Goal: Task Accomplishment & Management: Use online tool/utility

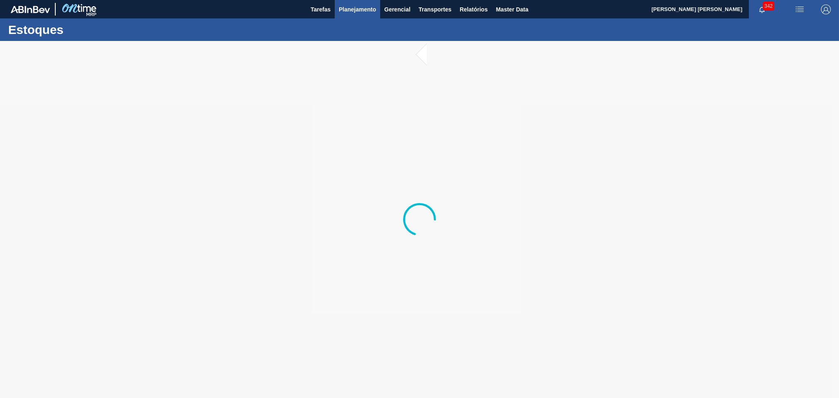
click at [343, 6] on span "Planejamento" at bounding box center [357, 10] width 37 height 10
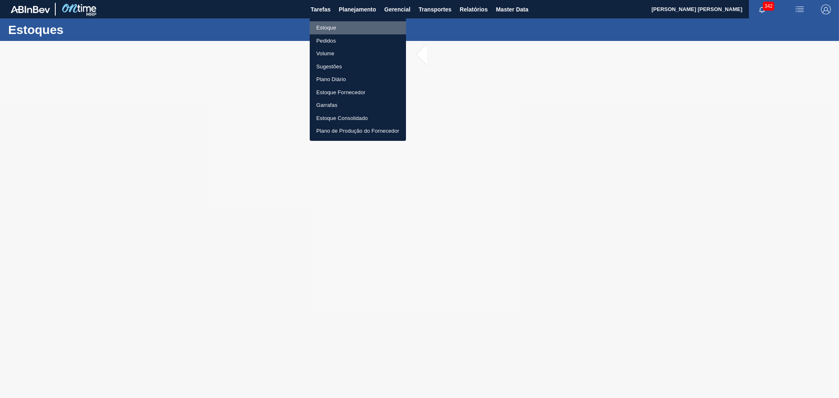
click at [332, 31] on li "Estoque" at bounding box center [358, 27] width 96 height 13
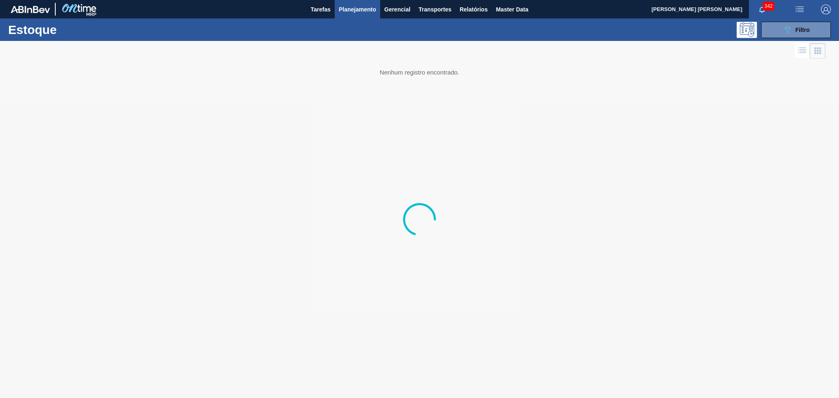
click at [364, 1] on button "Planejamento" at bounding box center [357, 9] width 45 height 18
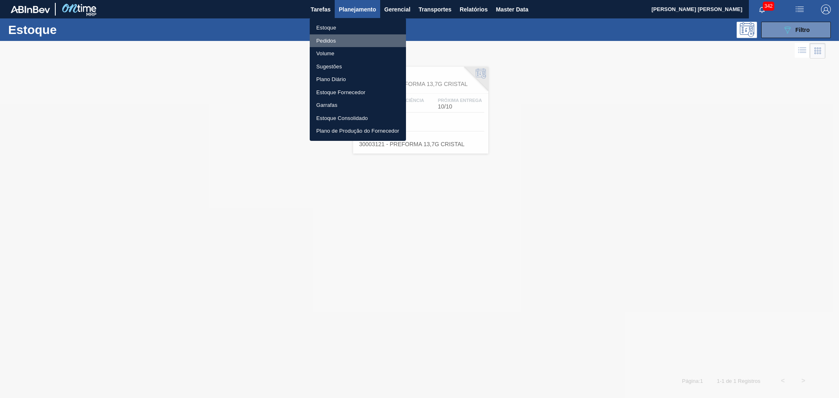
click at [331, 39] on li "Pedidos" at bounding box center [358, 40] width 96 height 13
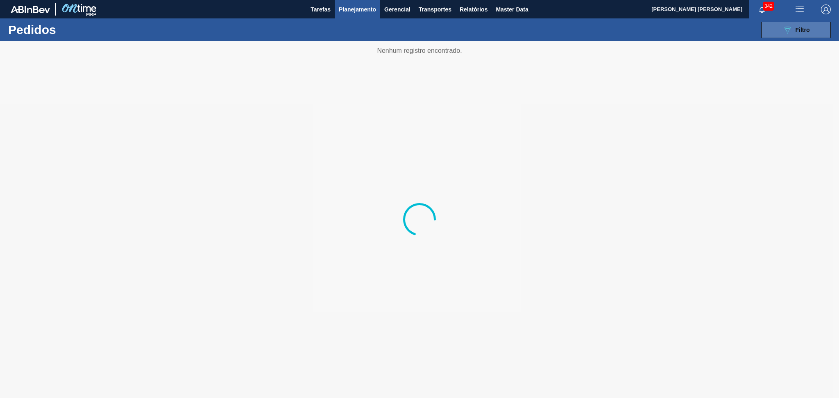
click at [572, 27] on button "089F7B8B-B2A5-4AFE-B5C0-19BA573D28AC Filtro" at bounding box center [797, 30] width 70 height 16
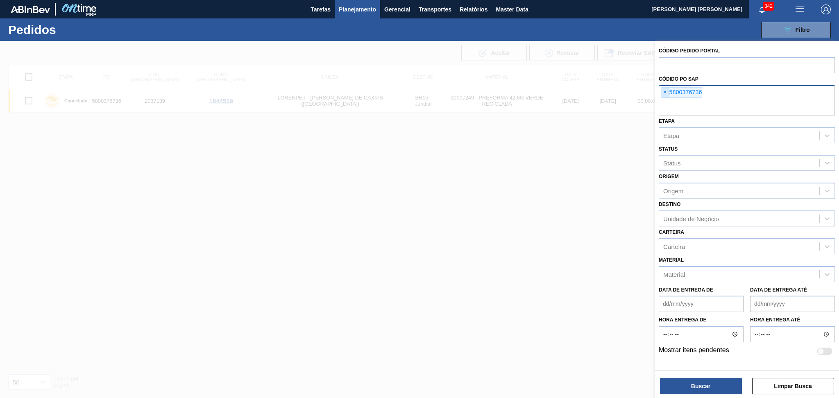
click at [572, 93] on span "×" at bounding box center [666, 93] width 8 height 10
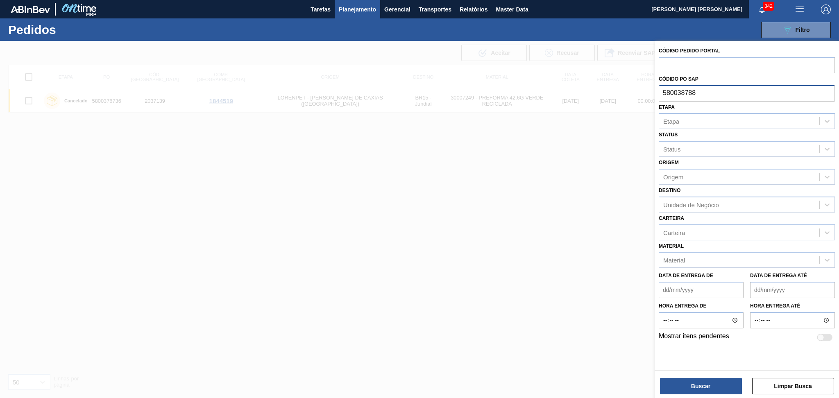
type input "5800387886"
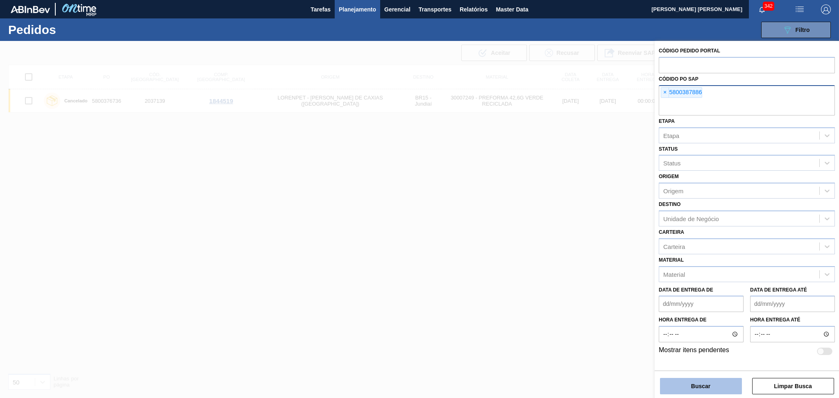
click at [572, 271] on button "Buscar" at bounding box center [701, 386] width 82 height 16
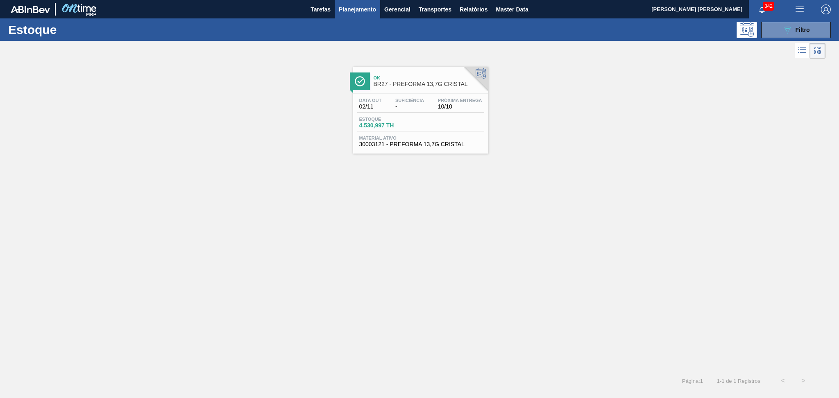
click at [316, 153] on div "Ok BR27 - PREFORMA 13,7G CRISTAL Data out 02/11 Suficiência - Próxima Entrega 1…" at bounding box center [419, 216] width 839 height 310
click at [359, 3] on button "Planejamento" at bounding box center [357, 9] width 45 height 18
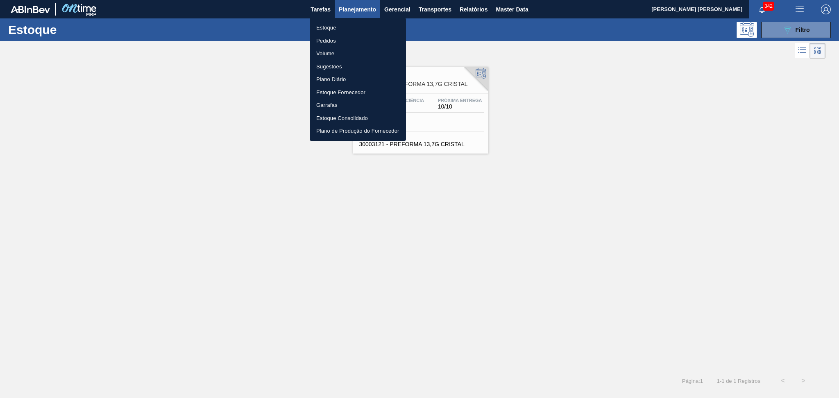
click at [327, 43] on li "Pedidos" at bounding box center [358, 40] width 96 height 13
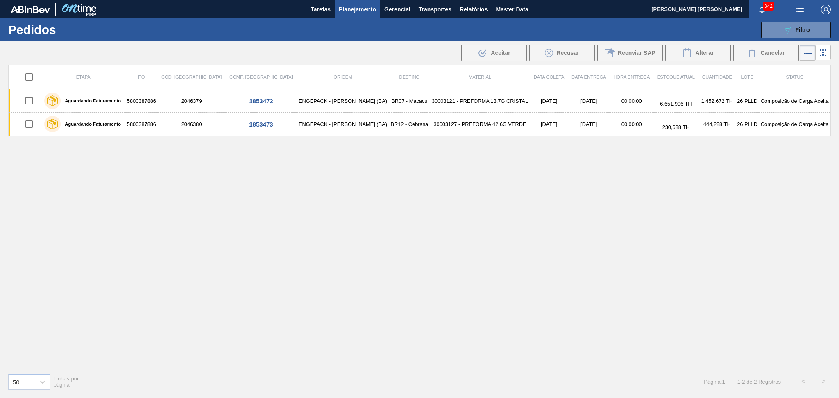
click at [449, 231] on div "Etapa PO Cód. Pedido Comp. Carga Origem Destino Material Data coleta Data Entre…" at bounding box center [419, 216] width 823 height 302
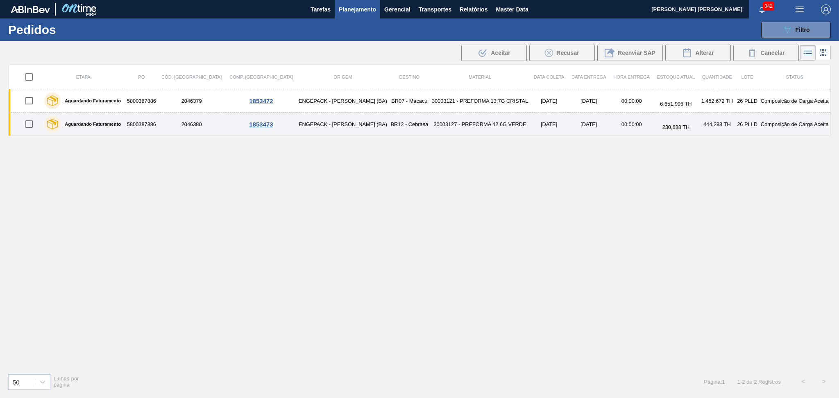
click at [330, 127] on td "ENGEPACK - [PERSON_NAME] (BA)" at bounding box center [343, 124] width 92 height 23
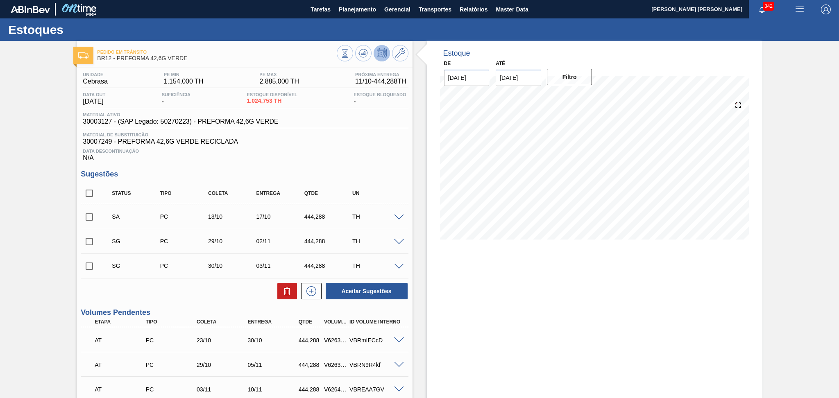
click at [325, 150] on span "Data Descontinuação" at bounding box center [244, 151] width 323 height 5
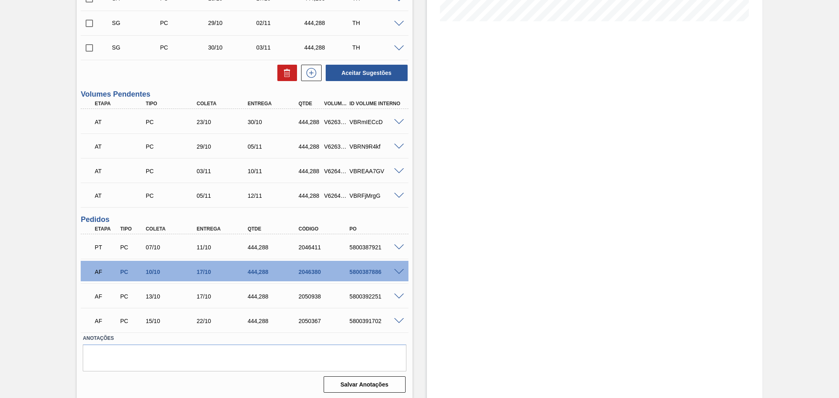
scroll to position [219, 0]
click at [397, 271] on span at bounding box center [399, 272] width 10 height 6
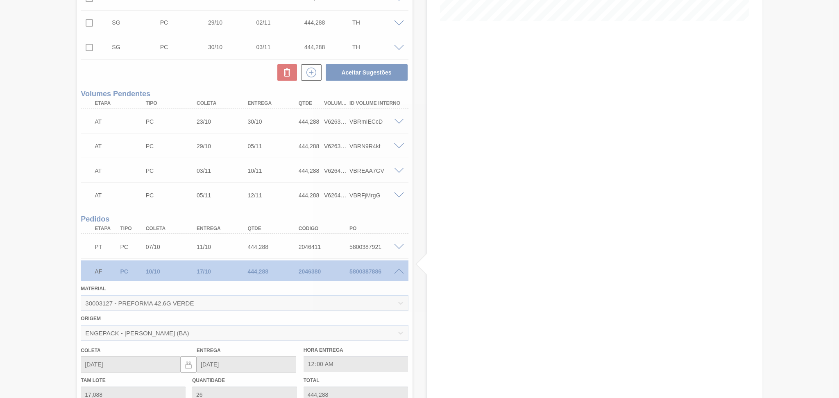
click at [380, 271] on div at bounding box center [419, 199] width 839 height 398
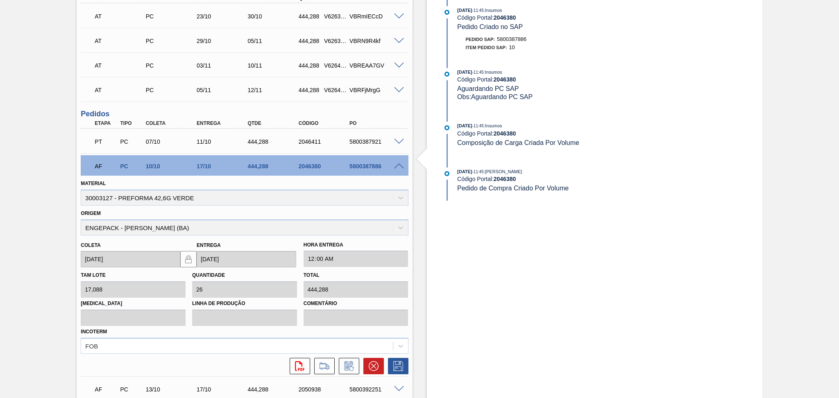
scroll to position [328, 0]
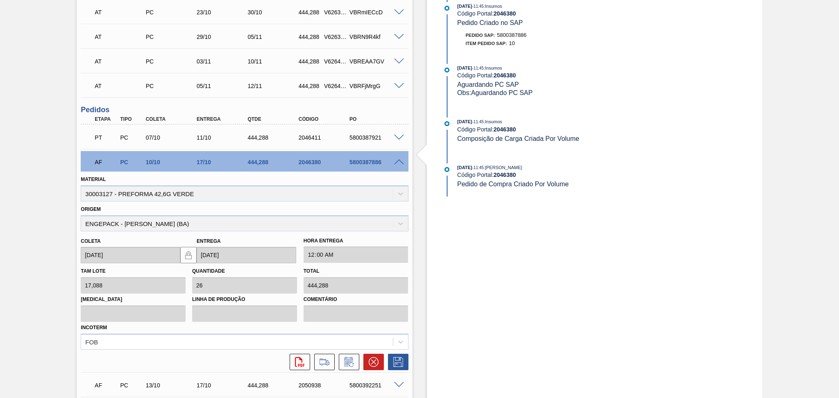
click at [378, 164] on div "5800387886" at bounding box center [376, 162] width 57 height 7
copy div "5800387886"
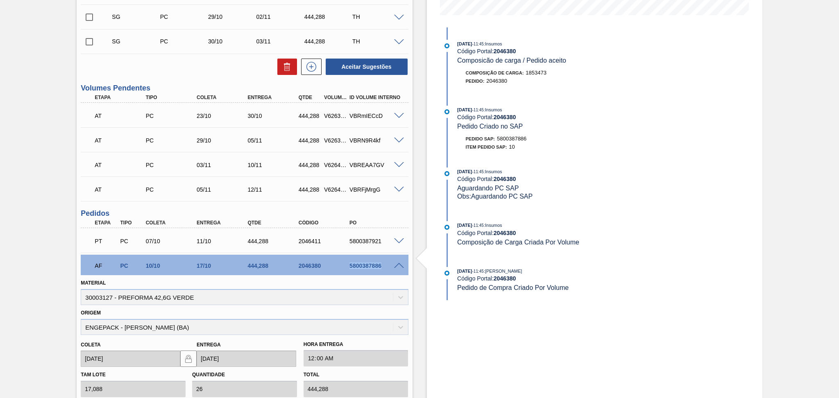
scroll to position [164, 0]
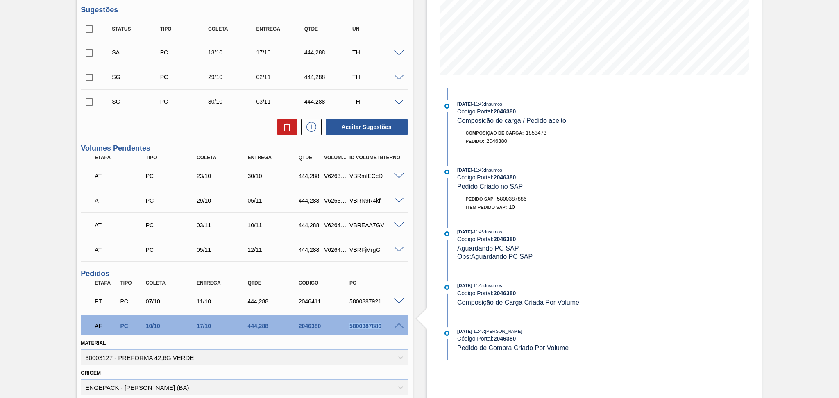
click at [397, 271] on div "5800387886" at bounding box center [376, 326] width 57 height 7
click at [396, 271] on span at bounding box center [399, 326] width 10 height 6
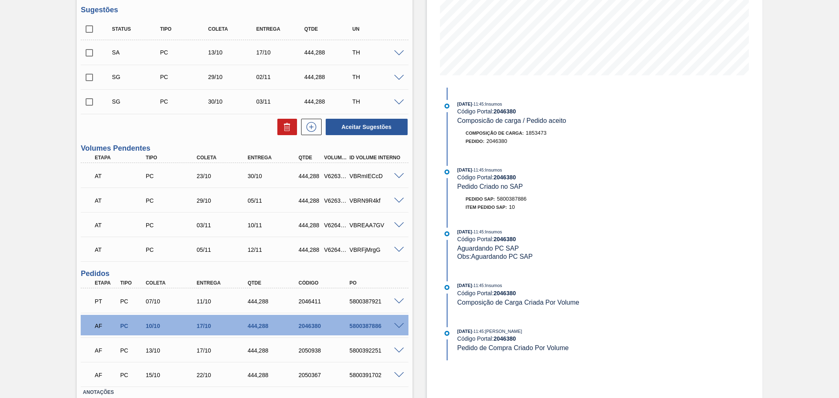
click at [395, 271] on span at bounding box center [399, 326] width 10 height 6
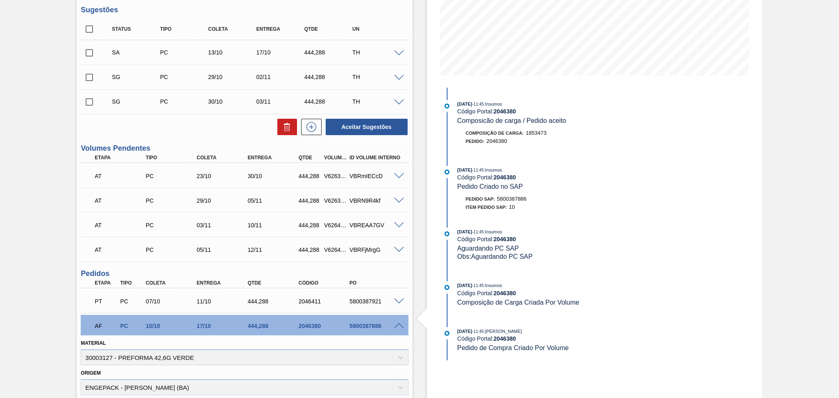
click at [572, 203] on div "Pedido SAP: 5800387886" at bounding box center [555, 199] width 195 height 8
click at [400, 271] on div "5800387886" at bounding box center [376, 326] width 57 height 7
click at [398, 271] on span at bounding box center [399, 326] width 10 height 6
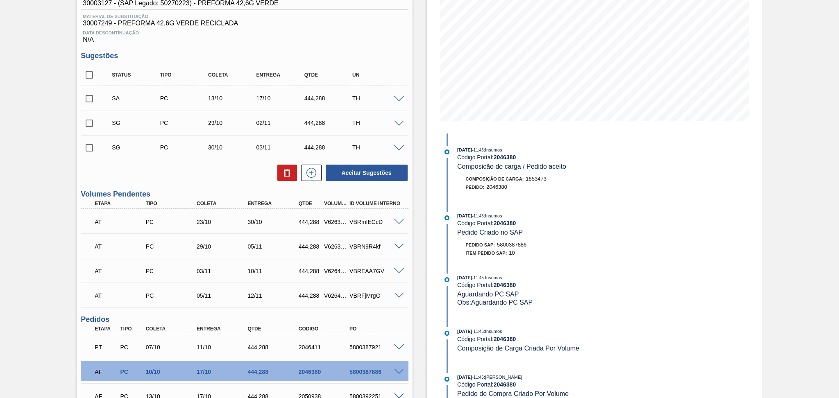
scroll to position [219, 0]
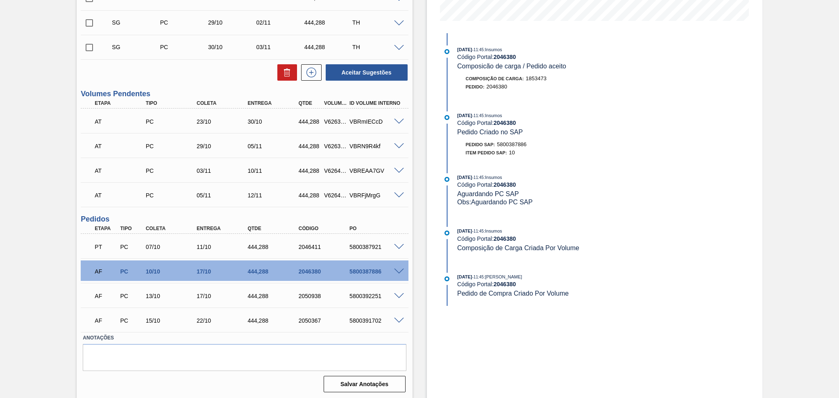
click at [398, 271] on span at bounding box center [399, 272] width 10 height 6
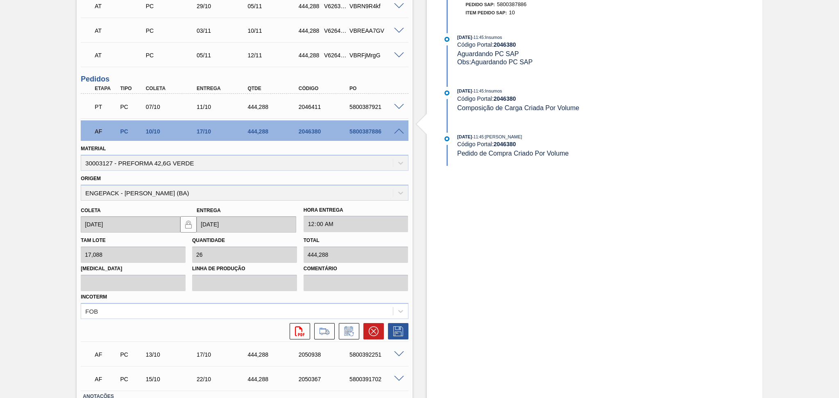
scroll to position [416, 0]
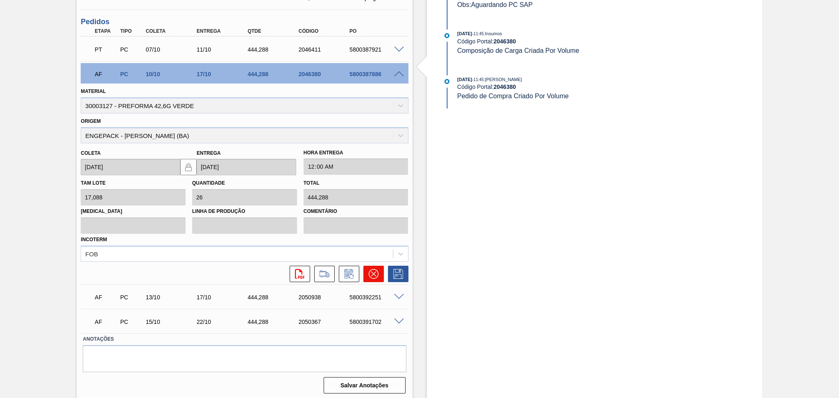
click at [371, 271] on icon at bounding box center [374, 274] width 10 height 10
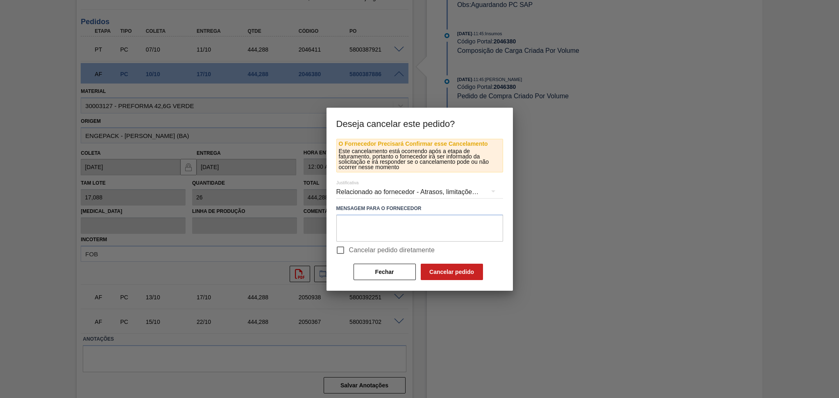
click at [353, 250] on span "Cancelar pedido diretamente" at bounding box center [392, 251] width 86 height 10
click at [349, 250] on input "Cancelar pedido diretamente" at bounding box center [340, 250] width 17 height 17
checkbox input "true"
click at [434, 271] on button "Cancelar pedido" at bounding box center [452, 272] width 62 height 16
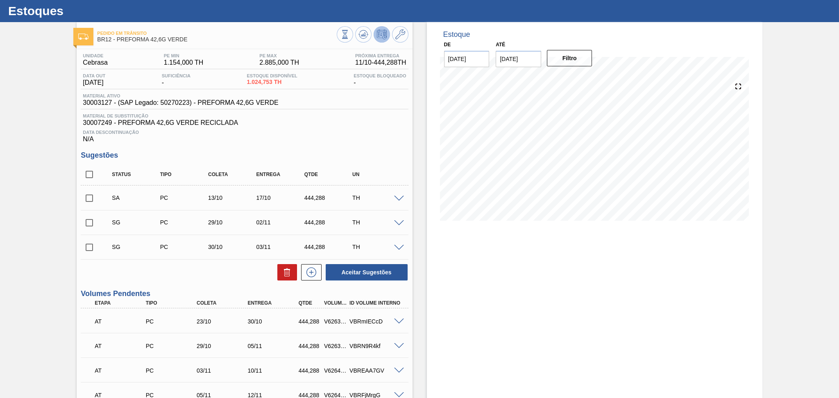
scroll to position [0, 0]
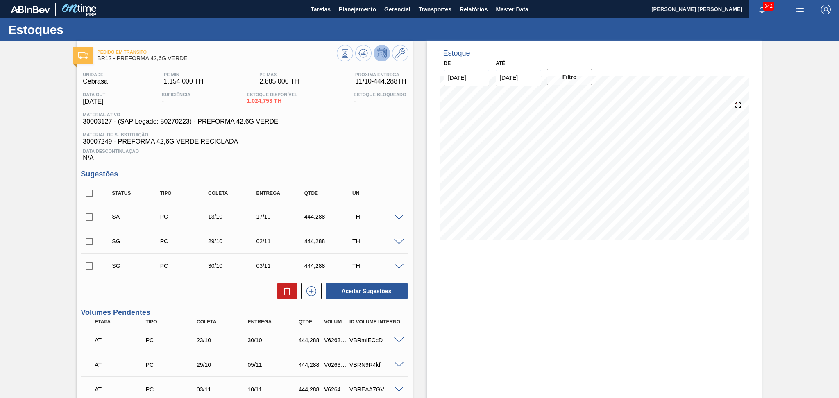
click at [400, 216] on span at bounding box center [399, 218] width 10 height 6
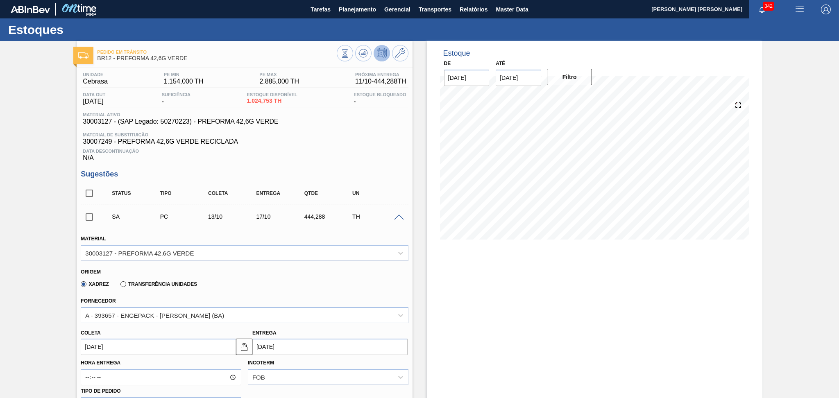
click at [114, 271] on input "[DATE]" at bounding box center [158, 347] width 155 height 16
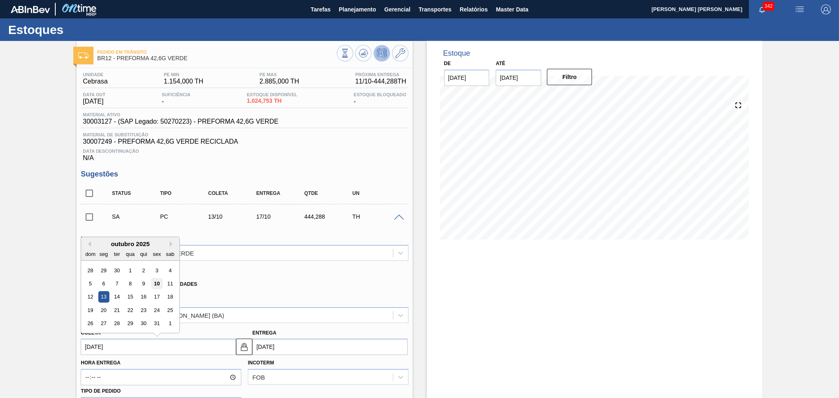
click at [162, 271] on div "10" at bounding box center [157, 283] width 11 height 11
type input "[DATE]"
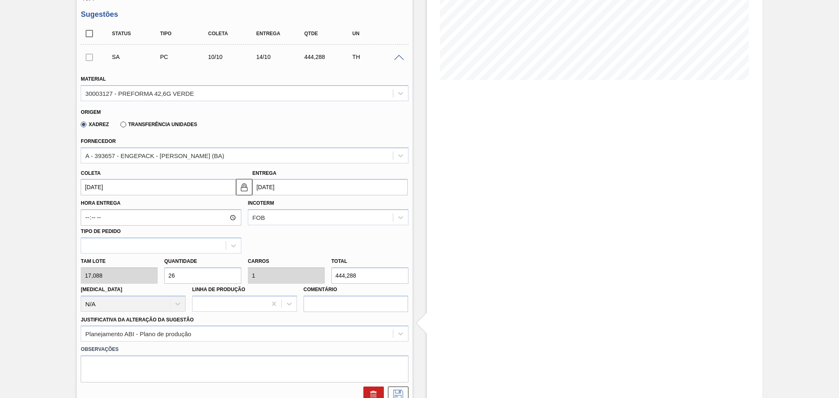
scroll to position [164, 0]
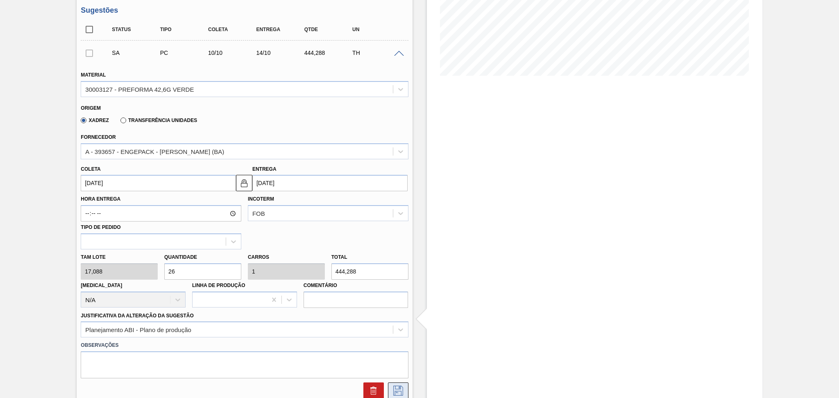
click at [397, 271] on icon at bounding box center [398, 391] width 13 height 10
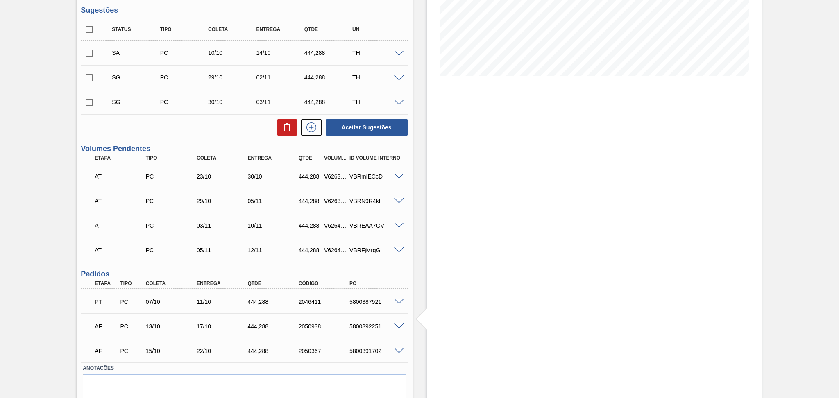
click at [36, 66] on div "Pedido em Trânsito BR12 - PREFORMA 42,6G VERDE Unidade Cebrasa PE MIN 1.154,000…" at bounding box center [419, 153] width 839 height 553
click at [83, 55] on input "checkbox" at bounding box center [89, 53] width 17 height 17
click at [87, 58] on input "checkbox" at bounding box center [89, 53] width 17 height 17
click at [363, 127] on button "Aceitar Sugestões" at bounding box center [367, 127] width 82 height 16
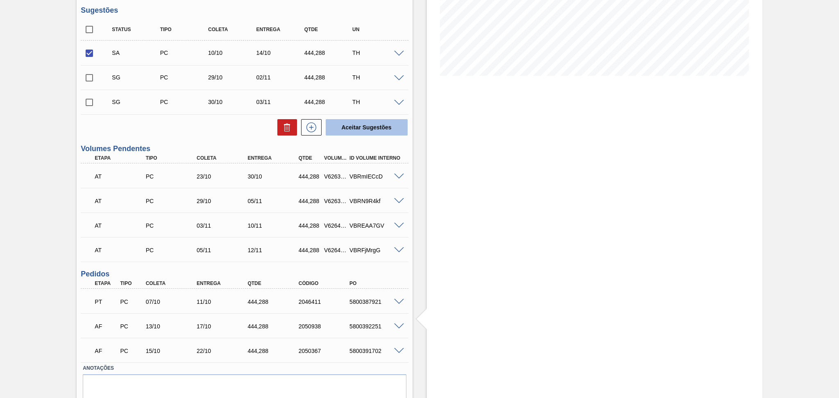
checkbox input "false"
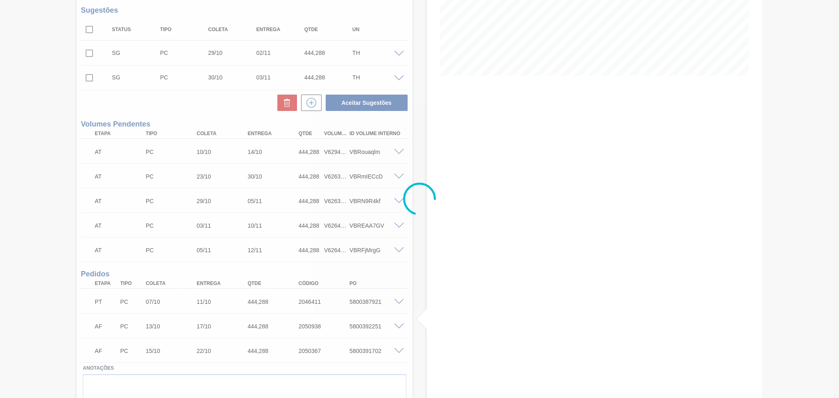
click at [333, 150] on div at bounding box center [419, 199] width 839 height 398
click at [334, 152] on div at bounding box center [419, 199] width 839 height 398
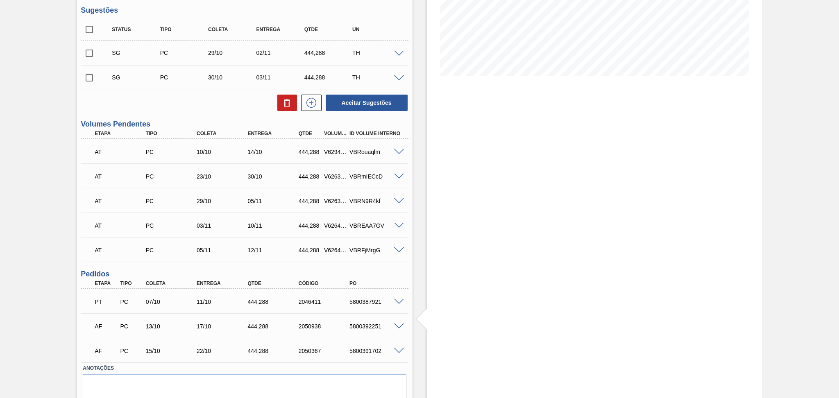
click at [334, 152] on div "V629461" at bounding box center [335, 152] width 27 height 7
copy div "V629461"
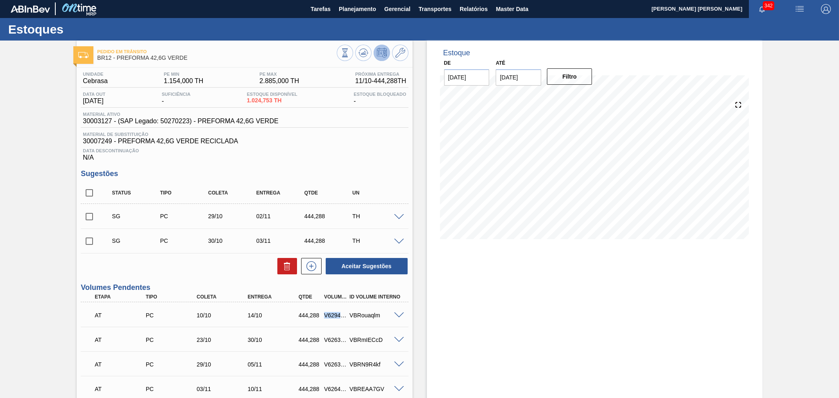
scroll to position [0, 0]
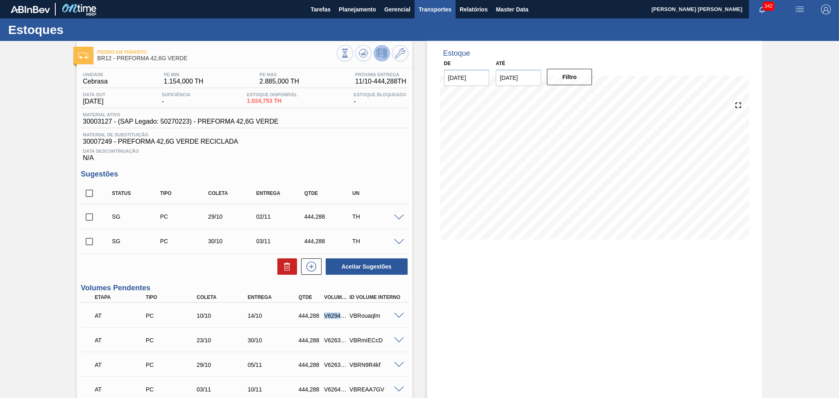
click at [448, 10] on span "Transportes" at bounding box center [435, 10] width 33 height 10
click at [418, 39] on li "Otimização de Carga" at bounding box center [434, 40] width 67 height 13
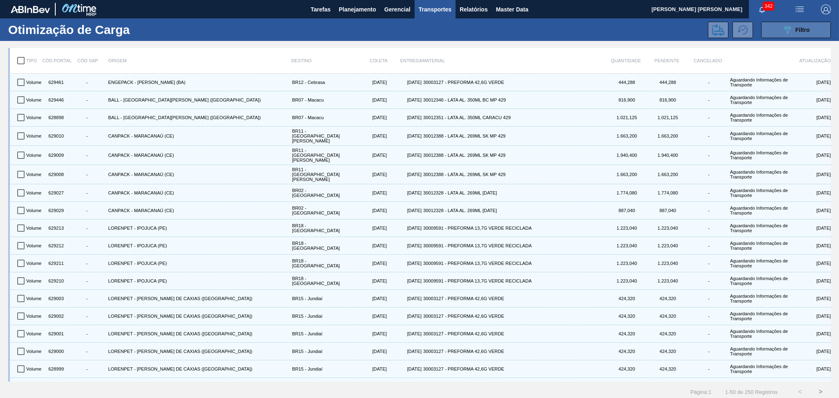
click at [572, 27] on button "089F7B8B-B2A5-4AFE-B5C0-19BA573D28AC Filtro" at bounding box center [797, 30] width 70 height 16
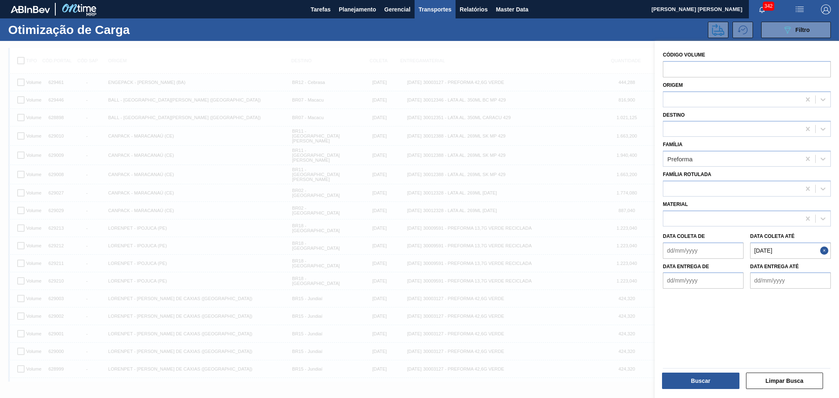
click at [572, 253] on até "16/10/2025" at bounding box center [791, 251] width 81 height 16
click at [572, 250] on até "16/10/2025" at bounding box center [791, 251] width 81 height 16
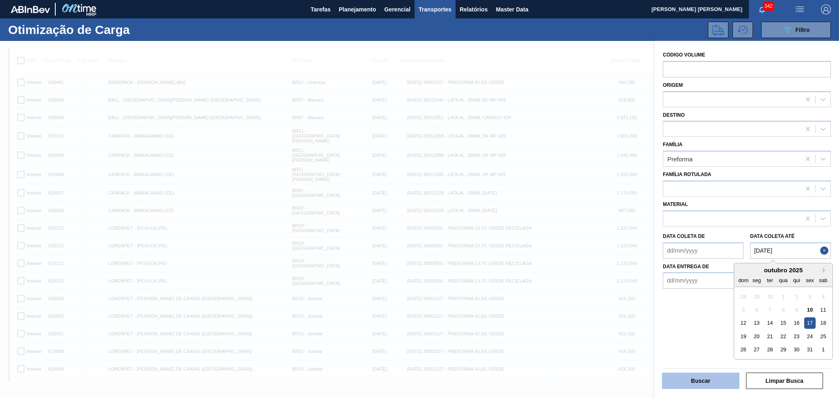
type até "17/10/2025"
click at [572, 271] on button "Buscar" at bounding box center [700, 381] width 77 height 16
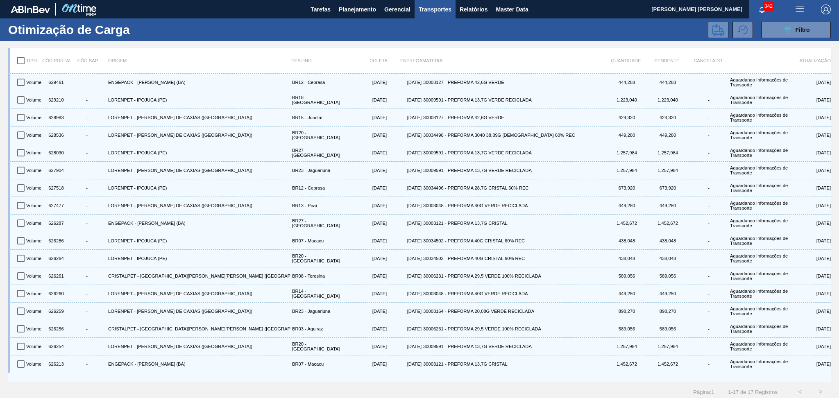
click at [27, 55] on input "checkbox" at bounding box center [20, 60] width 17 height 17
checkbox input "true"
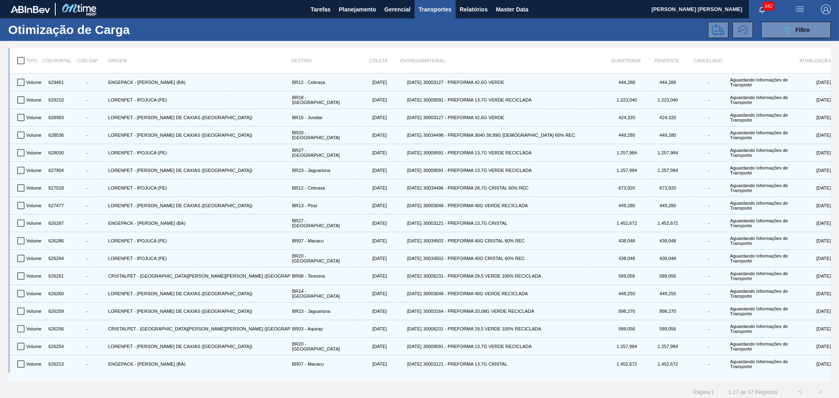
checkbox input "true"
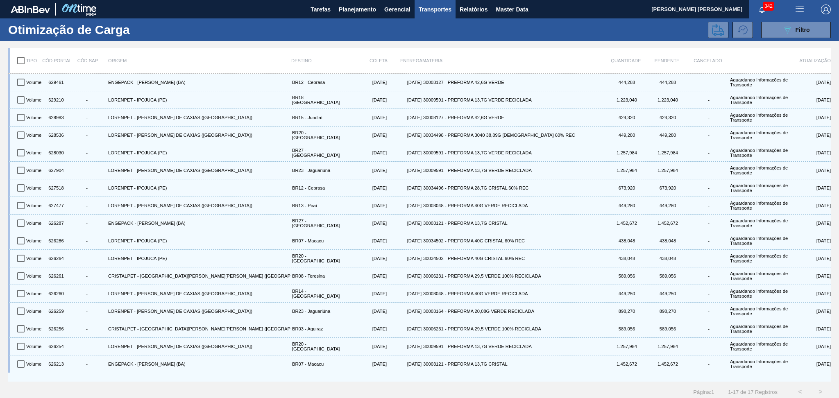
checkbox input "true"
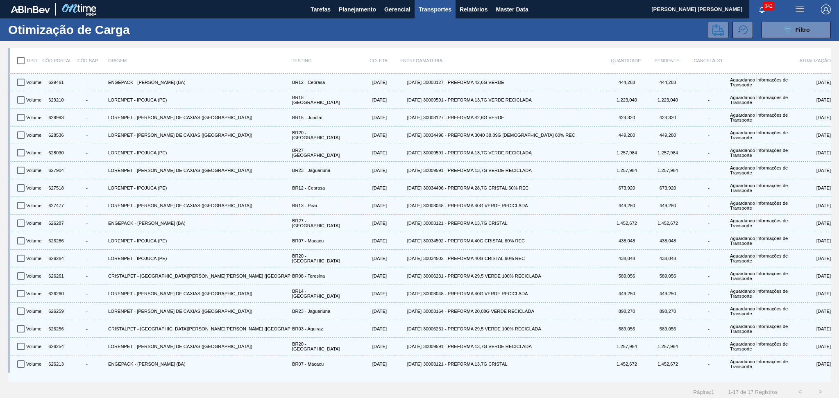
checkbox input "true"
click at [572, 31] on icon at bounding box center [718, 30] width 12 height 12
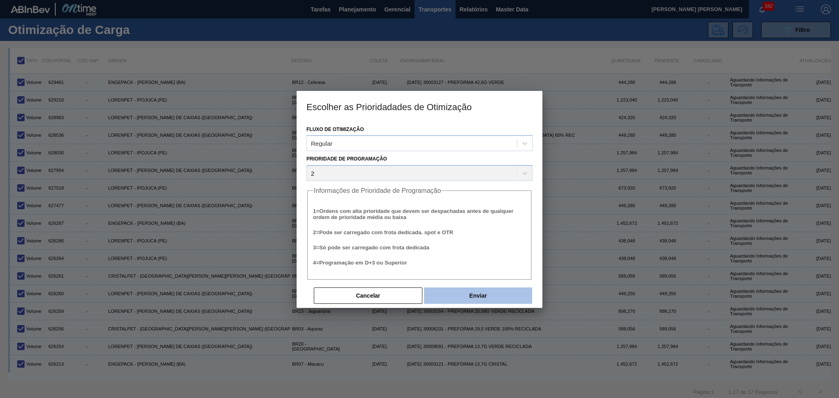
click at [474, 271] on button "Enviar" at bounding box center [478, 296] width 108 height 16
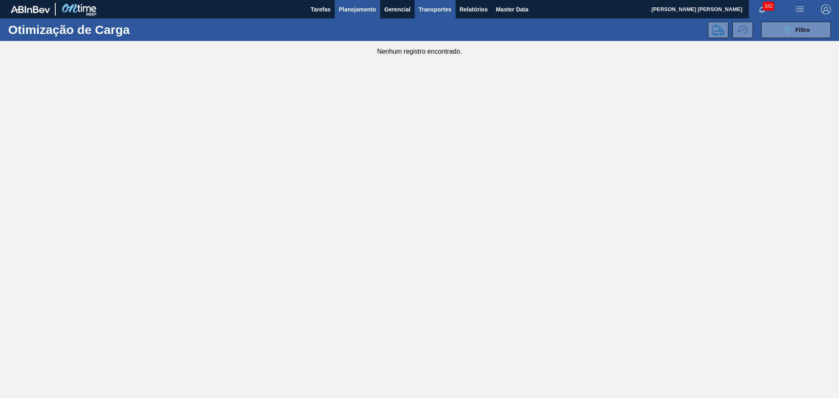
click at [355, 6] on span "Planejamento" at bounding box center [357, 10] width 37 height 10
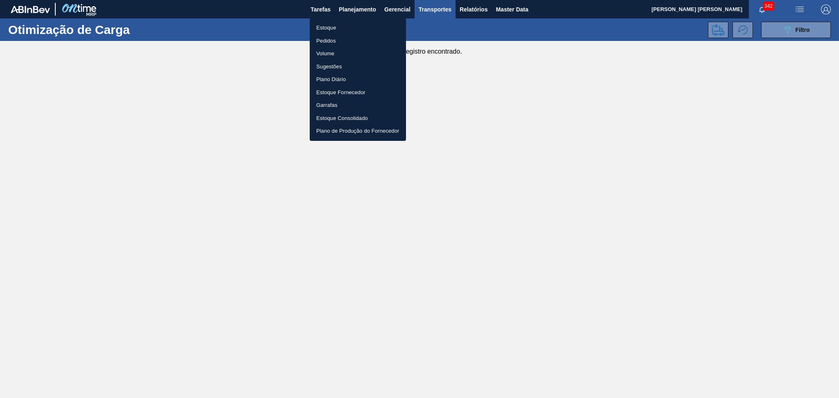
click at [323, 29] on li "Estoque" at bounding box center [358, 27] width 96 height 13
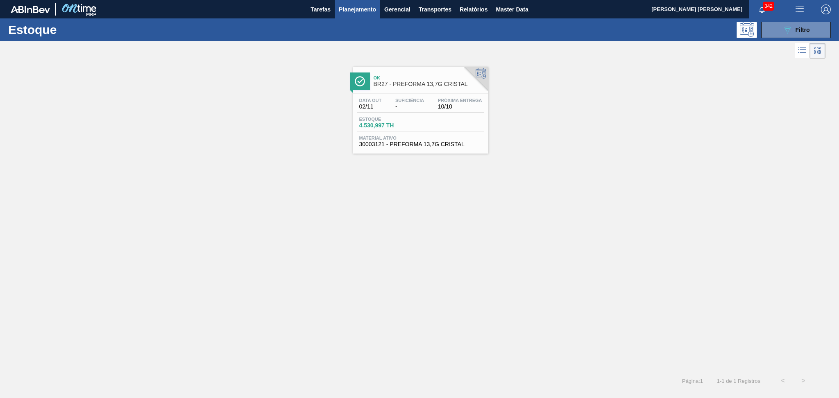
click at [390, 218] on div "Ok BR27 - PREFORMA 13,7G CRISTAL Data out 02/11 Suficiência - Próxima Entrega 1…" at bounding box center [419, 216] width 839 height 310
click at [358, 15] on button "Planejamento" at bounding box center [357, 9] width 45 height 18
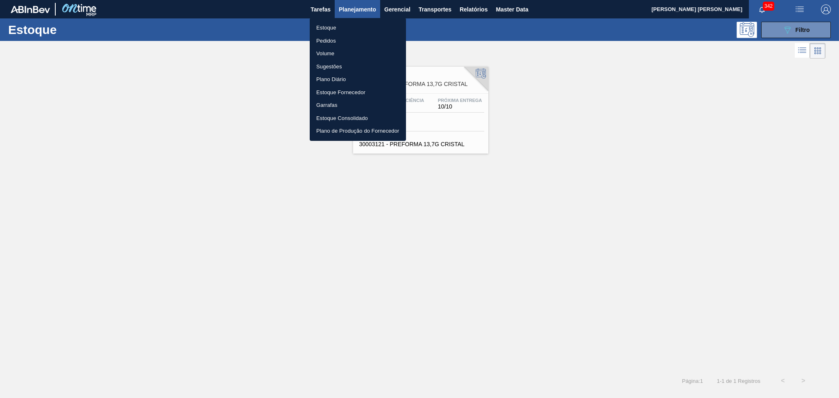
click at [333, 27] on li "Estoque" at bounding box center [358, 27] width 96 height 13
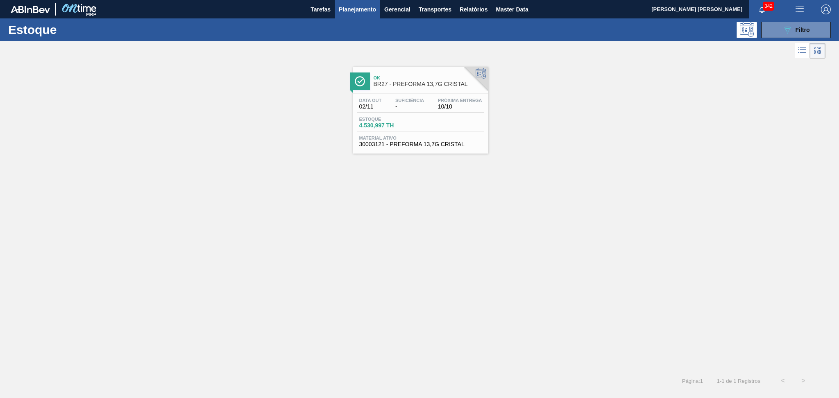
click at [363, 10] on span "Planejamento" at bounding box center [357, 10] width 37 height 10
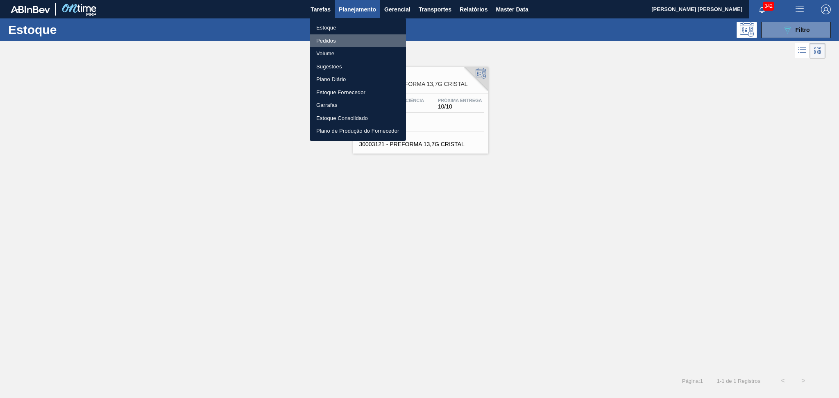
click at [331, 40] on li "Pedidos" at bounding box center [358, 40] width 96 height 13
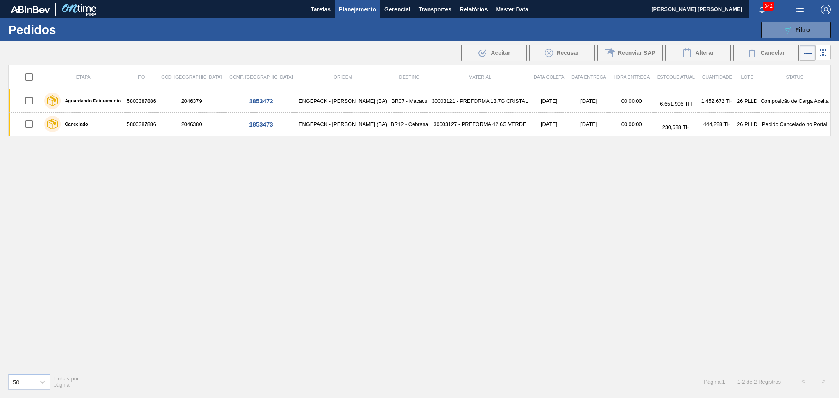
click at [280, 221] on div "Etapa PO Cód. Pedido Comp. Carga Origem Destino Material Data coleta Data Entre…" at bounding box center [419, 216] width 823 height 302
click at [214, 264] on div "Etapa PO Cód. Pedido Comp. Carga Origem Destino Material Data coleta Data Entre…" at bounding box center [419, 216] width 823 height 302
click at [363, 8] on span "Planejamento" at bounding box center [357, 10] width 37 height 10
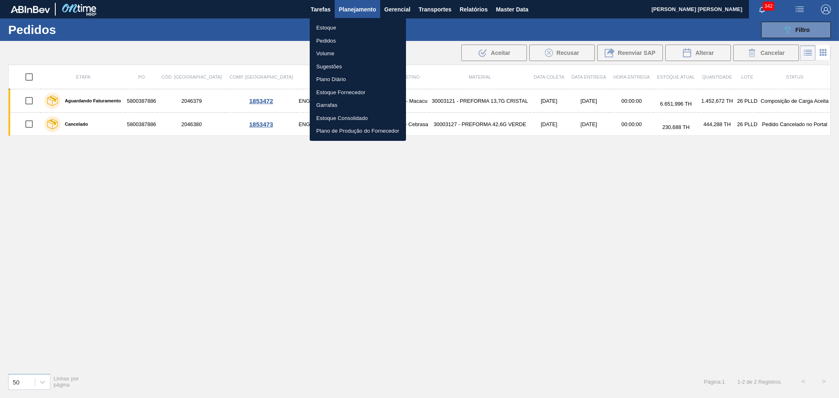
click at [324, 27] on li "Estoque" at bounding box center [358, 27] width 96 height 13
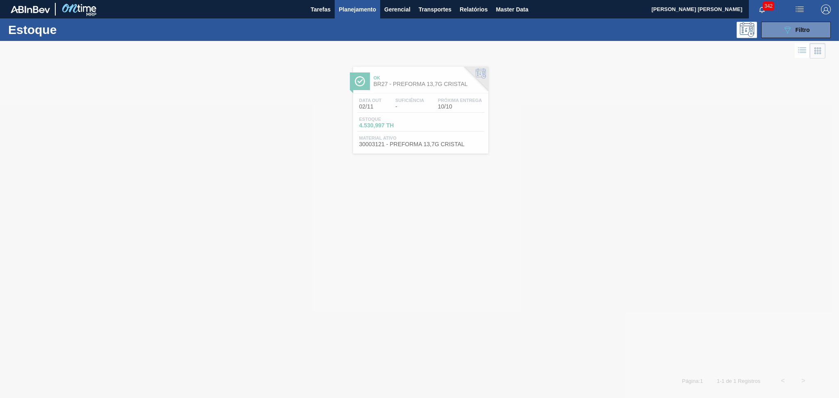
drag, startPoint x: 191, startPoint y: 264, endPoint x: 580, endPoint y: 200, distance: 393.4
click at [572, 200] on div at bounding box center [419, 219] width 839 height 357
click at [238, 148] on div "Ok BR27 - PREFORMA 13,7G CRISTAL Data out 02/11 Suficiência - Próxima Entrega 1…" at bounding box center [419, 107] width 839 height 93
click at [572, 134] on div "Ok BR27 - PREFORMA 13,7G CRISTAL Data out 02/11 Suficiência - Próxima Entrega 1…" at bounding box center [419, 107] width 839 height 93
click at [555, 194] on div "Ok BR27 - PREFORMA 13,7G CRISTAL Data out 02/11 Suficiência - Próxima Entrega 1…" at bounding box center [419, 216] width 839 height 310
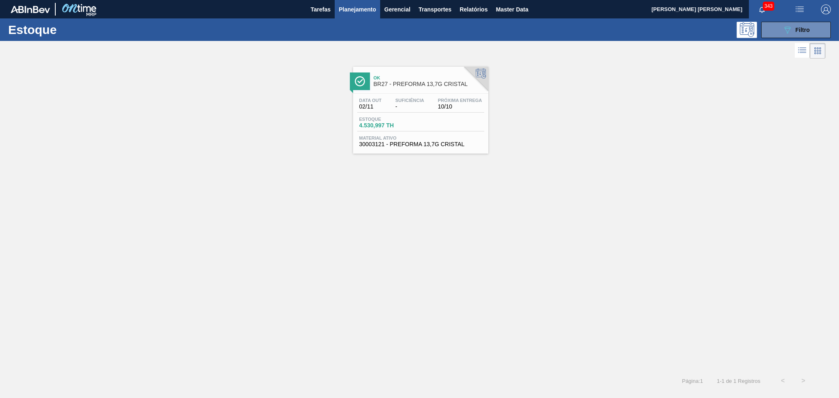
click at [444, 115] on div "Data out 02/11 Suficiência - Próxima Entrega 10/10 Estoque 4.530,997 TH Materia…" at bounding box center [420, 122] width 135 height 56
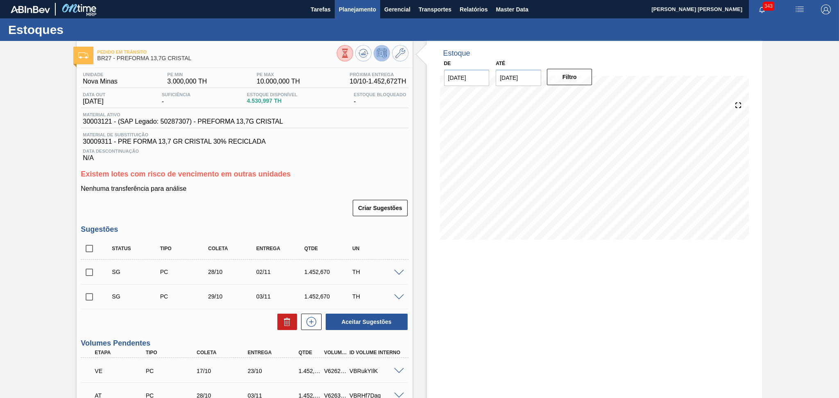
click at [353, 6] on span "Planejamento" at bounding box center [357, 10] width 37 height 10
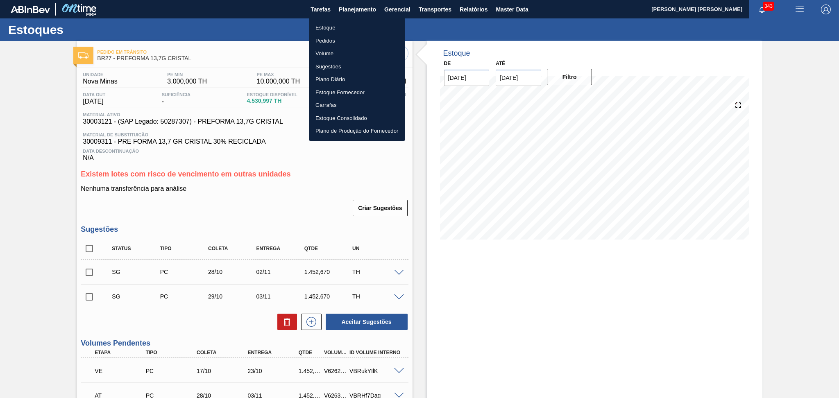
click at [324, 41] on li "Pedidos" at bounding box center [357, 40] width 96 height 13
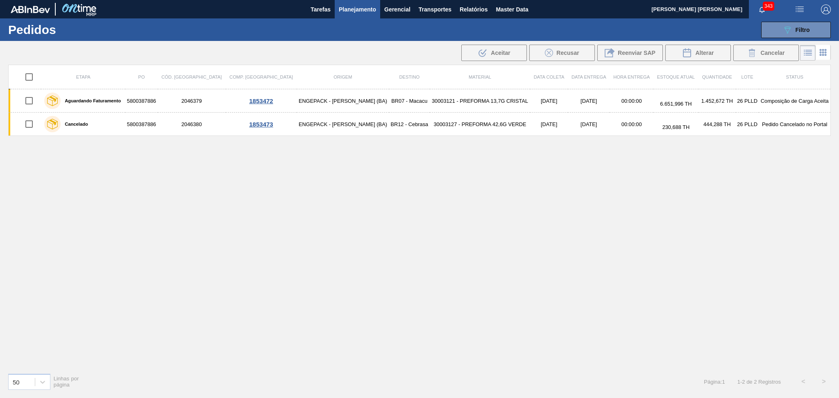
click at [400, 223] on div "Etapa PO Cód. Pedido Comp. Carga Origem Destino Material Data coleta Data Entre…" at bounding box center [419, 216] width 823 height 302
click at [225, 271] on div "Etapa PO Cód. Pedido Comp. Carga Origem Destino Material Data coleta Data Entre…" at bounding box center [419, 216] width 823 height 302
drag, startPoint x: 297, startPoint y: 249, endPoint x: 297, endPoint y: 236, distance: 12.7
click at [297, 249] on div "Etapa PO Cód. Pedido Comp. Carga Origem Destino Material Data coleta Data Entre…" at bounding box center [419, 216] width 823 height 302
click at [376, 248] on div "Etapa PO Cód. Pedido Comp. Carga Origem Destino Material Data coleta Data Entre…" at bounding box center [419, 216] width 823 height 302
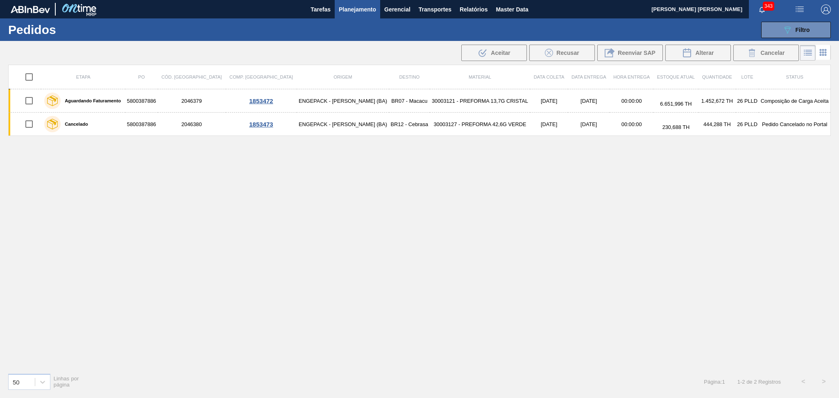
click at [339, 213] on div "Etapa PO Cód. Pedido Comp. Carga Origem Destino Material Data coleta Data Entre…" at bounding box center [419, 216] width 823 height 302
click at [372, 9] on span "Planejamento" at bounding box center [357, 10] width 37 height 10
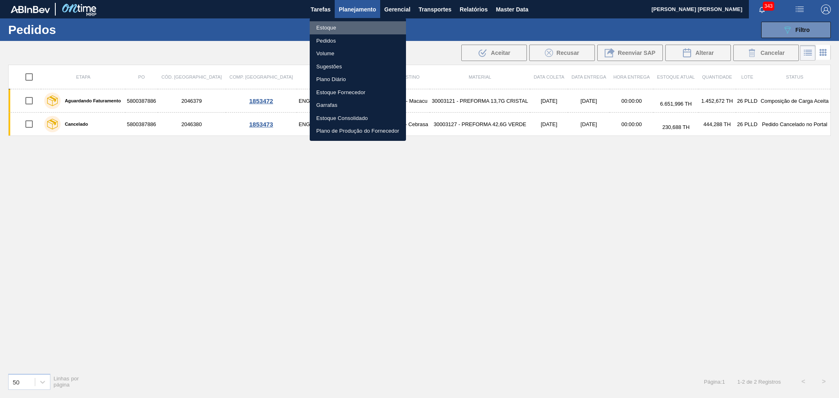
click at [341, 28] on li "Estoque" at bounding box center [358, 27] width 96 height 13
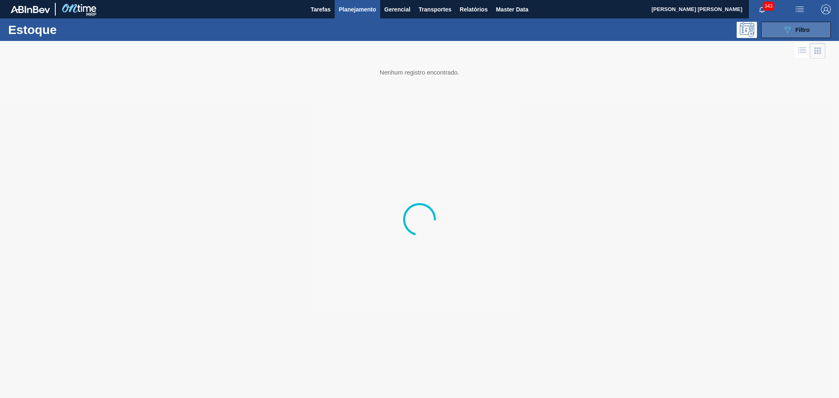
click at [572, 27] on button "089F7B8B-B2A5-4AFE-B5C0-19BA573D28AC Filtro" at bounding box center [797, 30] width 70 height 16
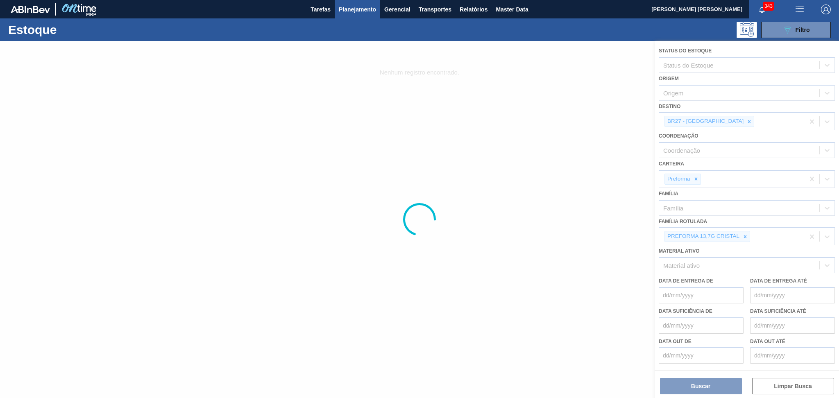
click at [572, 271] on div at bounding box center [419, 219] width 839 height 357
click at [221, 271] on div at bounding box center [419, 219] width 839 height 357
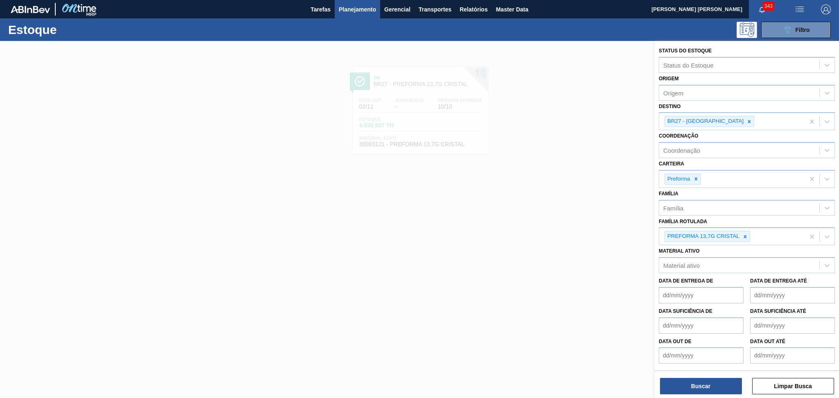
click at [412, 231] on div at bounding box center [419, 240] width 839 height 398
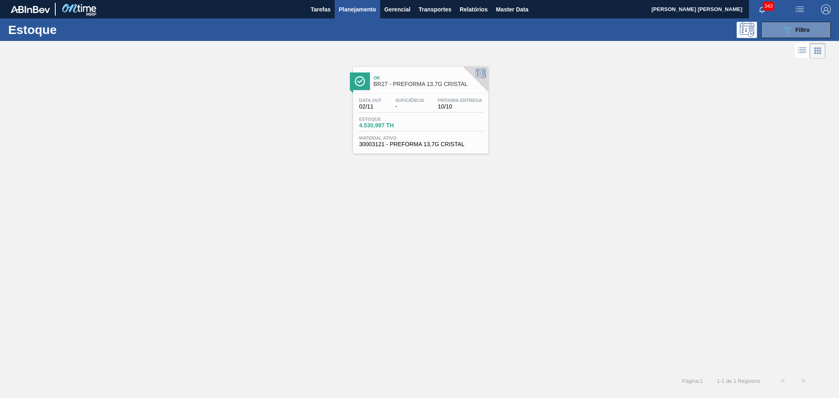
click at [405, 124] on span "4.530,997 TH" at bounding box center [387, 126] width 57 height 6
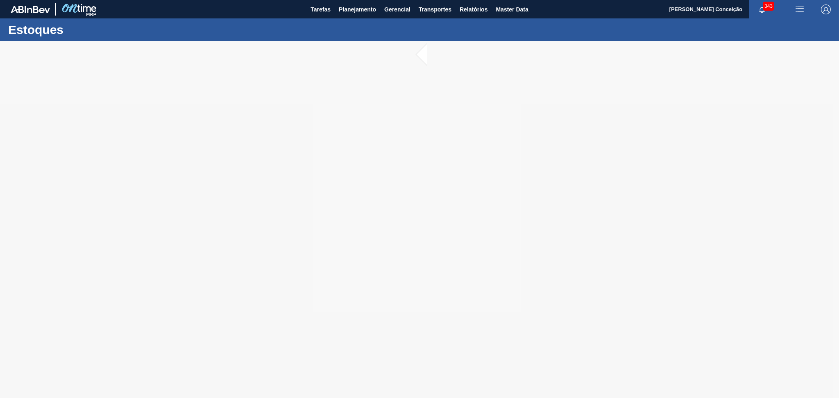
click at [279, 157] on div at bounding box center [419, 219] width 839 height 357
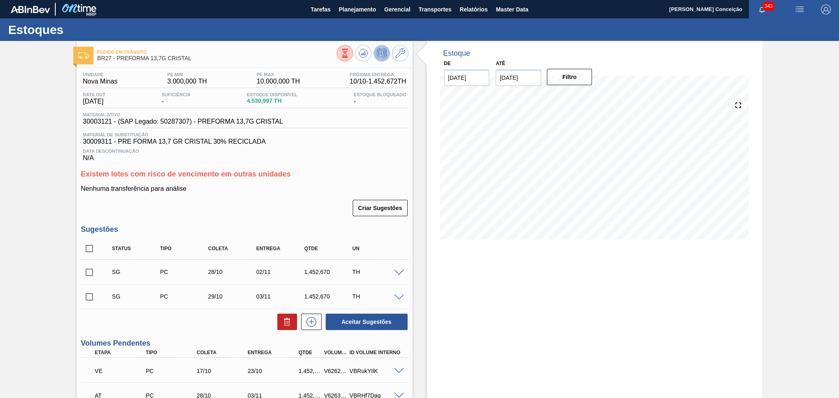
click at [341, 174] on h3 "Existem lotes com risco de vencimento em outras unidades" at bounding box center [245, 174] width 328 height 9
click at [340, 176] on h3 "Existem lotes com risco de vencimento em outras unidades" at bounding box center [245, 174] width 328 height 9
click at [400, 57] on div "Pedido em Trânsito BR27 - PREFORMA 13,7G CRISTAL Unidade Nova Minas PE MIN 3.00…" at bounding box center [419, 320] width 839 height 559
type input "30/11/2025"
click at [570, 73] on button "Filtro" at bounding box center [569, 77] width 45 height 16
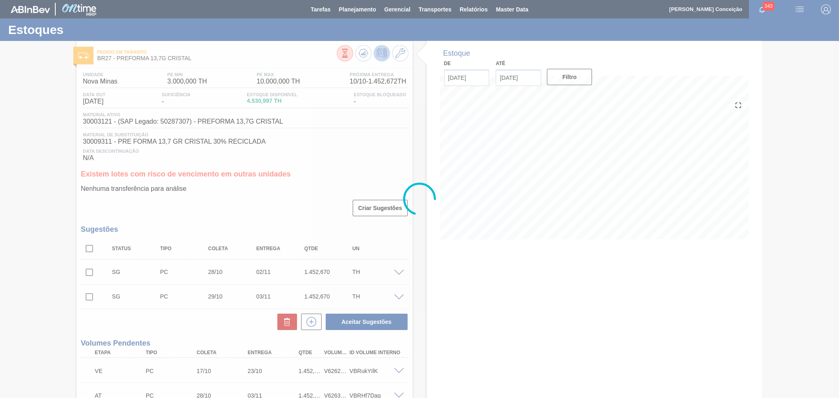
click at [323, 193] on div at bounding box center [419, 199] width 839 height 398
click at [334, 197] on div at bounding box center [419, 199] width 839 height 398
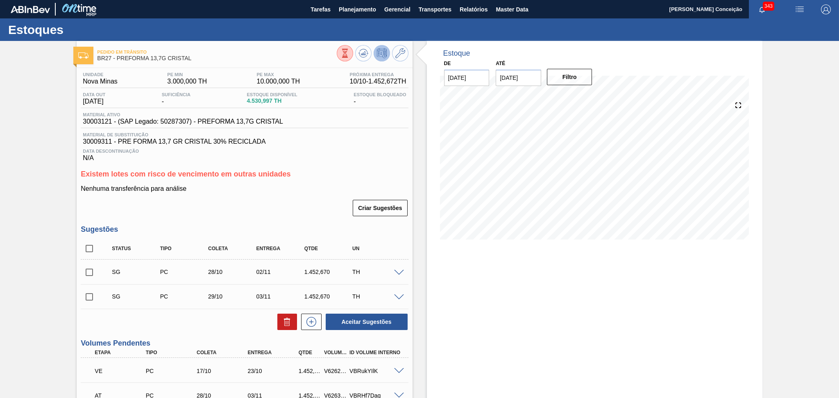
click at [472, 286] on div "Estoque De [DATE] Até [DATE] Filtro" at bounding box center [595, 320] width 336 height 559
click at [507, 316] on div "Estoque De 10/10/2025 Até 30/11/2025 Filtro 18/10 Projeção de Estoque 5,036.329…" at bounding box center [595, 320] width 336 height 559
click at [454, 276] on div "Estoque De 10/10/2025 Até 30/11/2025 Filtro 18/10 Projeção de Estoque 5,036.329…" at bounding box center [595, 320] width 336 height 559
click at [222, 218] on div "Unidade Nova Minas PE MIN 3.000,000 TH PE MAX 10.000,000 TH Próxima Entrega 10/…" at bounding box center [245, 332] width 336 height 528
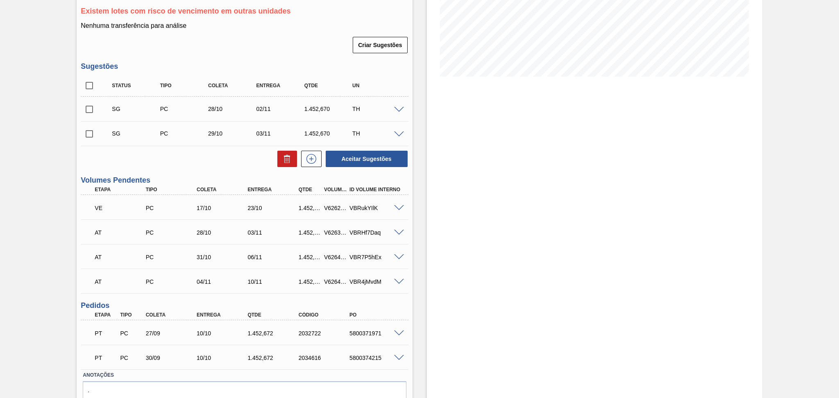
scroll to position [164, 0]
click at [230, 166] on div "Aceitar Sugestões" at bounding box center [245, 158] width 328 height 18
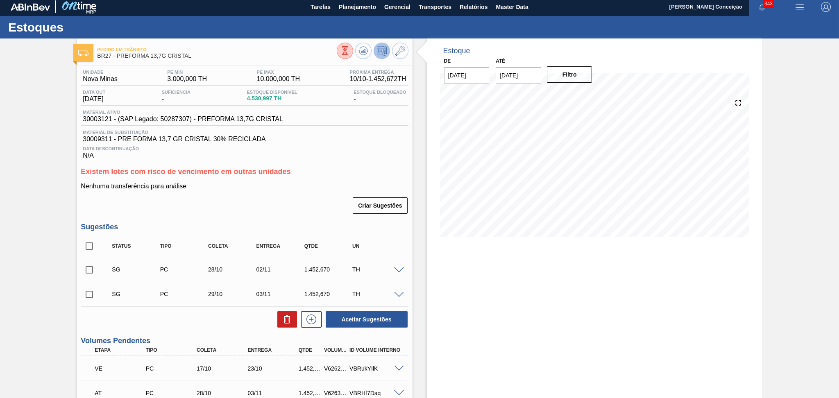
scroll to position [0, 0]
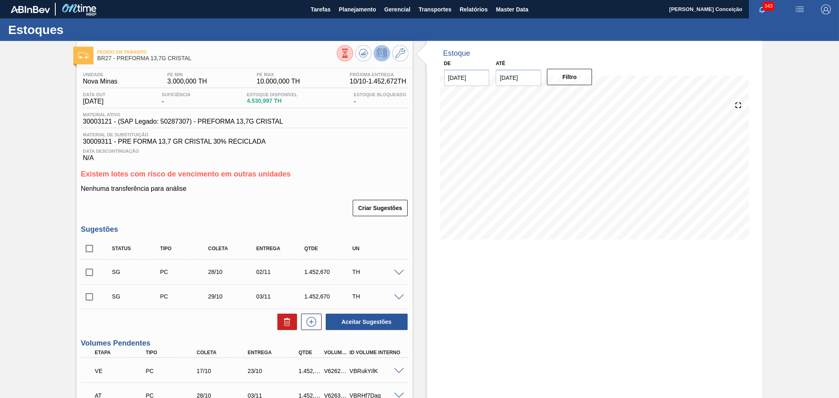
click at [448, 288] on div "Estoque De 10/10/2025 Até 30/11/2025 Filtro 21/10 Projeção de Estoque 3,036.337…" at bounding box center [595, 320] width 336 height 559
click at [328, 195] on div "Nenhuma transferência para análise Criar Sugestões" at bounding box center [245, 201] width 328 height 32
click at [279, 199] on div "Criar Sugestões" at bounding box center [245, 208] width 328 height 18
click at [278, 212] on div "Criar Sugestões" at bounding box center [245, 208] width 328 height 18
click at [324, 212] on div "Criar Sugestões" at bounding box center [245, 208] width 328 height 18
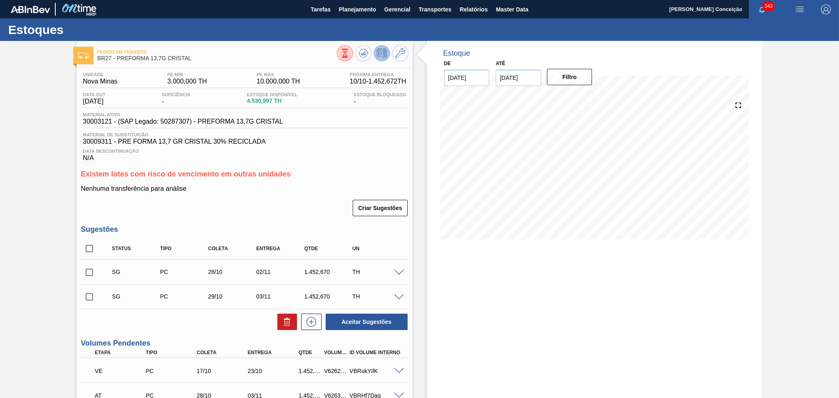
click at [396, 271] on span at bounding box center [399, 273] width 10 height 6
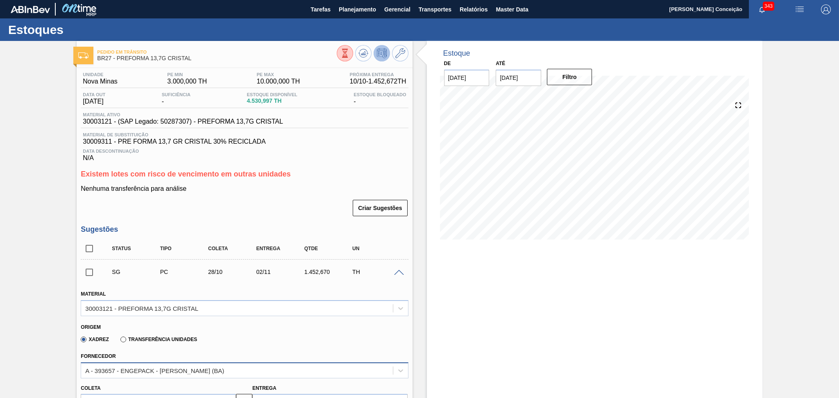
scroll to position [109, 0]
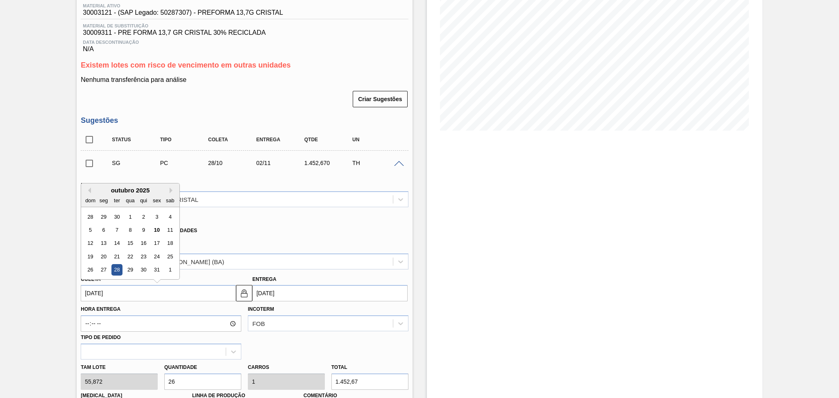
click at [121, 296] on input "[DATE]" at bounding box center [158, 293] width 155 height 16
click at [104, 243] on div "13" at bounding box center [103, 243] width 11 height 11
type input "[DATE]"
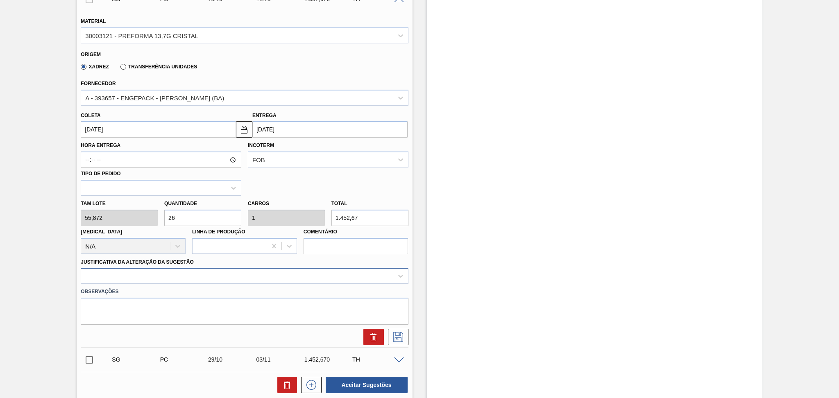
scroll to position [287, 0]
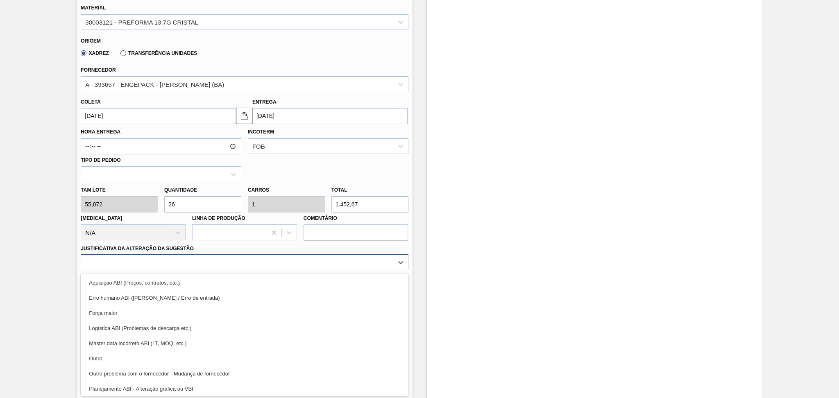
click at [135, 271] on div "option Aquisição ABI (Preços, contratos, etc.) focused, 1 of 18. 18 results ava…" at bounding box center [245, 263] width 328 height 16
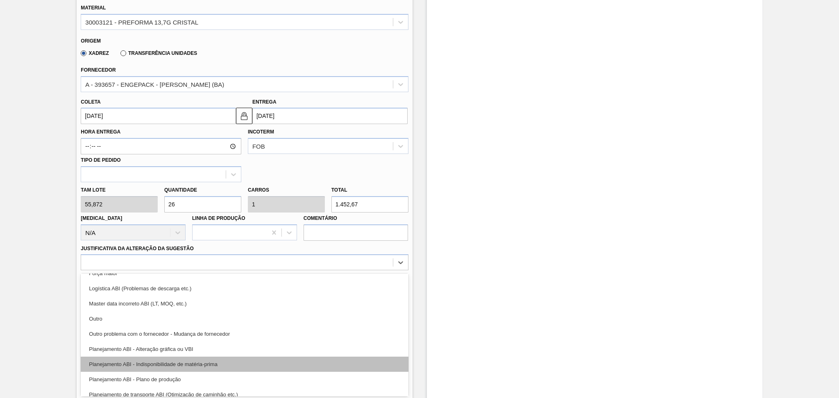
scroll to position [55, 0]
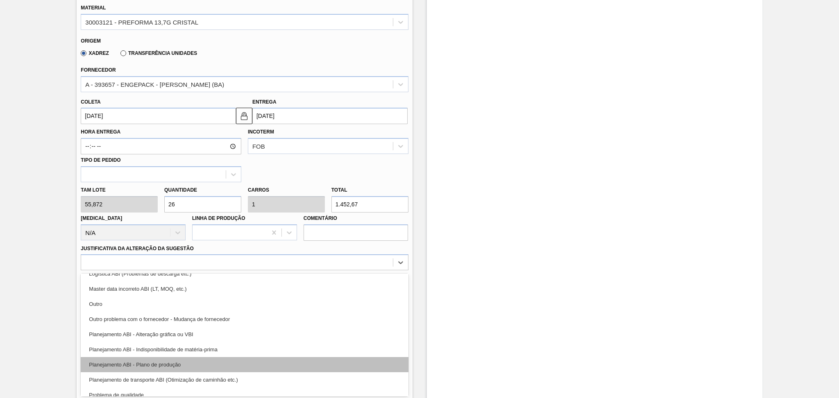
click at [168, 362] on div "Planejamento ABI - Plano de produção" at bounding box center [245, 364] width 328 height 15
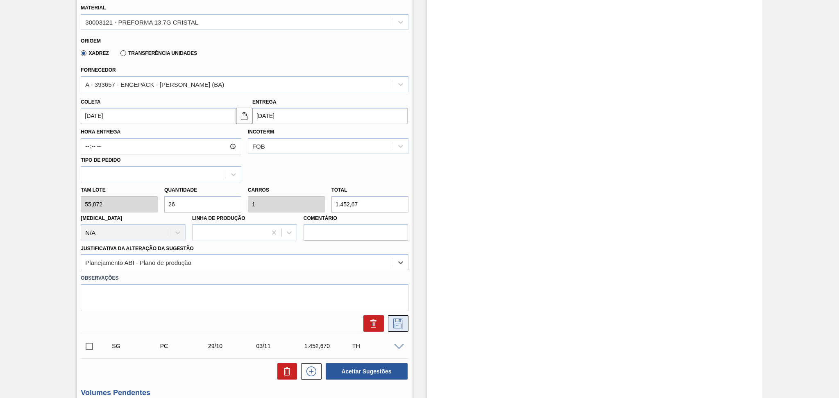
click at [401, 324] on icon at bounding box center [399, 324] width 10 height 10
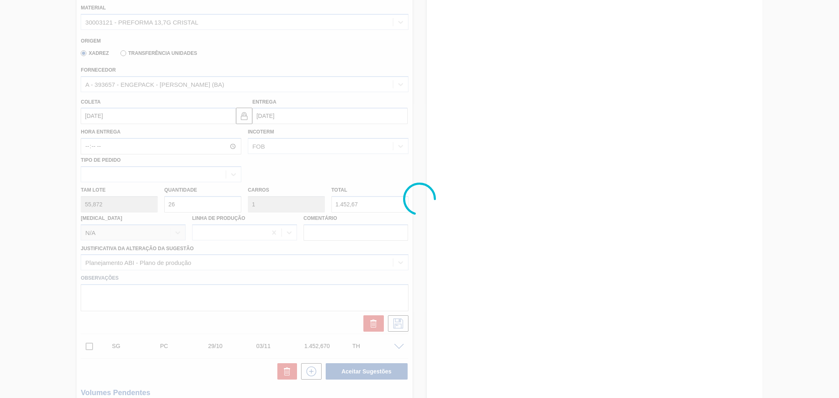
click at [455, 172] on div at bounding box center [419, 199] width 839 height 398
click at [492, 230] on div at bounding box center [419, 199] width 839 height 398
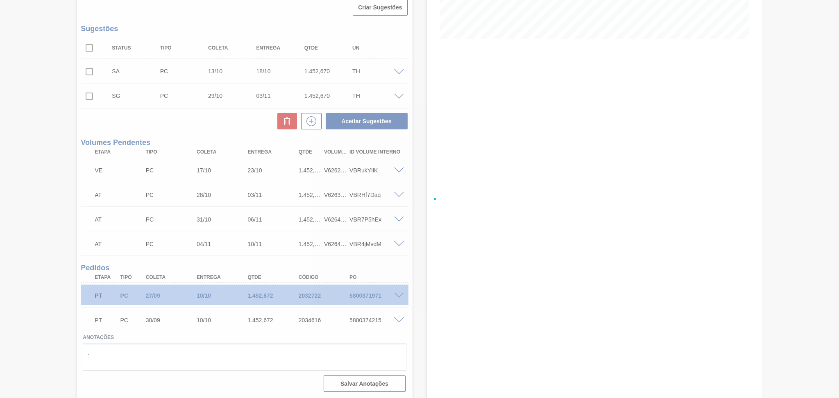
scroll to position [200, 0]
click at [230, 124] on div at bounding box center [419, 199] width 839 height 398
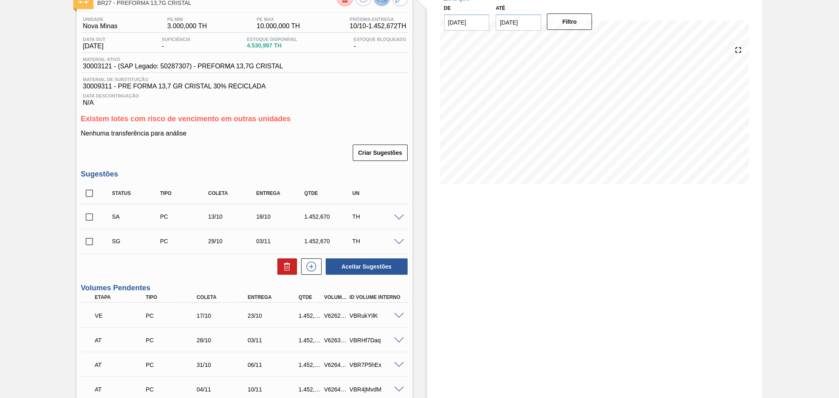
scroll to position [36, 0]
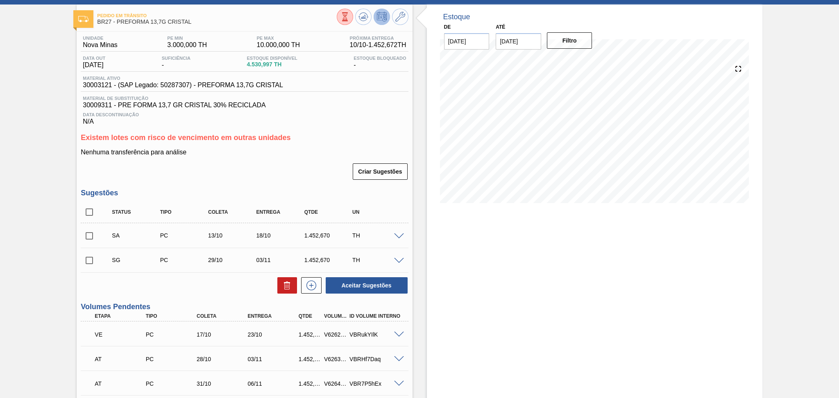
click at [487, 250] on div "Estoque De 10/10/2025 Até 30/11/2025 Filtro 14/11 Projeção de Estoque 6,318.969…" at bounding box center [595, 284] width 336 height 559
click at [297, 182] on div "Unidade Nova Minas PE MIN 3.000,000 TH PE MAX 10.000,000 TH Próxima Entrega 10/…" at bounding box center [245, 296] width 336 height 528
click at [241, 183] on div "Unidade Nova Minas PE MIN 3.000,000 TH PE MAX 10.000,000 TH Próxima Entrega 10/…" at bounding box center [245, 296] width 336 height 528
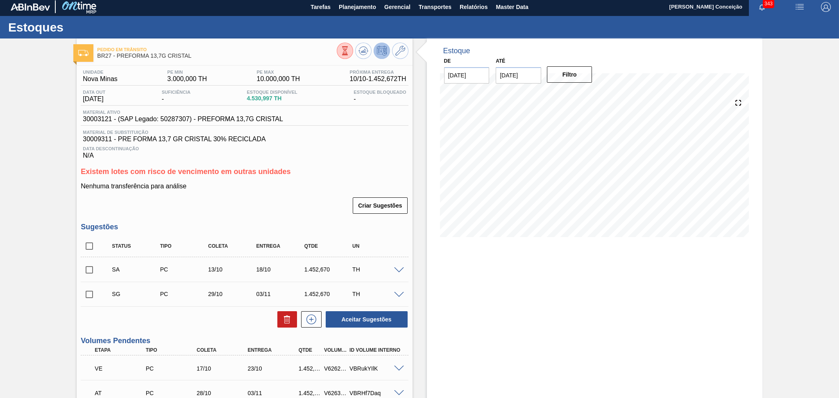
scroll to position [0, 0]
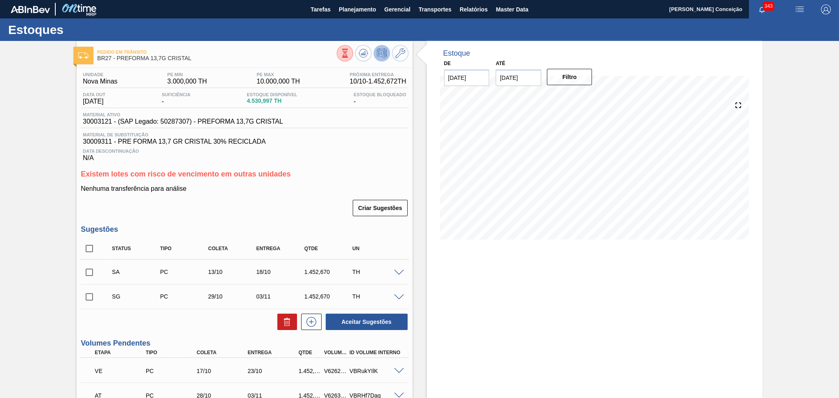
click at [336, 180] on div "Existem lotes com risco de vencimento em outras unidades Nenhuma transferência …" at bounding box center [245, 193] width 328 height 47
click at [287, 204] on div "Criar Sugestões" at bounding box center [245, 208] width 328 height 18
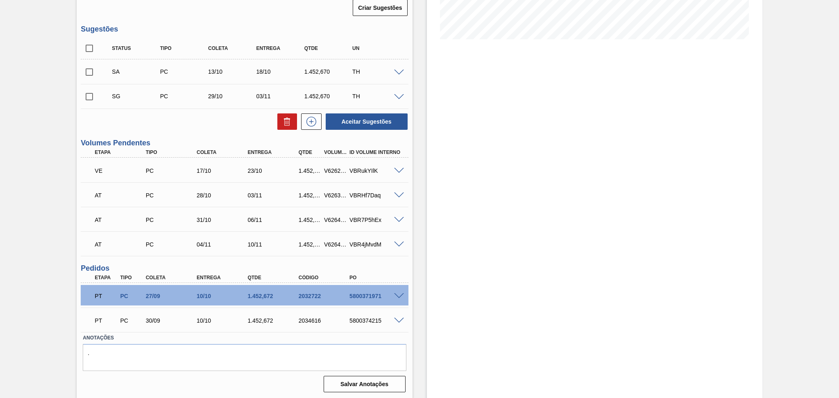
click at [255, 130] on div "Aceitar Sugestões" at bounding box center [245, 122] width 328 height 18
click at [439, 227] on div "Estoque De 10/10/2025 Até 30/11/2025 Filtro 20/10 Projeção de Estoque 4,889.003…" at bounding box center [595, 120] width 336 height 559
click at [218, 121] on div "Aceitar Sugestões" at bounding box center [245, 122] width 328 height 18
click at [430, 192] on div "Estoque De 10/10/2025 Até 30/11/2025 Filtro 20/10 Projeção de Estoque 4,889.003…" at bounding box center [595, 120] width 336 height 559
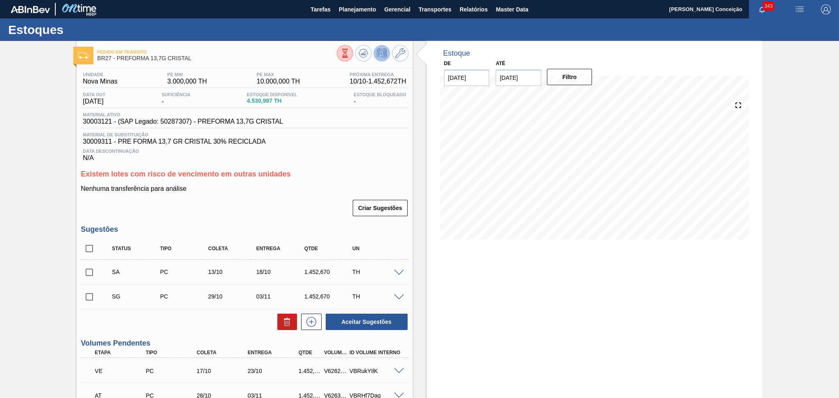
click at [276, 199] on div "Criar Sugestões" at bounding box center [245, 208] width 328 height 18
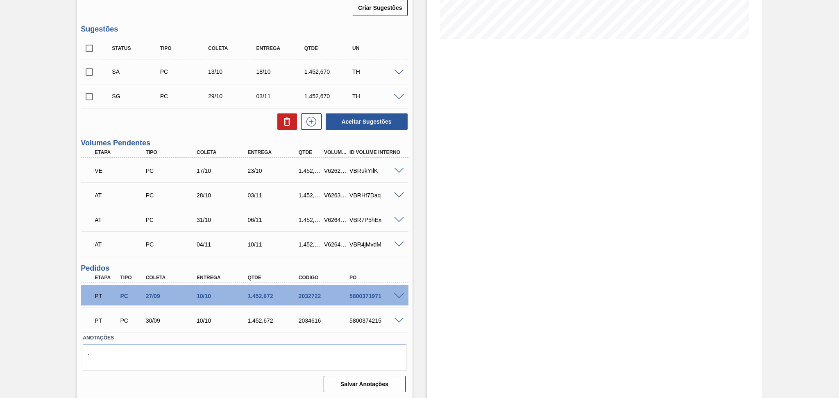
scroll to position [91, 0]
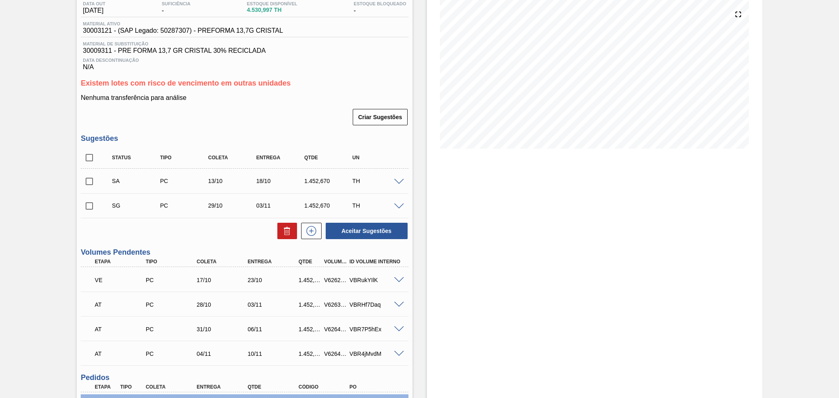
click at [289, 121] on div "Criar Sugestões" at bounding box center [245, 117] width 328 height 18
click at [197, 226] on div "Aceitar Sugestões" at bounding box center [245, 231] width 328 height 18
click at [147, 232] on div "Aceitar Sugestões" at bounding box center [245, 231] width 328 height 18
click at [299, 121] on div "Criar Sugestões" at bounding box center [245, 117] width 328 height 18
click at [262, 133] on div "Unidade Nova Minas PE MIN 3.000,000 TH PE MAX 10.000,000 TH Próxima Entrega 10/…" at bounding box center [245, 241] width 336 height 528
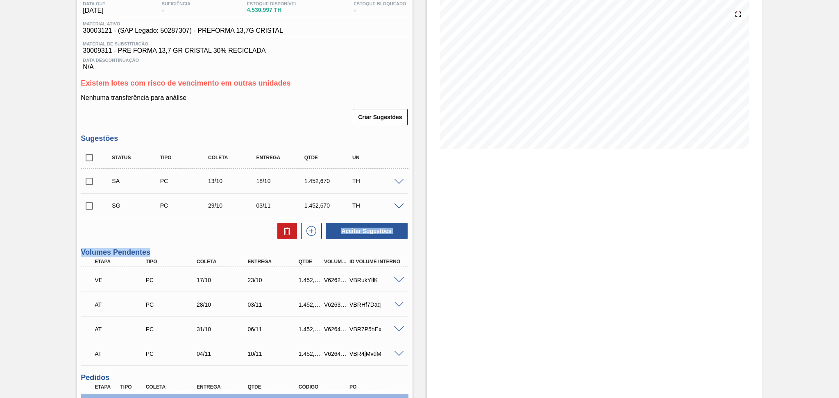
click at [152, 239] on div "Unidade Nova Minas PE MIN 3.000,000 TH PE MAX 10.000,000 TH Próxima Entrega 10/…" at bounding box center [245, 241] width 336 height 528
click at [188, 232] on div "Aceitar Sugestões" at bounding box center [245, 231] width 328 height 18
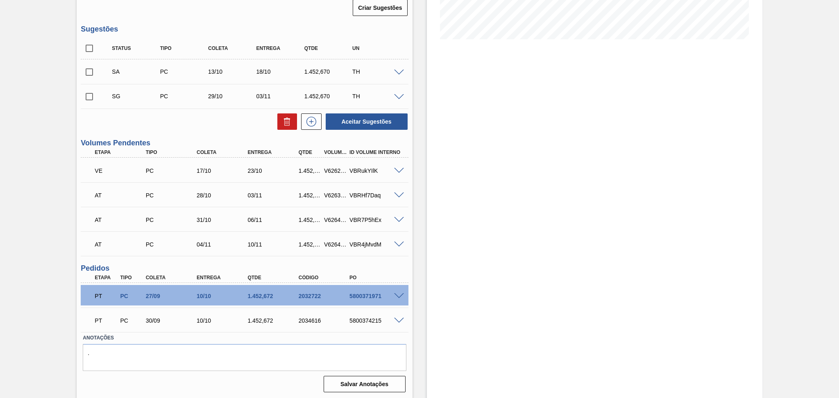
click at [431, 202] on div "Estoque De 10/10/2025 Até 30/11/2025 Filtro 18/10 Projeção de Estoque 6,488.999…" at bounding box center [595, 120] width 336 height 559
click at [93, 75] on input "checkbox" at bounding box center [89, 72] width 17 height 17
click at [373, 125] on button "Aceitar Sugestões" at bounding box center [367, 122] width 82 height 16
checkbox input "false"
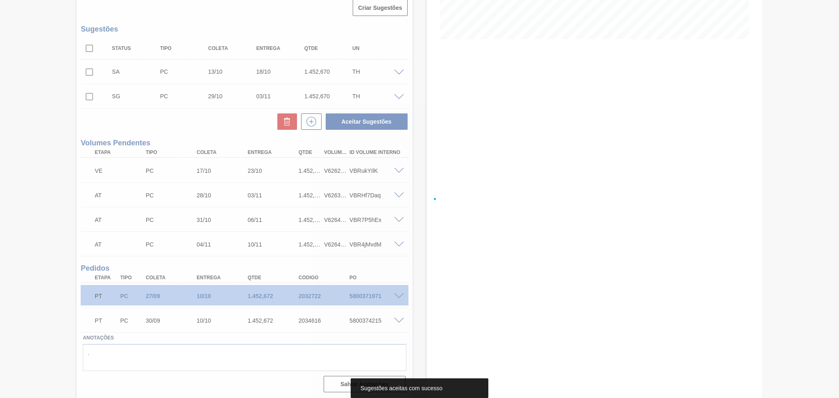
click at [206, 131] on div at bounding box center [419, 199] width 839 height 398
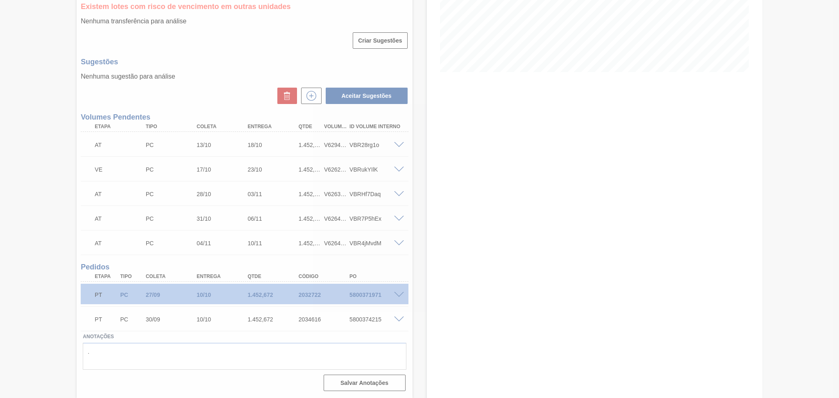
scroll to position [166, 0]
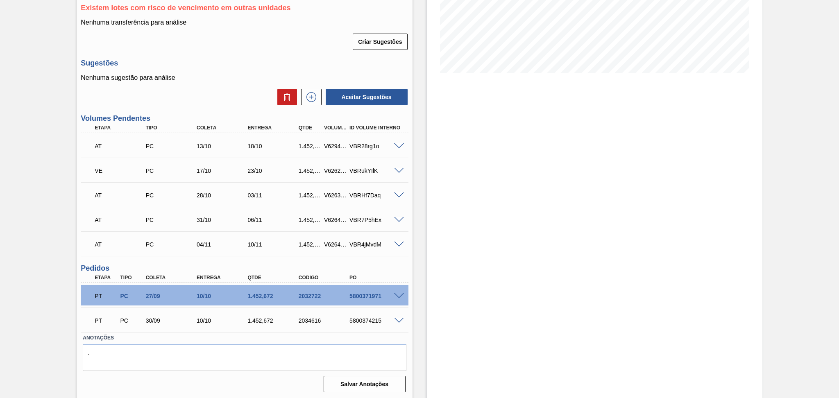
click at [171, 118] on h3 "Volumes Pendentes" at bounding box center [245, 118] width 328 height 9
click at [442, 231] on div "Estoque De 10/10/2025 Até 30/11/2025 Filtro" at bounding box center [595, 137] width 336 height 525
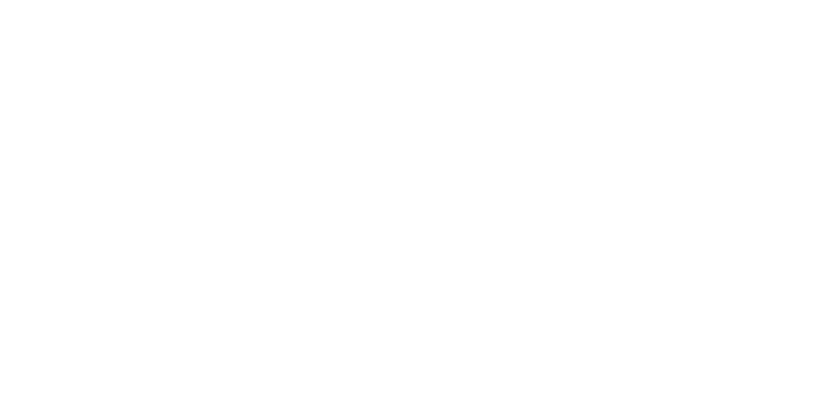
click at [96, 0] on html at bounding box center [419, 0] width 839 height 0
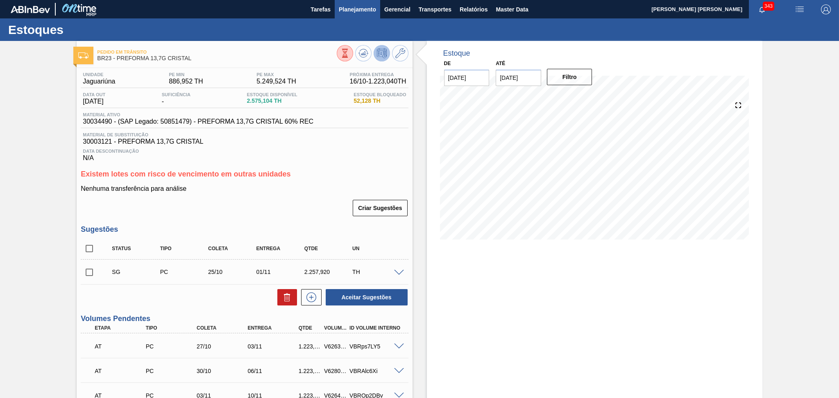
click at [349, 11] on span "Planejamento" at bounding box center [357, 10] width 37 height 10
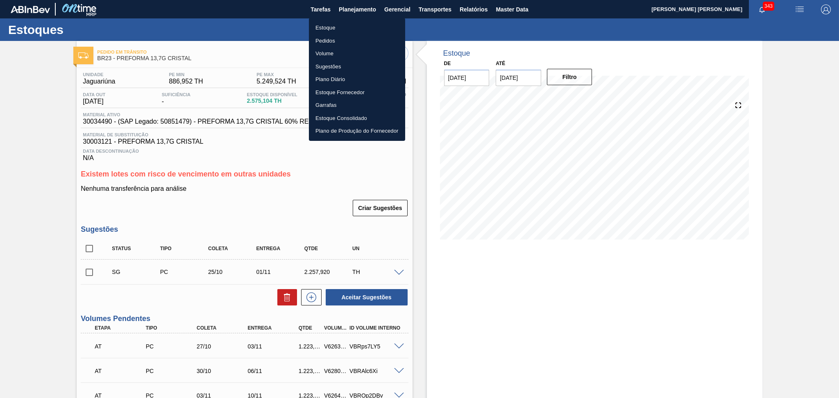
drag, startPoint x: 331, startPoint y: 26, endPoint x: 390, endPoint y: 27, distance: 59.0
click at [331, 27] on li "Estoque" at bounding box center [357, 27] width 96 height 13
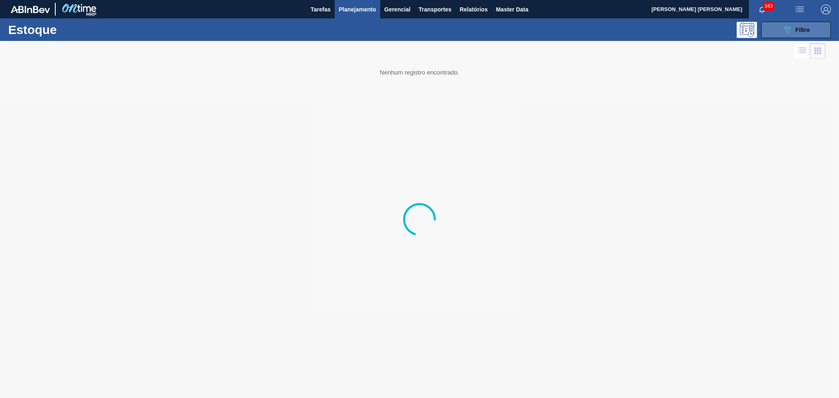
click at [795, 28] on div "089F7B8B-B2A5-4AFE-B5C0-19BA573D28AC Filtro" at bounding box center [796, 30] width 27 height 10
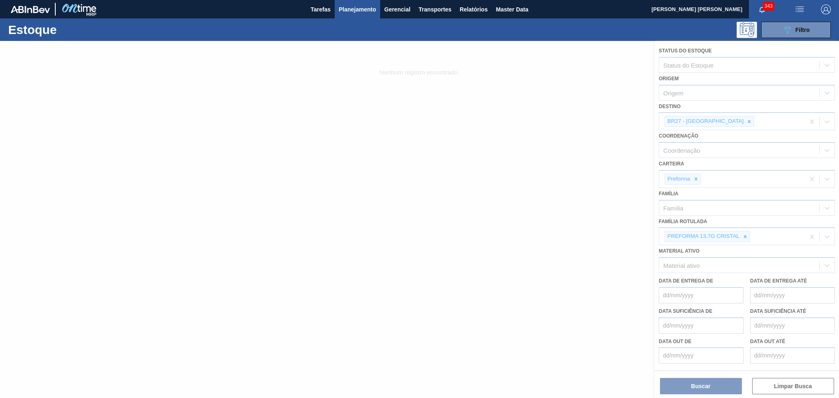
click at [721, 119] on div at bounding box center [419, 219] width 839 height 357
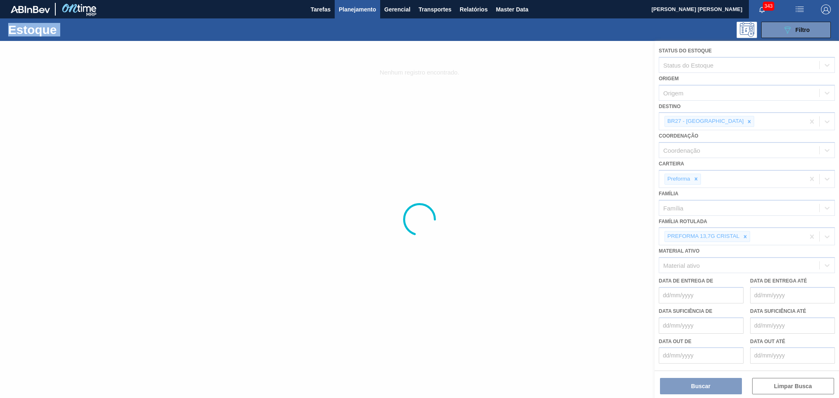
click at [721, 119] on div at bounding box center [419, 219] width 839 height 357
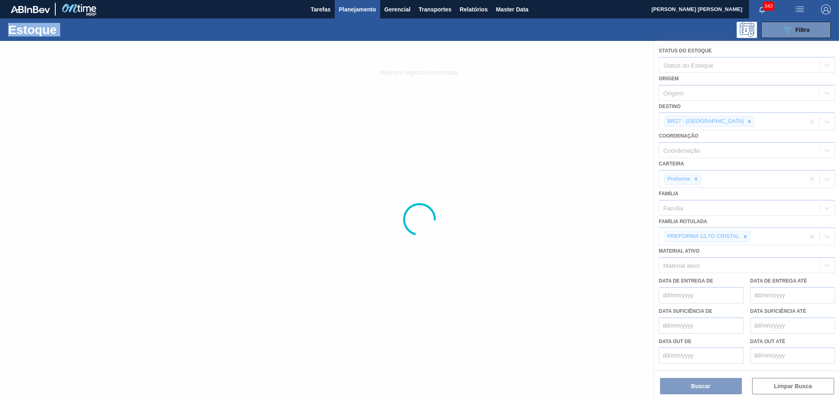
click at [721, 119] on div at bounding box center [419, 219] width 839 height 357
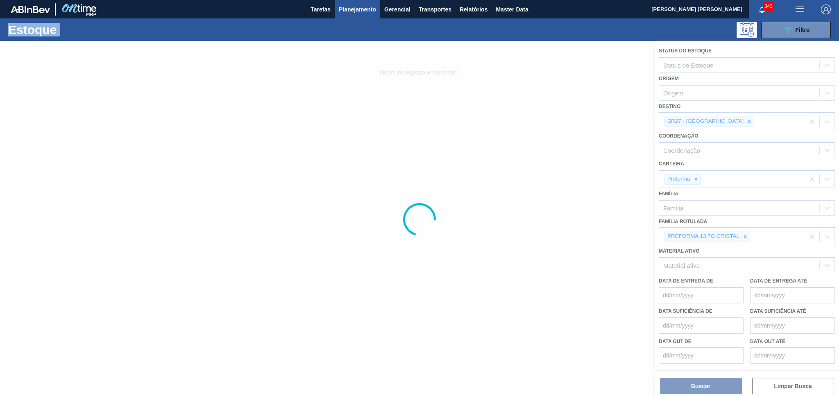
click at [721, 119] on div at bounding box center [419, 219] width 839 height 357
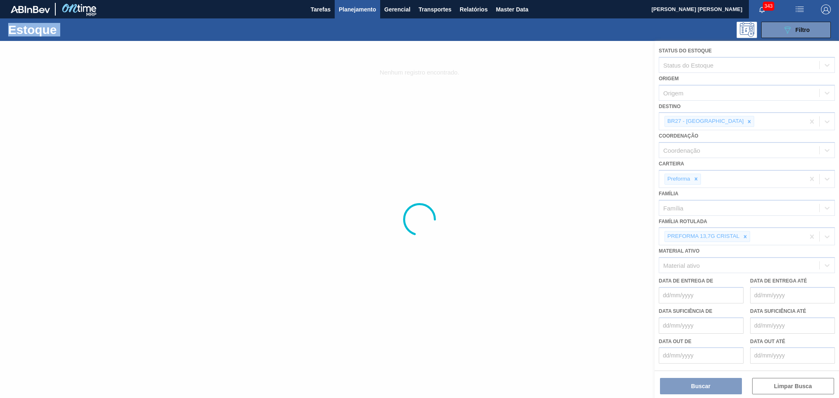
click at [721, 119] on div at bounding box center [419, 219] width 839 height 357
click at [722, 119] on div at bounding box center [419, 219] width 839 height 357
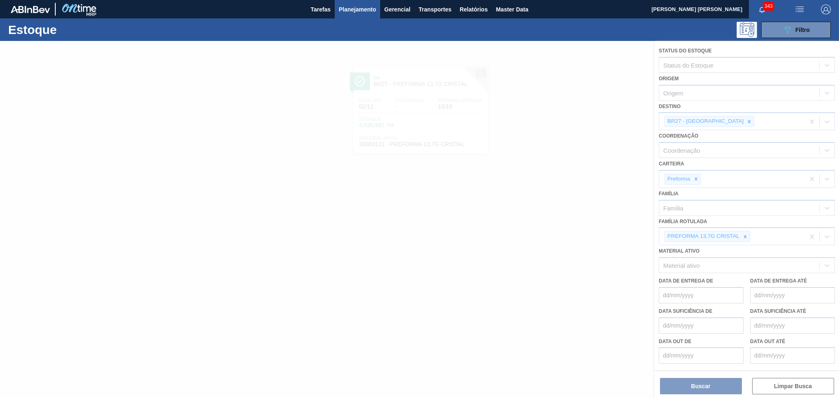
click at [606, 144] on div at bounding box center [419, 219] width 839 height 357
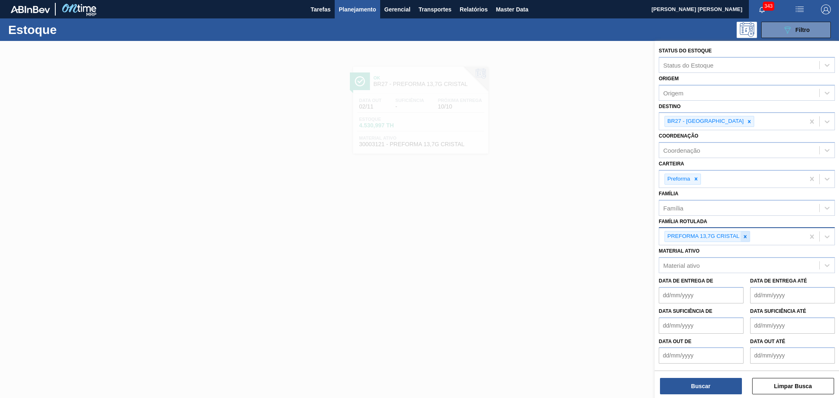
click at [746, 235] on icon at bounding box center [745, 236] width 3 height 3
click at [747, 121] on icon at bounding box center [750, 122] width 6 height 6
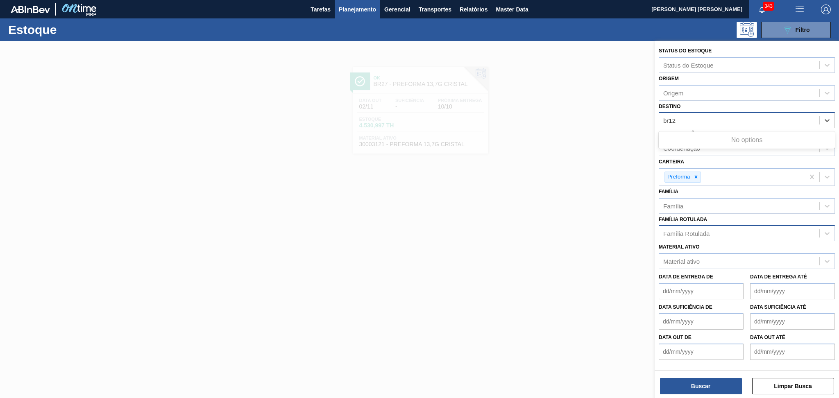
type input "br12"
click at [698, 231] on div "Família Rotulada" at bounding box center [687, 233] width 46 height 7
click at [672, 118] on div "Destino" at bounding box center [674, 120] width 21 height 7
type input "br12"
click at [694, 118] on div "Destino" at bounding box center [740, 121] width 160 height 12
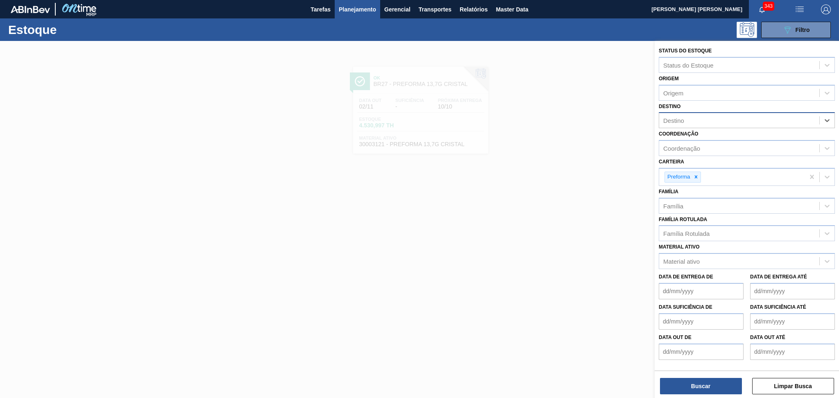
click at [697, 120] on div "Destino" at bounding box center [740, 121] width 160 height 12
type input "br12"
click at [697, 120] on div "br12 br12" at bounding box center [740, 121] width 160 height 12
click at [677, 119] on div "Destino" at bounding box center [674, 120] width 21 height 7
type input "br12"
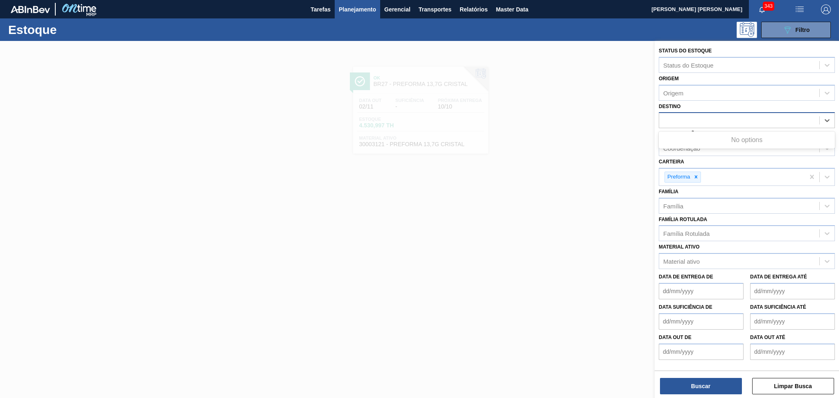
click at [536, 217] on div at bounding box center [419, 240] width 839 height 398
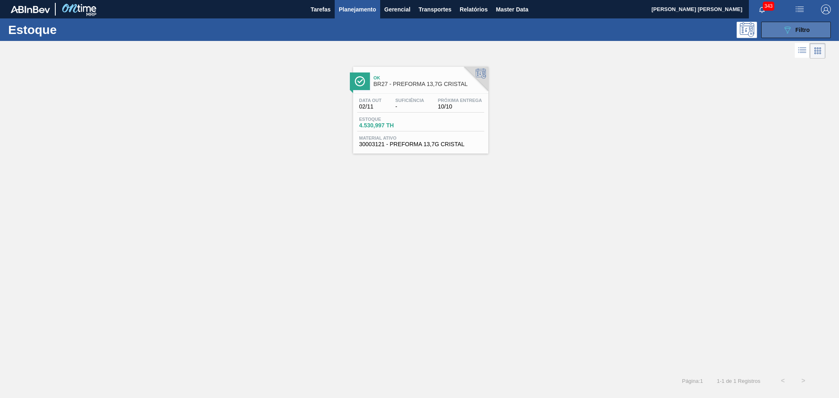
click at [804, 30] on span "Filtro" at bounding box center [803, 30] width 14 height 7
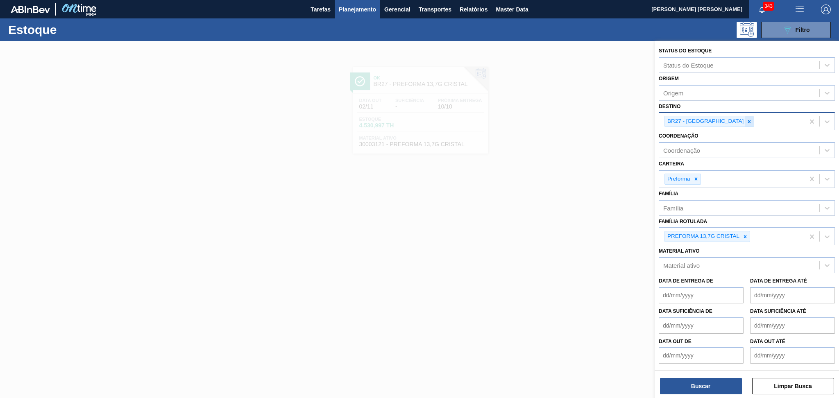
click at [745, 121] on div at bounding box center [749, 121] width 9 height 10
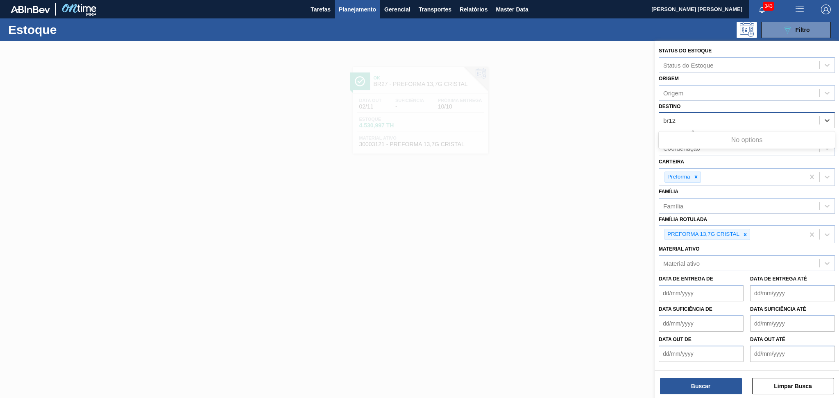
type input "br12"
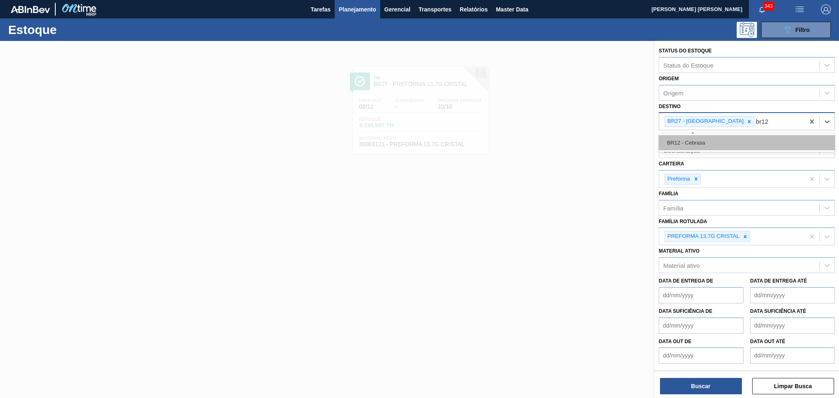
click at [693, 145] on div "BR12 - Cebrasa" at bounding box center [747, 142] width 176 height 15
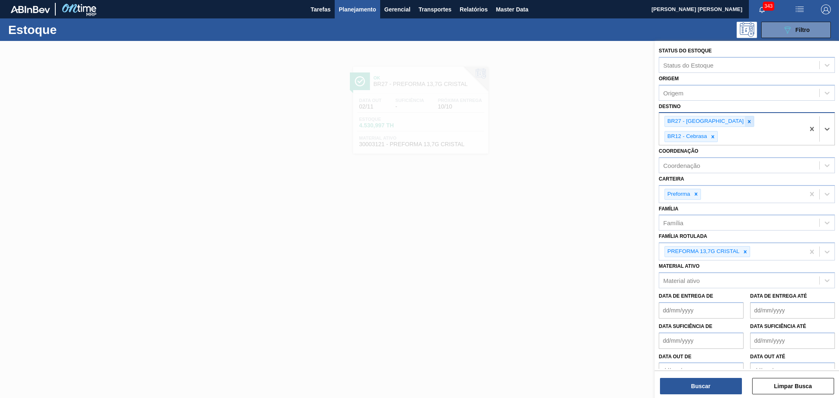
click at [745, 124] on div at bounding box center [749, 121] width 9 height 10
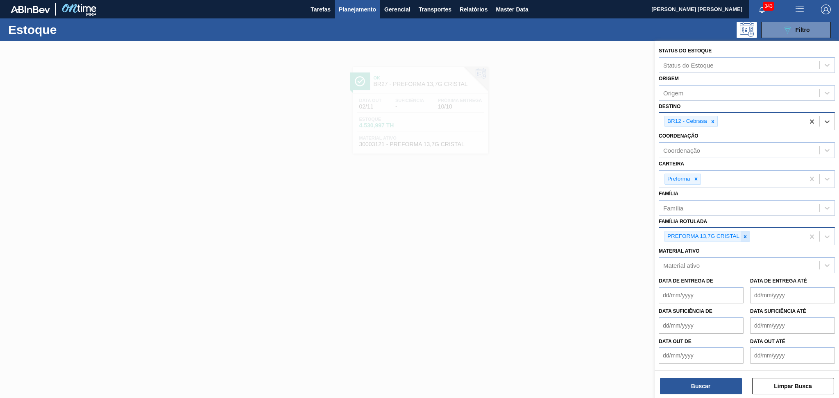
click at [744, 235] on icon at bounding box center [746, 237] width 6 height 6
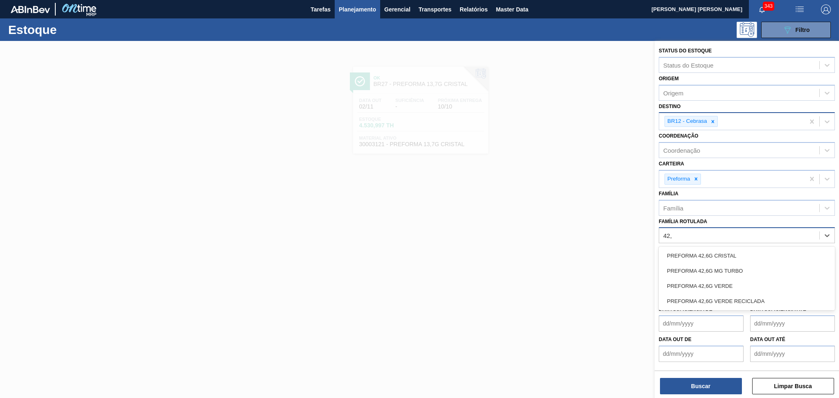
type Rotulada "42,6"
click at [735, 283] on div "PREFORMA 42,6G VERDE" at bounding box center [747, 286] width 176 height 15
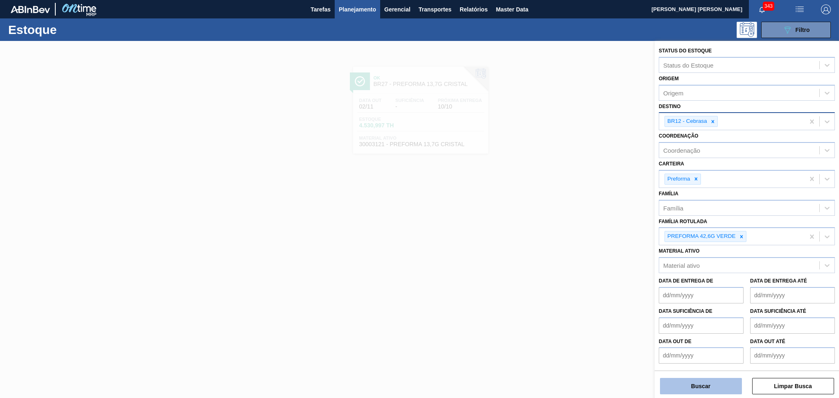
click at [700, 394] on button "Buscar" at bounding box center [701, 386] width 82 height 16
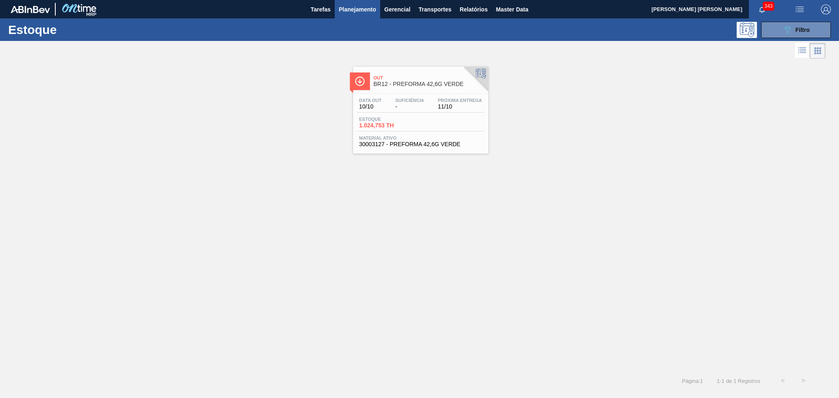
click at [445, 114] on div "Data out 10/10 Suficiência - Próxima Entrega 11/10 Estoque 1.024,753 TH Materia…" at bounding box center [420, 122] width 135 height 56
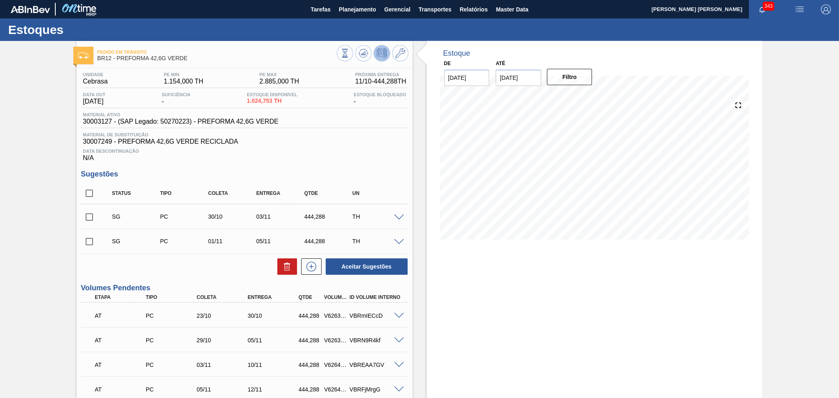
click at [382, 168] on div "Unidade Cebrasa PE MIN 1.154,000 TH PE MAX 2.885,000 TH Próxima Entrega 11/10 -…" at bounding box center [245, 329] width 336 height 522
click at [348, 146] on div "Data Descontinuação N/A" at bounding box center [245, 154] width 328 height 16
click at [359, 154] on div "Data Descontinuação N/A" at bounding box center [245, 154] width 328 height 16
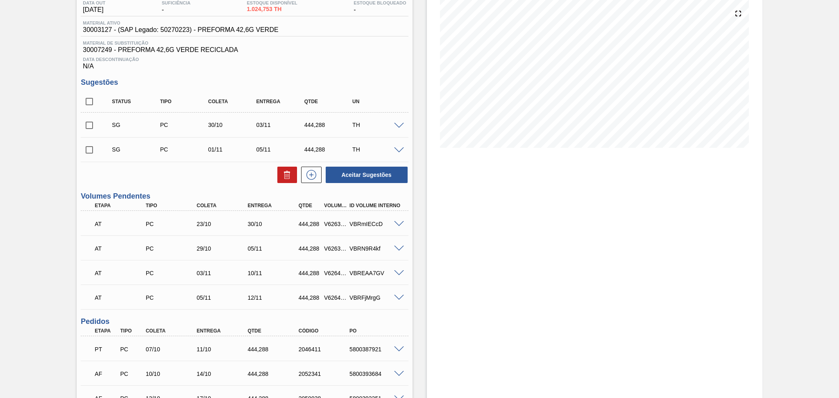
scroll to position [194, 0]
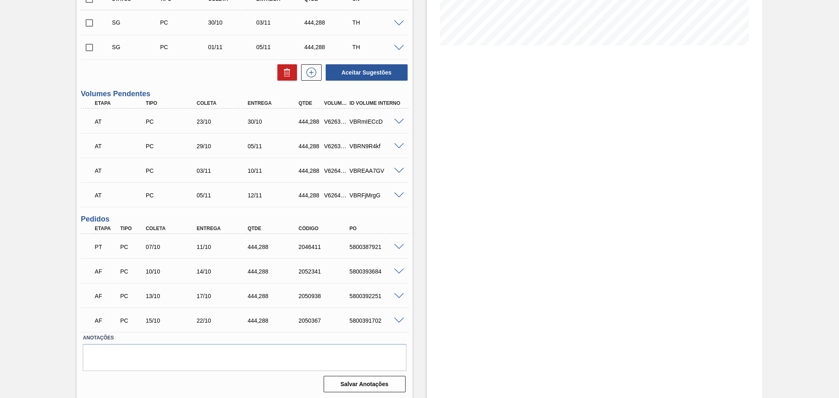
click at [358, 277] on div "AF PC 10/10 14/10 444,288 2052341 5800393684" at bounding box center [242, 271] width 306 height 16
copy div "5800393684"
click at [64, 212] on div "Pedido em Trânsito BR12 - PREFORMA 42,6G VERDE Unidade Cebrasa PE MIN 1.154,000…" at bounding box center [419, 123] width 839 height 553
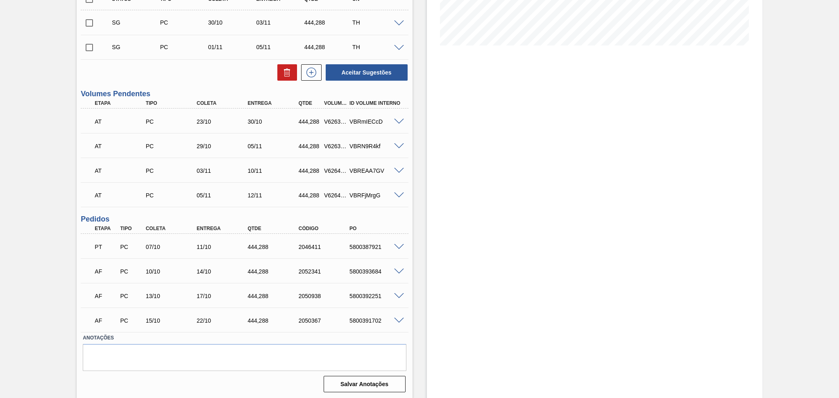
scroll to position [0, 0]
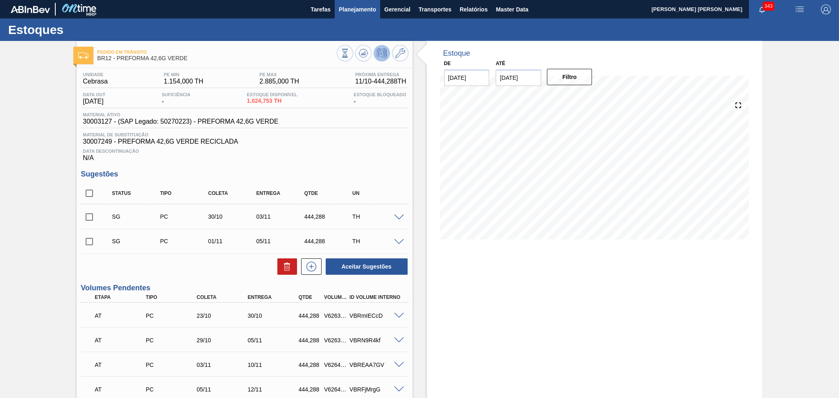
click at [375, 10] on span "Planejamento" at bounding box center [357, 10] width 37 height 10
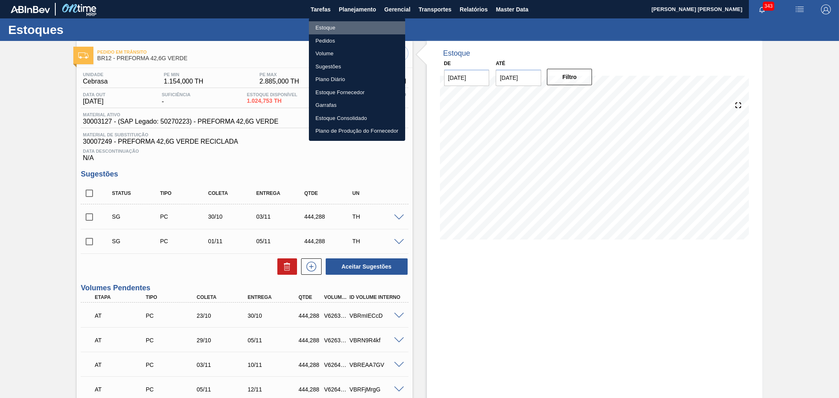
click at [337, 27] on li "Estoque" at bounding box center [357, 27] width 96 height 13
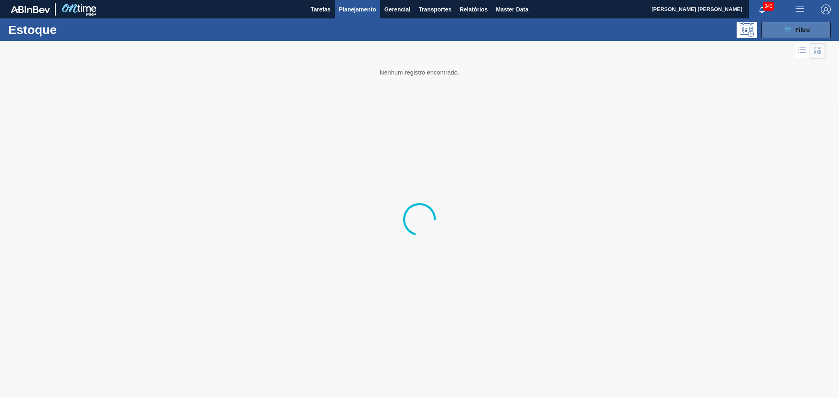
click at [770, 34] on button "089F7B8B-B2A5-4AFE-B5C0-19BA573D28AC Filtro" at bounding box center [797, 30] width 70 height 16
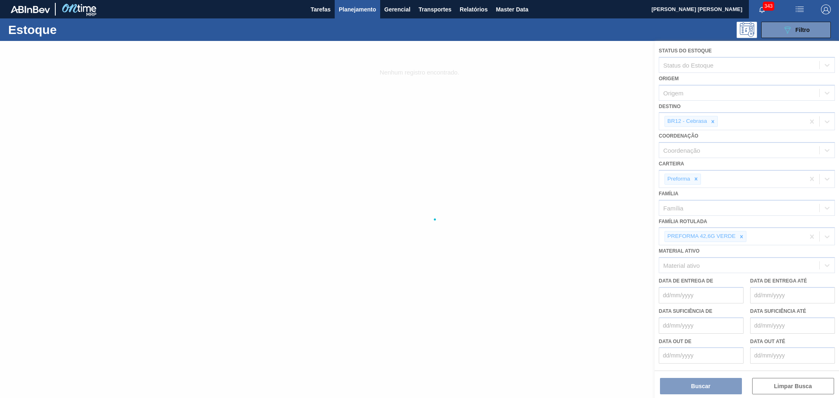
click at [712, 119] on div at bounding box center [419, 219] width 839 height 357
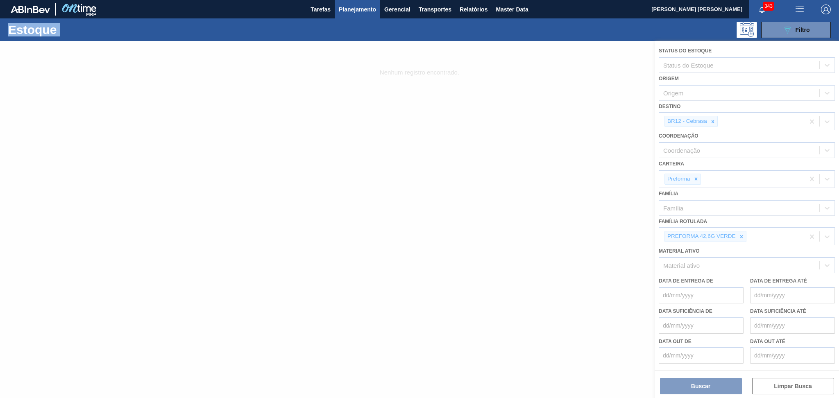
click at [712, 119] on div at bounding box center [419, 219] width 839 height 357
click at [713, 124] on div at bounding box center [419, 219] width 839 height 357
click at [713, 122] on div at bounding box center [419, 219] width 839 height 357
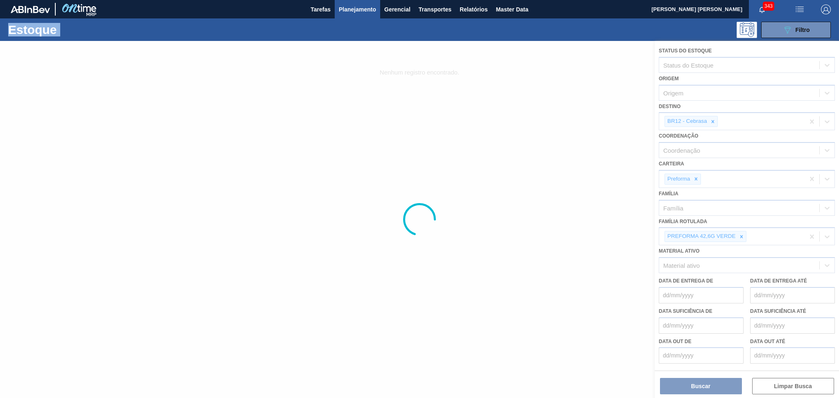
click at [713, 122] on div at bounding box center [419, 219] width 839 height 357
click at [715, 123] on div at bounding box center [419, 219] width 839 height 357
click at [416, 101] on div at bounding box center [419, 219] width 839 height 357
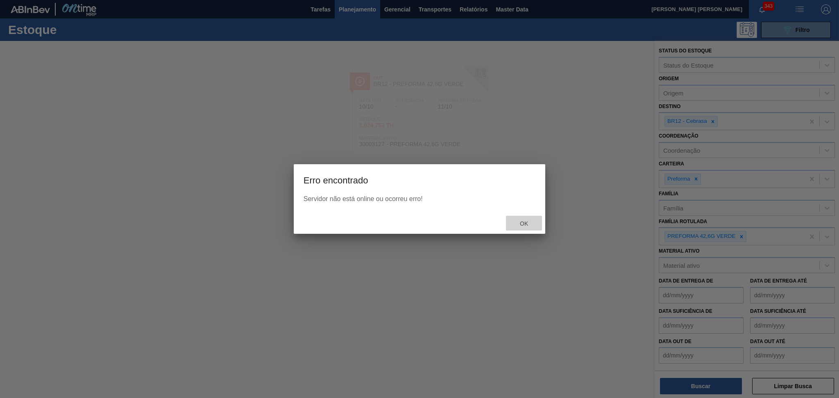
click at [523, 226] on span "Ok" at bounding box center [524, 224] width 21 height 7
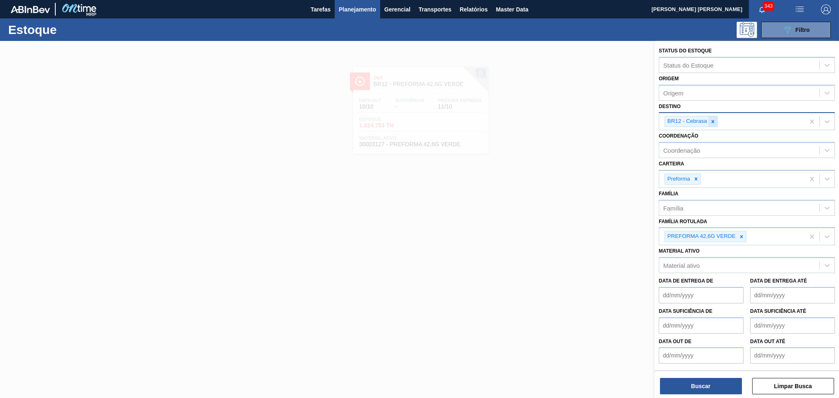
click at [714, 119] on icon at bounding box center [713, 122] width 6 height 6
type input "br13"
click at [441, 180] on div at bounding box center [419, 240] width 839 height 398
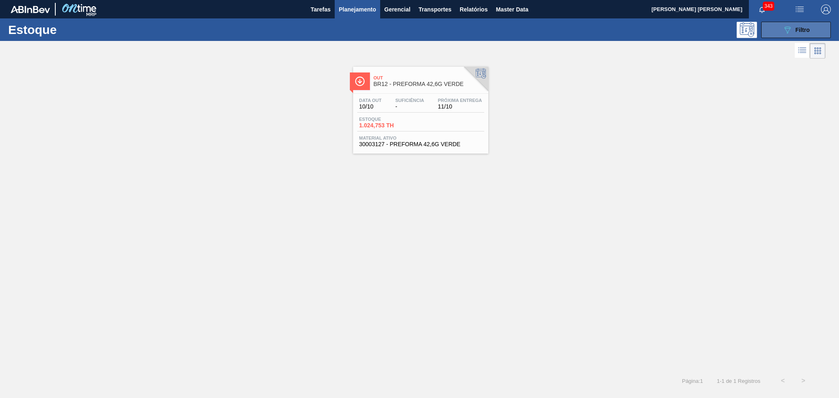
click at [793, 36] on button "089F7B8B-B2A5-4AFE-B5C0-19BA573D28AC Filtro" at bounding box center [797, 30] width 70 height 16
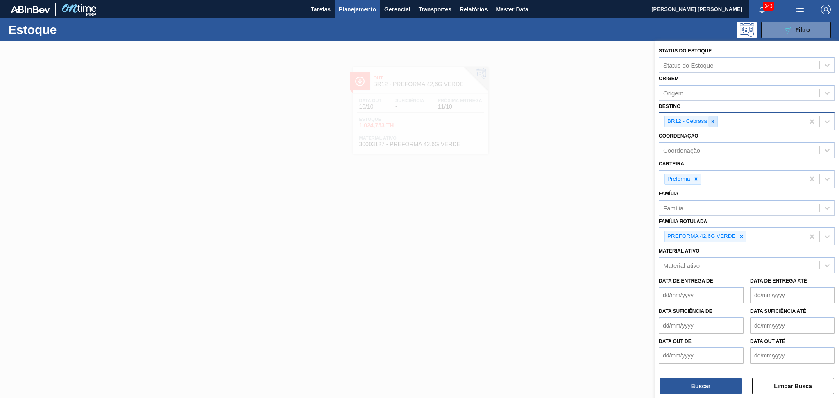
click at [718, 122] on div "BR12 - Cebrasa" at bounding box center [733, 121] width 146 height 17
click at [714, 123] on icon at bounding box center [713, 122] width 6 height 6
type input "br12"
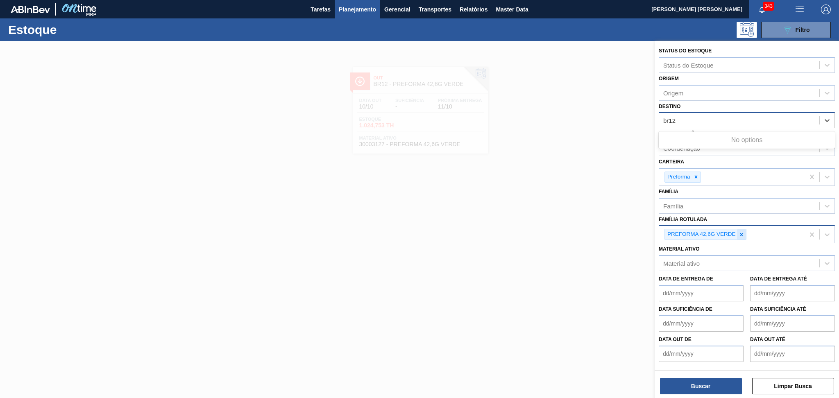
click at [742, 236] on div at bounding box center [741, 235] width 9 height 10
click at [685, 118] on div "Destino" at bounding box center [740, 121] width 160 height 12
type input "br13"
click at [684, 127] on div "Destino" at bounding box center [747, 120] width 176 height 16
click at [684, 124] on div "Destino" at bounding box center [740, 121] width 160 height 12
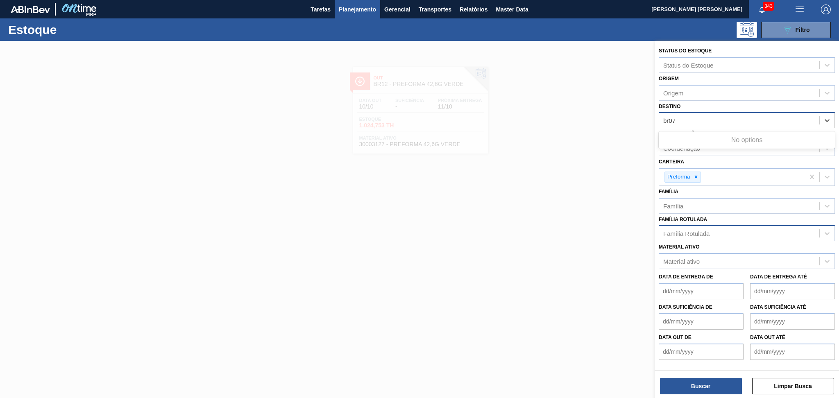
type input "br07"
click at [116, 105] on div at bounding box center [419, 240] width 839 height 398
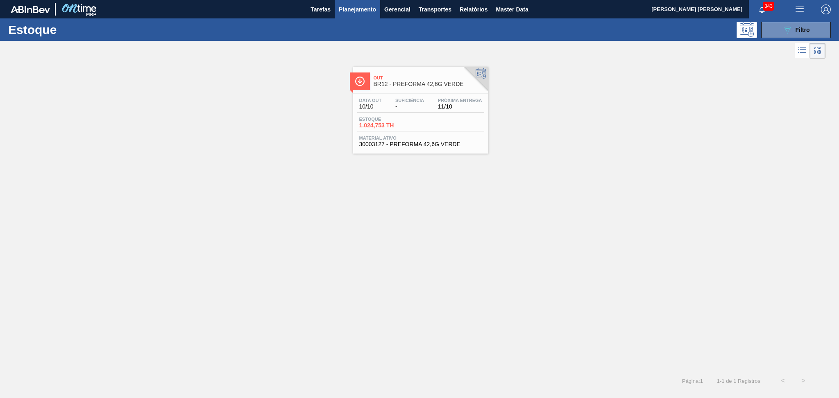
click at [560, 113] on div "Out BR12 - PREFORMA 42,6G VERDE Data out 10/10 Suficiência - Próxima Entrega 11…" at bounding box center [419, 107] width 839 height 93
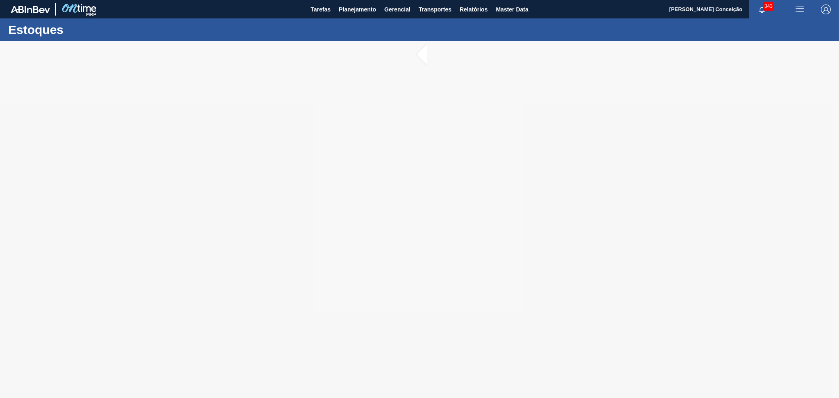
click at [92, 195] on div at bounding box center [419, 219] width 839 height 357
click at [356, 13] on span "Planejamento" at bounding box center [357, 10] width 37 height 10
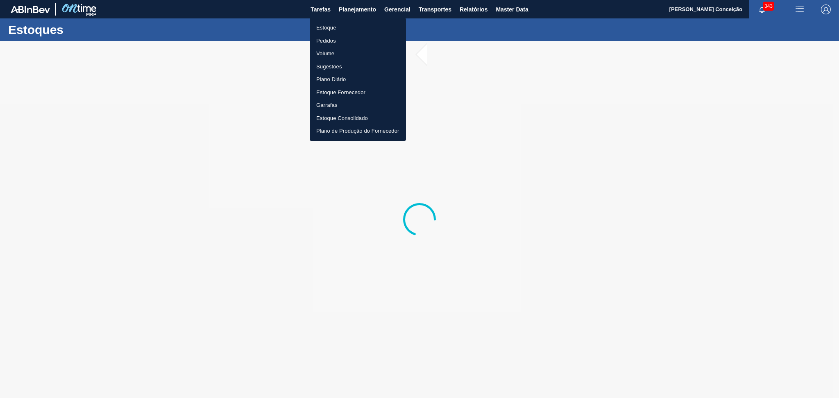
click at [346, 25] on li "Estoque" at bounding box center [358, 27] width 96 height 13
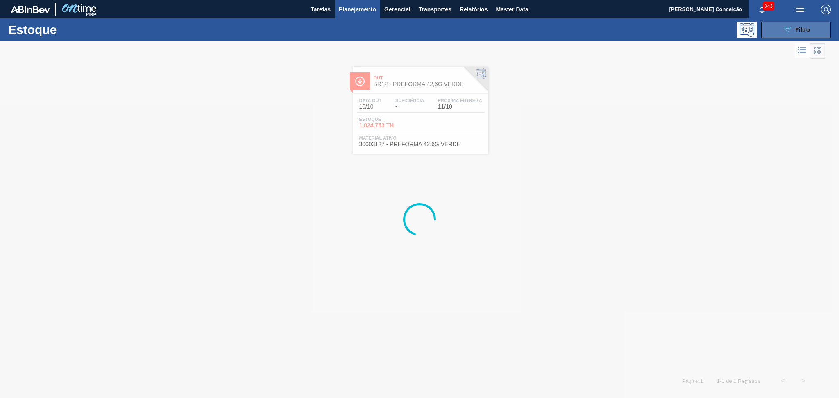
click at [823, 29] on button "089F7B8B-B2A5-4AFE-B5C0-19BA573D28AC Filtro" at bounding box center [797, 30] width 70 height 16
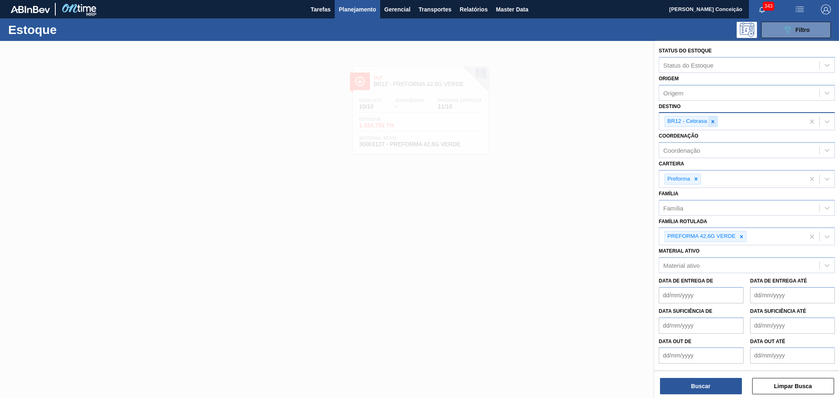
click at [710, 123] on icon at bounding box center [713, 122] width 6 height 6
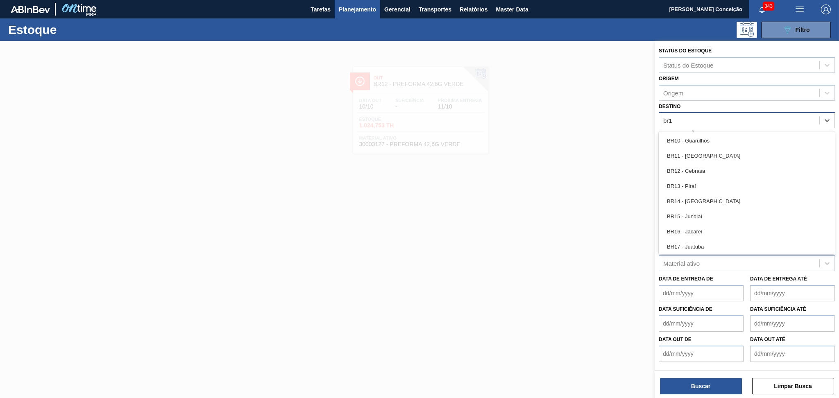
type input "br13"
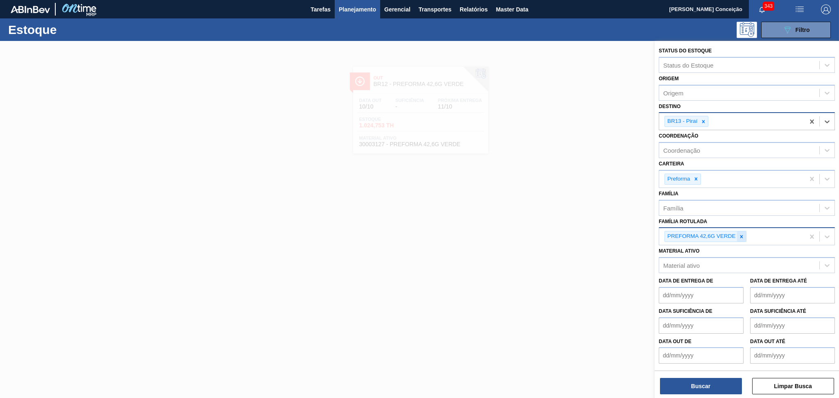
click at [740, 234] on icon at bounding box center [742, 237] width 6 height 6
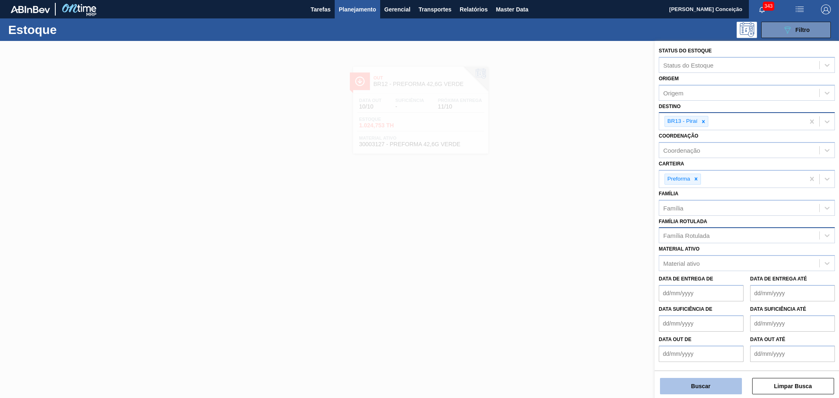
click at [689, 384] on button "Buscar" at bounding box center [701, 386] width 82 height 16
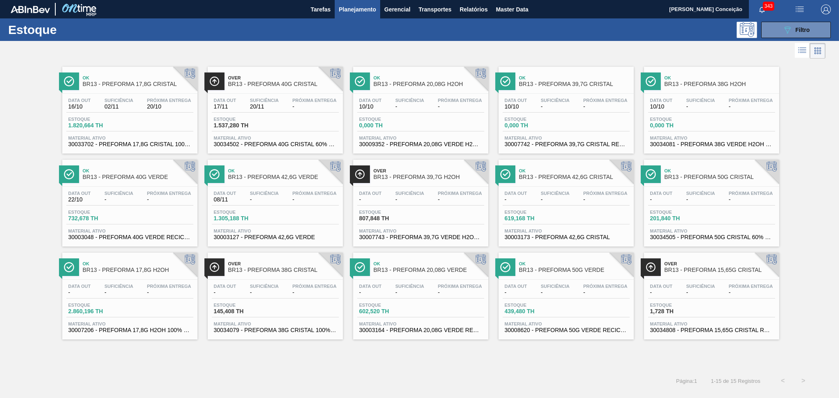
click at [128, 218] on div "Estoque 732,678 TH" at bounding box center [129, 217] width 127 height 15
click at [155, 45] on div at bounding box center [413, 51] width 826 height 20
click at [130, 124] on div "Estoque 1.820,664 TH" at bounding box center [129, 124] width 127 height 15
click at [218, 59] on div at bounding box center [413, 51] width 826 height 20
click at [276, 51] on div at bounding box center [413, 51] width 826 height 20
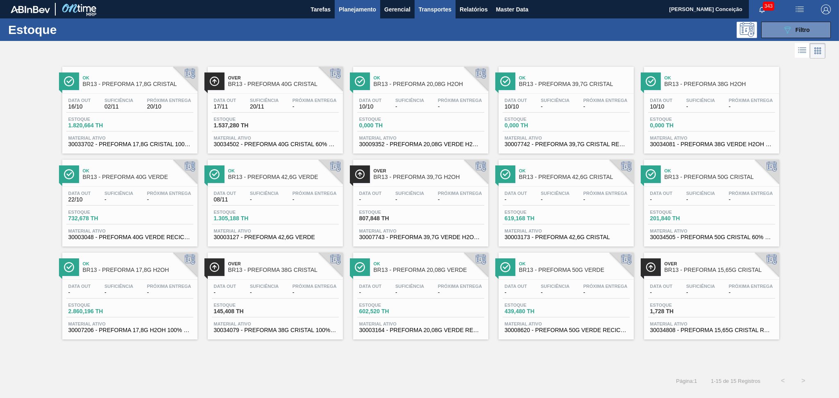
click at [439, 7] on span "Transportes" at bounding box center [435, 10] width 33 height 10
click at [429, 41] on li "Otimização de Carga" at bounding box center [435, 40] width 67 height 13
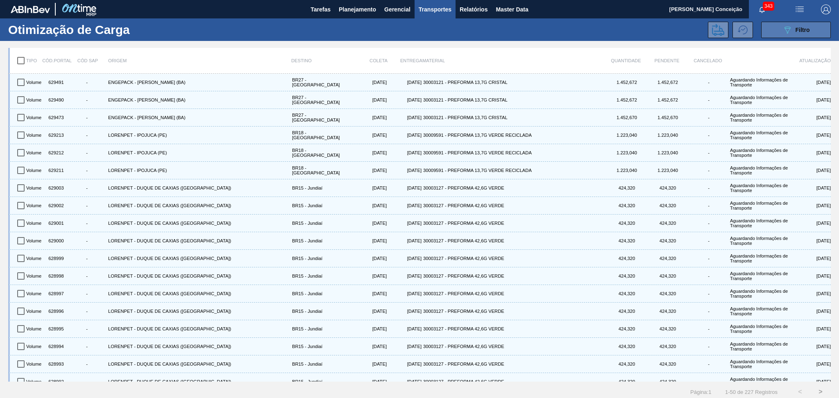
click at [781, 33] on button "089F7B8B-B2A5-4AFE-B5C0-19BA573D28AC Filtro" at bounding box center [797, 30] width 70 height 16
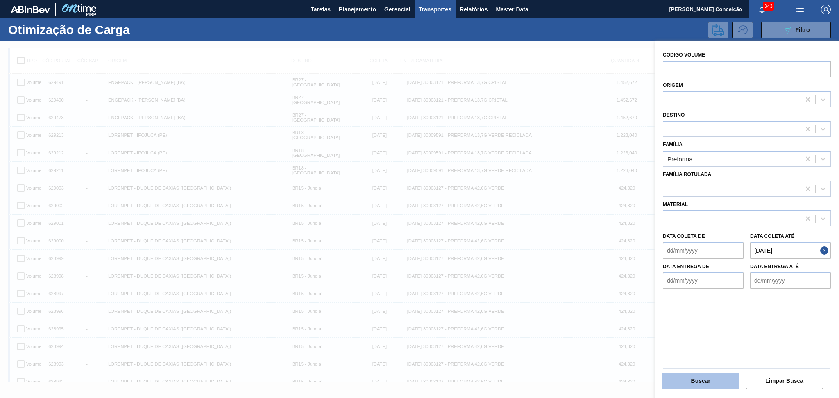
click at [700, 380] on button "Buscar" at bounding box center [700, 381] width 77 height 16
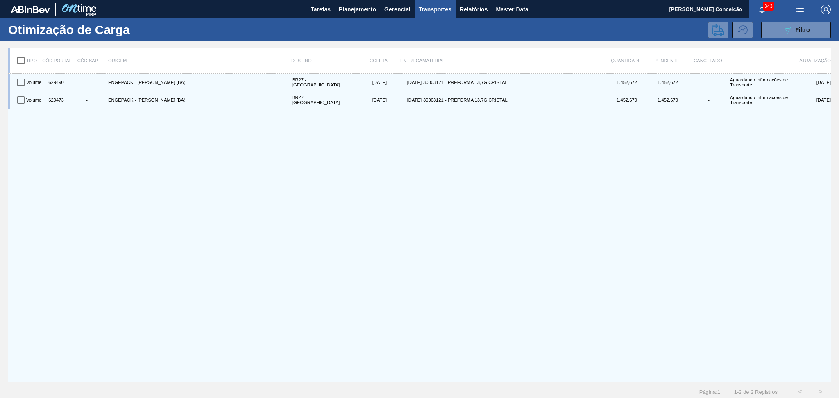
click at [14, 65] on input "checkbox" at bounding box center [20, 60] width 17 height 17
checkbox input "true"
click at [716, 29] on icon at bounding box center [718, 30] width 12 height 12
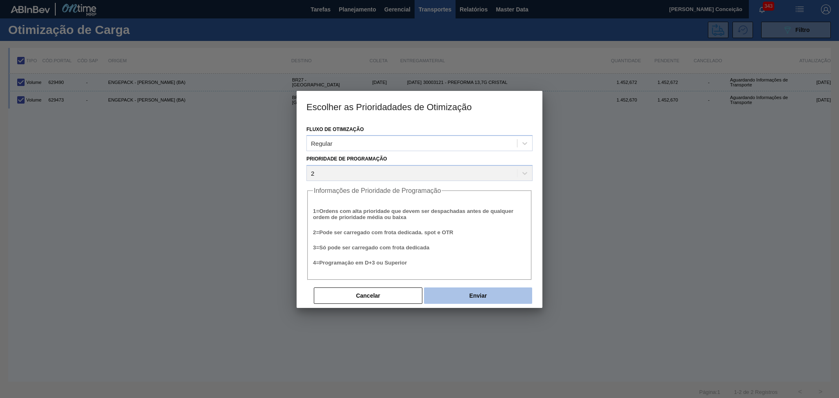
click at [475, 293] on button "Enviar" at bounding box center [478, 296] width 108 height 16
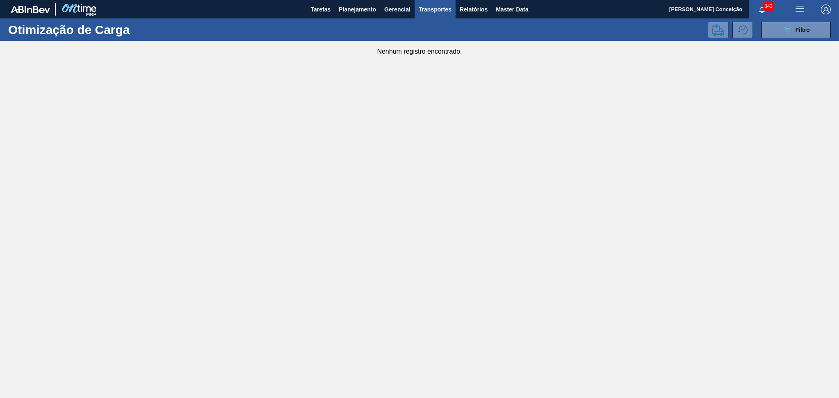
click at [198, 194] on main "Tarefas Planejamento Gerencial Transportes Relatórios Master Data Aline Apareci…" at bounding box center [419, 199] width 839 height 398
click at [479, 9] on span "Relatórios" at bounding box center [474, 10] width 28 height 10
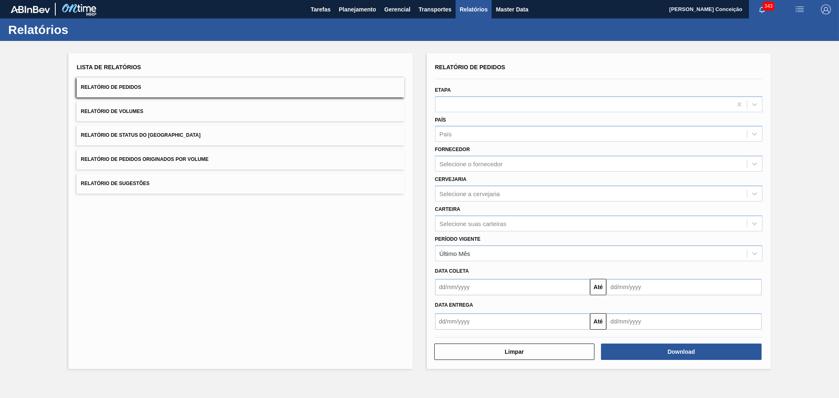
click at [180, 86] on button "Relatório de Pedidos" at bounding box center [241, 87] width 328 height 20
click at [443, 138] on div "País" at bounding box center [592, 134] width 312 height 12
click at [468, 152] on div "BR - [GEOGRAPHIC_DATA]" at bounding box center [599, 154] width 328 height 15
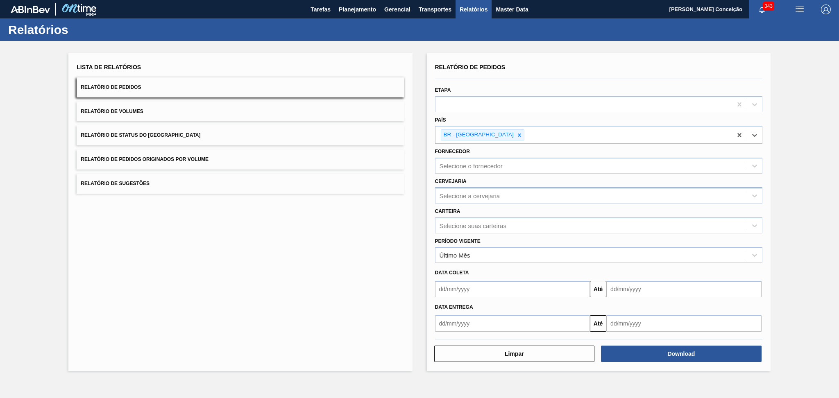
click at [474, 198] on div "Selecione a cervejaria" at bounding box center [592, 196] width 312 height 12
type input "jagua"
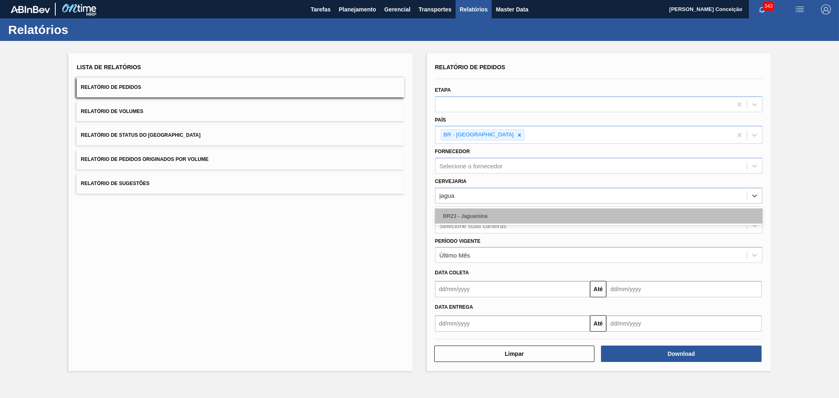
click at [482, 215] on div "BR23 - Jaguariúna" at bounding box center [599, 216] width 328 height 15
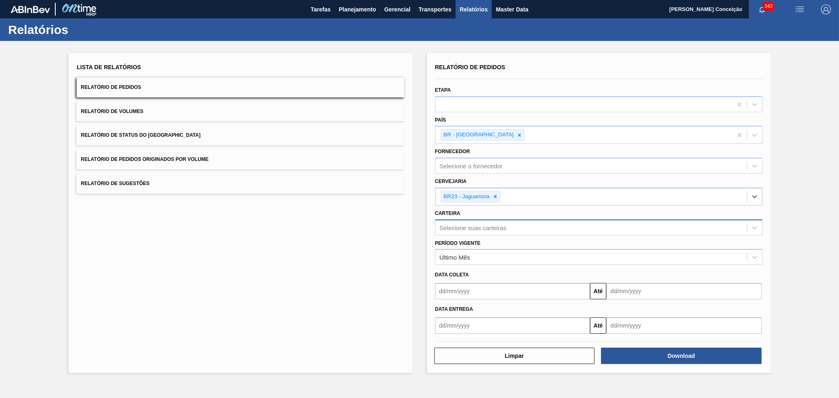
click at [482, 228] on div "Selecione suas carteiras" at bounding box center [473, 227] width 67 height 7
type input "pref"
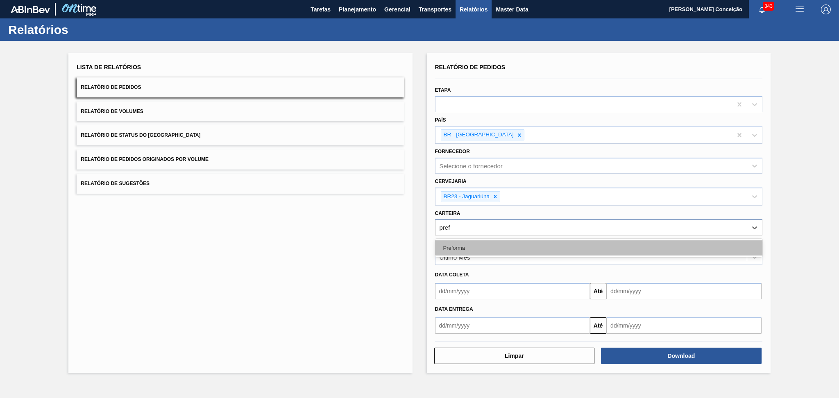
click at [479, 242] on div "Preforma" at bounding box center [599, 248] width 328 height 15
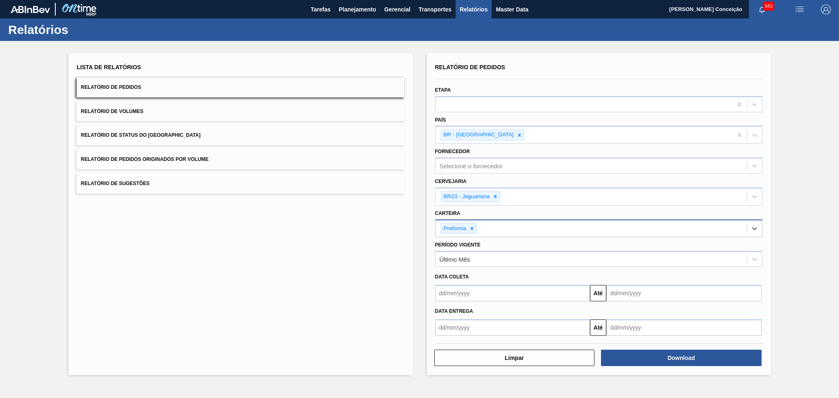
click at [486, 286] on input "text" at bounding box center [512, 293] width 155 height 16
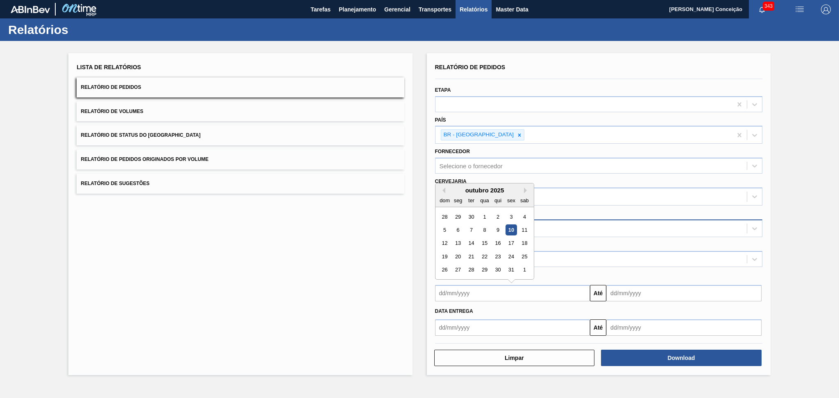
click at [503, 296] on input "text" at bounding box center [512, 293] width 155 height 16
click at [376, 257] on div "Lista de Relatórios Relatório de Pedidos Relatório de Volumes Relatório de Stat…" at bounding box center [240, 214] width 344 height 322
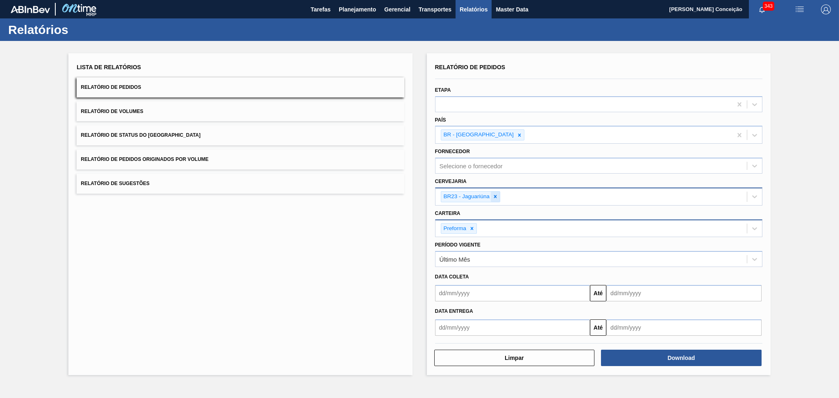
click at [494, 196] on icon at bounding box center [496, 197] width 6 height 6
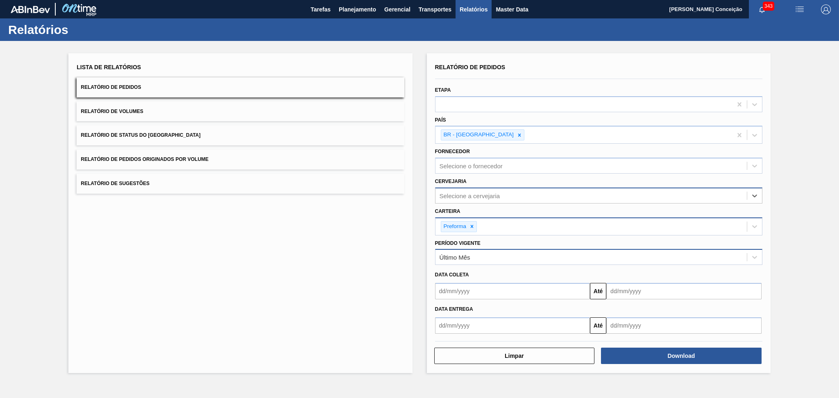
click at [478, 253] on div "Último Mês" at bounding box center [592, 258] width 312 height 12
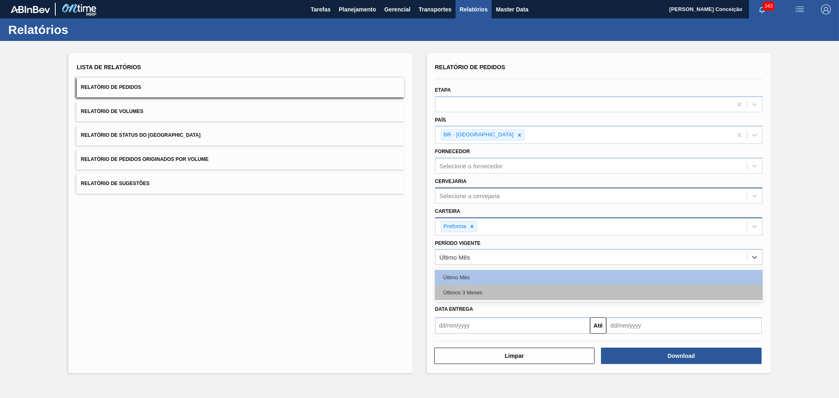
click at [464, 291] on div "Últimos 3 Meses" at bounding box center [599, 292] width 328 height 15
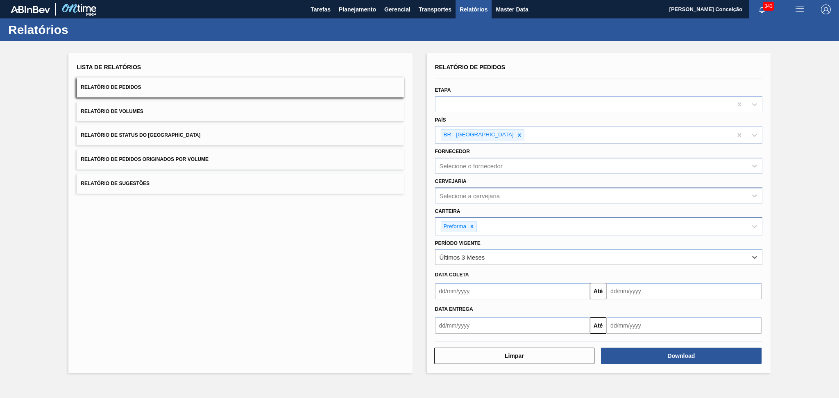
click at [464, 290] on input "text" at bounding box center [512, 291] width 155 height 16
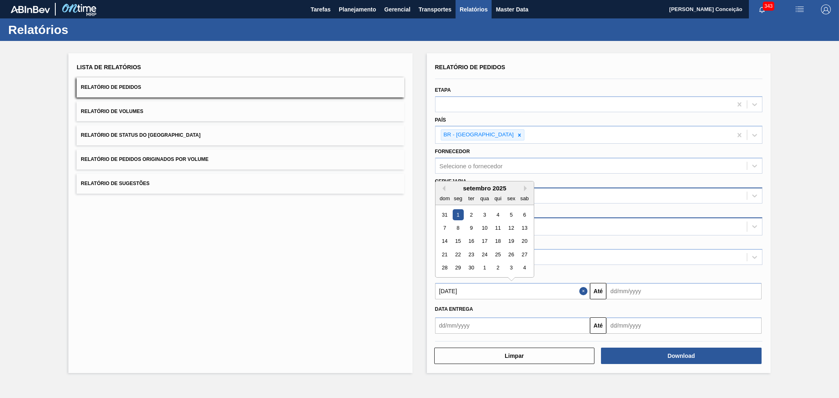
type input "01/09/2025"
click at [627, 286] on input "text" at bounding box center [684, 291] width 155 height 16
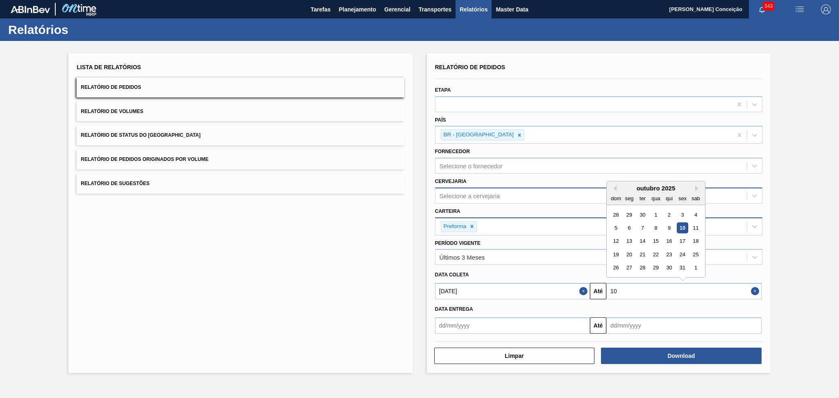
type input "1"
type input "[DATE]"
click at [705, 302] on div "Data Entrega" at bounding box center [599, 309] width 334 height 14
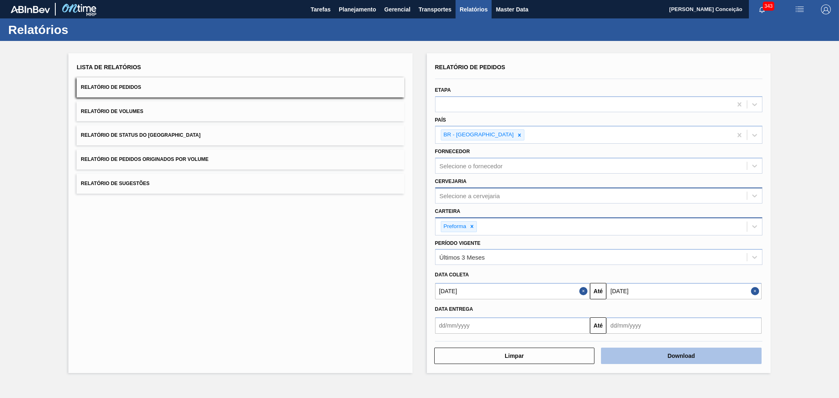
click at [664, 352] on button "Download" at bounding box center [681, 356] width 161 height 16
click at [126, 113] on span "Relatório de Volumes" at bounding box center [112, 112] width 62 height 6
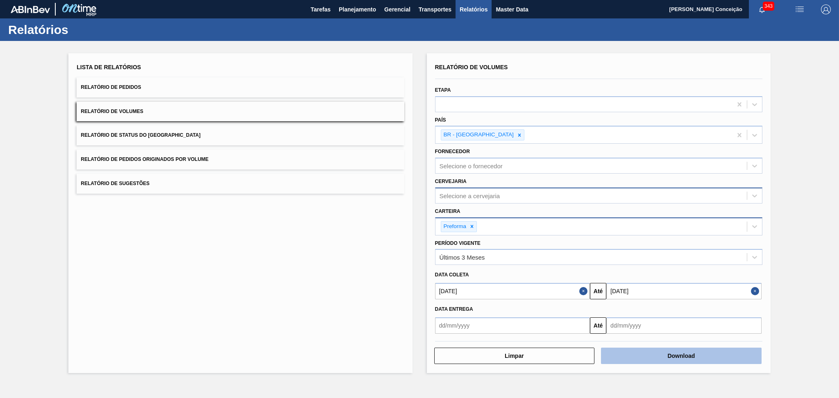
click at [683, 353] on button "Download" at bounding box center [681, 356] width 161 height 16
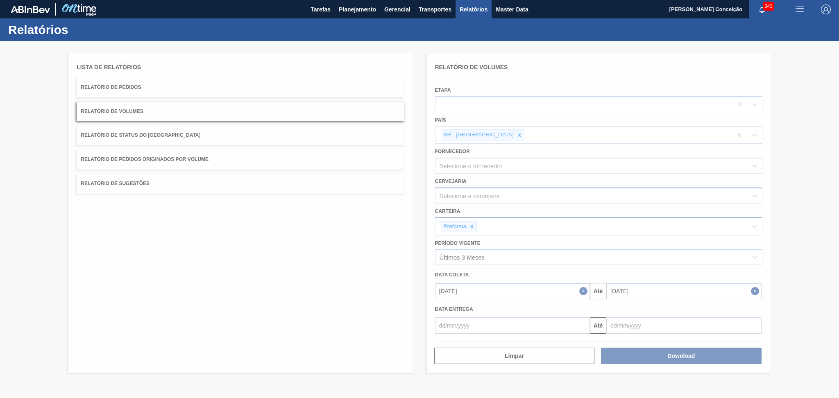
click at [198, 283] on div at bounding box center [419, 219] width 839 height 357
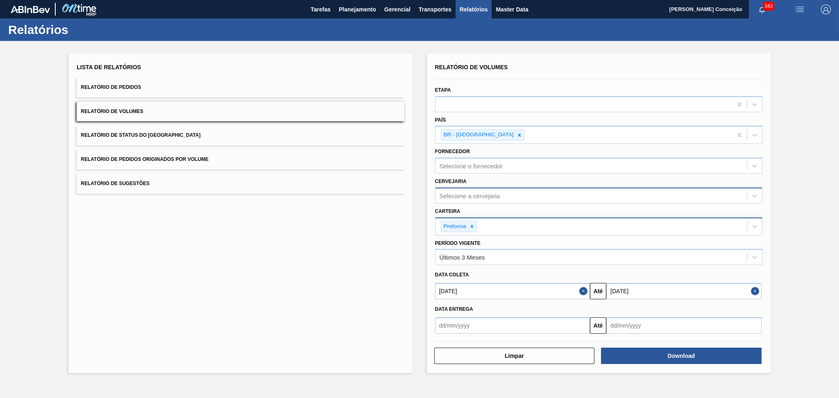
click at [173, 234] on div "Lista de Relatórios Relatório de Pedidos Relatório de Volumes Relatório de Stat…" at bounding box center [240, 213] width 344 height 320
click at [336, 310] on div "Lista de Relatórios Relatório de Pedidos Relatório de Volumes Relatório de Stat…" at bounding box center [240, 213] width 344 height 320
click at [128, 284] on div "Lista de Relatórios Relatório de Pedidos Relatório de Volumes Relatório de Stat…" at bounding box center [240, 213] width 344 height 320
click at [349, 14] on span "Planejamento" at bounding box center [357, 10] width 37 height 10
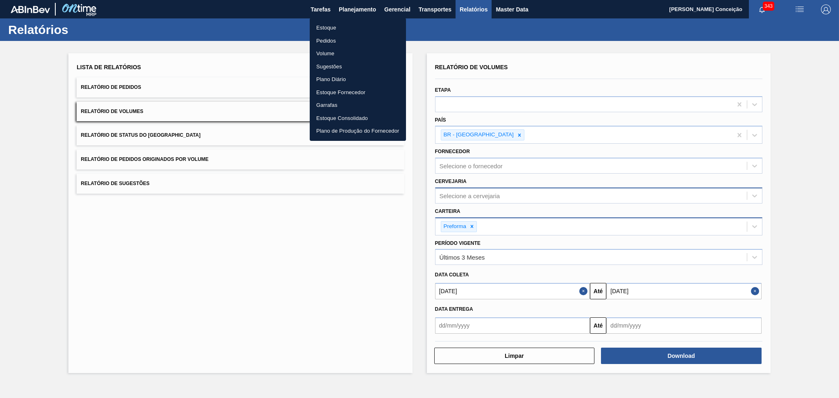
drag, startPoint x: 339, startPoint y: 28, endPoint x: 368, endPoint y: 33, distance: 29.5
click at [339, 28] on li "Estoque" at bounding box center [358, 27] width 96 height 13
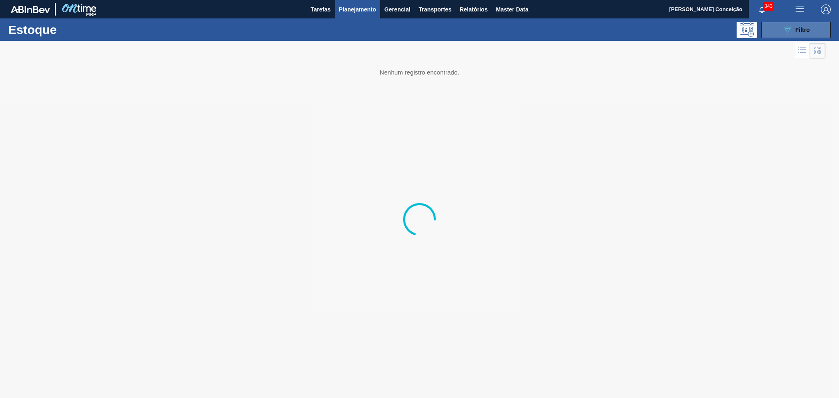
click at [804, 30] on span "Filtro" at bounding box center [803, 30] width 14 height 7
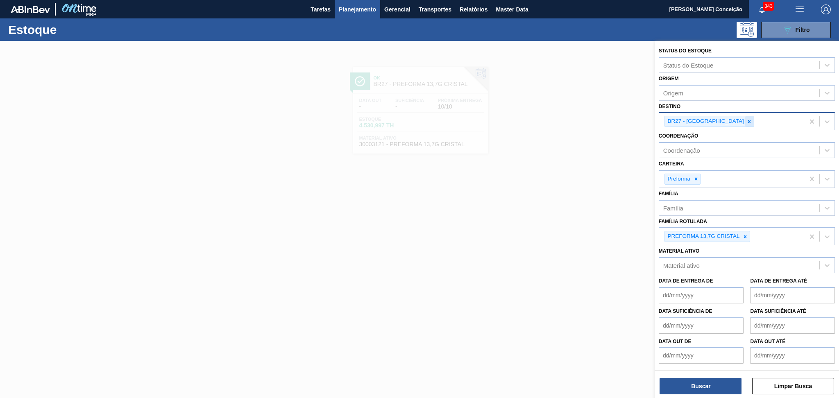
click at [745, 123] on div at bounding box center [749, 121] width 9 height 10
click at [702, 123] on div "Destino" at bounding box center [740, 121] width 160 height 12
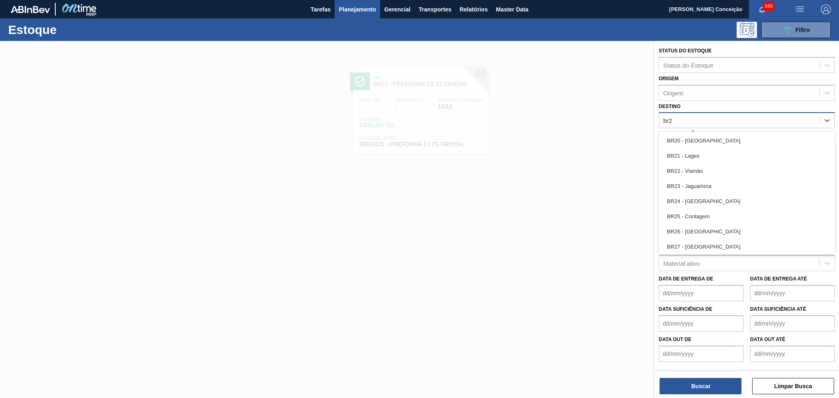
type input "br23"
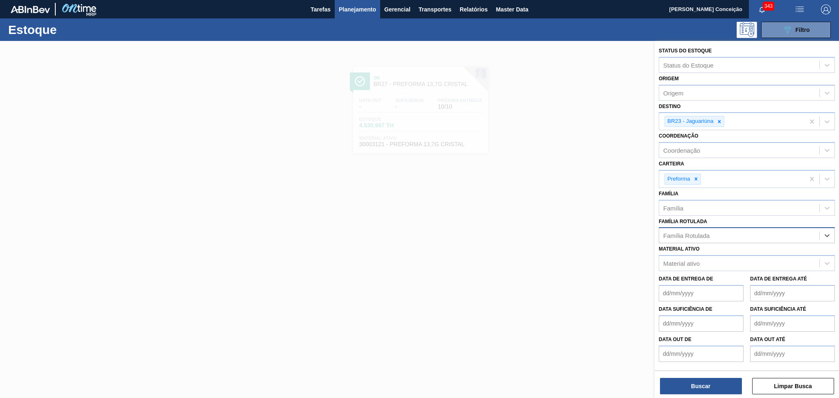
click at [693, 232] on div "Família Rotulada" at bounding box center [687, 235] width 46 height 7
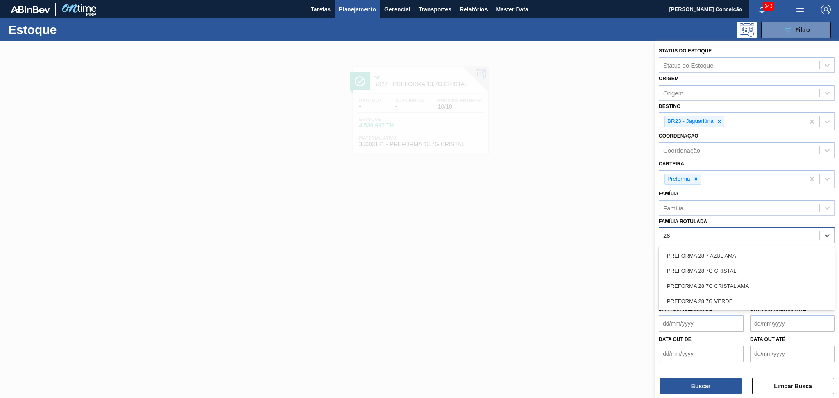
type Rotulada "28,7"
click at [710, 271] on div "PREFORMA 28,7G CRISTAL" at bounding box center [747, 271] width 176 height 15
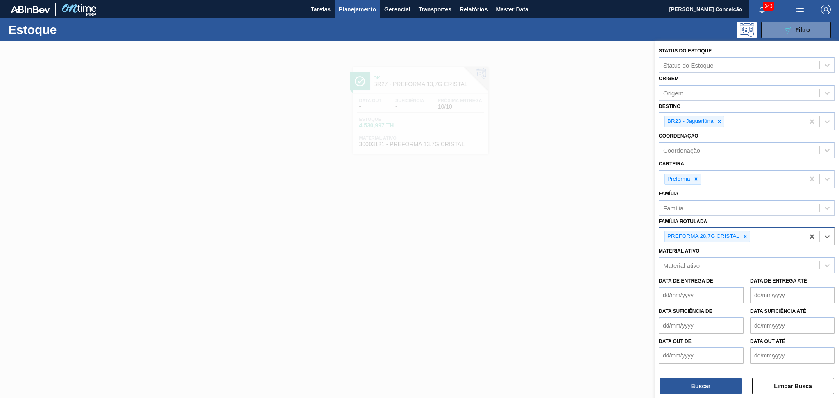
click at [763, 239] on div "PREFORMA 28,7G CRISTAL" at bounding box center [733, 236] width 146 height 17
type Rotulada "33,6"
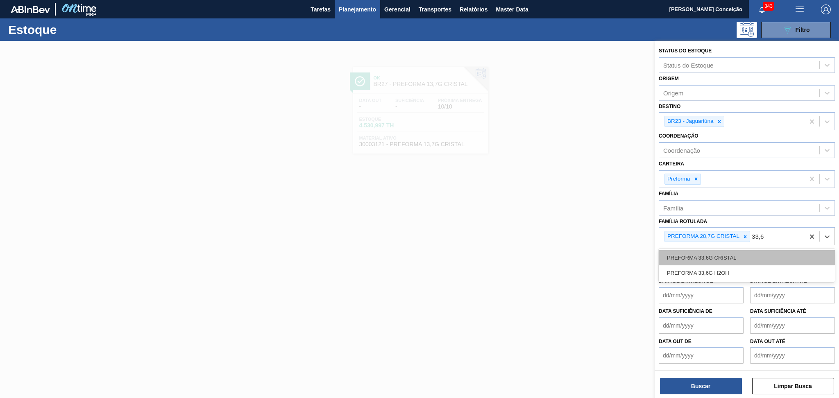
click at [760, 255] on div "PREFORMA 33,6G CRISTAL" at bounding box center [747, 257] width 176 height 15
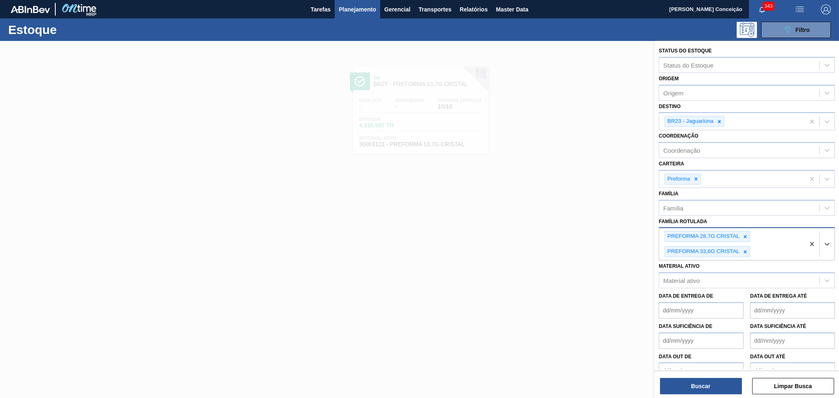
click at [769, 251] on div "PREFORMA 28,7G CRISTAL PREFORMA 33,6G CRISTAL" at bounding box center [733, 244] width 146 height 32
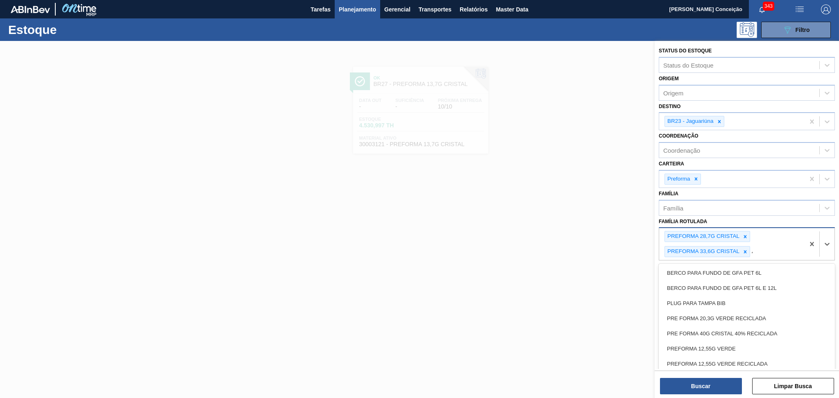
type Rotulada "40"
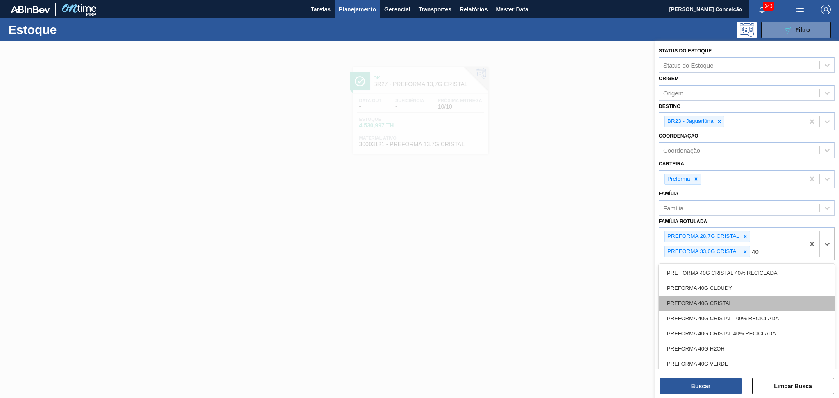
click at [729, 296] on div "PREFORMA 40G CRISTAL" at bounding box center [747, 303] width 176 height 15
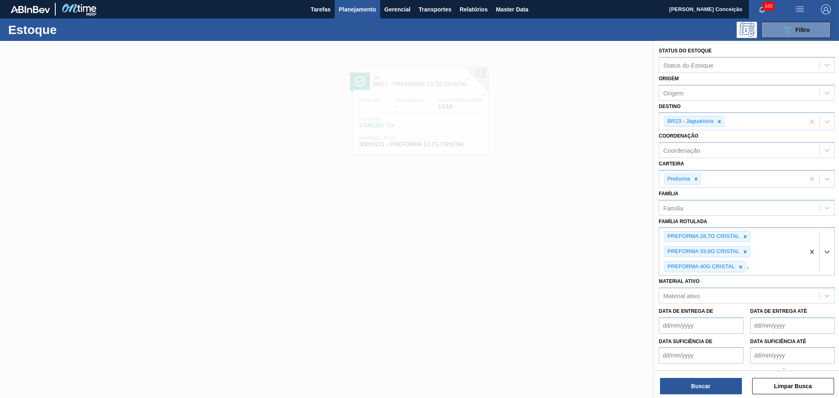
type Rotulada "40"
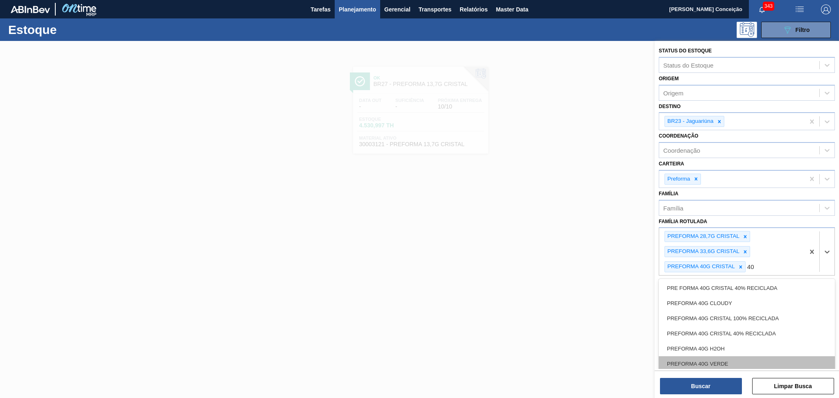
click at [728, 361] on div "PREFORMA 40G VERDE" at bounding box center [747, 364] width 176 height 15
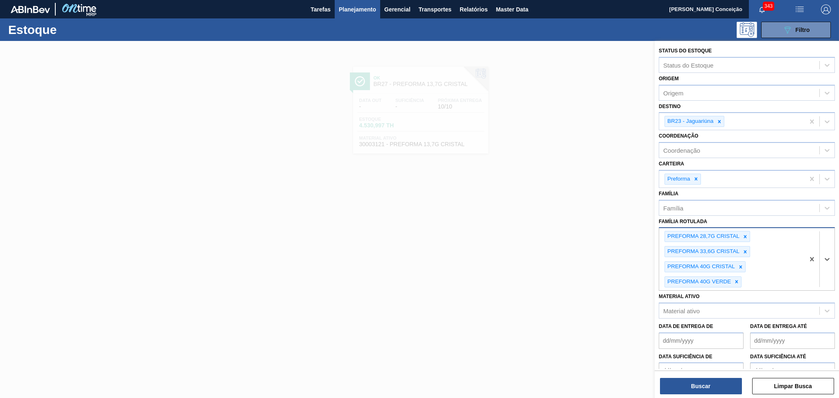
click at [762, 276] on div "PREFORMA 28,7G CRISTAL PREFORMA 33,6G CRISTAL PREFORMA 40G CRISTAL PREFORMA 40G…" at bounding box center [733, 259] width 146 height 62
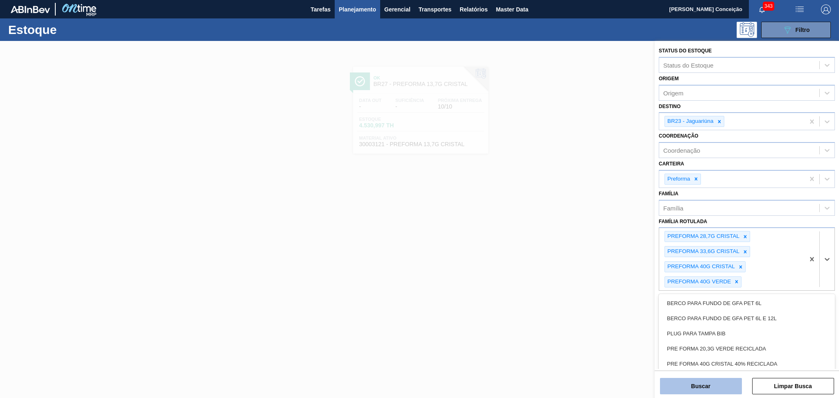
click at [701, 383] on button "Buscar" at bounding box center [701, 386] width 82 height 16
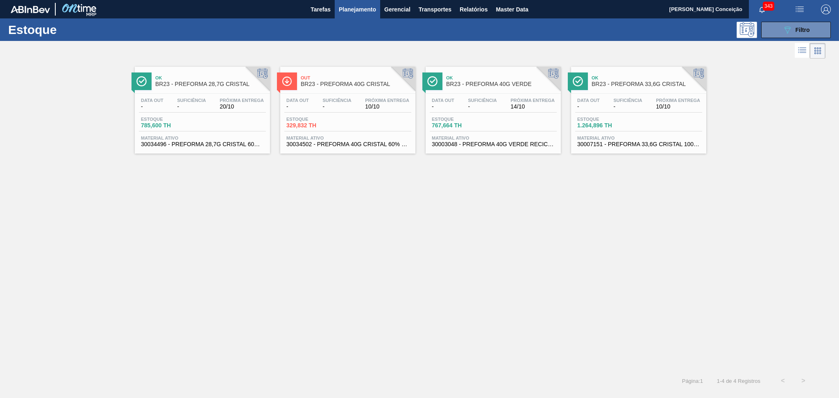
click at [271, 294] on div "Ok BR23 - PREFORMA 28,7G CRISTAL Data out - Suficiência - Próxima Entrega 20/10…" at bounding box center [419, 216] width 839 height 310
click at [188, 121] on span "Estoque" at bounding box center [169, 119] width 57 height 5
click at [798, 27] on span "Filtro" at bounding box center [803, 30] width 14 height 7
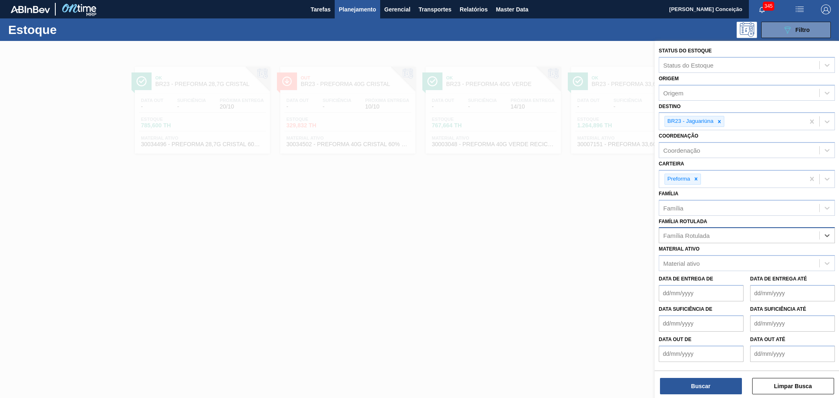
click at [710, 232] on div "Família Rotulada" at bounding box center [687, 235] width 46 height 7
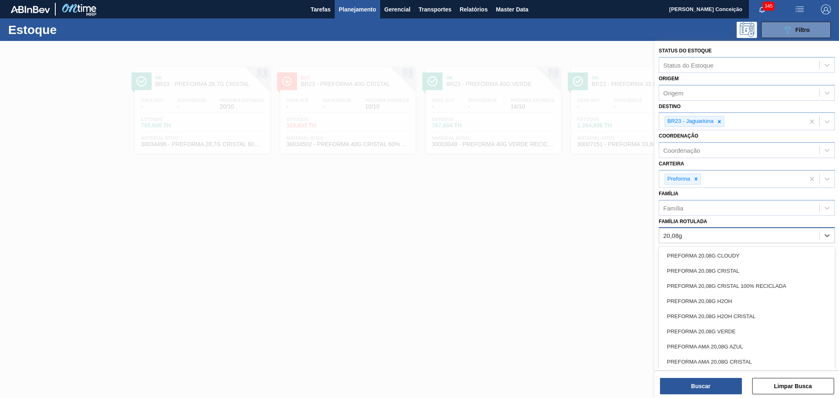
type Rotulada "20,08g v"
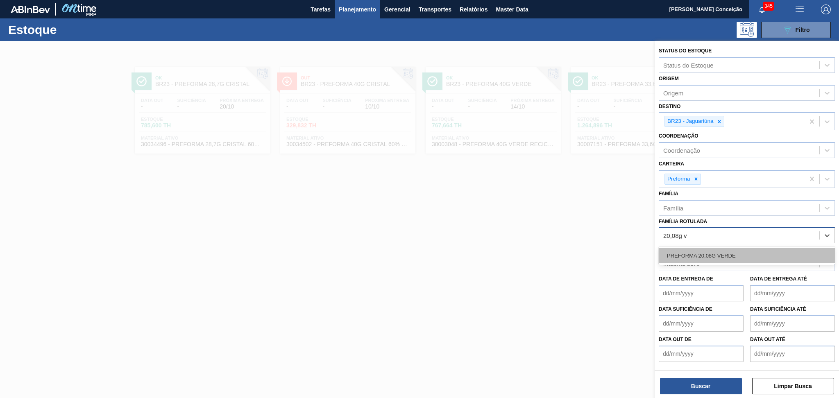
click at [717, 252] on div "PREFORMA 20,08G VERDE" at bounding box center [747, 255] width 176 height 15
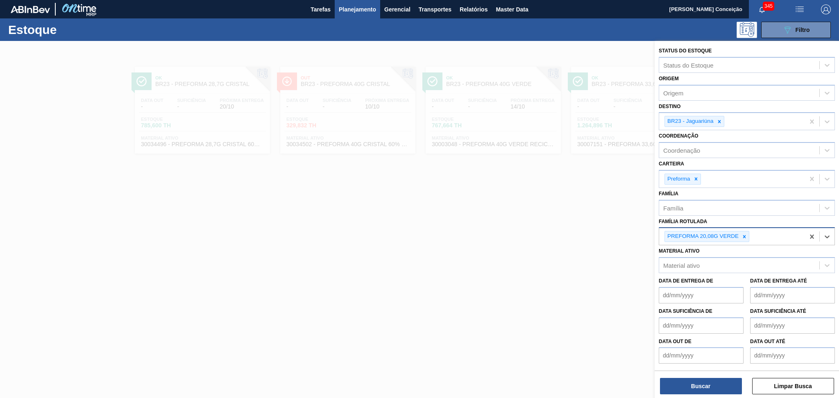
click at [772, 239] on div "PREFORMA 20,08G VERDE" at bounding box center [733, 236] width 146 height 17
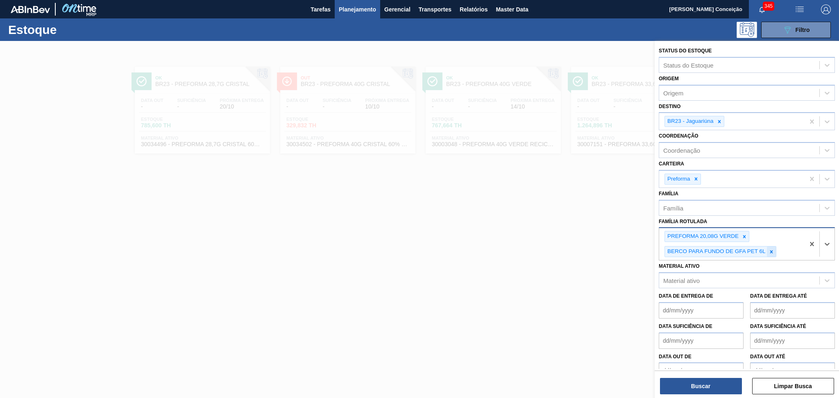
click at [776, 248] on div at bounding box center [771, 252] width 9 height 10
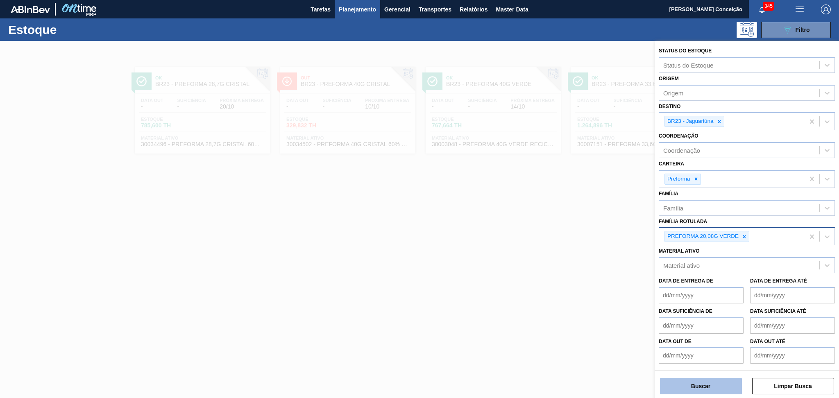
click at [678, 389] on button "Buscar" at bounding box center [701, 386] width 82 height 16
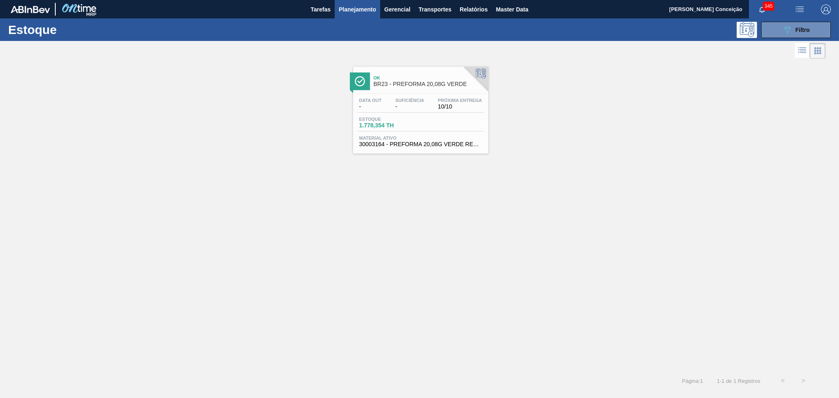
click at [441, 119] on div "Estoque 1.778,354 TH" at bounding box center [420, 124] width 127 height 15
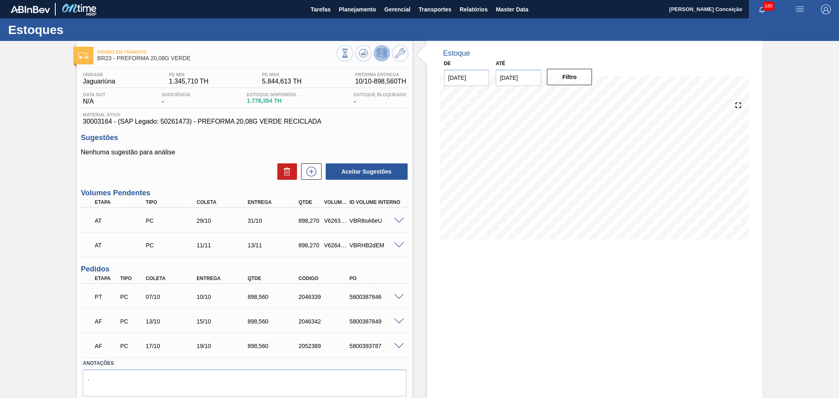
click at [262, 165] on div "Aceitar Sugestões" at bounding box center [245, 172] width 328 height 18
click at [183, 184] on div "Unidade Jaguariúna PE MIN 1.345,710 TH PE MAX 5.844,613 TH Próxima Entrega 10/1…" at bounding box center [245, 244] width 336 height 353
click at [448, 288] on div "Estoque De 10/10/2025 Até 30/11/2025 Filtro" at bounding box center [595, 233] width 336 height 384
click at [366, 323] on div "5800387849" at bounding box center [376, 321] width 57 height 7
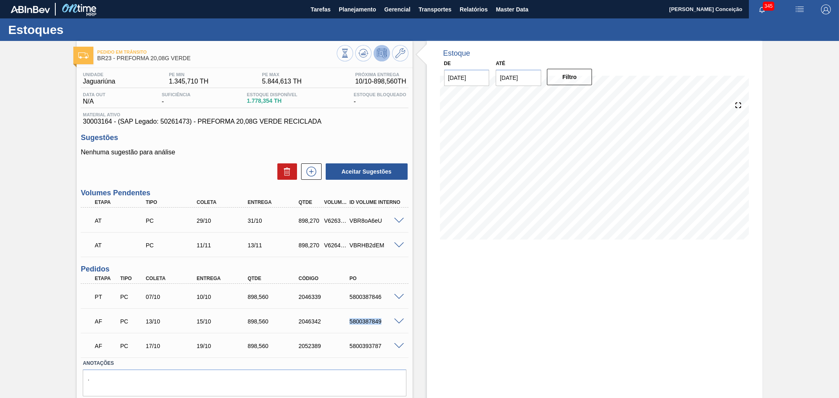
copy div "5800387849"
click at [260, 101] on span "1.778,354 TH" at bounding box center [272, 101] width 50 height 6
copy span "1.778,354"
click at [612, 257] on div "Estoque De 10/10/2025 Até 30/11/2025 Filtro 27/10 Projeção de Estoque 3,247.752…" at bounding box center [595, 233] width 336 height 384
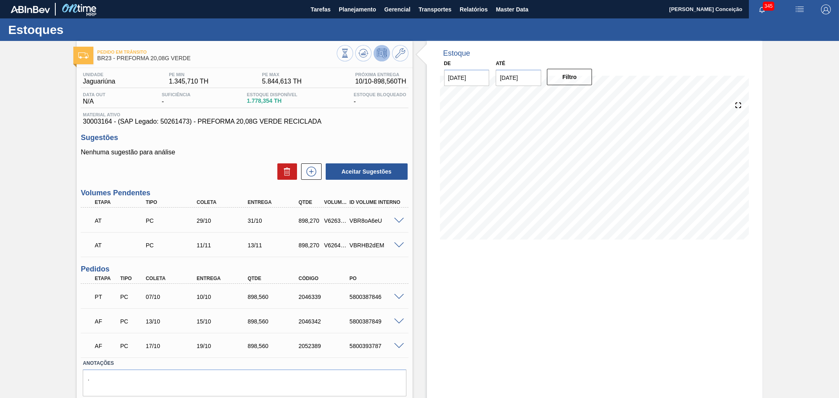
click at [470, 308] on div "Estoque De 10/10/2025 Até 30/11/2025 Filtro 02/11 Projeção de Estoque 4,146.022…" at bounding box center [595, 233] width 336 height 384
click at [364, 55] on icon at bounding box center [364, 53] width 1 height 3
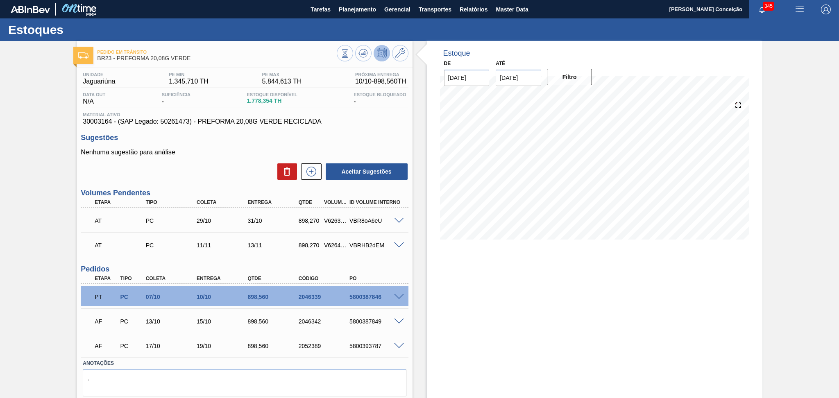
click at [580, 316] on div "Estoque De 10/10/2025 Até 30/11/2025 Filtro 19/10 Projeção de Estoque 4,474.034…" at bounding box center [595, 233] width 336 height 384
click at [245, 138] on h3 "Sugestões" at bounding box center [245, 138] width 328 height 9
click at [450, 285] on div "Estoque De 10/10/2025 Até 30/11/2025 Filtro 12/10 Projeção de Estoque 2,676.914…" at bounding box center [595, 233] width 336 height 384
click at [273, 367] on label "Anotações" at bounding box center [244, 364] width 323 height 12
click at [225, 323] on div "15/10" at bounding box center [223, 321] width 57 height 7
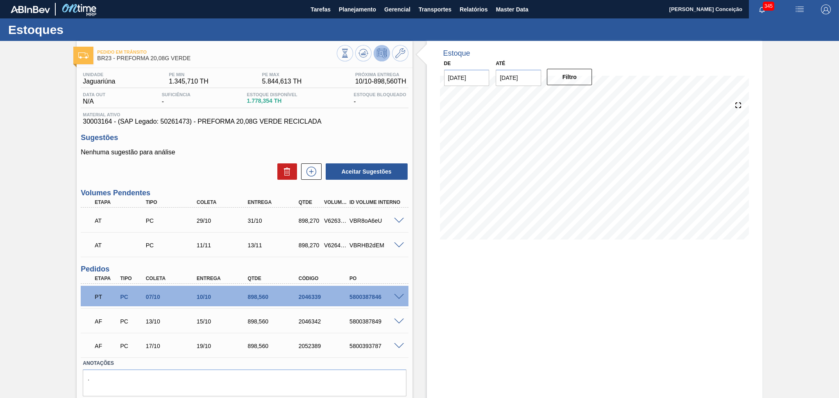
click at [224, 366] on label "Anotações" at bounding box center [244, 364] width 323 height 12
click at [425, 339] on div "Estoque De 10/10/2025 Até 30/11/2025 Filtro 12/10 Projeção de Estoque 2,676.914…" at bounding box center [588, 233] width 350 height 384
click at [434, 336] on div "Estoque De 10/10/2025 Até 30/11/2025 Filtro 28/10 Projeção de Estoque 3,248.042…" at bounding box center [595, 233] width 336 height 384
click at [448, 303] on div "Estoque De 10/10/2025 Até 30/11/2025 Filtro 29/10 Projeção de Estoque 3,248.042…" at bounding box center [595, 233] width 336 height 384
click at [161, 364] on label "Anotações" at bounding box center [244, 364] width 323 height 12
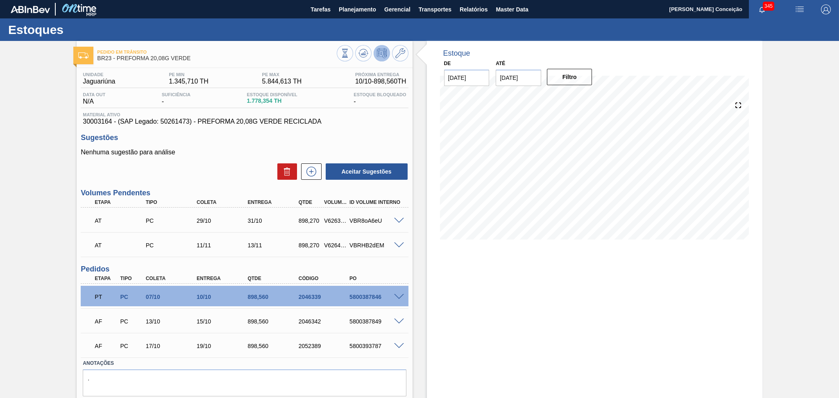
click at [425, 334] on div "Estoque De 10/10/2025 Até 30/11/2025 Filtro 29/10 Projeção de Estoque 3,248.042…" at bounding box center [588, 233] width 350 height 384
click at [171, 327] on div "AF PC 13/10 15/10 898,560 2046342 5800387849" at bounding box center [242, 321] width 306 height 16
click at [485, 272] on div "Estoque De 10/10/2025 Até 30/11/2025 Filtro 01/11 Projeção de Estoque 4,146.312…" at bounding box center [595, 233] width 336 height 384
click at [443, 300] on div "Estoque De 10/10/2025 Até 30/11/2025 Filtro 01/11 Projeção de Estoque 4,146.312…" at bounding box center [595, 233] width 336 height 384
click at [100, 125] on div "Unidade Jaguariúna PE MIN 1.345,710 TH PE MAX 5.844,613 TH Próxima Entrega 10/1…" at bounding box center [245, 244] width 336 height 353
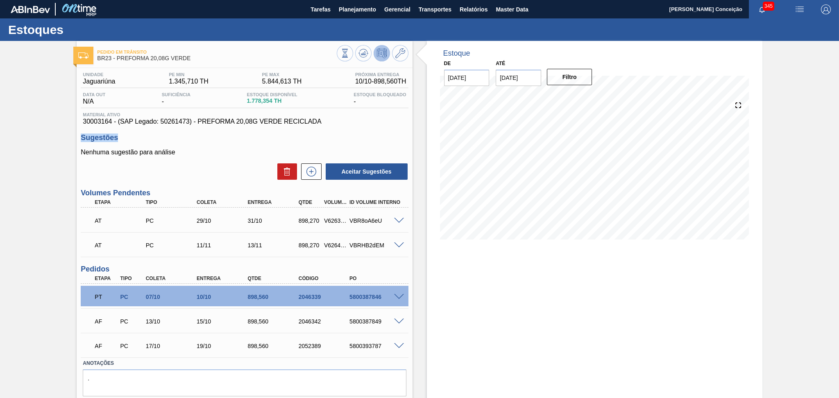
click at [100, 125] on div "Unidade Jaguariúna PE MIN 1.345,710 TH PE MAX 5.844,613 TH Próxima Entrega 10/1…" at bounding box center [245, 244] width 336 height 353
click at [96, 121] on span "30003164 - (SAP Legado: 50261473) - PREFORMA 20,08G VERDE RECICLADA" at bounding box center [244, 121] width 323 height 7
copy span "30003164"
click at [260, 301] on div "PT PC 07/10 10/10 898,560 2046339 5800387846" at bounding box center [242, 296] width 306 height 16
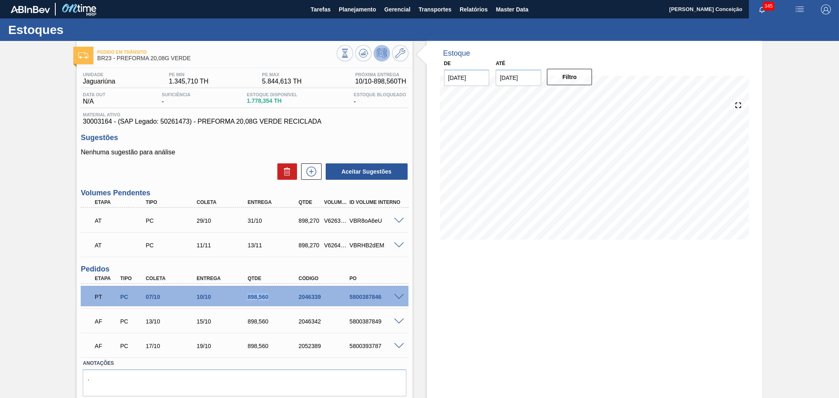
click at [260, 301] on div "PT PC 07/10 10/10 898,560 2046339 5800387846" at bounding box center [242, 296] width 306 height 16
copy div "898,560"
click at [220, 152] on p "Nenhuma sugestão para análise" at bounding box center [245, 152] width 328 height 7
click at [225, 172] on div "Aceitar Sugestões" at bounding box center [245, 172] width 328 height 18
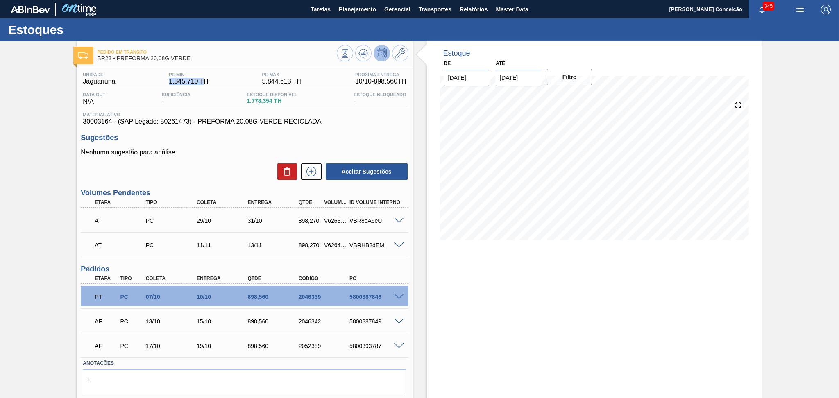
drag, startPoint x: 162, startPoint y: 82, endPoint x: 201, endPoint y: 81, distance: 38.5
click at [201, 81] on div "Unidade Jaguariúna PE MIN 1.345,710 TH PE MAX 5.844,613 TH Próxima Entrega 10/1…" at bounding box center [245, 80] width 328 height 16
click at [219, 82] on div "Unidade Jaguariúna PE MIN 1.345,710 TH PE MAX 5.844,613 TH Próxima Entrega 10/1…" at bounding box center [245, 80] width 328 height 16
click at [554, 328] on div "Estoque De 10/10/2025 Até 30/11/2025 Filtro 14/10 Projeção de Estoque 2,676.914…" at bounding box center [595, 233] width 336 height 384
click at [547, 277] on div "Estoque De 10/10/2025 Até 30/11/2025 Filtro 14/10 Projeção de Estoque 2,676.914…" at bounding box center [595, 233] width 336 height 384
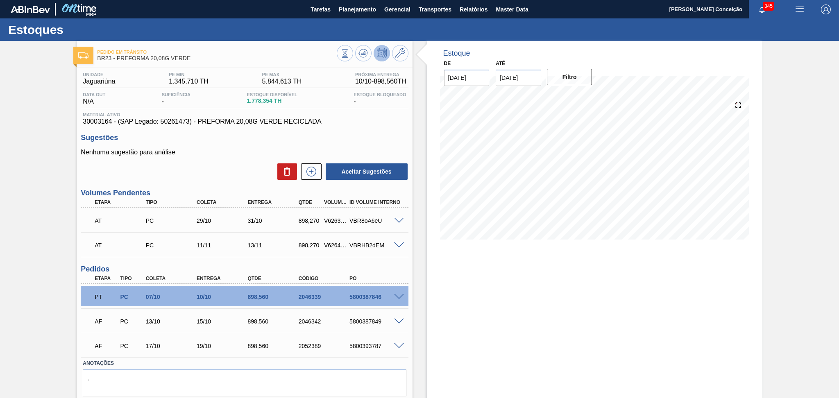
click at [559, 343] on div "Estoque De 10/10/2025 Até 30/11/2025 Filtro 31/10 Projeção de Estoque 4,146.312…" at bounding box center [595, 233] width 336 height 384
click at [218, 156] on p "Nenhuma sugestão para análise" at bounding box center [245, 152] width 328 height 7
click at [672, 274] on div "Estoque De 10/10/2025 Até 30/11/2025 Filtro 05/11 Projeção de Estoque 4,146.312…" at bounding box center [595, 233] width 336 height 384
click at [397, 323] on div "5800387849" at bounding box center [376, 321] width 57 height 7
click at [399, 320] on span at bounding box center [399, 322] width 10 height 6
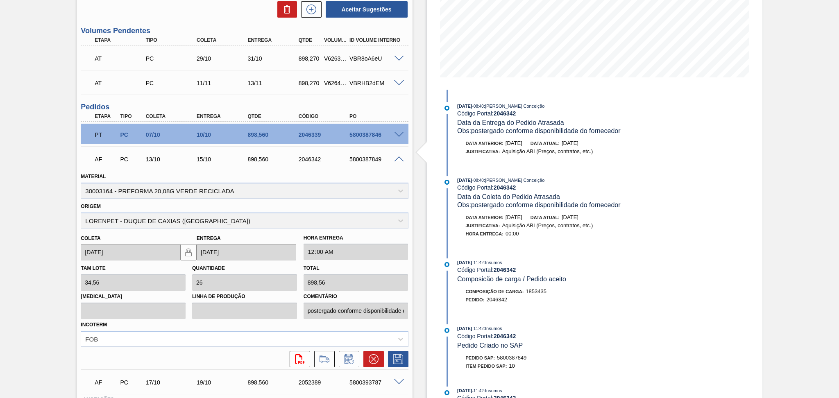
scroll to position [164, 0]
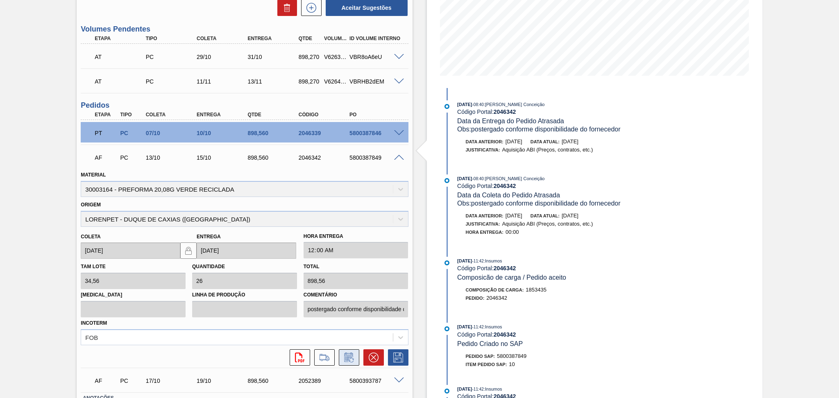
click at [346, 360] on icon at bounding box center [349, 358] width 13 height 10
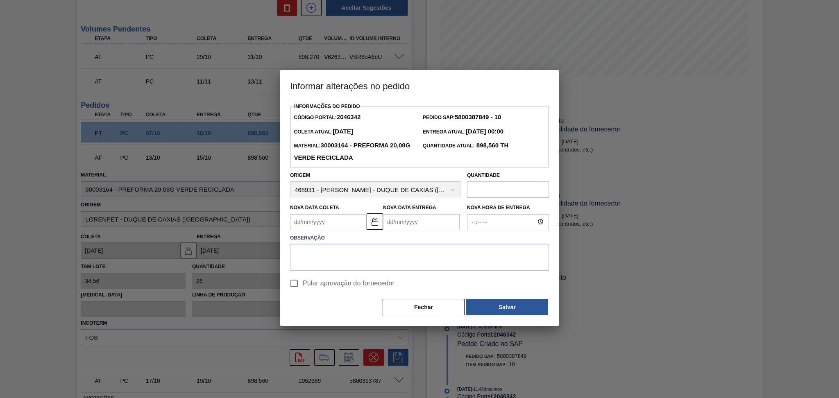
click at [339, 225] on Coleta2046342 "Nova Data Coleta" at bounding box center [328, 222] width 77 height 16
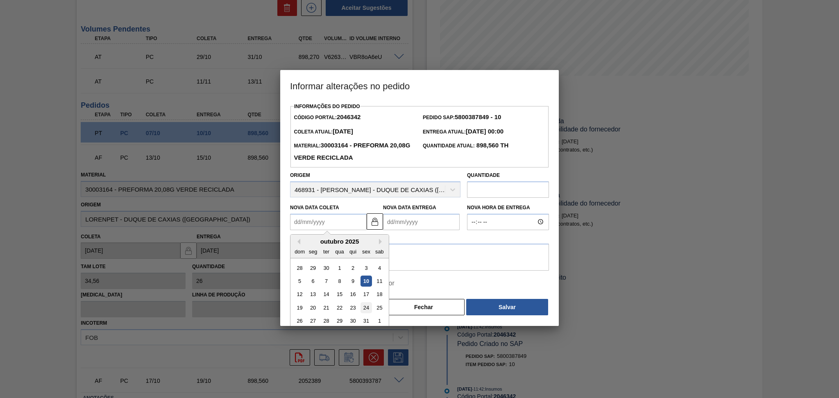
click at [366, 310] on div "24" at bounding box center [366, 308] width 11 height 11
type Coleta2046342 "[DATE]"
type Entrega2046342 "[DATE]"
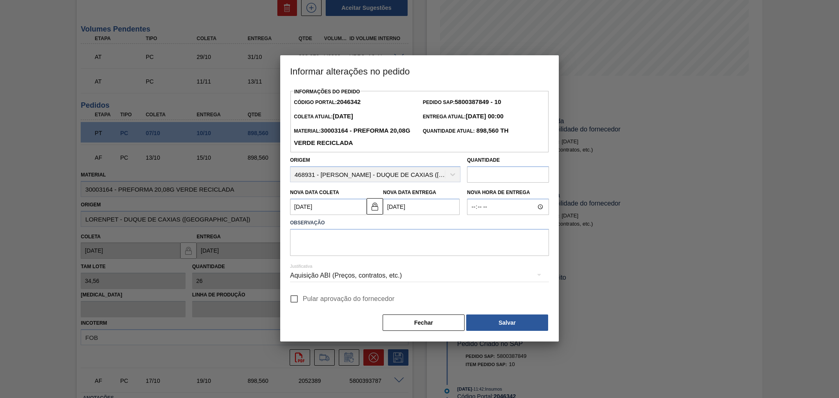
click at [332, 207] on Coleta2046342 "[DATE]" at bounding box center [328, 207] width 77 height 16
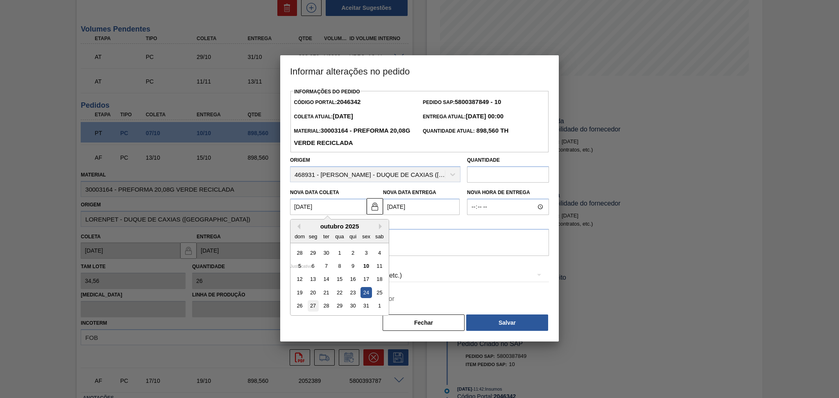
click at [314, 307] on div "27" at bounding box center [313, 306] width 11 height 11
type Coleta2046342 "[DATE]"
type Entrega2046342 "[DATE]"
click at [359, 206] on Coleta2046342 "[DATE]" at bounding box center [328, 207] width 77 height 16
click at [366, 296] on div "24" at bounding box center [366, 292] width 11 height 11
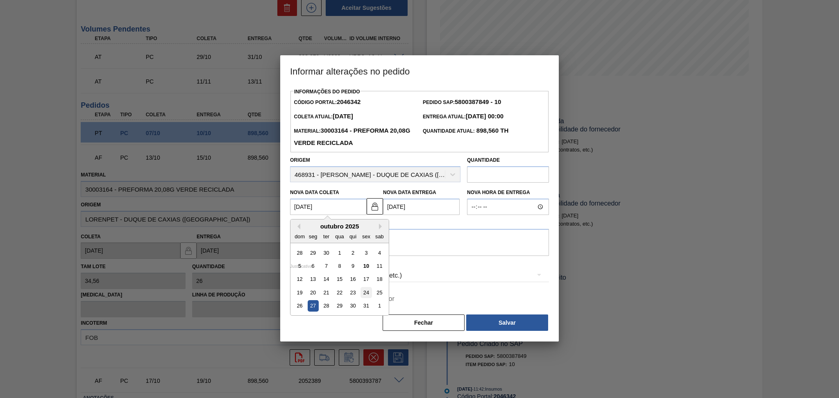
type Coleta2046342 "[DATE]"
type Entrega2046342 "[DATE]"
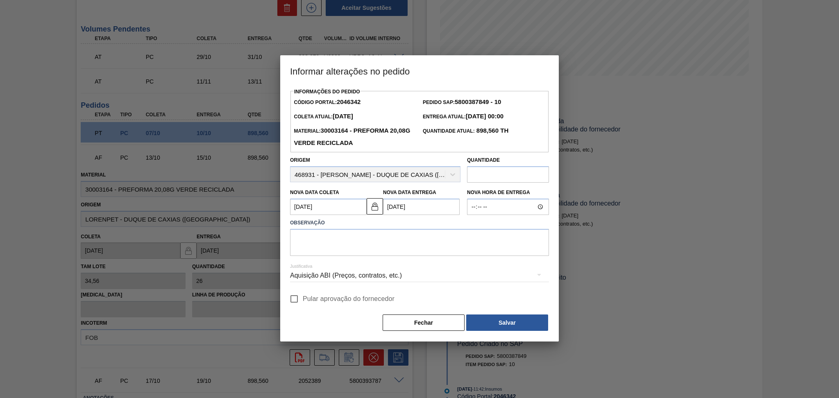
click at [319, 297] on span "Pular aprovação do fornecedor" at bounding box center [349, 299] width 92 height 10
click at [303, 297] on input "Pular aprovação do fornecedor" at bounding box center [294, 299] width 17 height 17
checkbox input "true"
click at [380, 253] on textarea at bounding box center [419, 242] width 259 height 27
type textarea "postergado unidade sem espaço"
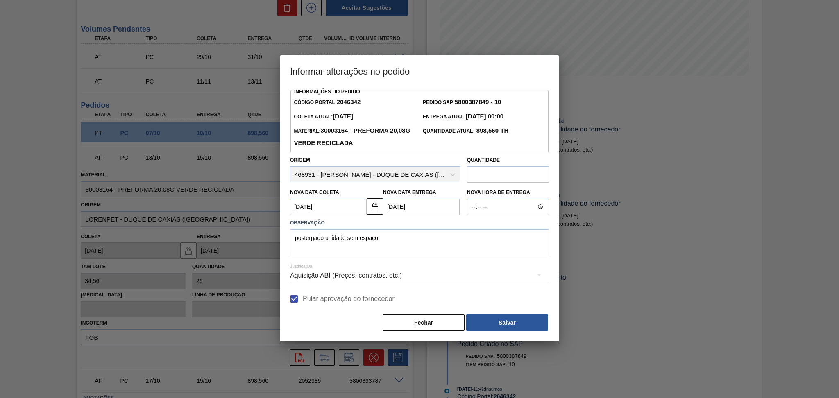
click at [338, 280] on div "Aquisição ABI (Preços, contratos, etc.)" at bounding box center [419, 275] width 259 height 23
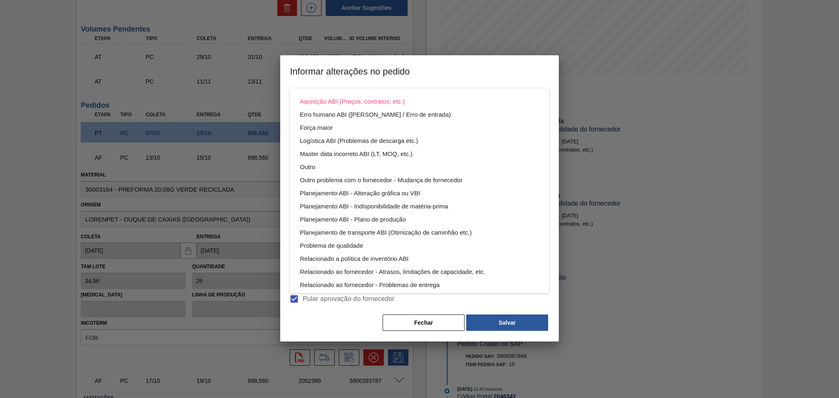
click at [423, 325] on div "Aquisição ABI (Preços, contratos, etc.) Erro humano ABI (Cálculo / Erro de entr…" at bounding box center [419, 199] width 839 height 398
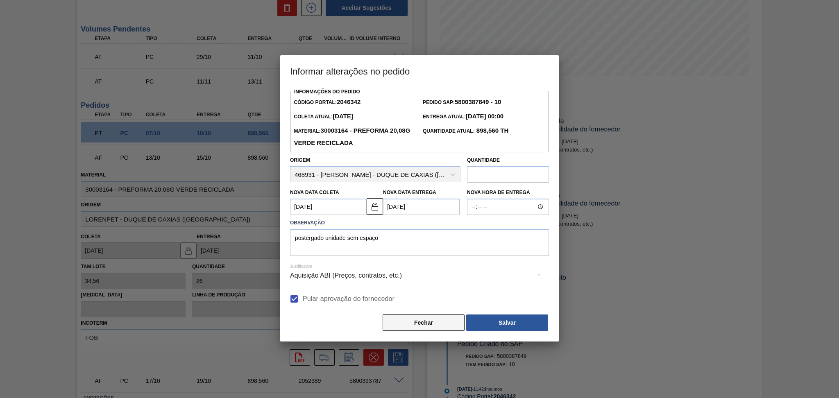
click at [421, 320] on button "Fechar" at bounding box center [424, 323] width 82 height 16
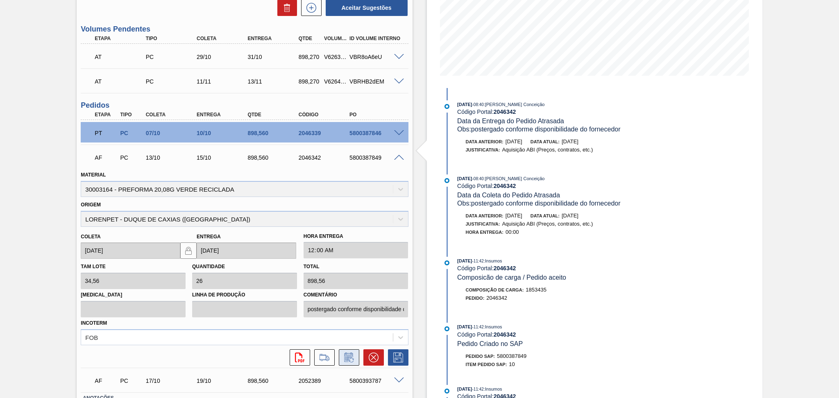
click at [348, 356] on icon at bounding box center [349, 358] width 6 height 5
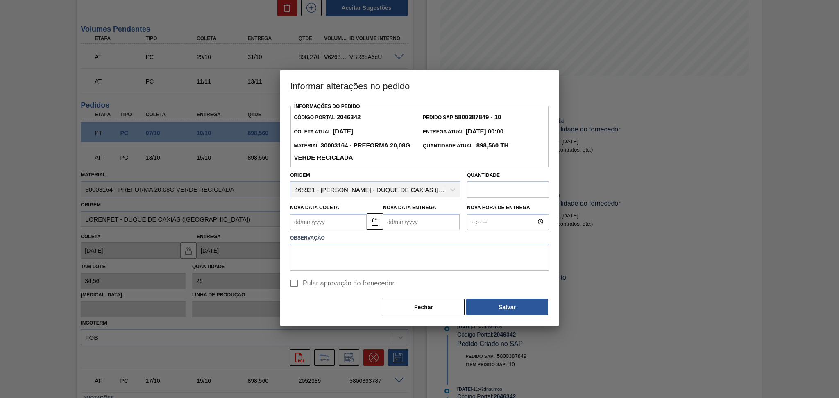
click at [331, 230] on Coleta2046342 "Nova Data Coleta" at bounding box center [328, 222] width 77 height 16
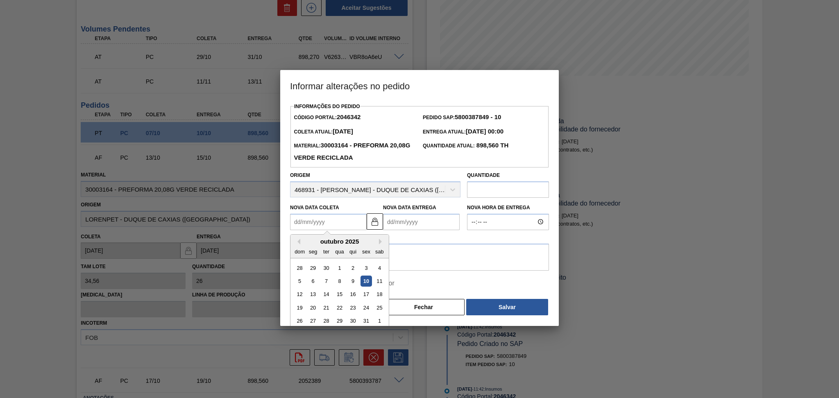
type Coleta2046342 "2"
type Entrega2046342 "[DATE]"
type Coleta2046342 "24"
type Entrega2046342 "[DATE]"
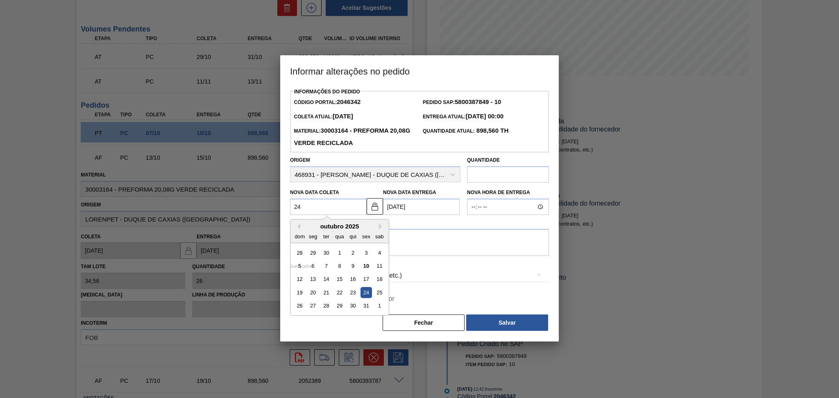
click at [369, 293] on div "24" at bounding box center [366, 292] width 11 height 11
type Coleta2046342 "[DATE]"
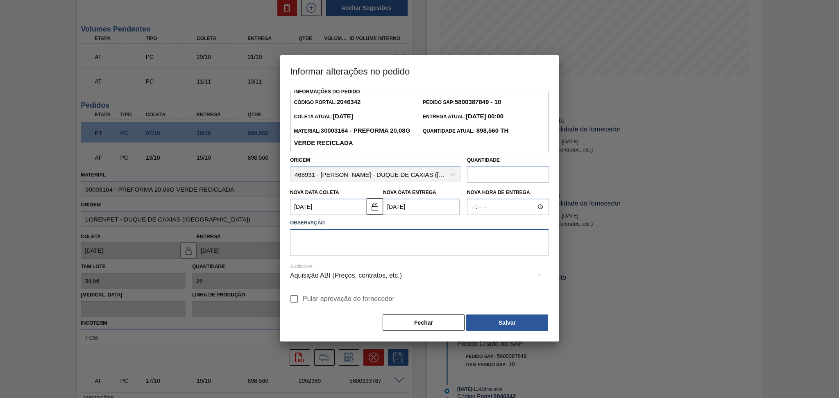
click at [347, 243] on textarea at bounding box center [419, 242] width 259 height 27
click at [345, 304] on span "Pular aprovação do fornecedor" at bounding box center [349, 299] width 92 height 10
click at [303, 304] on input "Pular aprovação do fornecedor" at bounding box center [294, 299] width 17 height 17
checkbox input "true"
click at [361, 242] on textarea at bounding box center [419, 242] width 259 height 27
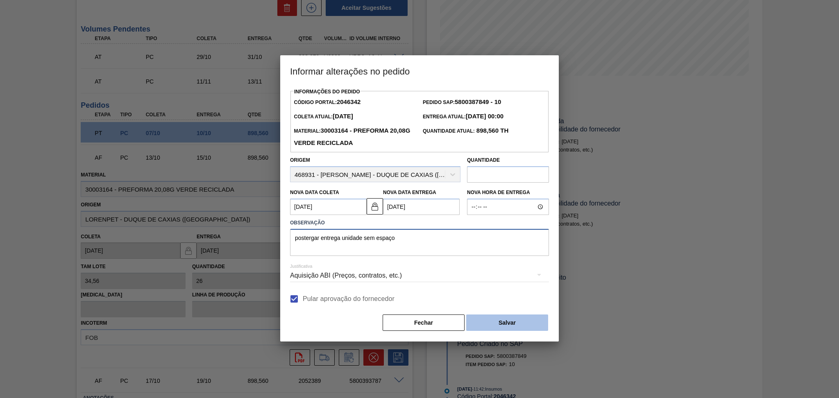
type textarea "postergar entrega unidade sem espaço"
click at [510, 324] on button "Salvar" at bounding box center [507, 323] width 82 height 16
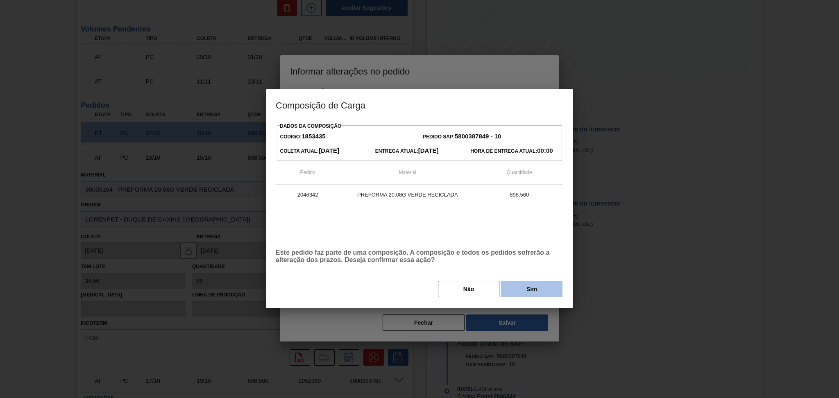
click at [533, 289] on button "Sim" at bounding box center [531, 289] width 61 height 16
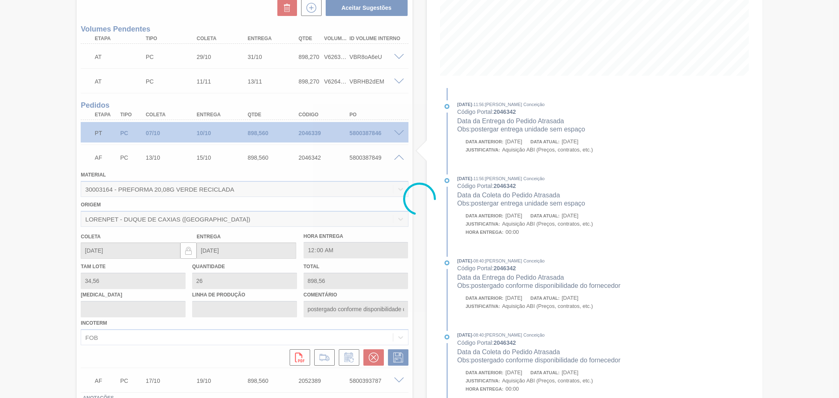
type input "postergar entrega unidade sem espaço"
type input "[DATE]"
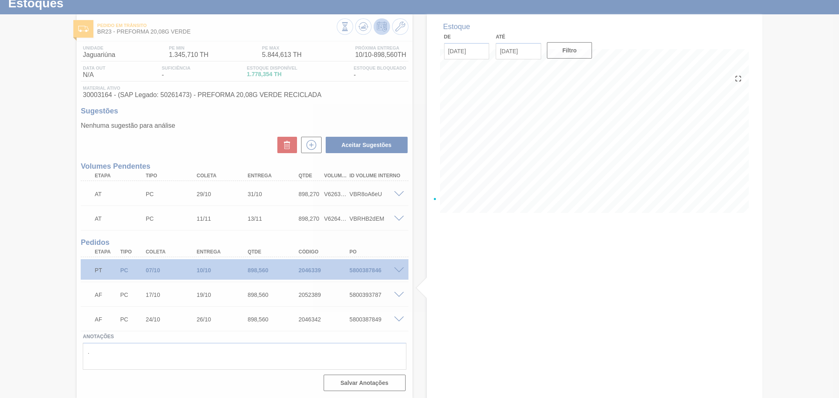
scroll to position [25, 0]
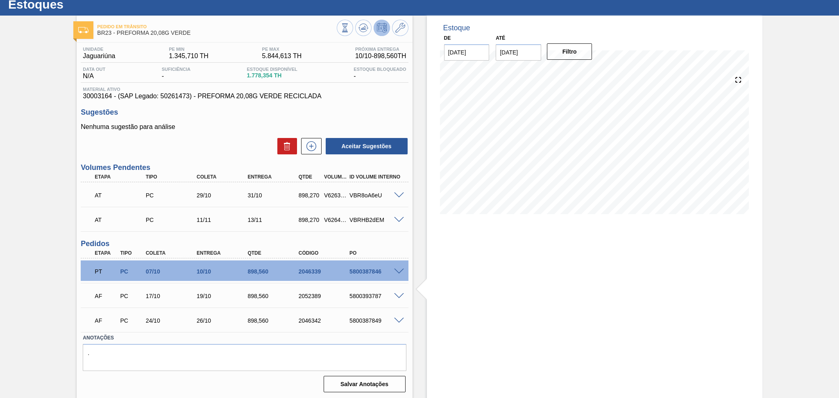
click at [375, 322] on div "5800387849" at bounding box center [376, 321] width 57 height 7
copy div "5800387849"
click at [400, 296] on span at bounding box center [399, 296] width 10 height 6
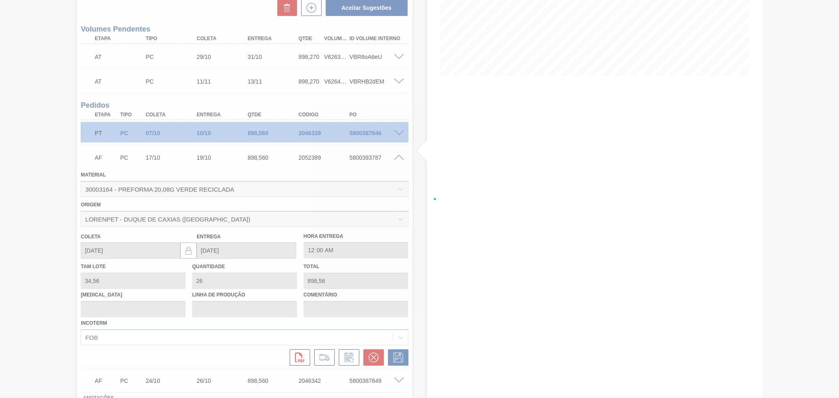
click at [400, 296] on div at bounding box center [419, 199] width 839 height 398
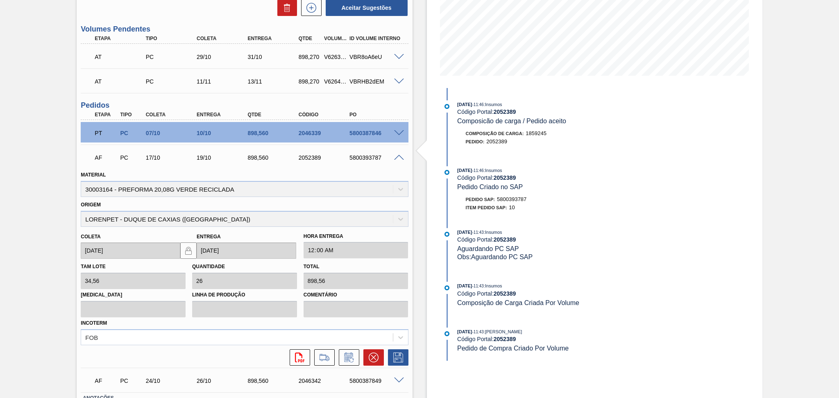
click at [283, 177] on div "Material 30003164 - PREFORMA 20,08G VERDE RECICLADA" at bounding box center [245, 183] width 328 height 28
click at [366, 157] on div "5800393787" at bounding box center [376, 158] width 57 height 7
copy div "5800393787"
click at [378, 350] on button at bounding box center [374, 358] width 20 height 16
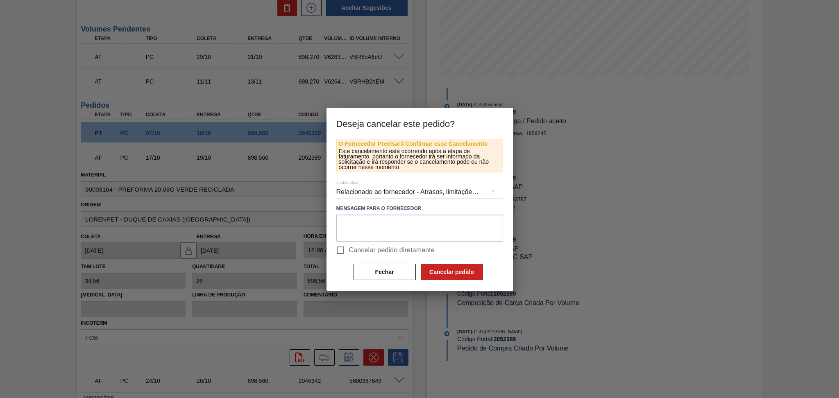
click at [353, 249] on span "Cancelar pedido diretamente" at bounding box center [392, 251] width 86 height 10
click at [349, 249] on input "Cancelar pedido diretamente" at bounding box center [340, 250] width 17 height 17
checkbox input "true"
click at [373, 224] on textarea at bounding box center [420, 228] width 167 height 27
click at [389, 193] on div "Relacionado ao fornecedor - Atrasos, limitações de capacidade, etc." at bounding box center [420, 192] width 167 height 23
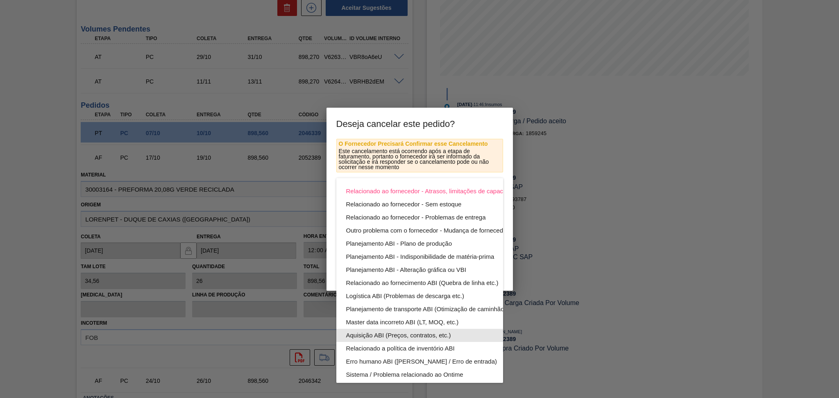
scroll to position [52, 0]
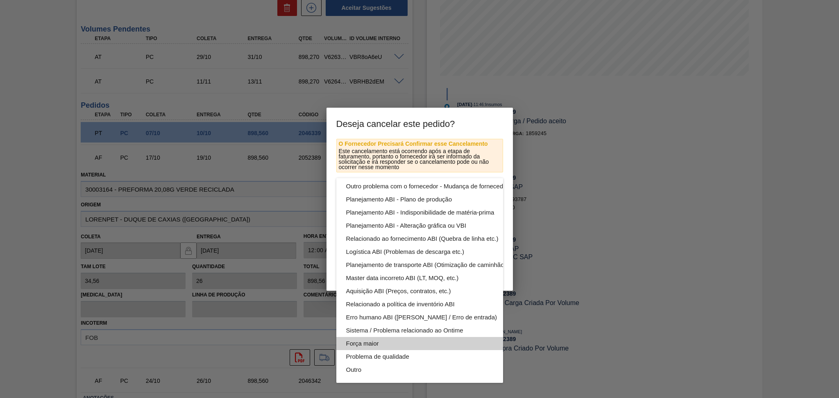
click at [362, 339] on div "Força maior" at bounding box center [439, 343] width 186 height 13
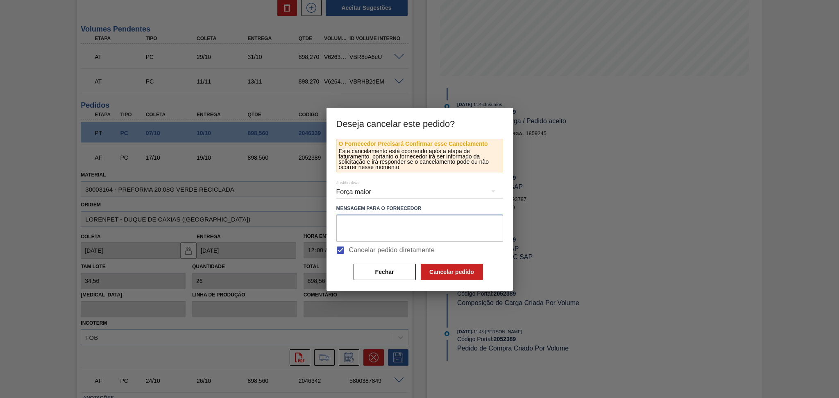
click at [438, 226] on textarea at bounding box center [420, 228] width 167 height 27
click at [368, 190] on div "Força maior" at bounding box center [420, 192] width 167 height 23
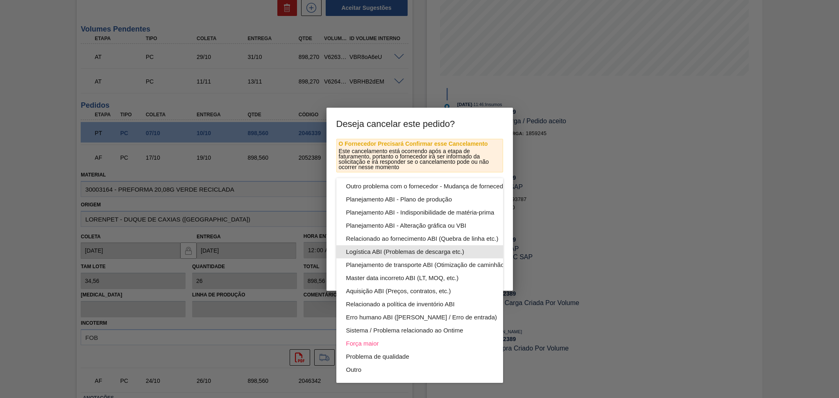
click at [448, 246] on div "Logística ABI (Problemas de descarga etc.)" at bounding box center [439, 252] width 186 height 13
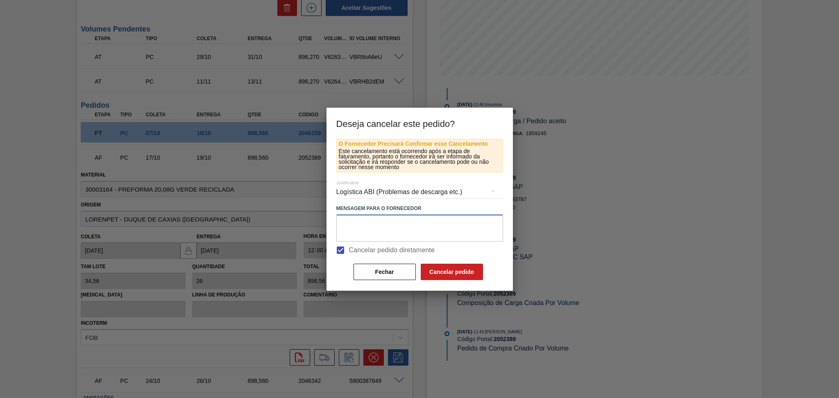
click at [424, 227] on textarea at bounding box center [420, 228] width 167 height 27
paste textarea "5800393787"
type textarea "5800393787"
click at [194, 233] on div "Deseja cancelar este pedido? O Fornecedor Precisará Confirmar esse Cancelamento…" at bounding box center [419, 199] width 839 height 398
type textarea "unidade sem espaço"
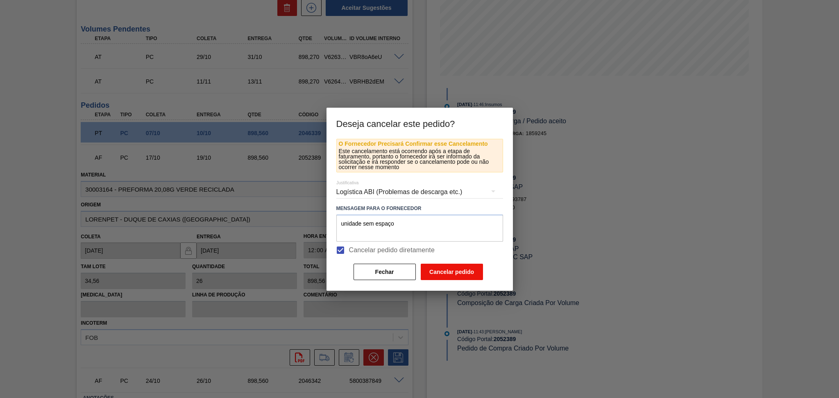
click at [473, 271] on button "Cancelar pedido" at bounding box center [452, 272] width 62 height 16
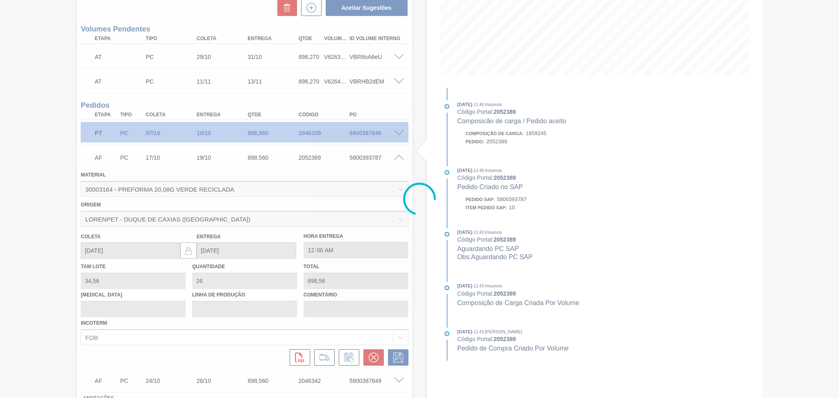
scroll to position [25, 0]
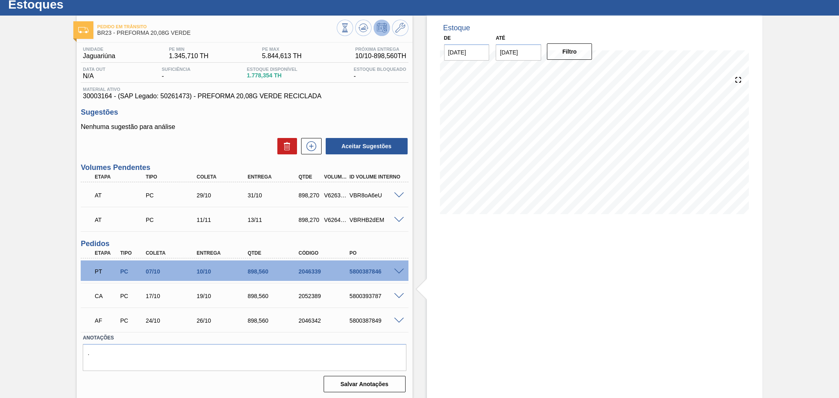
click at [212, 160] on div "Unidade Jaguariúna PE MIN 1.345,710 TH PE MAX 5.844,613 TH Próxima Entrega 10/1…" at bounding box center [245, 219] width 336 height 353
click at [334, 109] on h3 "Sugestões" at bounding box center [245, 112] width 328 height 9
click at [356, 27] on button at bounding box center [363, 28] width 16 height 16
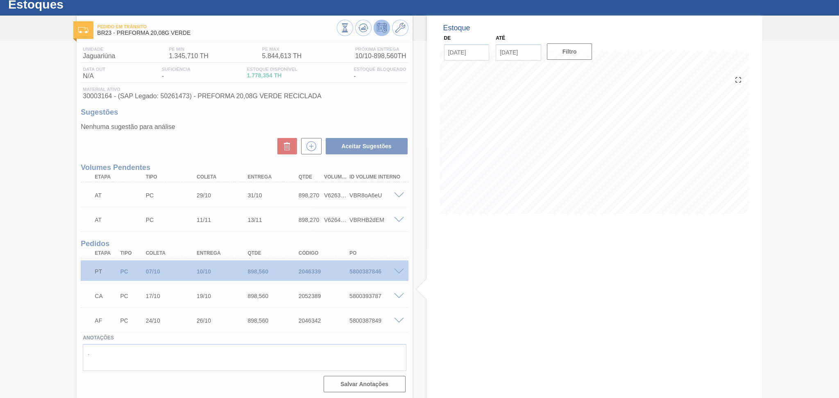
scroll to position [1, 0]
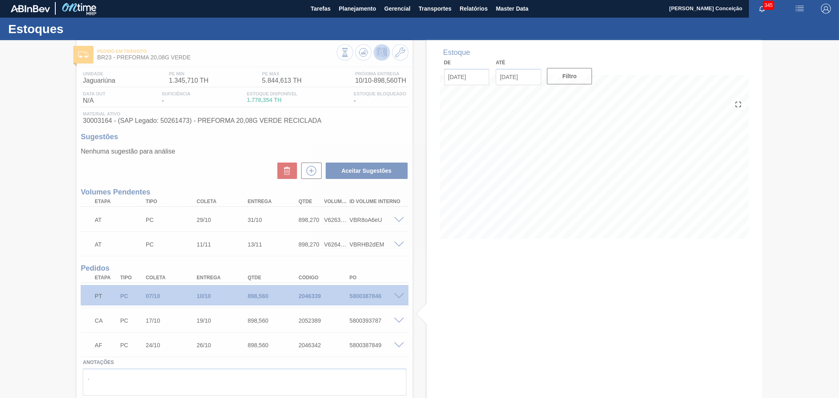
click at [17, 321] on div at bounding box center [419, 219] width 839 height 357
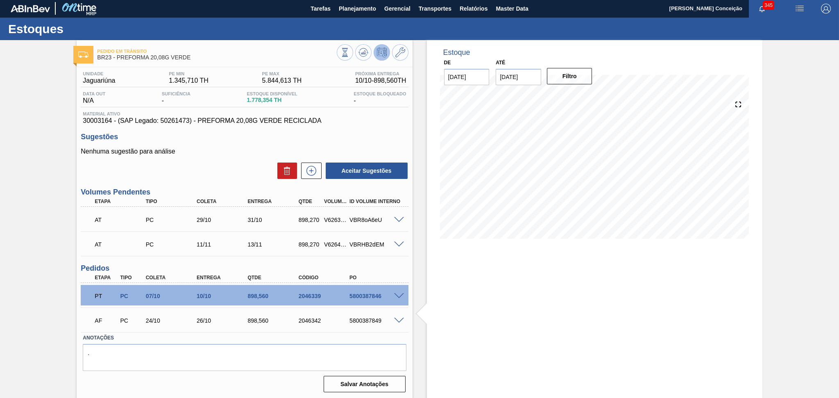
click at [232, 165] on div "Aceitar Sugestões" at bounding box center [245, 171] width 328 height 18
click at [238, 173] on div "Aceitar Sugestões" at bounding box center [245, 171] width 328 height 18
click at [235, 146] on div "Sugestões Nenhuma sugestão para análise Aceitar Sugestões" at bounding box center [245, 156] width 328 height 47
click at [209, 178] on div "Aceitar Sugestões" at bounding box center [245, 171] width 328 height 18
click at [222, 177] on div "Aceitar Sugestões" at bounding box center [245, 171] width 328 height 18
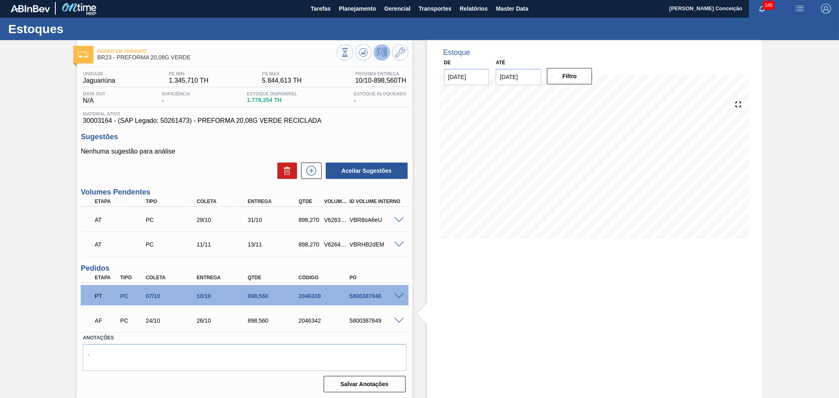
click at [256, 176] on div "Aceitar Sugestões" at bounding box center [245, 171] width 328 height 18
click at [255, 174] on div "Aceitar Sugestões" at bounding box center [245, 171] width 328 height 18
click at [253, 153] on p "Nenhuma sugestão para análise" at bounding box center [245, 151] width 328 height 7
click at [363, 12] on span "Planejamento" at bounding box center [357, 9] width 37 height 10
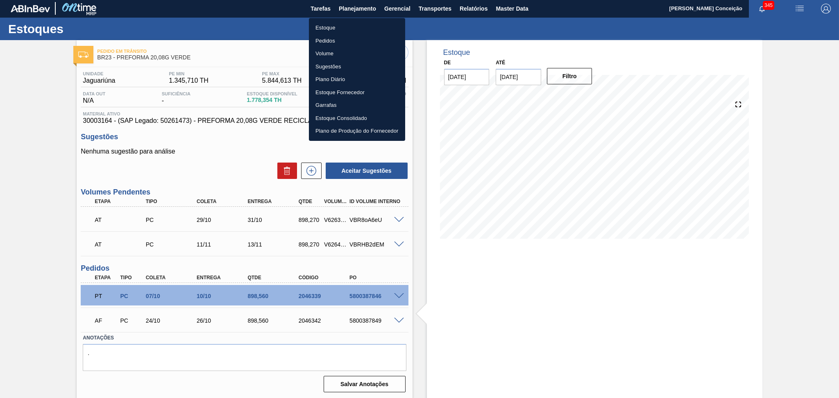
click at [342, 25] on li "Estoque" at bounding box center [357, 27] width 96 height 13
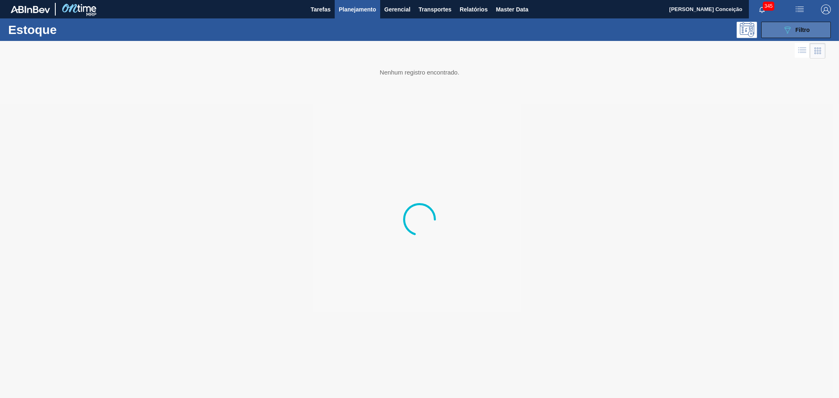
click at [802, 30] on span "Filtro" at bounding box center [803, 30] width 14 height 7
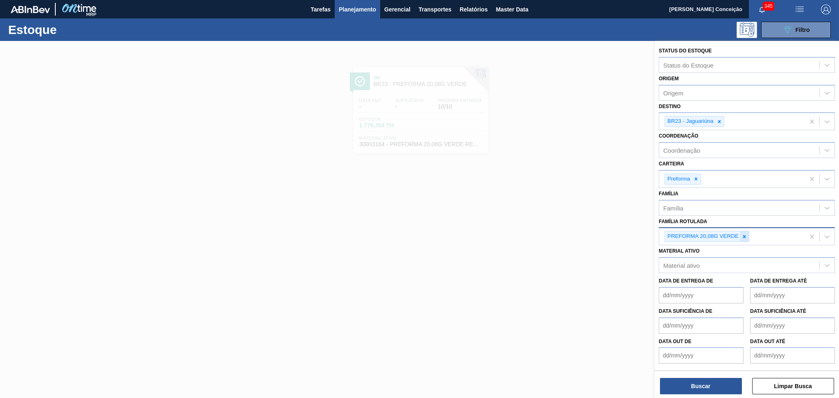
click at [745, 236] on icon at bounding box center [745, 237] width 6 height 6
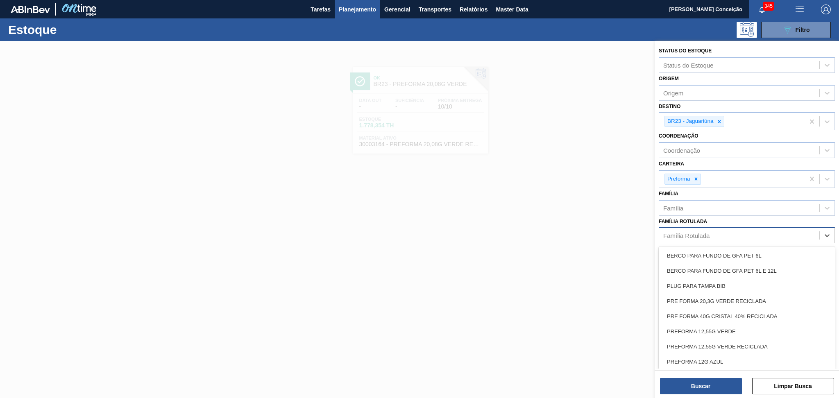
click at [731, 235] on div "Família Rotulada" at bounding box center [740, 236] width 160 height 12
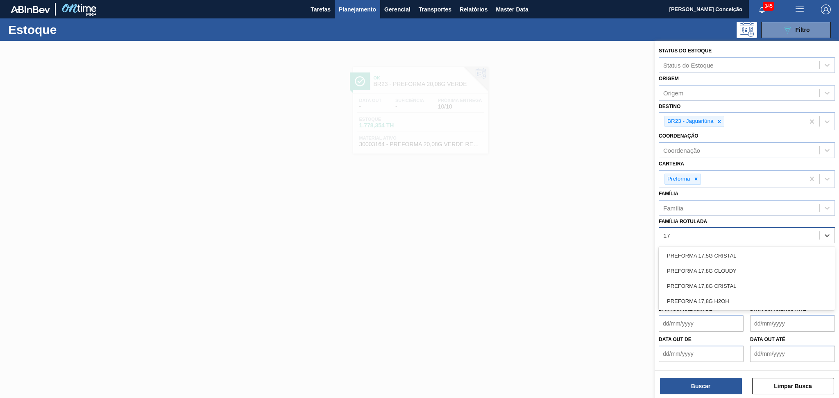
type Rotulada "17,"
click at [733, 281] on div "PREFORMA 17,8G CRISTAL" at bounding box center [747, 286] width 176 height 15
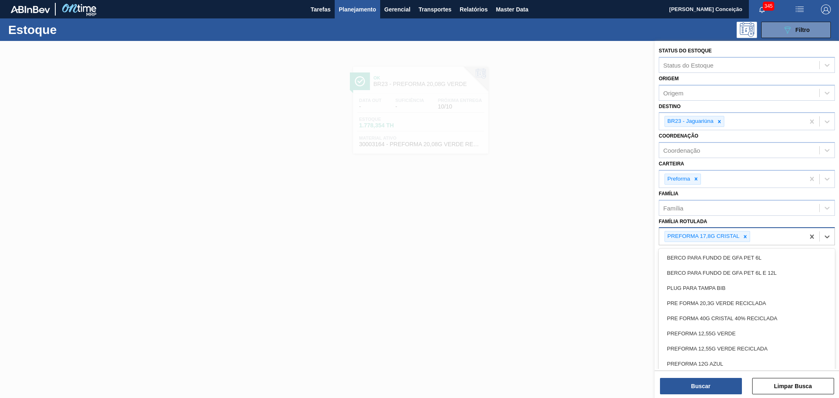
click at [764, 236] on div "PREFORMA 17,8G CRISTAL" at bounding box center [733, 236] width 146 height 17
type Rotulada "15,"
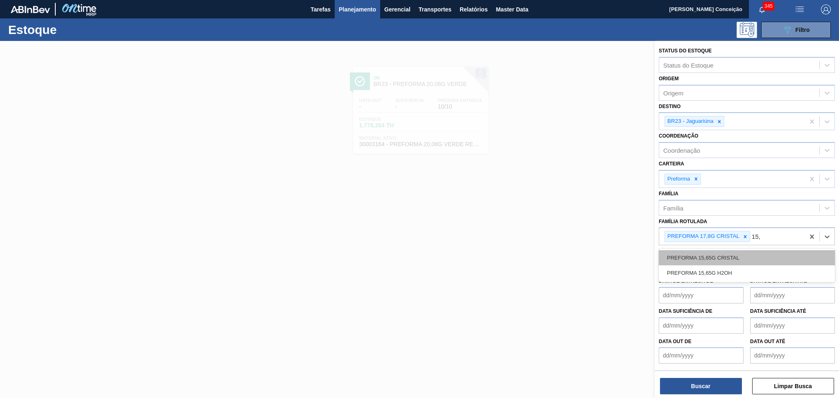
click at [751, 255] on div "PREFORMA 15,65G CRISTAL" at bounding box center [747, 257] width 176 height 15
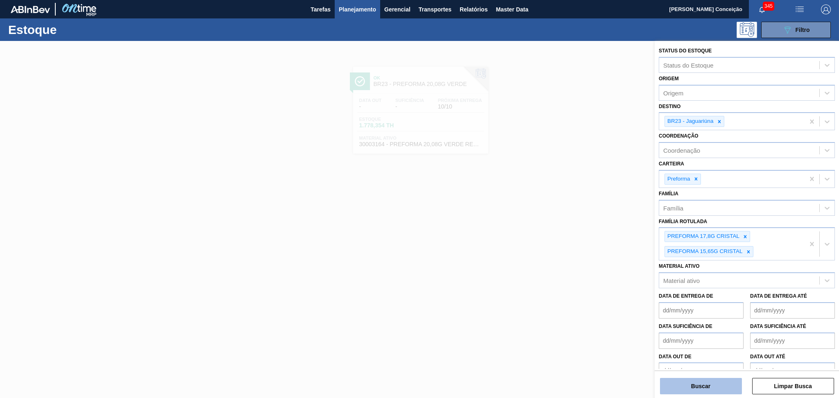
click at [694, 388] on button "Buscar" at bounding box center [701, 386] width 82 height 16
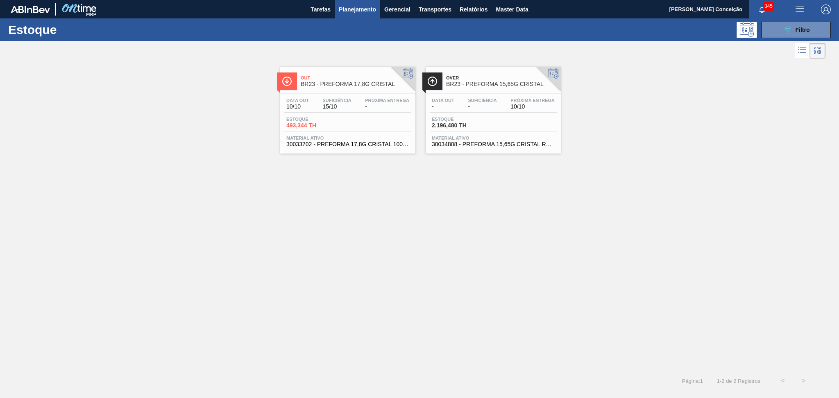
click at [355, 96] on div "Data out 10/10 Suficiência 15/10 Próxima Entrega - Estoque 493,344 TH Material …" at bounding box center [347, 122] width 135 height 56
click at [485, 99] on span "Suficiência" at bounding box center [482, 100] width 29 height 5
drag, startPoint x: 803, startPoint y: 36, endPoint x: 802, endPoint y: 41, distance: 5.4
click at [803, 36] on button "089F7B8B-B2A5-4AFE-B5C0-19BA573D28AC Filtro" at bounding box center [797, 30] width 70 height 16
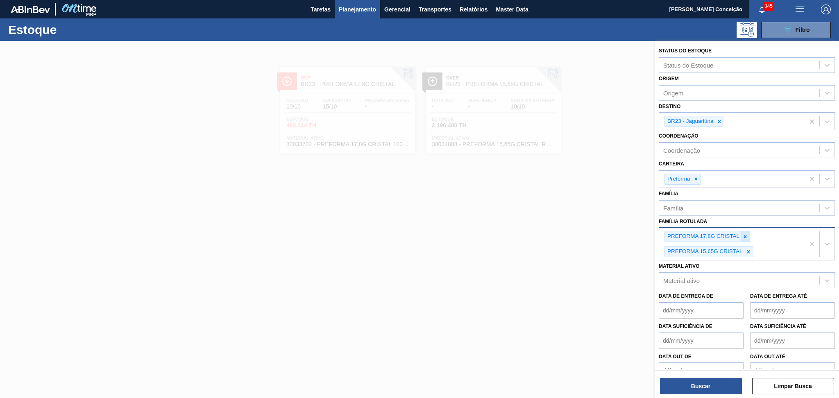
click at [748, 237] on icon at bounding box center [746, 237] width 6 height 6
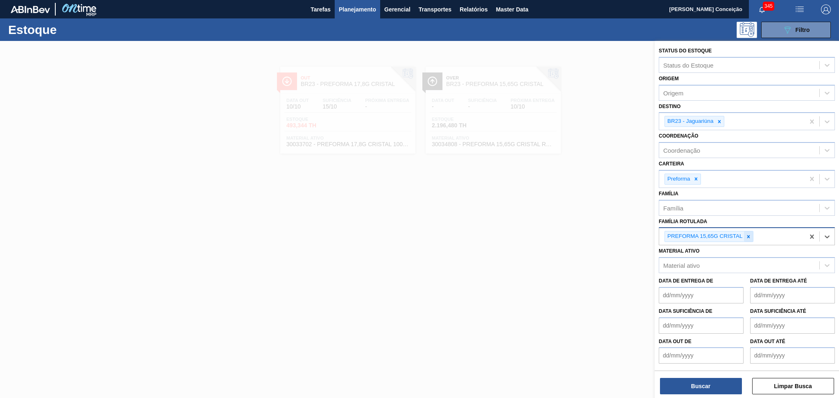
click at [748, 236] on icon at bounding box center [749, 237] width 6 height 6
type Rotulada "15,6g"
drag, startPoint x: 750, startPoint y: 237, endPoint x: 628, endPoint y: 242, distance: 122.3
click at [655, 242] on div "Status do Estoque Status do Estoque Origem Origem Destino BR23 - Jaguariúna Coo…" at bounding box center [747, 240] width 184 height 398
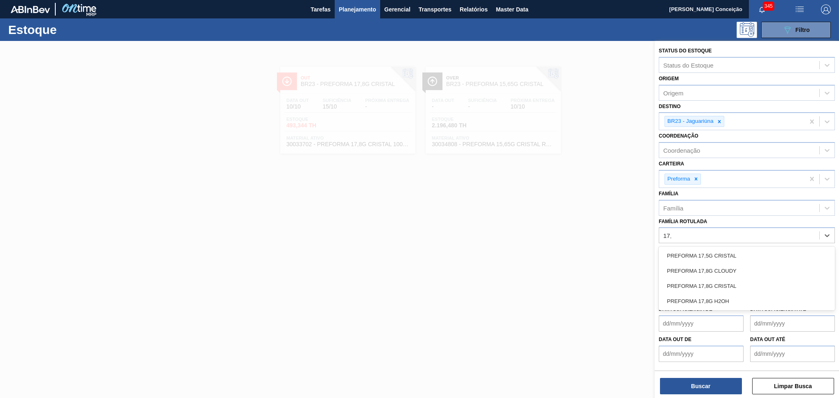
type Rotulada "17,8"
click at [722, 282] on div "PREFORMA 17,8G H2OH" at bounding box center [747, 286] width 176 height 15
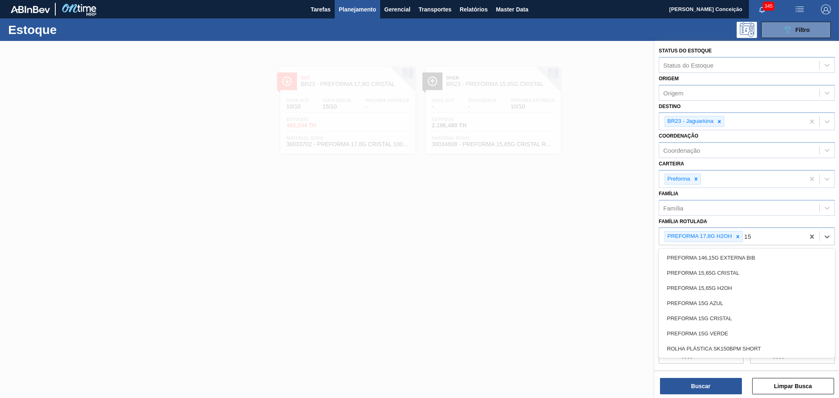
type Rotulada "15,"
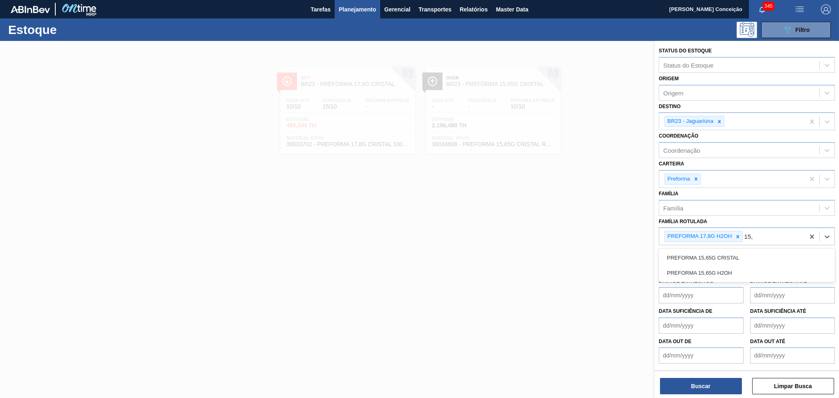
click at [722, 270] on div "PREFORMA 15,65G H2OH" at bounding box center [747, 273] width 176 height 15
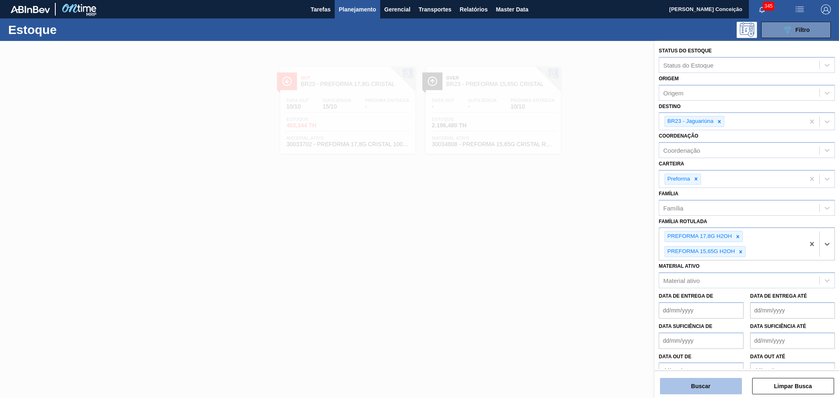
click at [706, 386] on button "Buscar" at bounding box center [701, 386] width 82 height 16
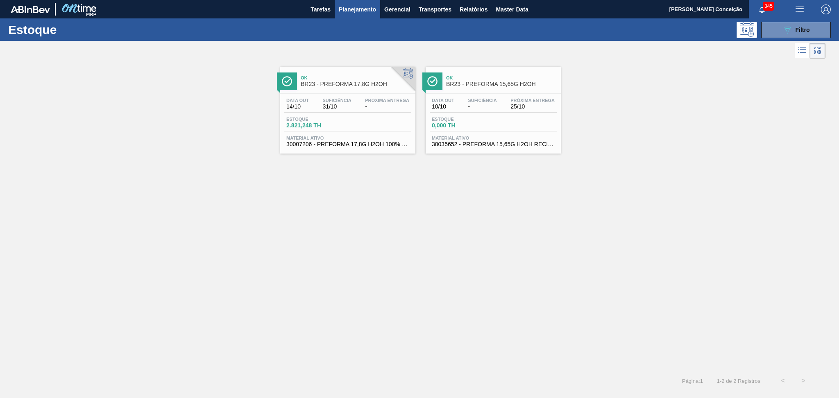
drag, startPoint x: 348, startPoint y: 131, endPoint x: 371, endPoint y: 131, distance: 23.4
click at [348, 131] on div "Estoque 2.821,248 TH" at bounding box center [347, 124] width 127 height 15
click at [521, 119] on div "Estoque 0,000 TH" at bounding box center [493, 124] width 127 height 15
click at [793, 27] on div "089F7B8B-B2A5-4AFE-B5C0-19BA573D28AC Filtro" at bounding box center [796, 30] width 27 height 10
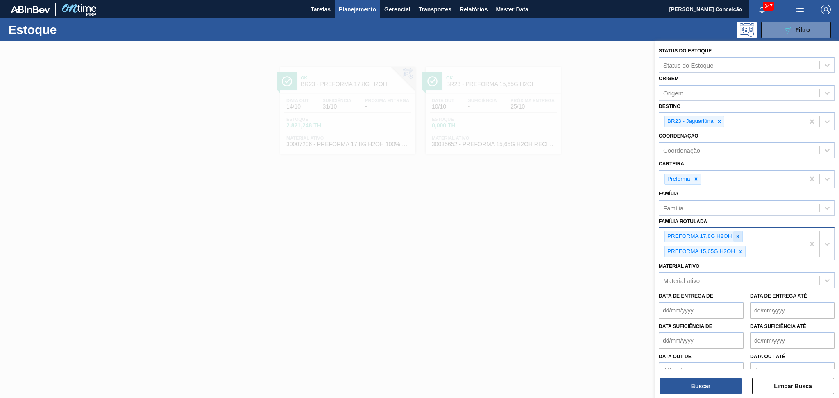
click at [736, 234] on icon at bounding box center [738, 237] width 6 height 6
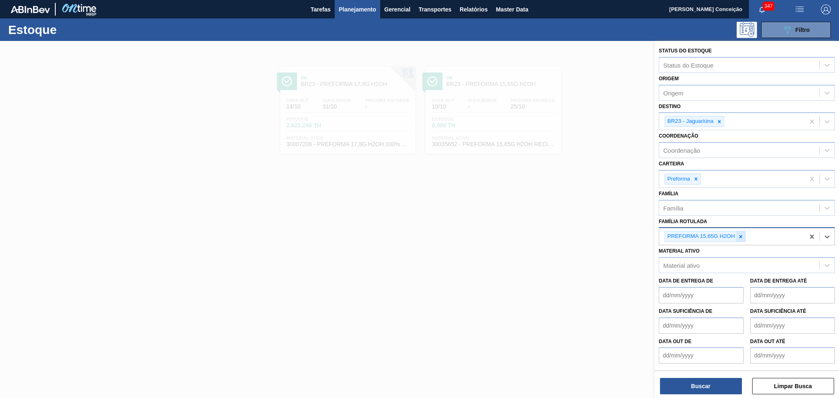
click at [740, 235] on icon at bounding box center [741, 236] width 3 height 3
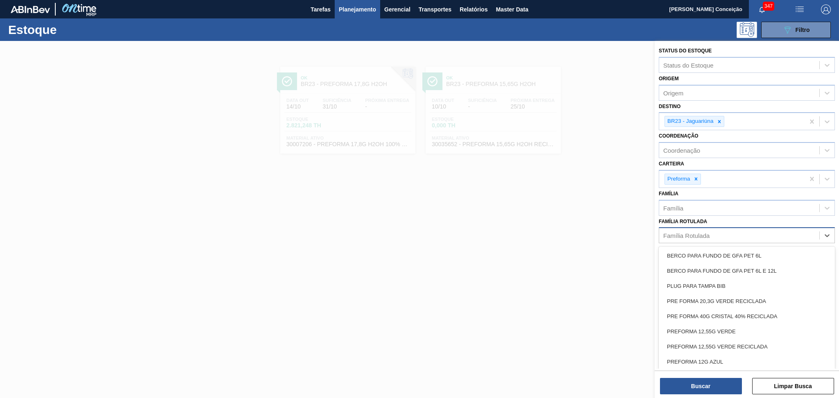
click at [719, 231] on div "Família Rotulada" at bounding box center [740, 236] width 160 height 12
type Rotulada "40g"
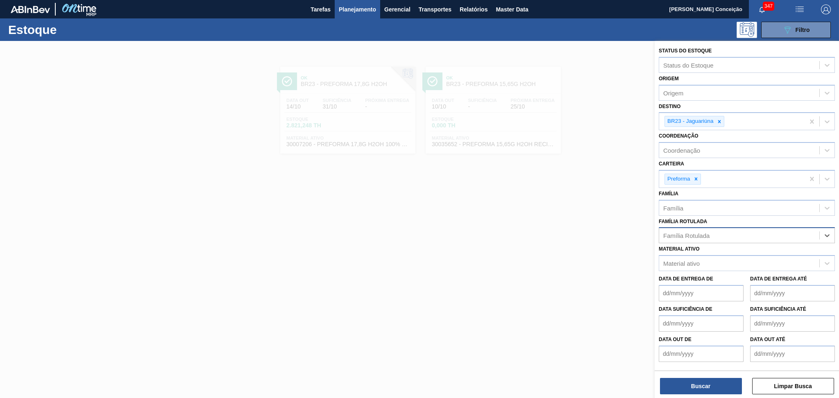
click at [707, 233] on div "Família Rotulada" at bounding box center [687, 235] width 46 height 7
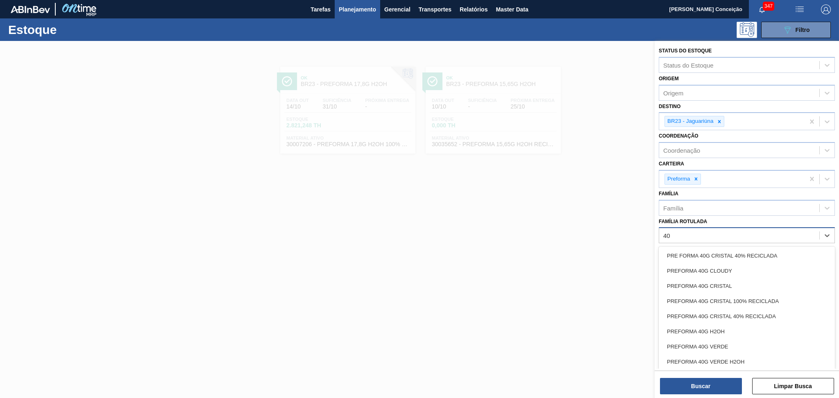
type Rotulada "40g"
click at [721, 341] on div "PREFORMA 40G VERDE" at bounding box center [747, 346] width 176 height 15
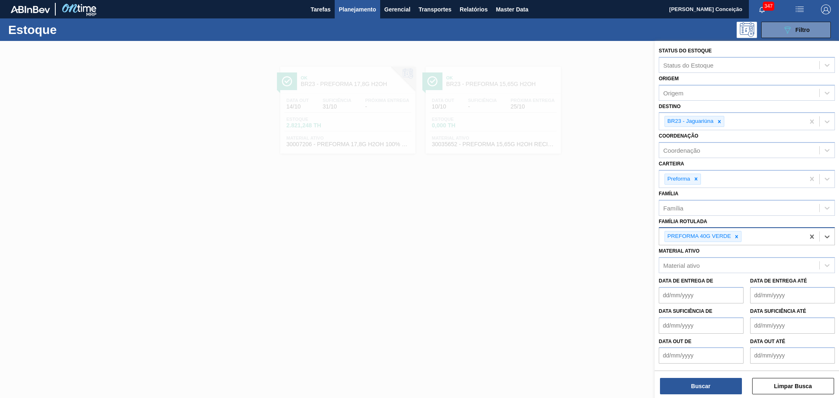
click at [767, 235] on div "PREFORMA 40G VERDE" at bounding box center [733, 236] width 146 height 17
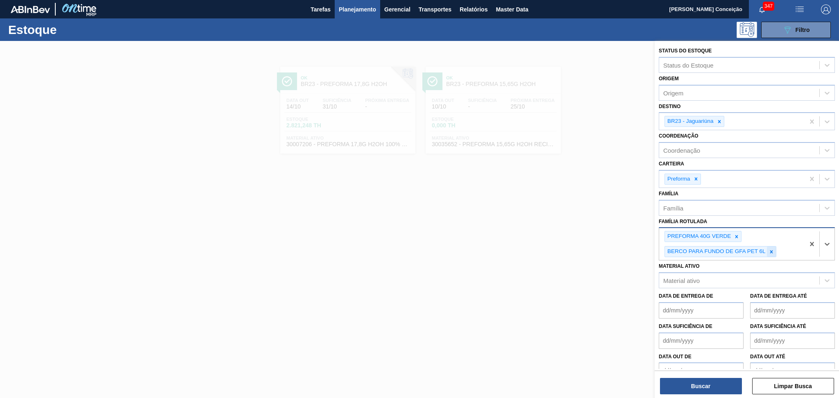
click at [771, 249] on icon at bounding box center [772, 252] width 6 height 6
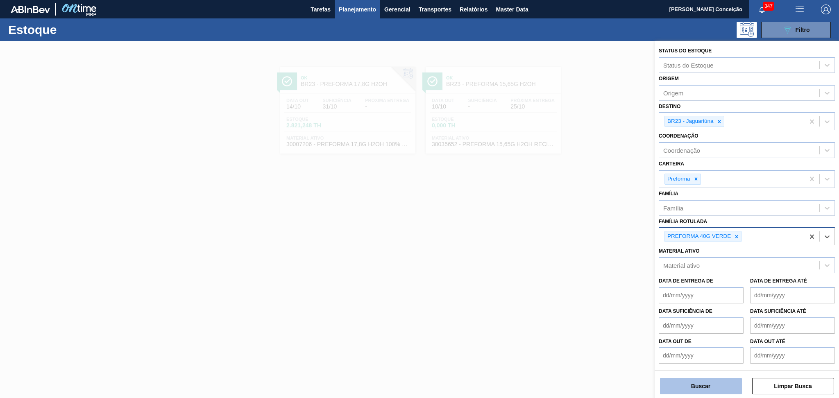
click at [717, 386] on button "Buscar" at bounding box center [701, 386] width 82 height 16
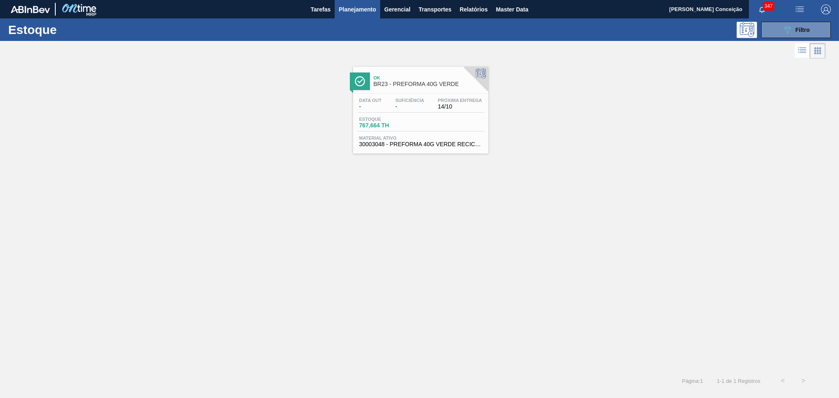
click at [402, 104] on span "-" at bounding box center [410, 107] width 29 height 6
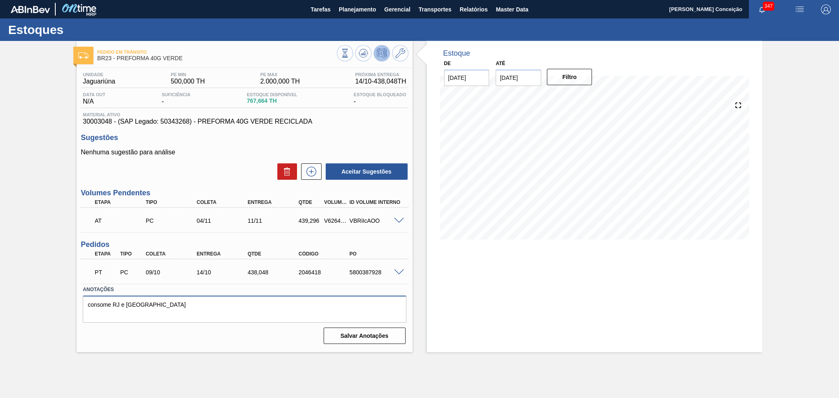
click at [189, 312] on textarea "consome RJ e NE" at bounding box center [244, 309] width 323 height 27
click at [218, 180] on div "Aceitar Sugestões" at bounding box center [245, 172] width 328 height 18
click at [180, 305] on textarea "consome RJ e NE" at bounding box center [244, 309] width 323 height 27
click at [213, 186] on div "Unidade Jaguariúna PE MIN 500,000 TH PE MAX 2.000,000 TH Próxima Entrega 14/10 …" at bounding box center [245, 207] width 336 height 279
click at [172, 309] on textarea "consome RJ e NE" at bounding box center [244, 309] width 323 height 27
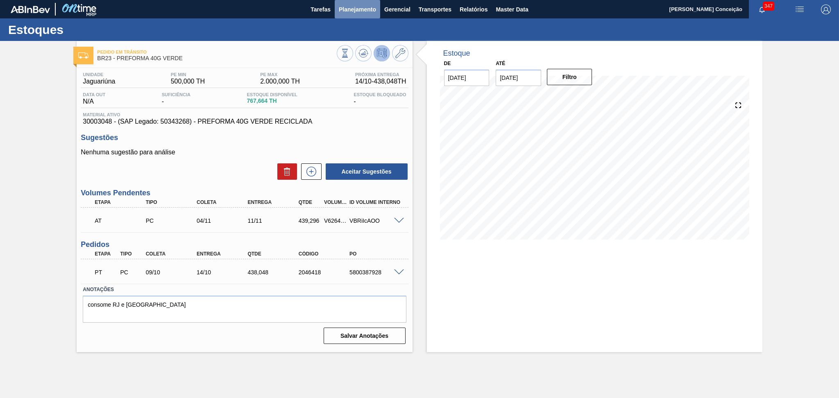
click at [355, 16] on button "Planejamento" at bounding box center [357, 9] width 45 height 18
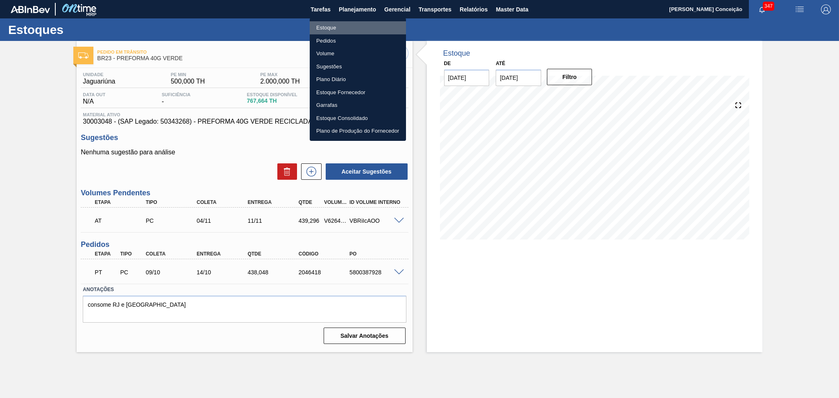
click at [344, 27] on li "Estoque" at bounding box center [358, 27] width 96 height 13
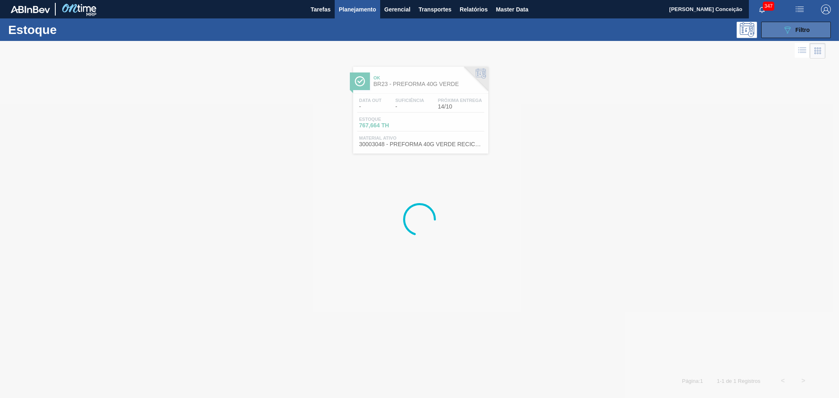
click at [794, 34] on div "089F7B8B-B2A5-4AFE-B5C0-19BA573D28AC Filtro" at bounding box center [796, 30] width 27 height 10
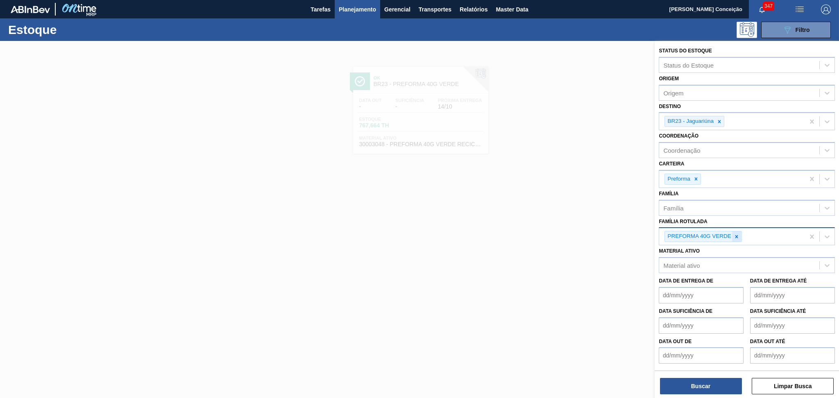
click at [738, 236] on icon at bounding box center [737, 237] width 6 height 6
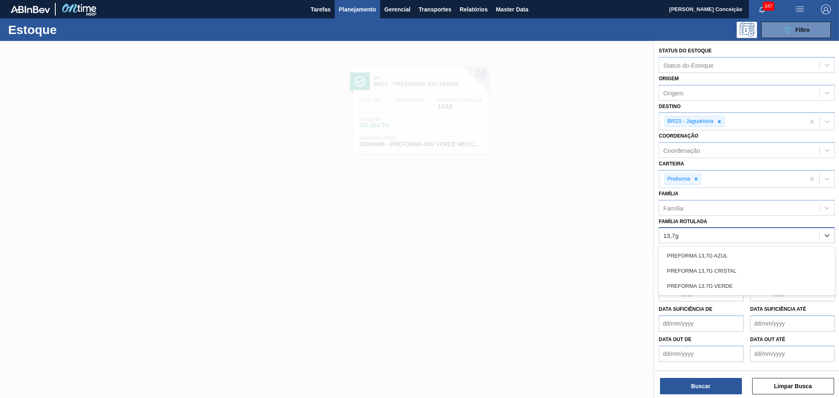
type Rotulada "13,7g v"
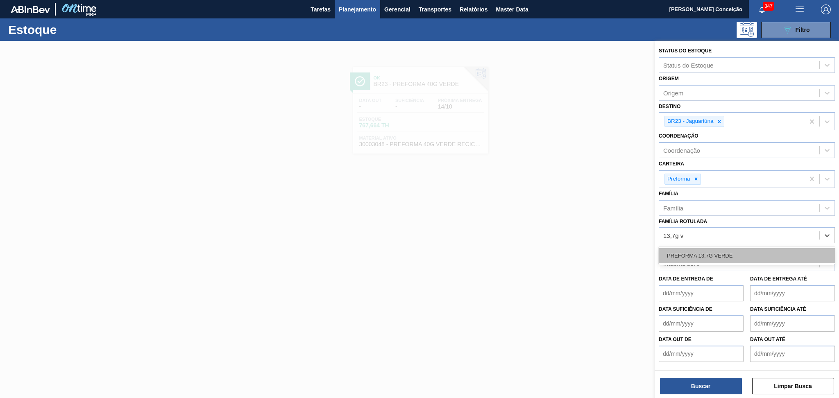
click at [729, 253] on div "PREFORMA 13,7G VERDE" at bounding box center [747, 255] width 176 height 15
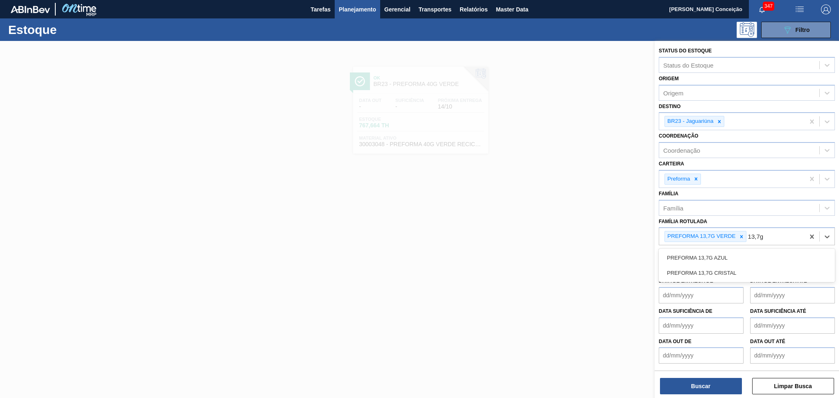
type Rotulada "13,7g c"
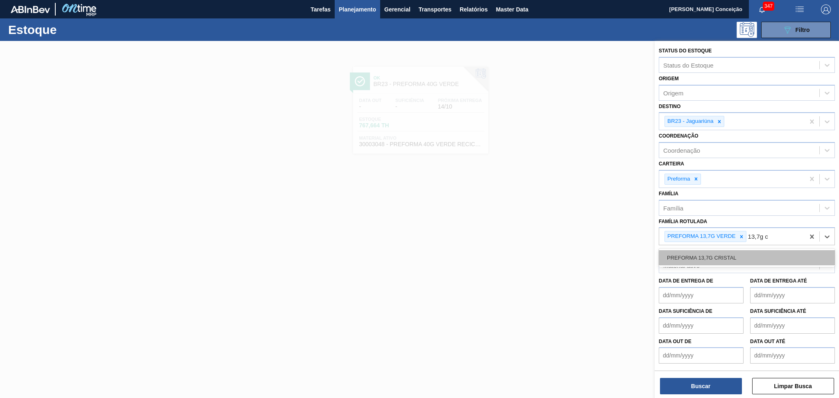
click at [730, 257] on div "PREFORMA 13,7G CRISTAL" at bounding box center [747, 257] width 176 height 15
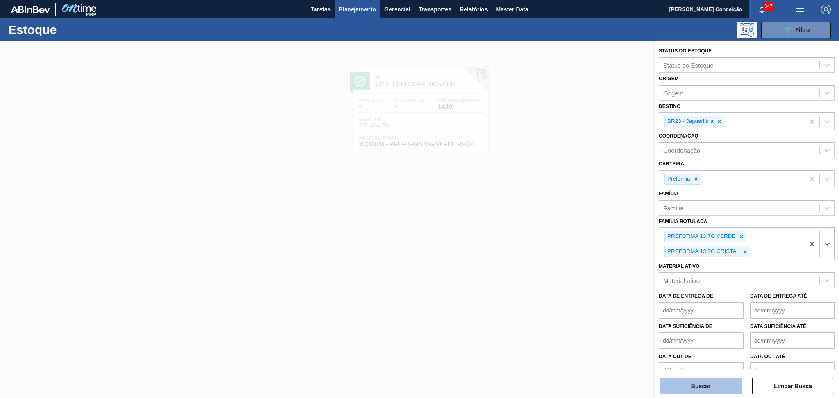
click at [689, 389] on button "Buscar" at bounding box center [701, 386] width 82 height 16
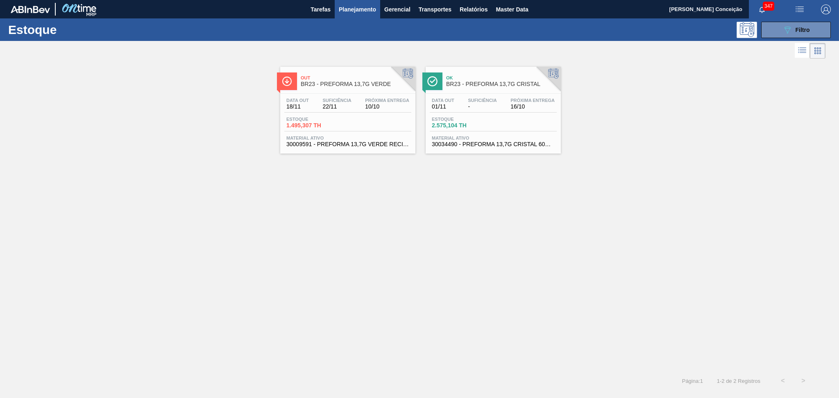
click at [467, 120] on span "Estoque" at bounding box center [460, 119] width 57 height 5
click at [351, 123] on div "Estoque 1.495,307 TH" at bounding box center [347, 124] width 127 height 15
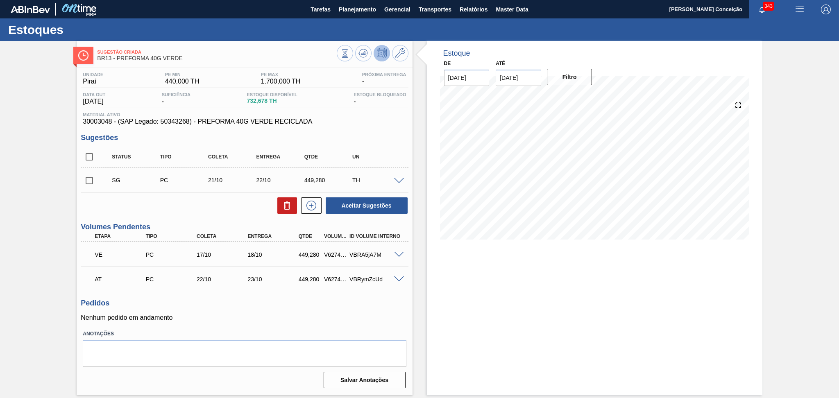
click at [347, 310] on div "Pedidos Nenhum pedido em andamento" at bounding box center [245, 310] width 328 height 23
click at [248, 307] on h3 "Pedidos" at bounding box center [245, 303] width 328 height 9
click at [248, 204] on div "Aceitar Sugestões" at bounding box center [245, 206] width 328 height 18
click at [253, 299] on h3 "Pedidos" at bounding box center [245, 303] width 328 height 9
click at [87, 180] on input "checkbox" at bounding box center [89, 180] width 17 height 17
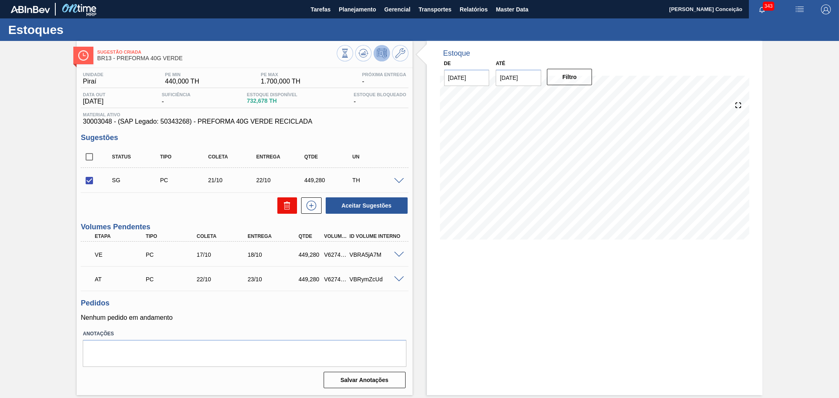
click at [289, 209] on icon at bounding box center [287, 206] width 10 height 10
checkbox input "false"
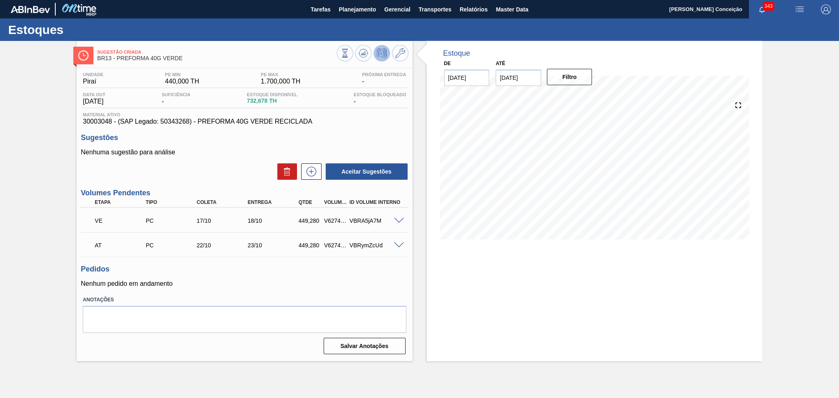
click at [258, 276] on div "Pedidos Nenhum pedido em andamento" at bounding box center [245, 276] width 328 height 23
click at [196, 166] on div "Aceitar Sugestões" at bounding box center [245, 172] width 328 height 18
click at [241, 159] on div "Nenhuma sugestão para análise Aceitar Sugestões" at bounding box center [245, 165] width 328 height 32
click at [212, 167] on div "Aceitar Sugestões" at bounding box center [245, 172] width 328 height 18
click at [283, 278] on div "Pedidos Nenhum pedido em andamento" at bounding box center [245, 276] width 328 height 23
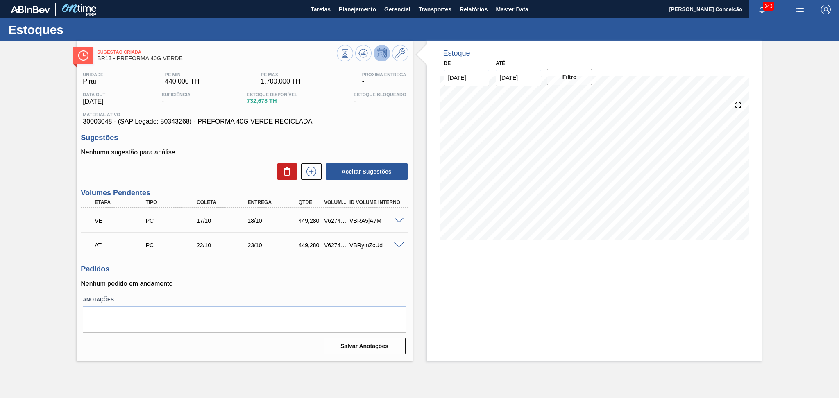
click at [267, 289] on div "Unidade Piraí PE MIN 440,000 TH PE MAX 1.700,000 TH Próxima Entrega - Data out …" at bounding box center [245, 212] width 336 height 289
click at [328, 270] on h3 "Pedidos" at bounding box center [245, 269] width 328 height 9
click at [252, 161] on div "Nenhuma sugestão para análise Aceitar Sugestões" at bounding box center [245, 165] width 328 height 32
click at [232, 272] on h3 "Pedidos" at bounding box center [245, 269] width 328 height 9
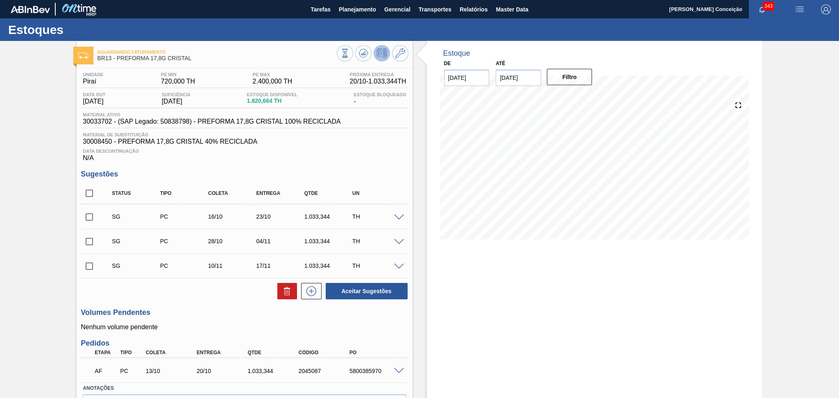
click at [179, 304] on div "Unidade Piraí PE MIN 720,000 TH PE MAX 2.400,000 TH Próxima Entrega 20/10 - 1.0…" at bounding box center [245, 257] width 336 height 378
click at [89, 190] on input "checkbox" at bounding box center [89, 193] width 17 height 17
checkbox input "true"
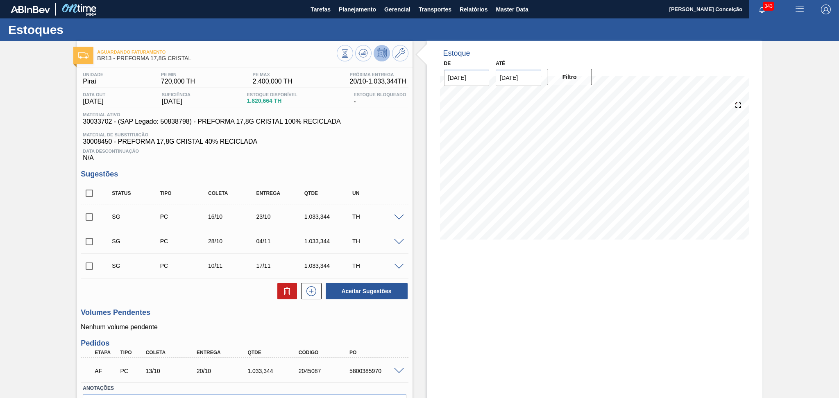
checkbox input "true"
click at [292, 296] on button at bounding box center [288, 291] width 20 height 16
checkbox input "false"
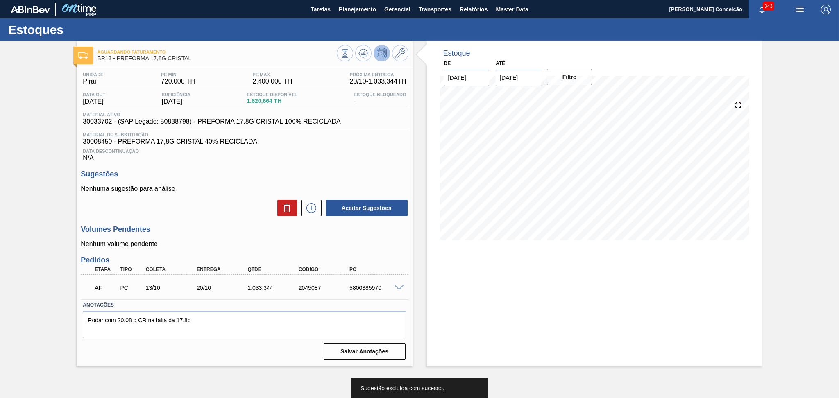
click at [237, 206] on div "Aceitar Sugestões" at bounding box center [245, 208] width 328 height 18
click at [213, 233] on h3 "Volumes Pendentes" at bounding box center [245, 229] width 328 height 9
click at [212, 209] on div "Aceitar Sugestões" at bounding box center [245, 208] width 328 height 18
click at [191, 212] on div "Aceitar Sugestões" at bounding box center [245, 208] width 328 height 18
click at [173, 225] on h3 "Volumes Pendentes" at bounding box center [245, 229] width 328 height 9
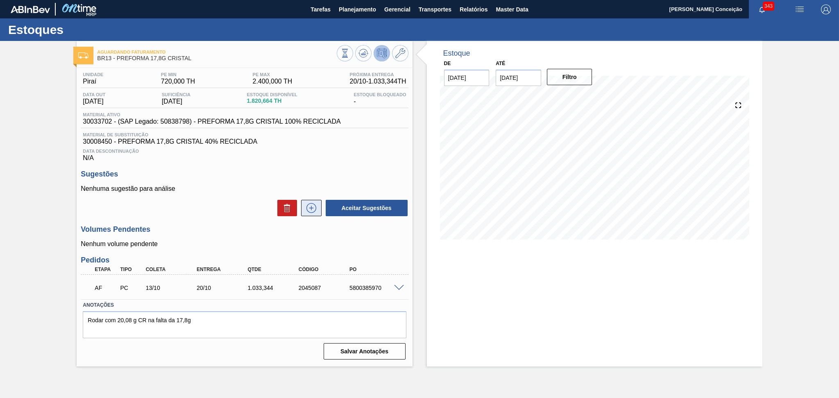
click at [316, 204] on icon at bounding box center [311, 208] width 13 height 10
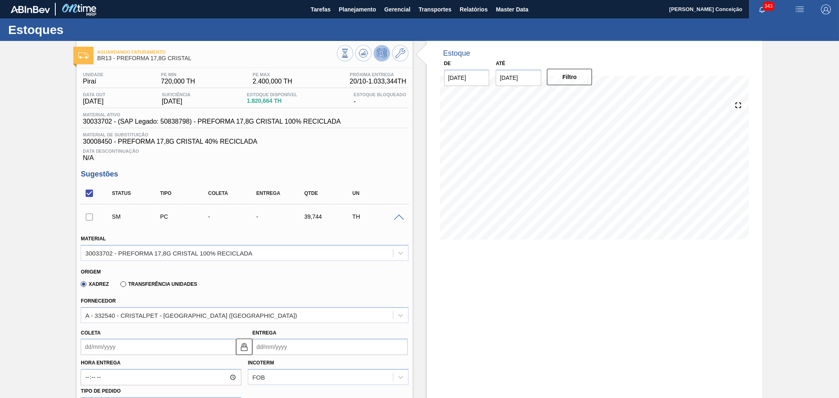
click at [121, 350] on input "Coleta" at bounding box center [158, 347] width 155 height 16
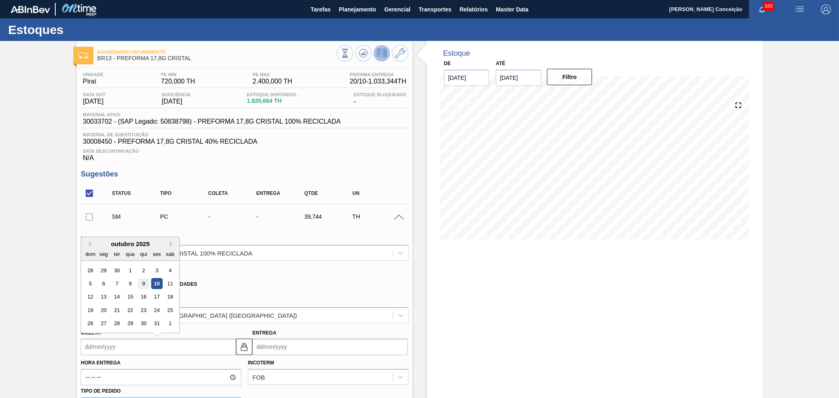
click at [143, 282] on div "9" at bounding box center [143, 283] width 11 height 11
type input "[DATE]"
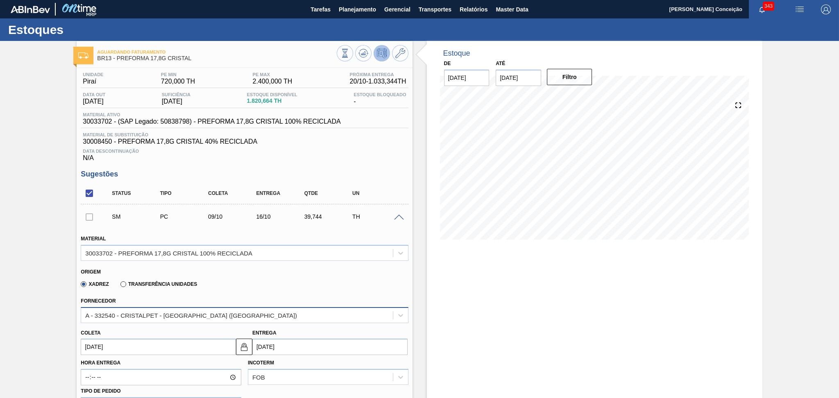
click at [134, 314] on div "A - 332540 - CRISTALPET - [GEOGRAPHIC_DATA] ([GEOGRAPHIC_DATA])" at bounding box center [191, 315] width 212 height 7
click at [110, 357] on label "Hora Entrega" at bounding box center [161, 363] width 161 height 12
click at [110, 369] on input "Hora Entrega" at bounding box center [161, 377] width 161 height 16
click at [102, 347] on input "09/10/2025" at bounding box center [158, 347] width 155 height 16
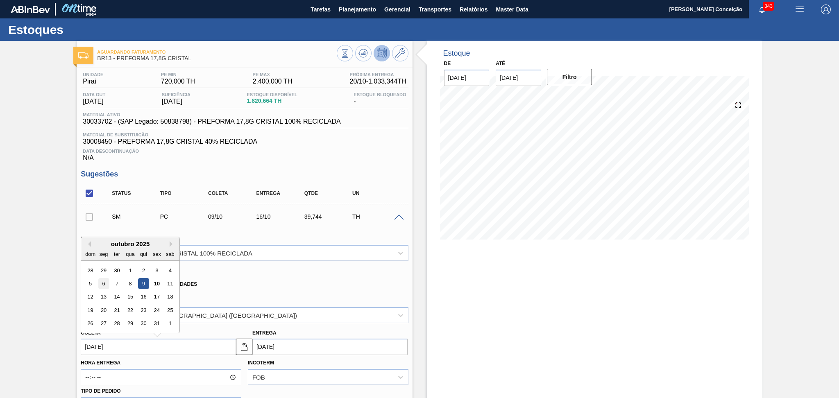
click at [105, 284] on div "6" at bounding box center [103, 283] width 11 height 11
type input "06/10/2025"
type input "[DATE]"
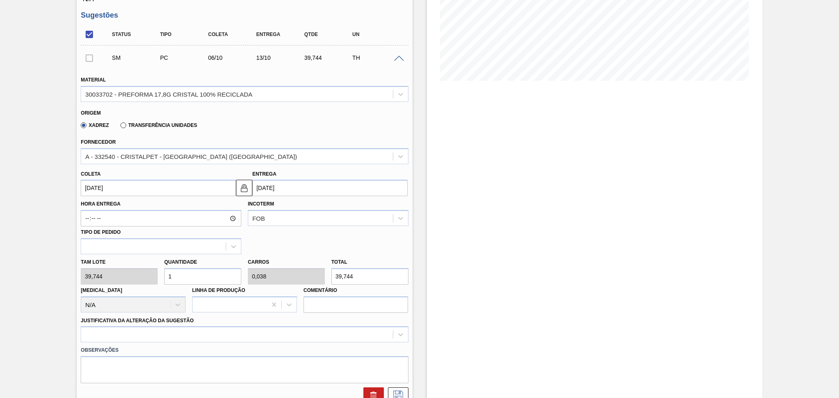
scroll to position [164, 0]
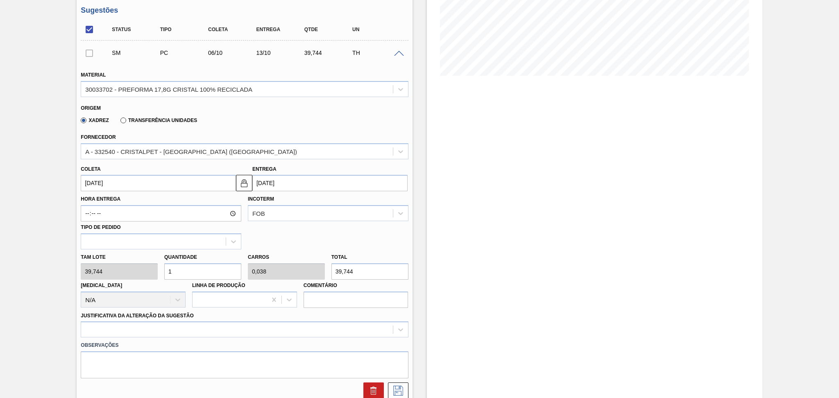
drag, startPoint x: 176, startPoint y: 263, endPoint x: 123, endPoint y: 257, distance: 53.3
click at [143, 257] on div "Tam lote 39,744 Quantidade 1 Carros 0,038 Total 39,744 Doca N/A Linha de Produç…" at bounding box center [244, 279] width 334 height 59
type input "2"
type input "0,077"
type input "79,488"
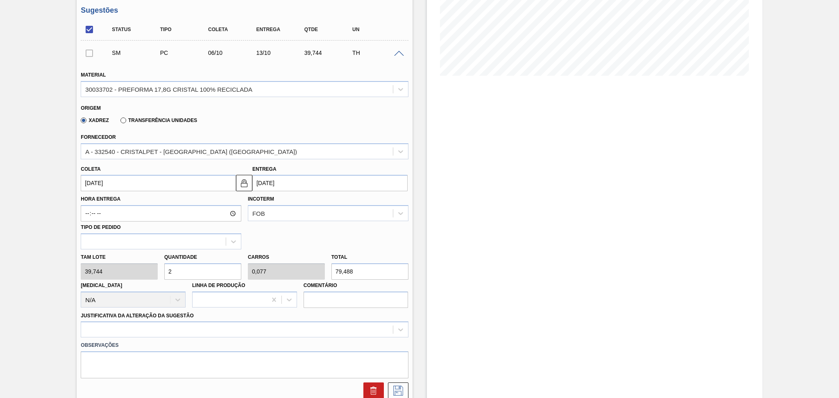
type input "26"
type input "1"
type input "1.033,344"
type input "26"
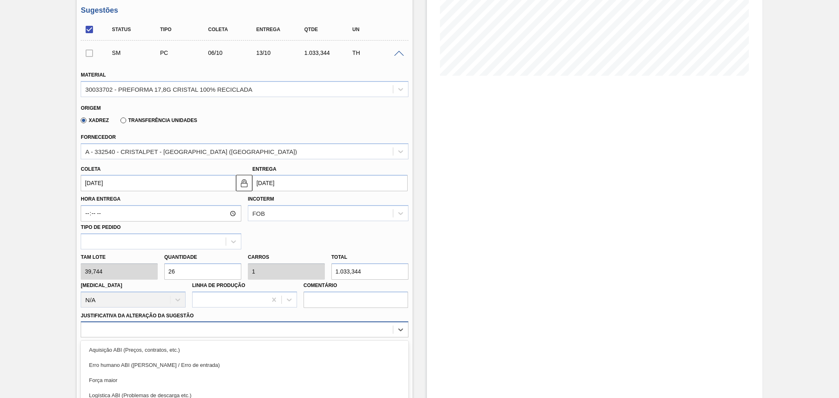
click at [144, 329] on div "option Logística ABI (Problemas de descarga etc.) focused, 4 of 18. 18 results …" at bounding box center [245, 330] width 328 height 16
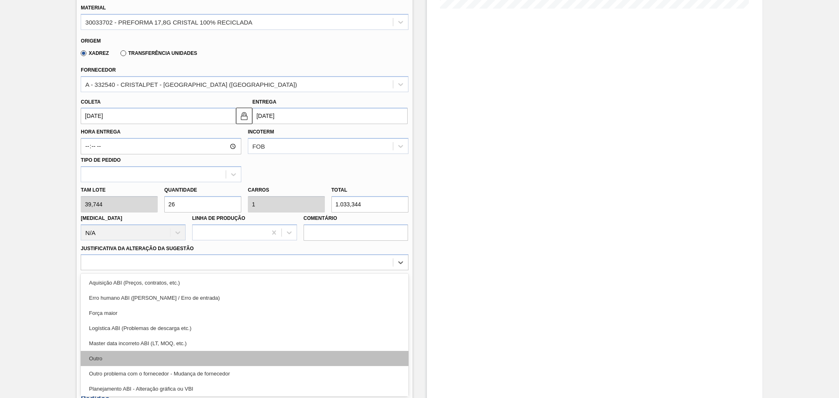
scroll to position [55, 0]
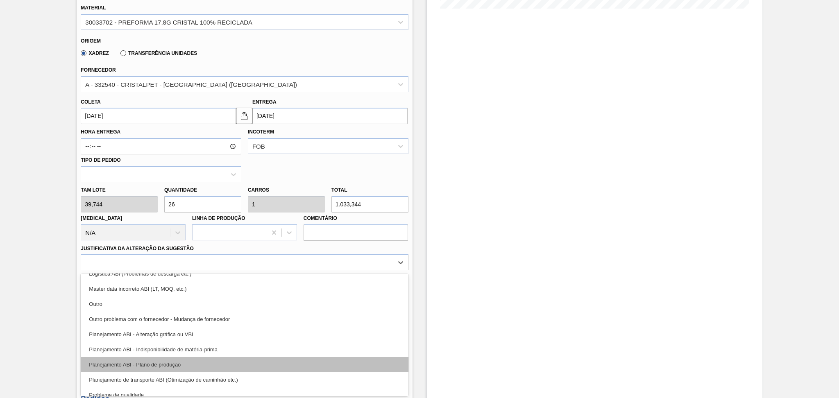
click at [180, 361] on div "Planejamento ABI - Plano de produção" at bounding box center [245, 364] width 328 height 15
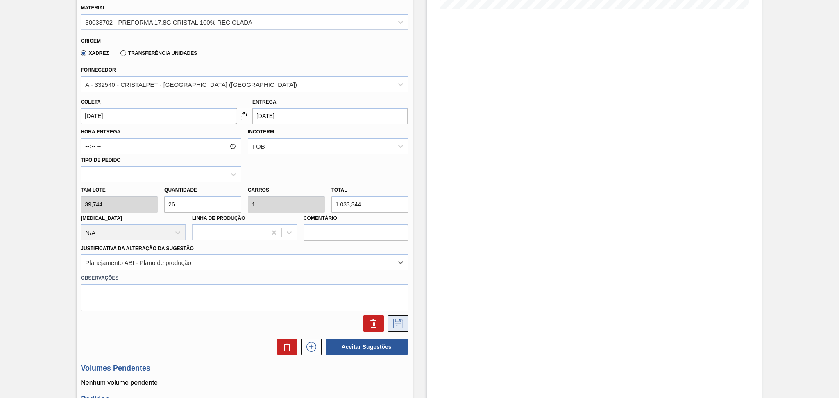
click at [392, 327] on button at bounding box center [398, 324] width 20 height 16
click at [122, 114] on input "06/10/2025" at bounding box center [158, 116] width 155 height 16
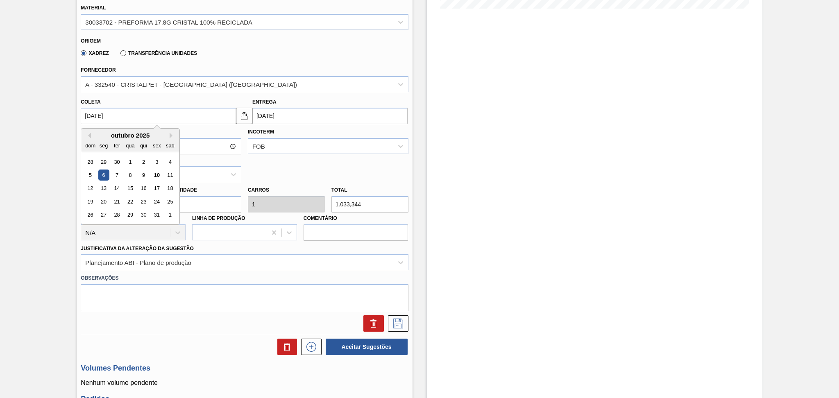
click at [312, 50] on div "Xadrez Transferência Unidades" at bounding box center [241, 52] width 321 height 16
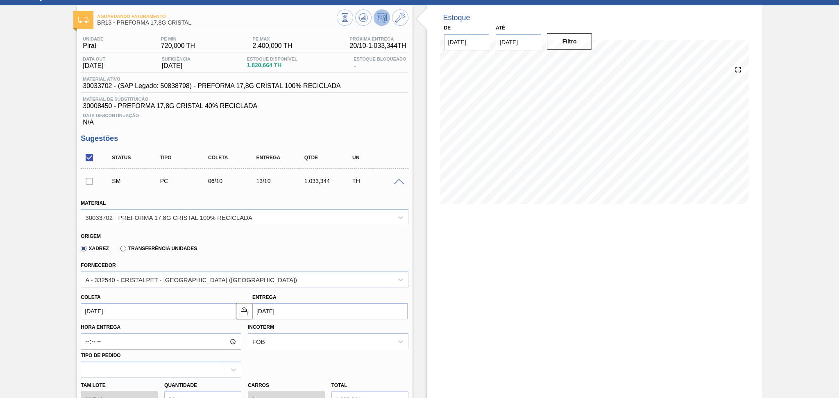
scroll to position [12, 0]
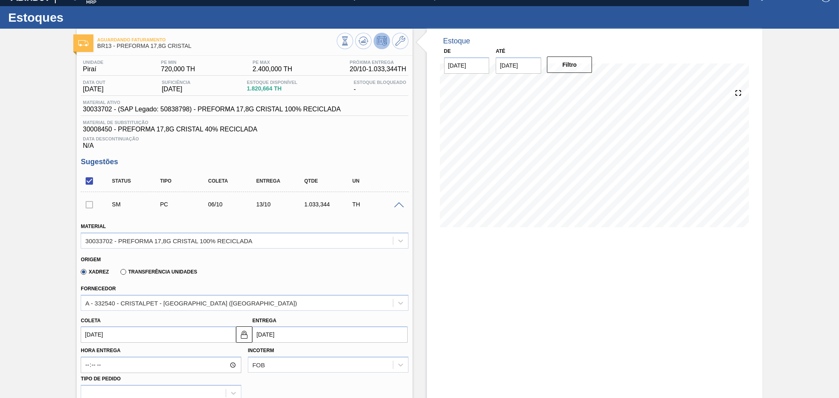
click at [293, 132] on span "30008450 - PREFORMA 17,8G CRISTAL 40% RECICLADA" at bounding box center [244, 129] width 323 height 7
click at [527, 292] on div "Estoque De 10/10/2025 Até 30/11/2025 Filtro 26/10 Projeção de Estoque 234 Nec.S…" at bounding box center [595, 377] width 336 height 696
click at [403, 206] on div at bounding box center [400, 205] width 16 height 6
click at [396, 206] on span at bounding box center [399, 205] width 10 height 6
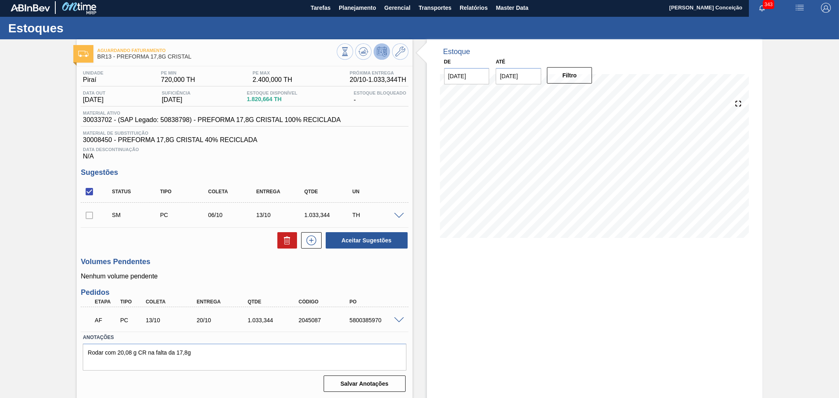
click at [178, 258] on h3 "Volumes Pendentes" at bounding box center [245, 262] width 328 height 9
click at [225, 264] on h3 "Volumes Pendentes" at bounding box center [245, 262] width 328 height 9
click at [310, 165] on div "Unidade Piraí PE MIN 720,000 TH PE MAX 2.400,000 TH Próxima Entrega 20/10 - 1.0…" at bounding box center [245, 230] width 336 height 329
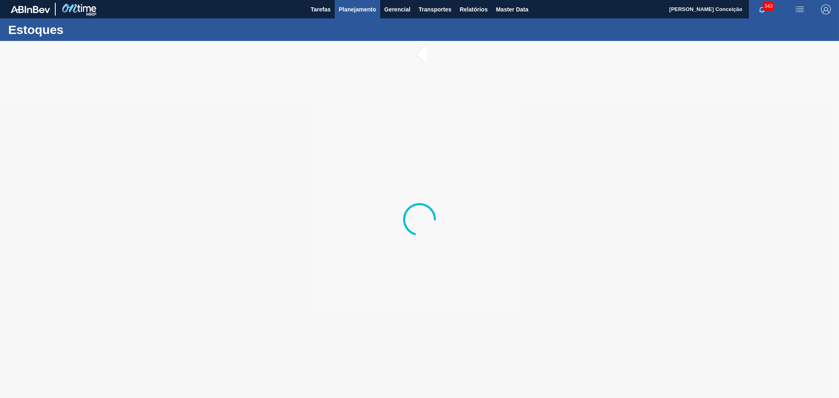
click at [349, 6] on span "Planejamento" at bounding box center [357, 10] width 37 height 10
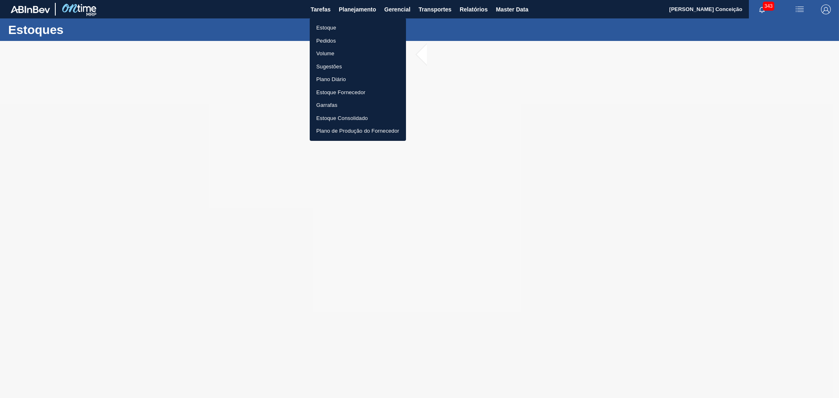
click at [329, 29] on li "Estoque" at bounding box center [358, 27] width 96 height 13
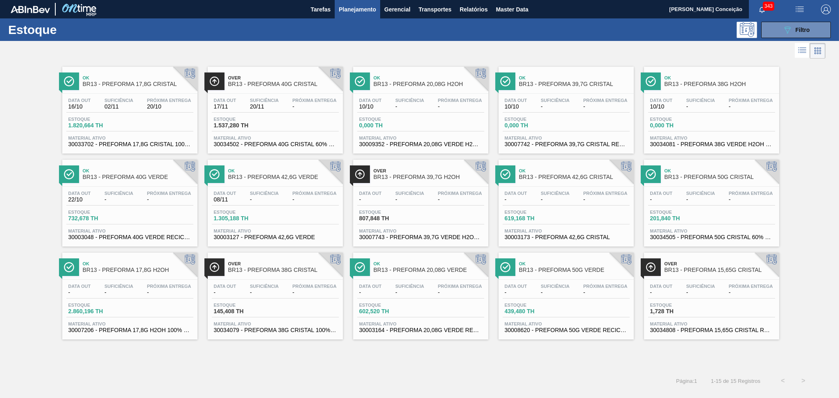
click at [366, 374] on div "Página : 1 1 - 15 de 15 Registros < >" at bounding box center [407, 381] width 814 height 20
click at [796, 28] on span "Filtro" at bounding box center [803, 30] width 14 height 7
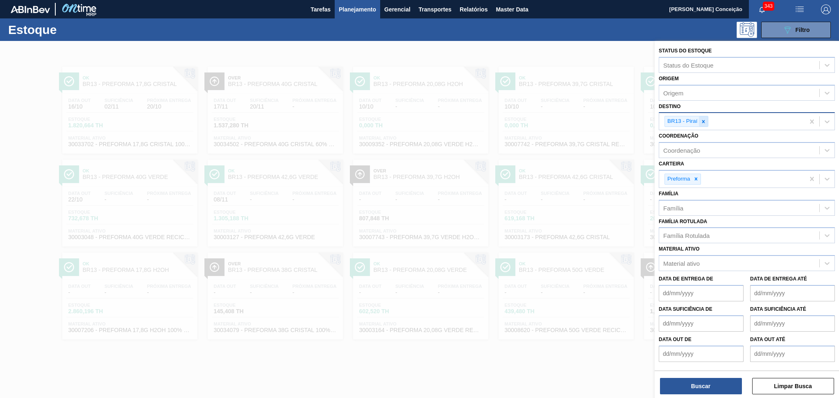
click at [703, 119] on icon at bounding box center [704, 122] width 6 height 6
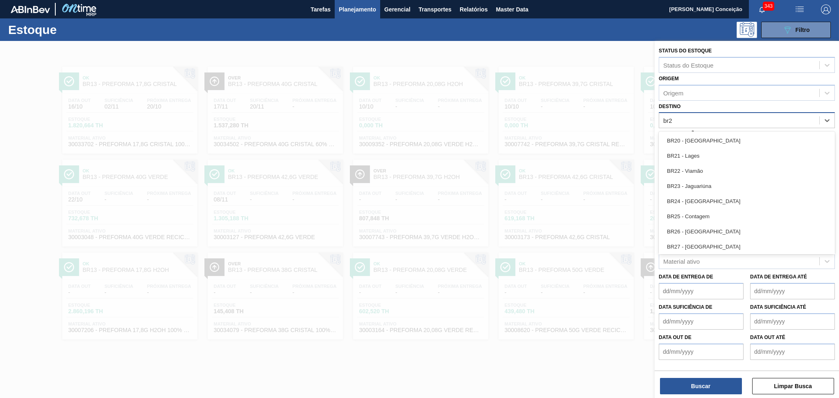
type input "br27"
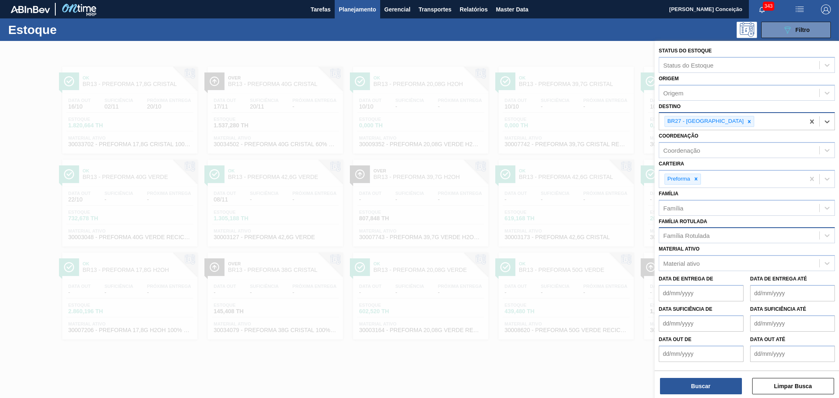
click at [684, 233] on div "Família Rotulada" at bounding box center [687, 235] width 46 height 7
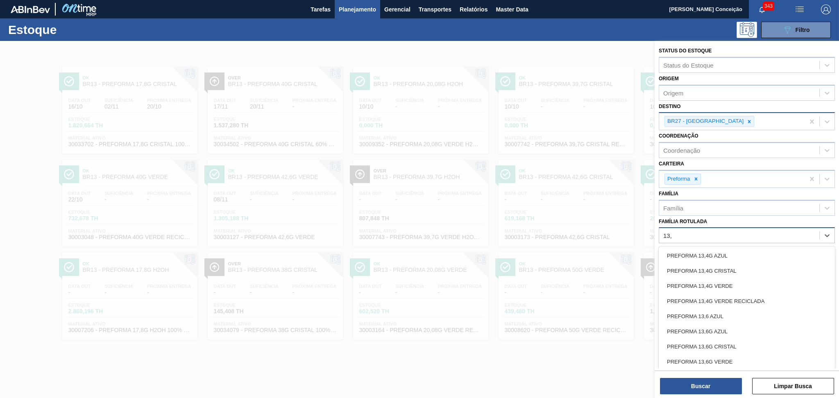
type Rotulada "13,7"
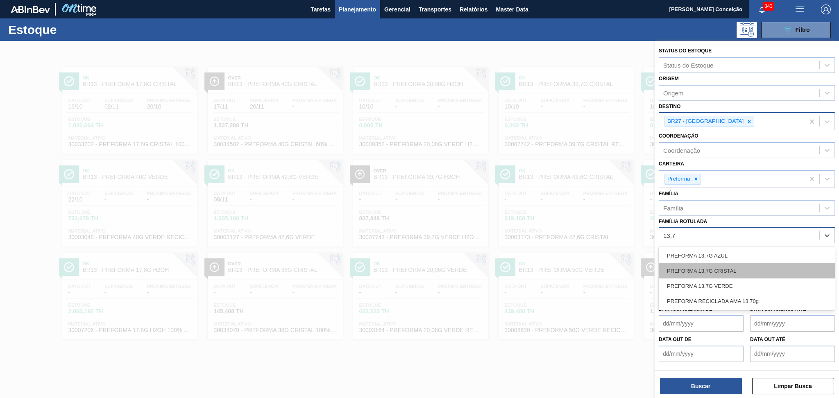
click at [694, 273] on div "PREFORMA 13,7G CRISTAL" at bounding box center [747, 271] width 176 height 15
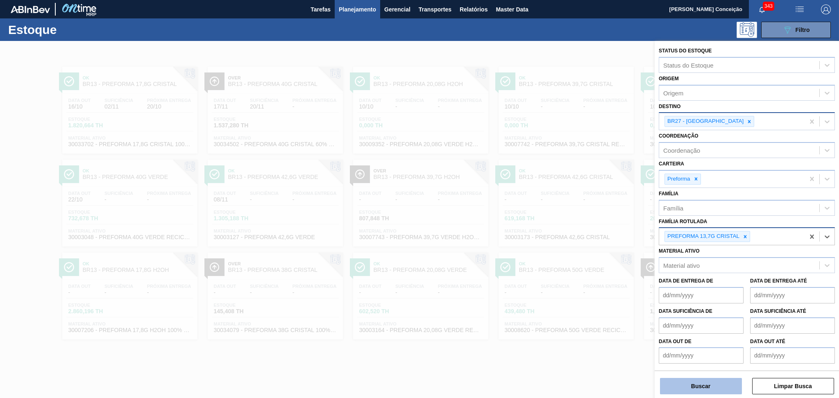
click at [692, 391] on button "Buscar" at bounding box center [701, 386] width 82 height 16
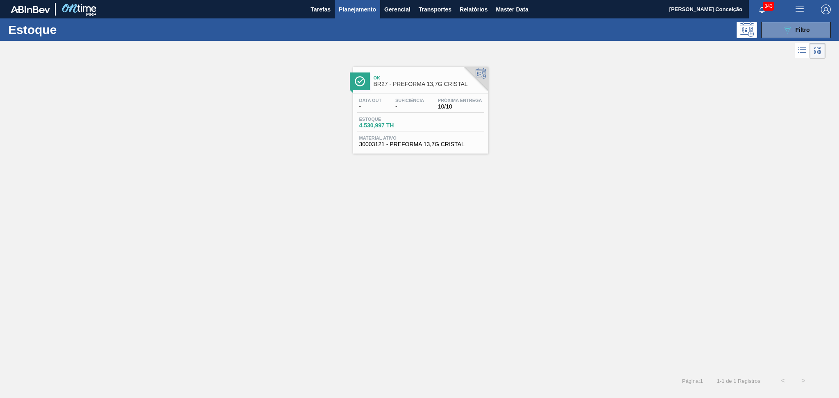
click at [391, 121] on span "Estoque" at bounding box center [387, 119] width 57 height 5
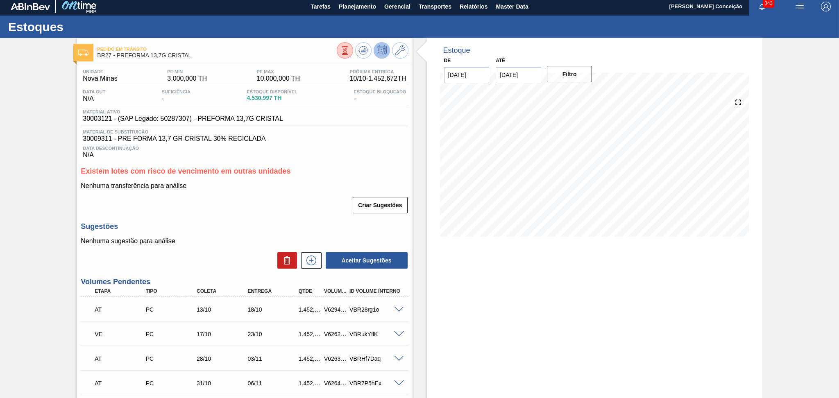
scroll to position [2, 0]
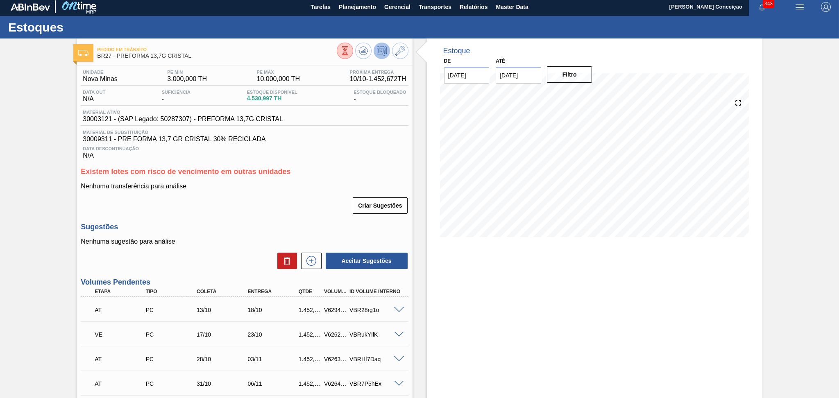
click at [239, 207] on div "Criar Sugestões" at bounding box center [245, 206] width 328 height 18
click at [266, 232] on div "Sugestões Nenhuma sugestão para análise Aceitar Sugestões" at bounding box center [245, 246] width 328 height 47
click at [235, 240] on p "Nenhuma sugestão para análise" at bounding box center [245, 241] width 328 height 7
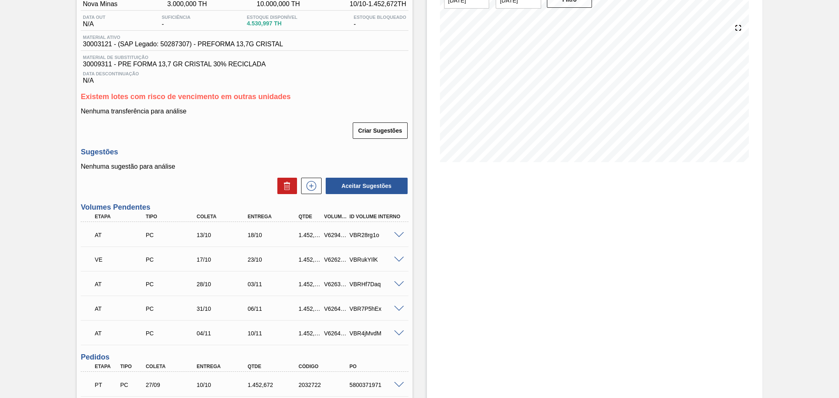
scroll to position [166, 0]
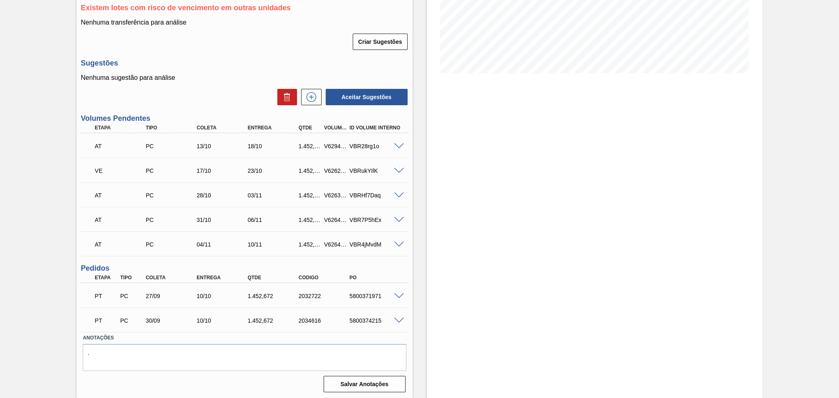
click at [212, 83] on div "Nenhuma sugestão para análise Aceitar Sugestões" at bounding box center [245, 90] width 328 height 32
click at [401, 193] on span at bounding box center [399, 196] width 10 height 6
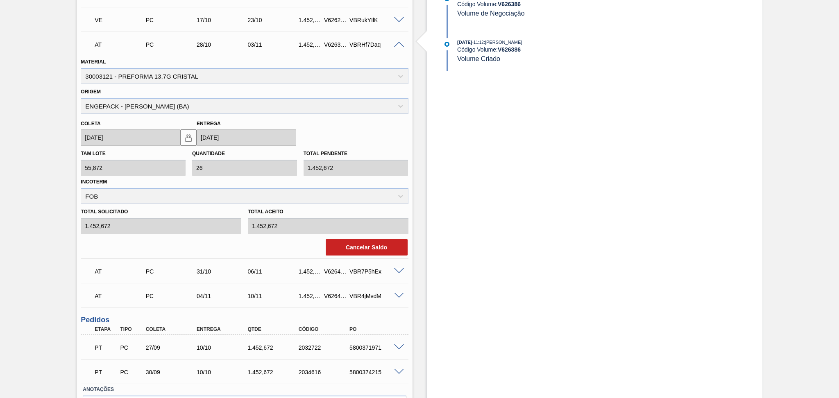
scroll to position [330, 0]
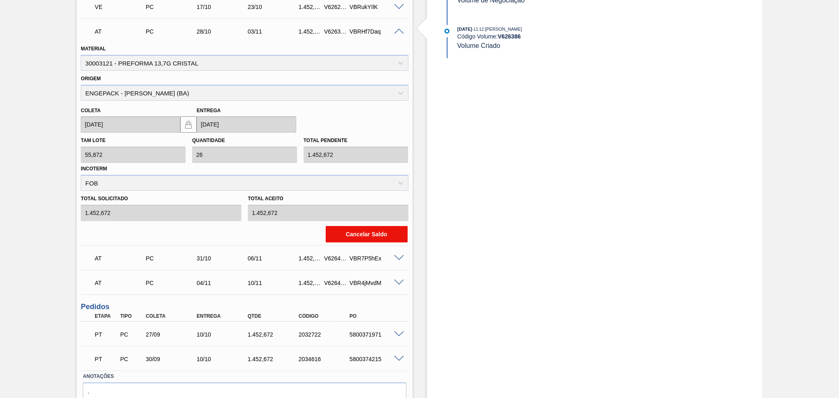
click at [358, 234] on button "Cancelar Saldo" at bounding box center [367, 234] width 82 height 16
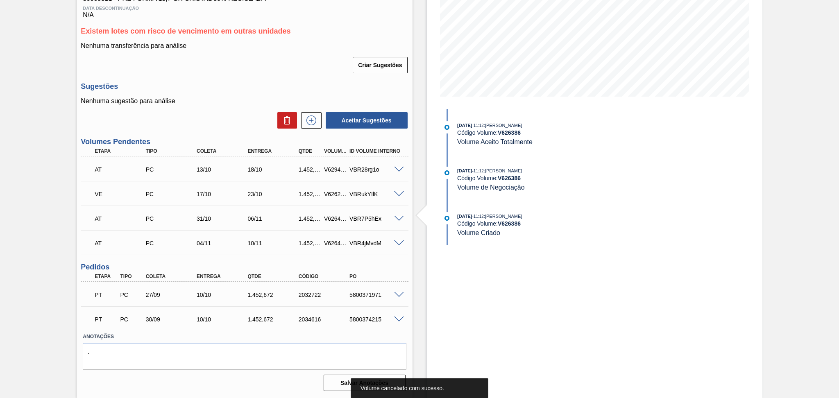
scroll to position [142, 0]
click at [231, 122] on div "Aceitar Sugestões" at bounding box center [245, 122] width 328 height 18
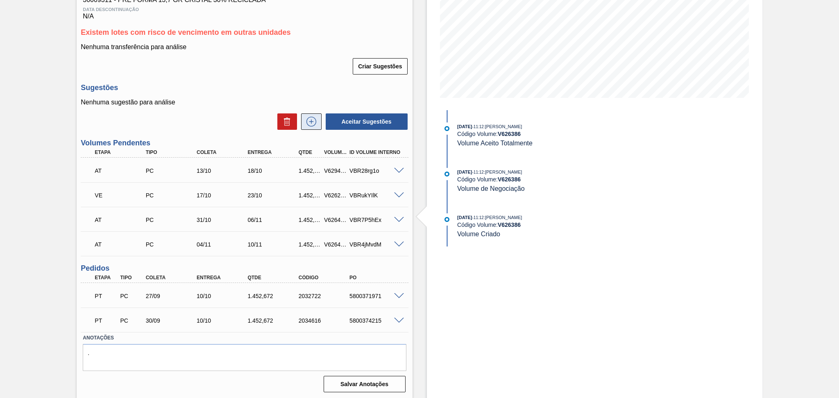
click at [314, 120] on icon at bounding box center [311, 122] width 13 height 10
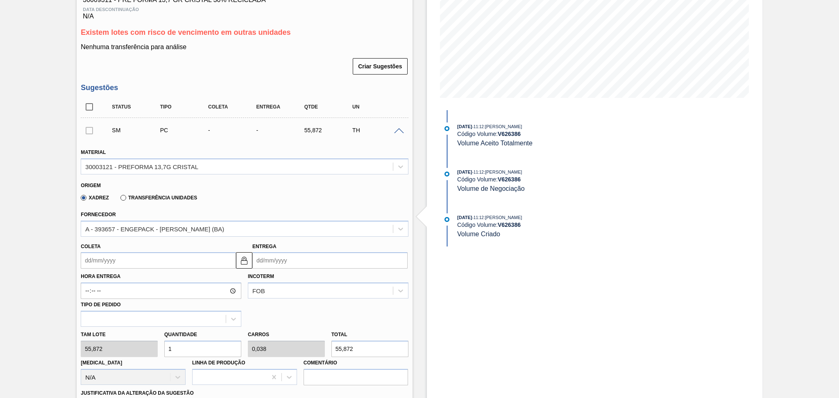
click at [148, 264] on input "Coleta" at bounding box center [158, 261] width 155 height 16
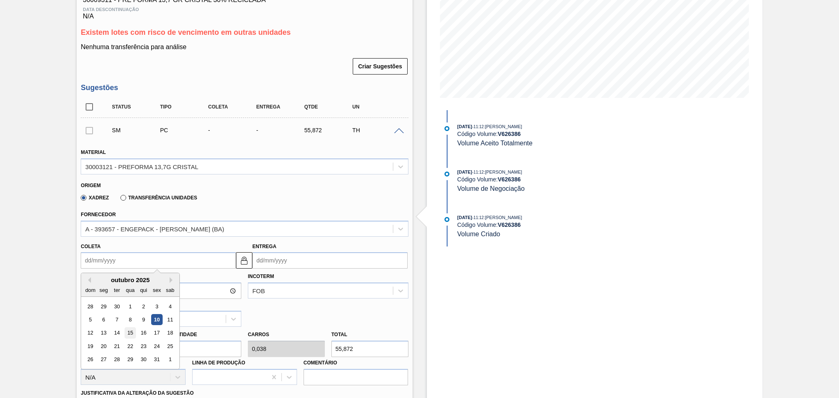
click at [133, 336] on div "15" at bounding box center [130, 333] width 11 height 11
type input "[DATE]"
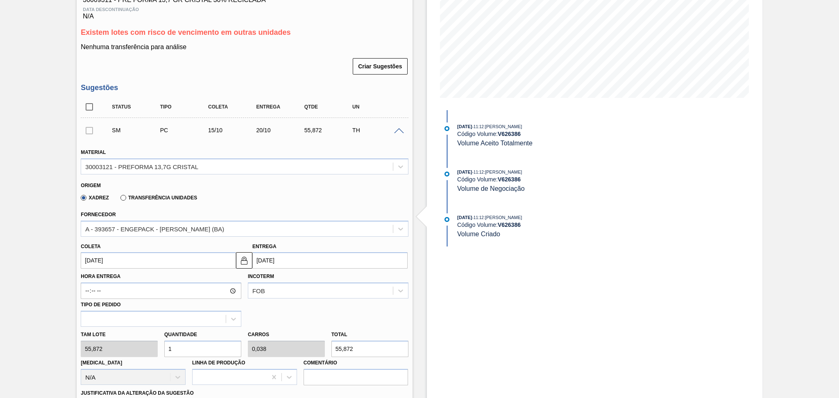
click at [246, 202] on div "Xadrez Transferência Unidades" at bounding box center [241, 197] width 321 height 16
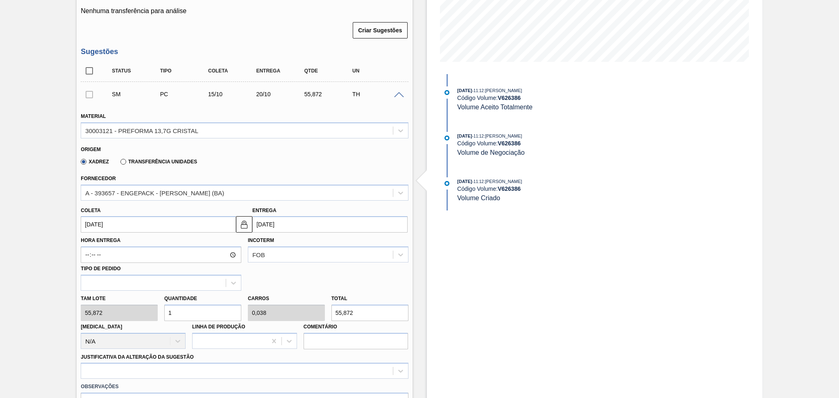
scroll to position [197, 0]
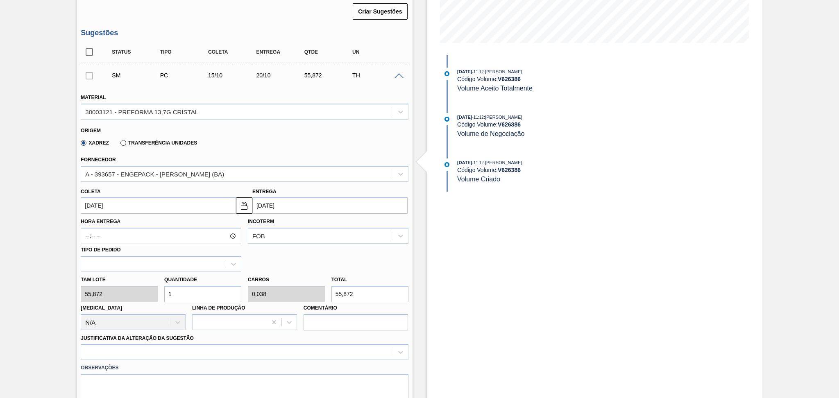
click at [126, 288] on div "Tam lote 55,872 Quantidade 1 Carros 0,038 Total 55,872 Doca N/A Linha de Produç…" at bounding box center [244, 301] width 334 height 59
type input "2"
type input "0,077"
type input "111,744"
type input "26"
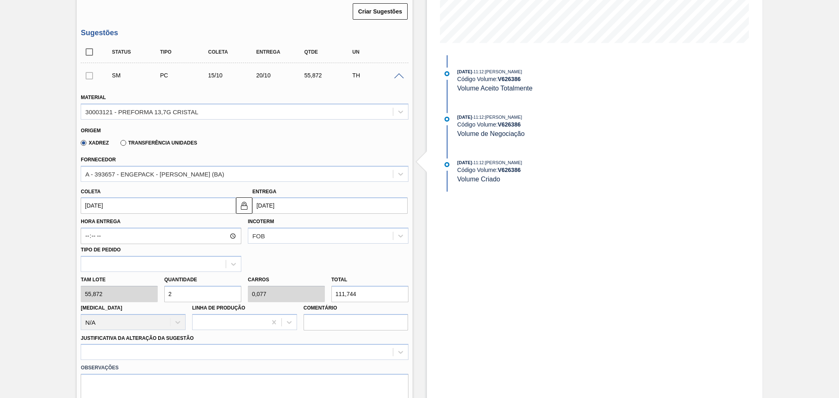
type input "1"
type input "1.452,672"
type input "26"
click at [99, 354] on div at bounding box center [245, 352] width 328 height 16
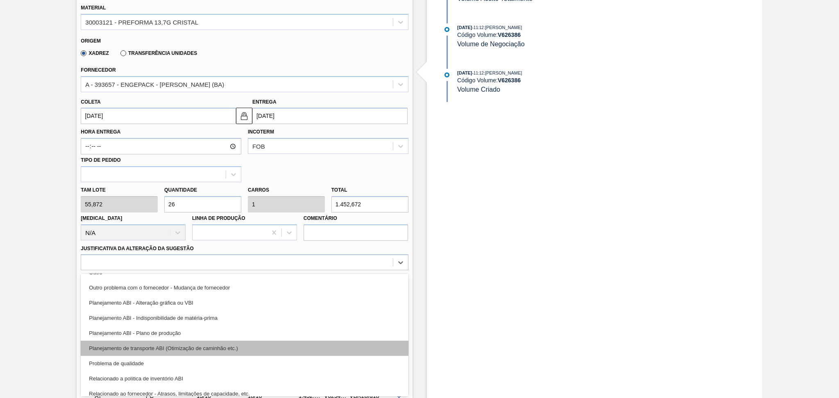
scroll to position [109, 0]
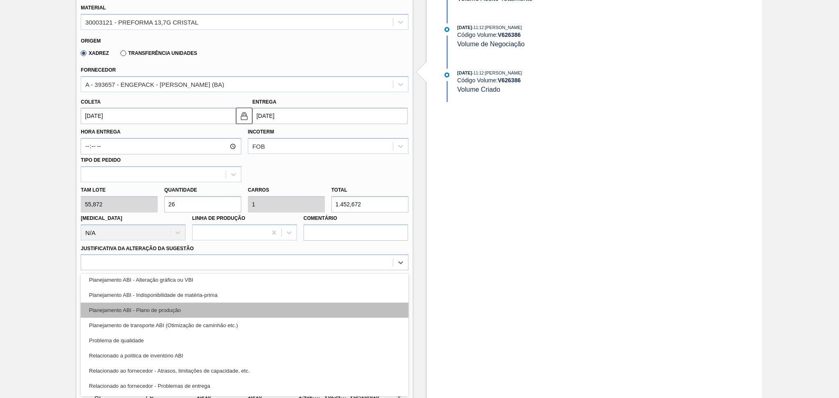
click at [183, 307] on div "Planejamento ABI - Plano de produção" at bounding box center [245, 310] width 328 height 15
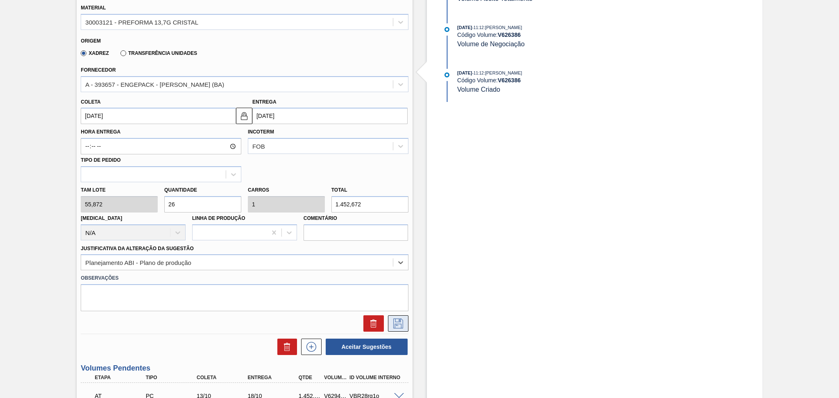
click at [403, 321] on icon at bounding box center [398, 324] width 13 height 10
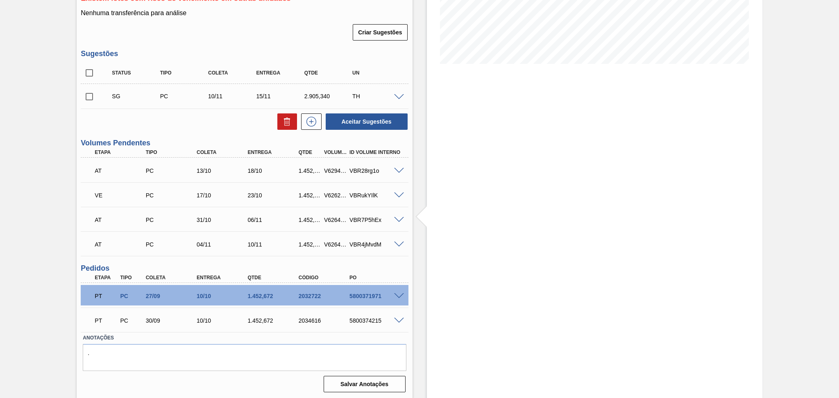
scroll to position [121, 0]
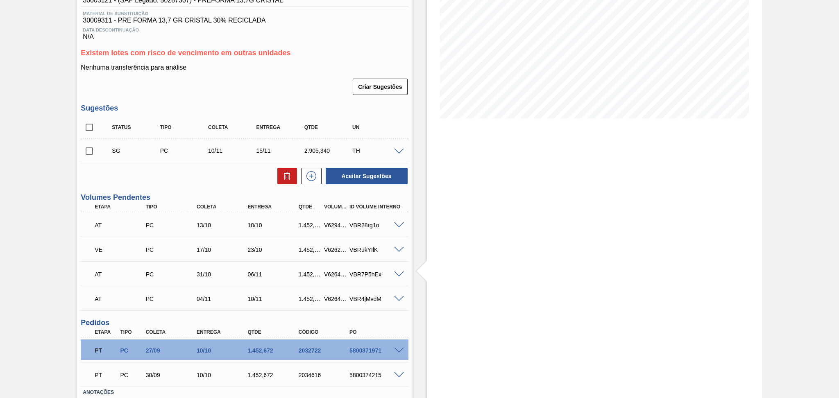
click at [398, 150] on span at bounding box center [399, 152] width 10 height 6
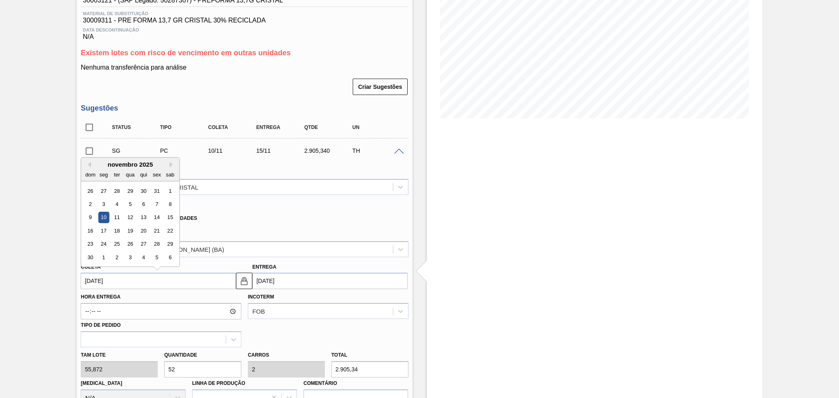
click at [123, 279] on input "10/11/2025" at bounding box center [158, 281] width 155 height 16
click at [87, 164] on button "Previous Month" at bounding box center [88, 165] width 6 height 6
click at [128, 217] on div "15" at bounding box center [130, 217] width 11 height 11
type input "[DATE]"
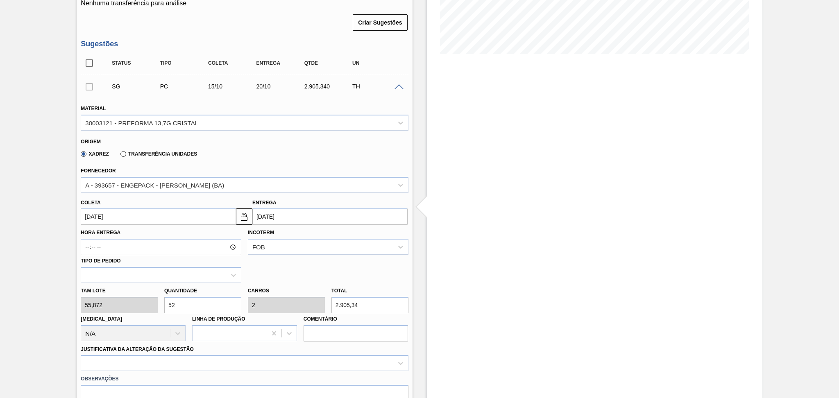
scroll to position [176, 0]
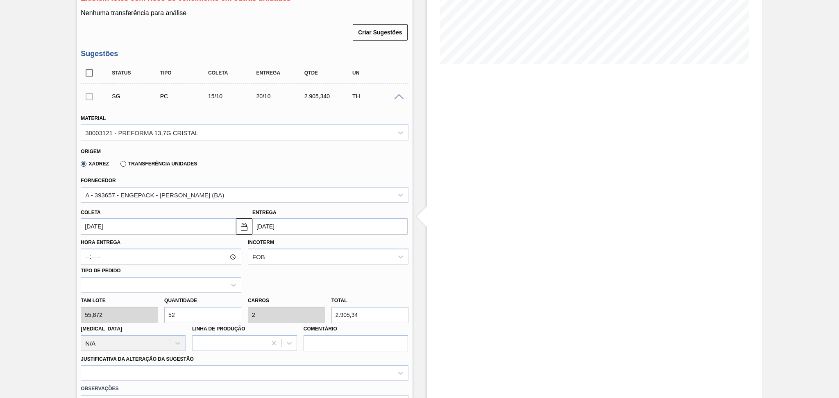
click at [134, 316] on div "Tam lote 55,872 Quantidade 52 Carros 2 Total 2.905,34 Doca N/A Linha de Produçã…" at bounding box center [244, 322] width 334 height 59
type input "22"
type input "0,846"
type input "1.229,184"
type input "262"
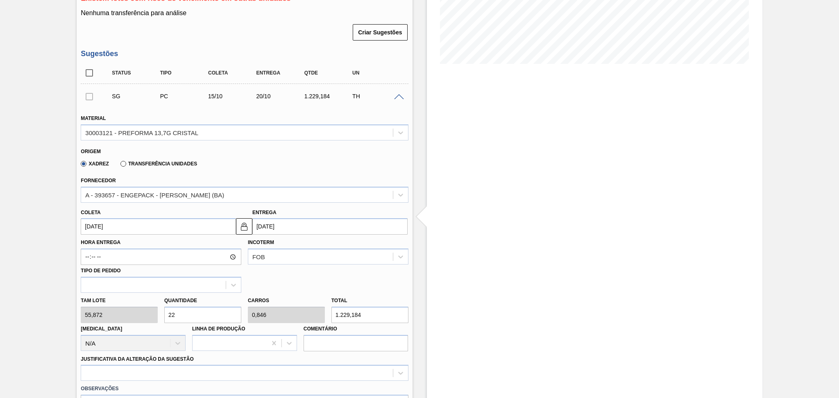
type input "10,077"
type input "14.638,464"
type input "26"
type input "1"
type input "1.452,672"
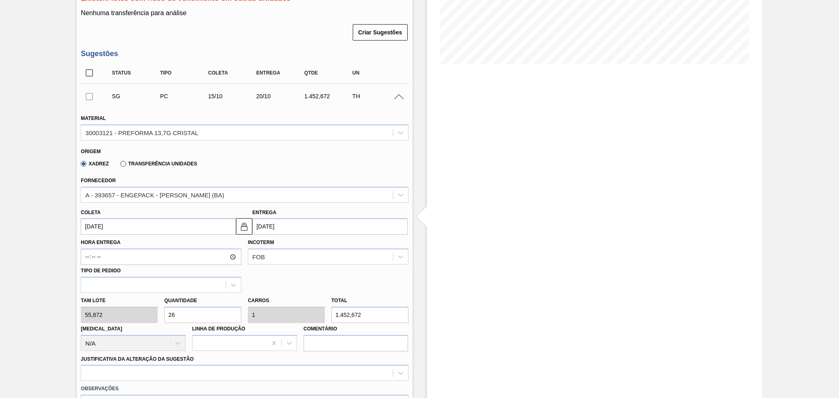
scroll to position [285, 0]
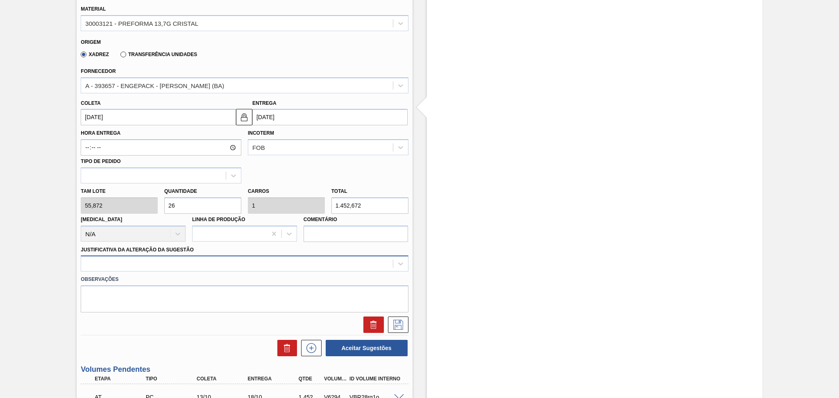
type input "26"
click at [170, 265] on div at bounding box center [237, 264] width 312 height 12
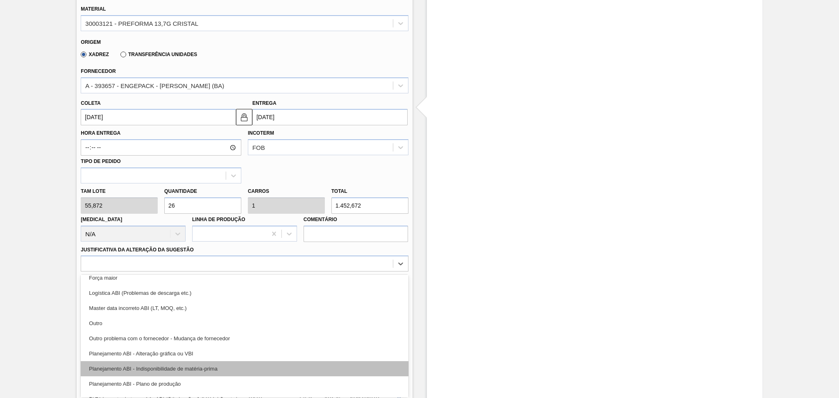
scroll to position [55, 0]
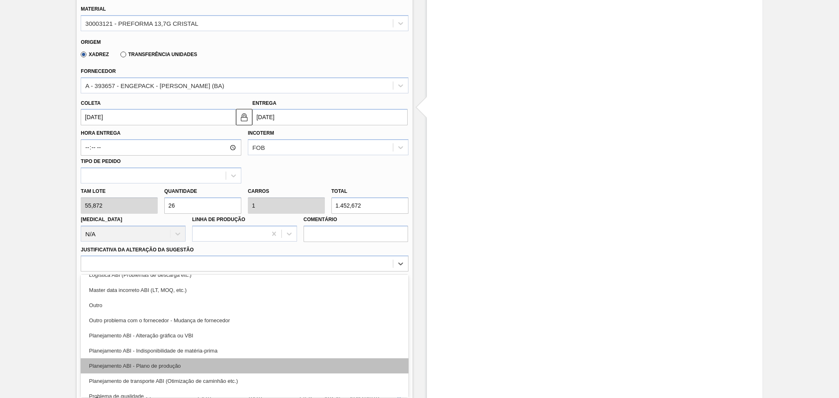
click at [180, 364] on div "Planejamento ABI - Plano de produção" at bounding box center [245, 366] width 328 height 15
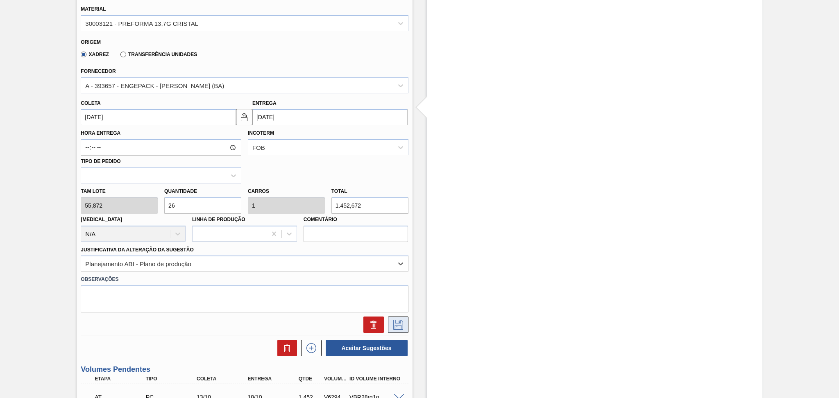
click at [389, 327] on button at bounding box center [398, 325] width 20 height 16
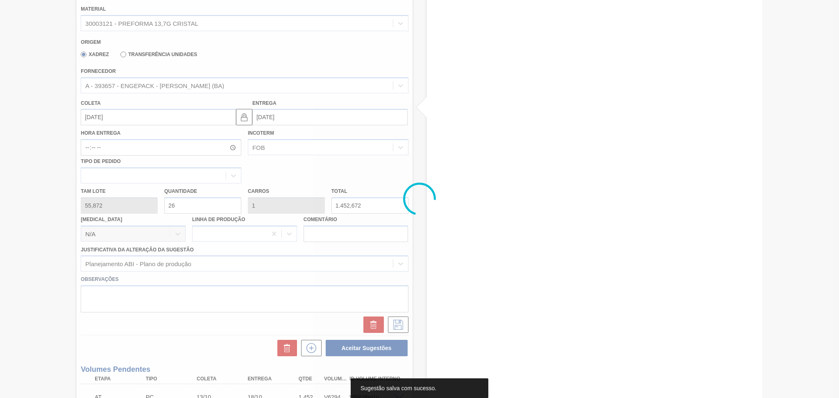
scroll to position [176, 0]
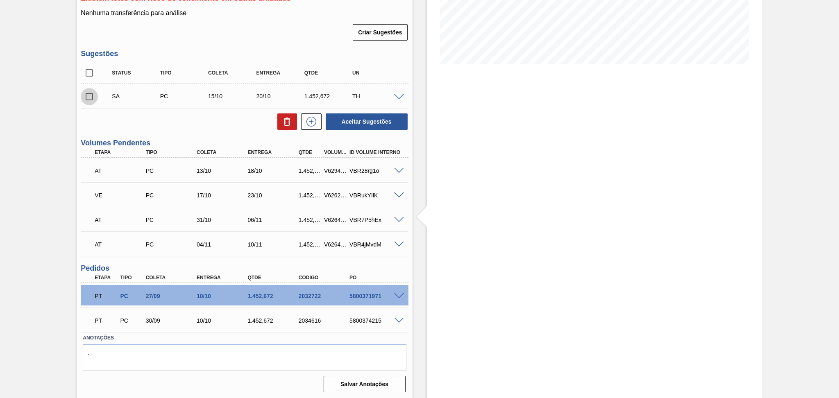
click at [86, 100] on input "checkbox" at bounding box center [89, 96] width 17 height 17
click at [358, 122] on button "Aceitar Sugestões" at bounding box center [367, 122] width 82 height 16
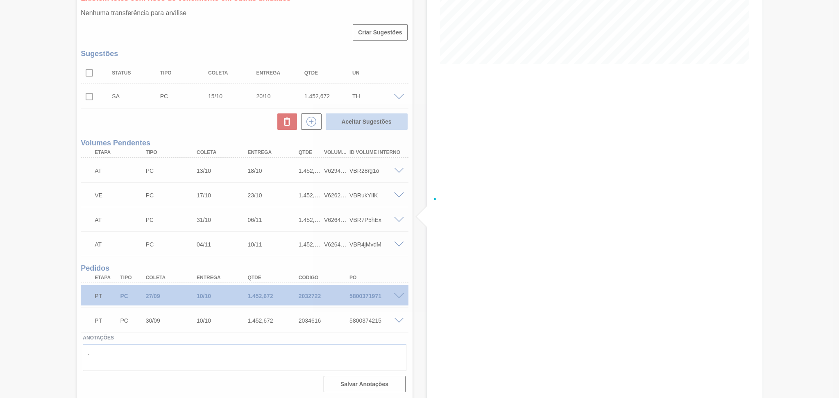
checkbox input "false"
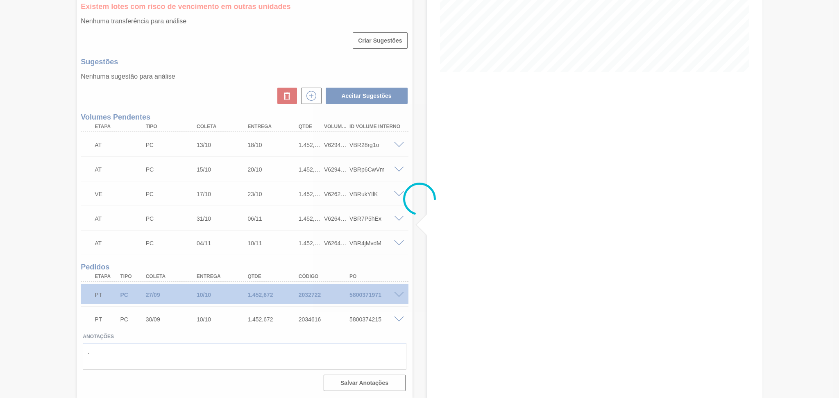
scroll to position [166, 0]
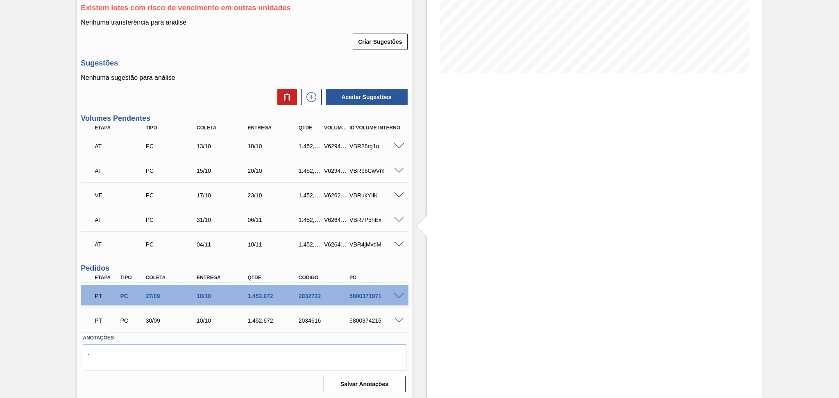
click at [512, 257] on div "Estoque De 10/10/2025 Até 30/11/2025 Filtro" at bounding box center [595, 137] width 336 height 525
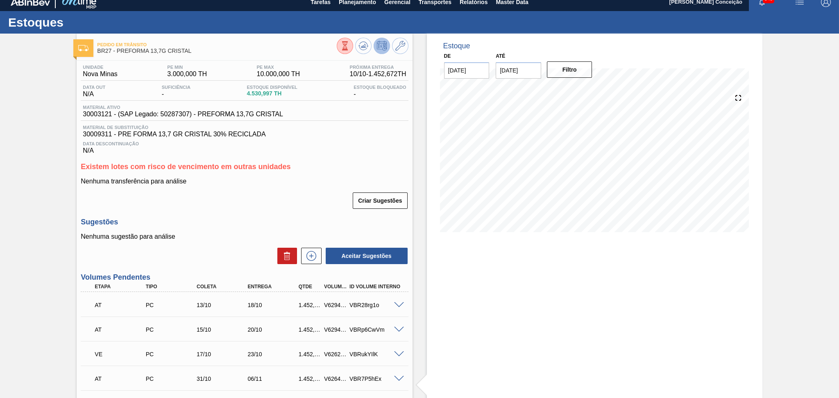
scroll to position [2, 0]
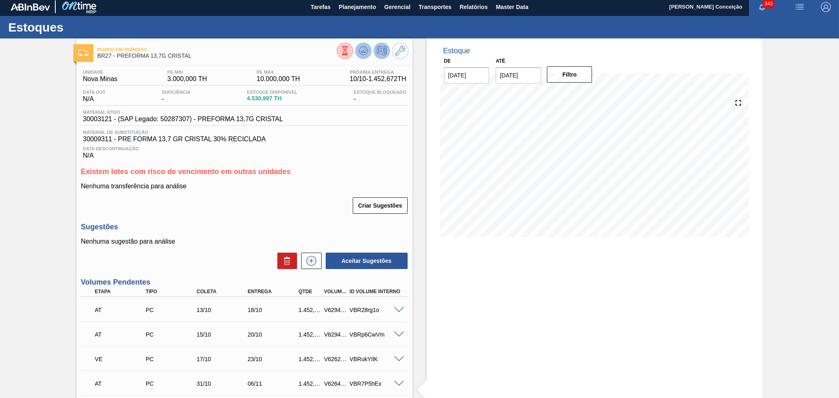
click at [371, 49] on button at bounding box center [363, 51] width 16 height 16
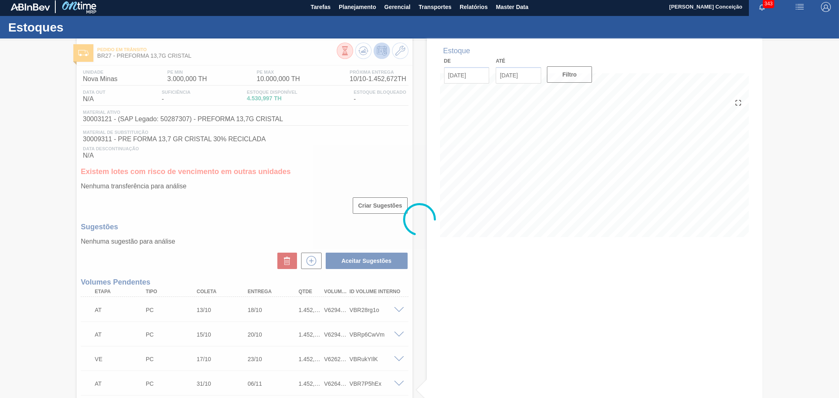
click at [481, 303] on div at bounding box center [419, 219] width 839 height 357
click at [247, 191] on div at bounding box center [419, 219] width 839 height 357
click at [467, 325] on div at bounding box center [419, 219] width 839 height 357
click at [446, 316] on div at bounding box center [419, 219] width 839 height 357
click at [253, 221] on div at bounding box center [419, 219] width 839 height 357
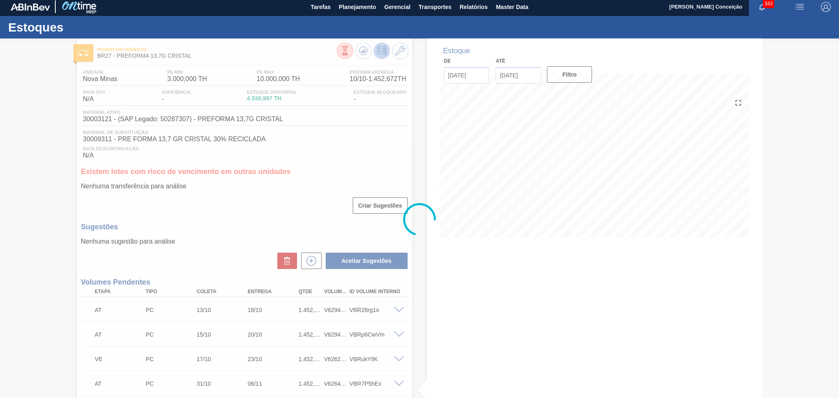
click at [460, 269] on div at bounding box center [419, 219] width 839 height 357
click at [423, 309] on div at bounding box center [419, 219] width 839 height 357
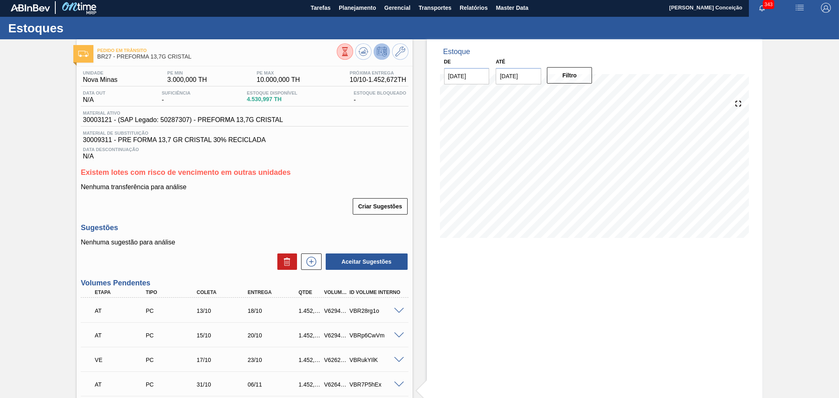
scroll to position [0, 0]
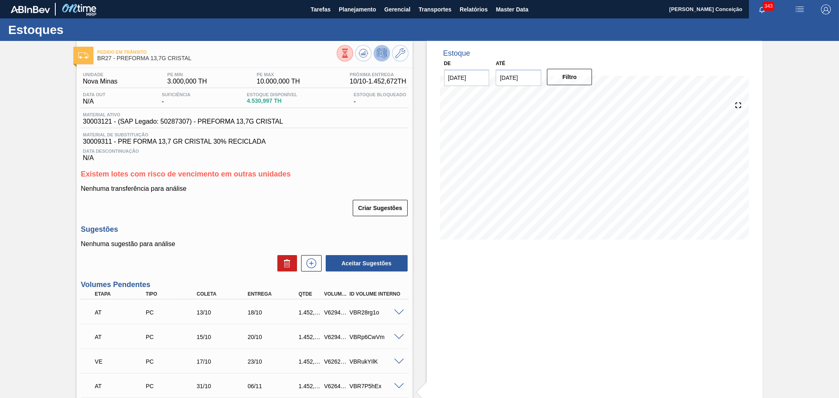
click at [233, 219] on div "Unidade Nova Minas PE MIN 3.000,000 TH PE MAX 10.000,000 TH Próxima Entrega 10/…" at bounding box center [245, 315] width 336 height 494
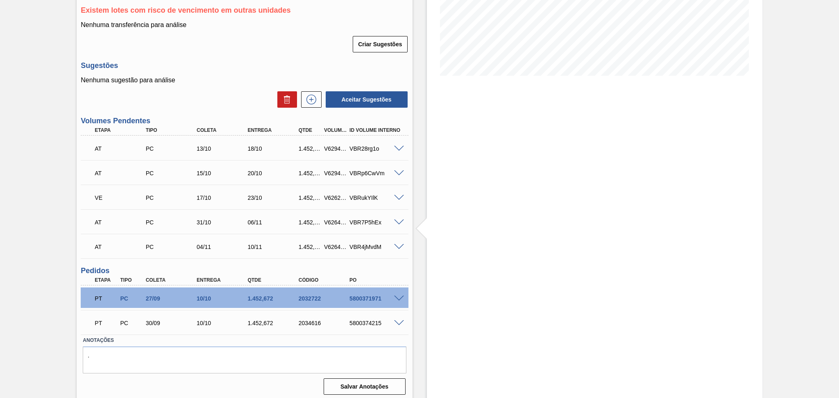
scroll to position [55, 0]
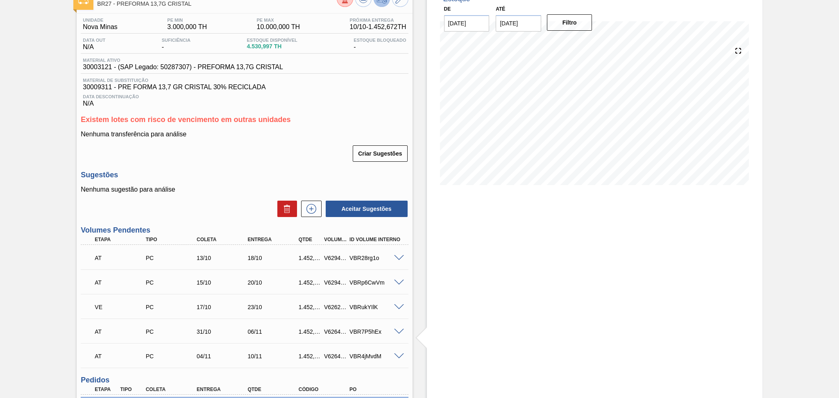
click at [234, 184] on div "Sugestões Nenhuma sugestão para análise Aceitar Sugestões" at bounding box center [245, 194] width 328 height 47
click at [232, 168] on div "Unidade Nova Minas PE MIN 3.000,000 TH PE MAX 10.000,000 TH Próxima Entrega 10/…" at bounding box center [245, 261] width 336 height 494
click at [218, 182] on div "Sugestões Nenhuma sugestão para análise Aceitar Sugestões" at bounding box center [245, 194] width 328 height 47
click at [397, 331] on span at bounding box center [399, 332] width 10 height 6
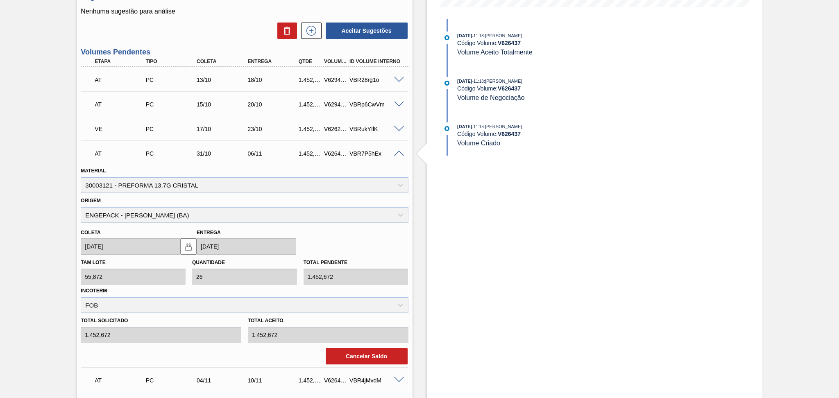
scroll to position [273, 0]
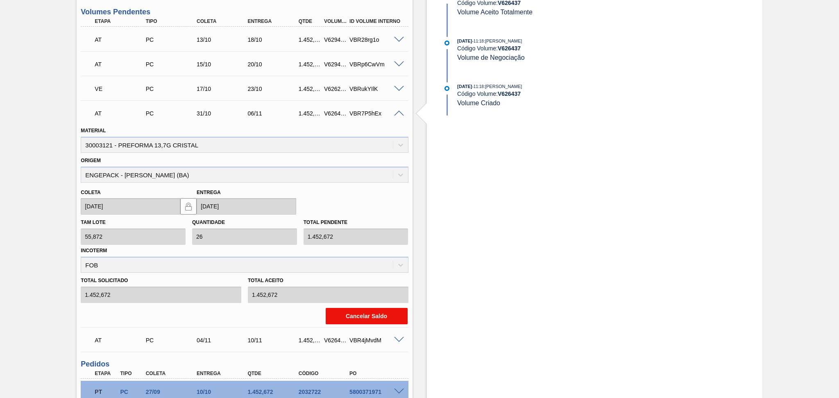
click at [362, 314] on button "Cancelar Saldo" at bounding box center [367, 316] width 82 height 16
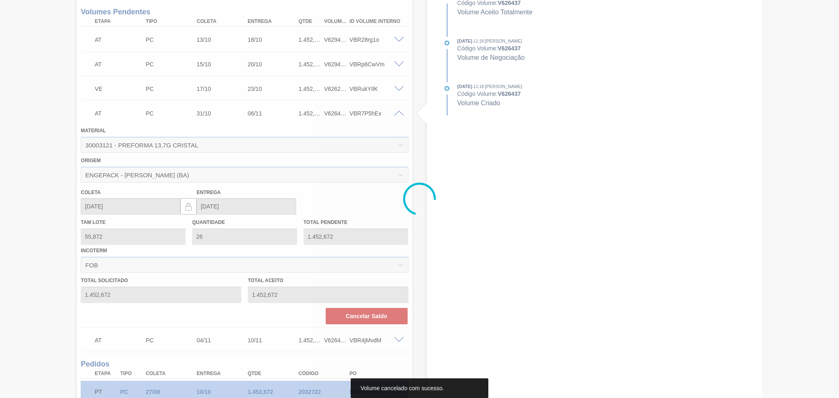
scroll to position [142, 0]
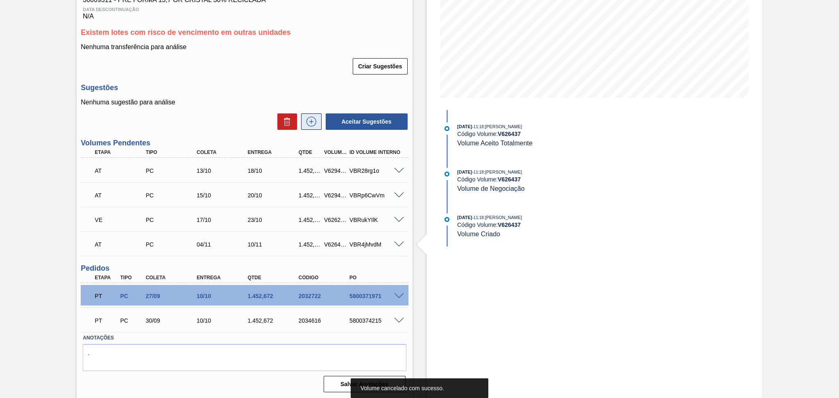
click at [311, 121] on icon at bounding box center [311, 122] width 0 height 5
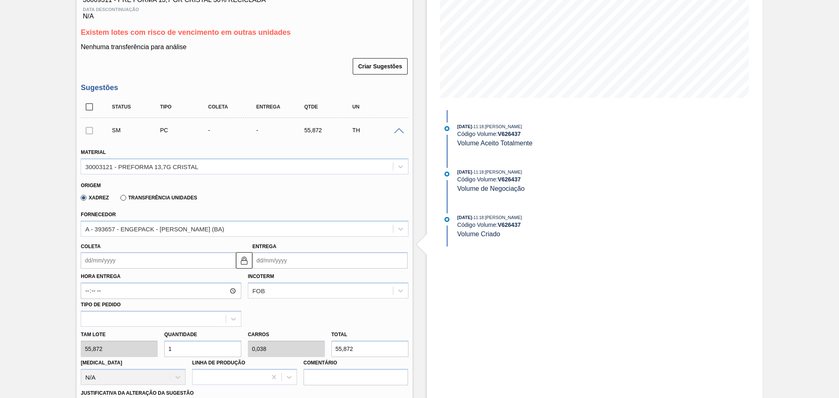
click at [126, 266] on input "Coleta" at bounding box center [158, 261] width 155 height 16
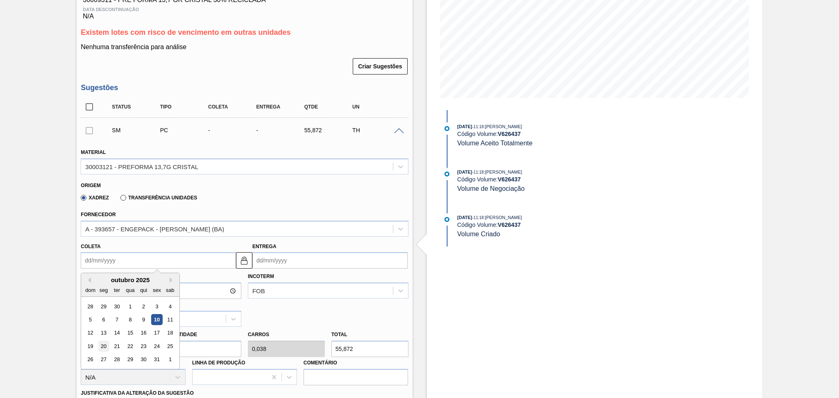
click at [107, 344] on div "20" at bounding box center [103, 346] width 11 height 11
type input "[DATE]"
type input "25/10/2025"
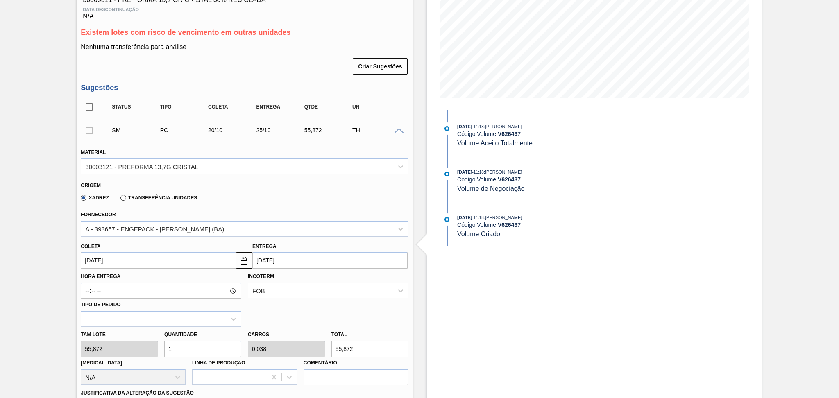
click at [136, 347] on div "Tam lote 55,872 Quantidade 1 Carros 0,038 Total 55,872 Doca N/A Linha de Produç…" at bounding box center [244, 356] width 334 height 59
type input "2"
type input "0,077"
type input "111,744"
type input "26"
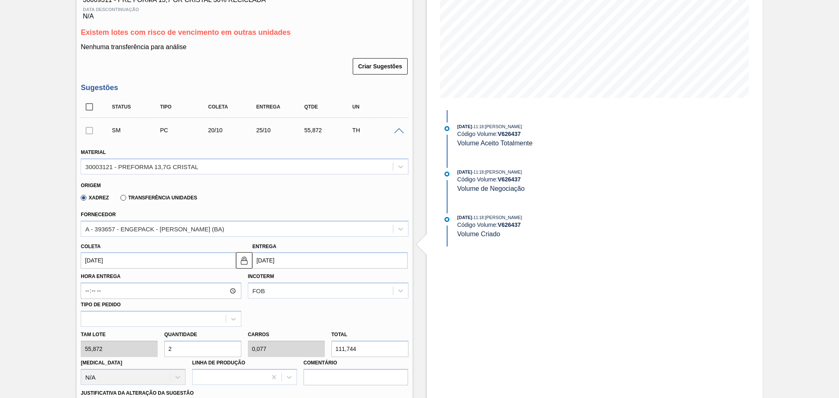
type input "1"
type input "1.452,672"
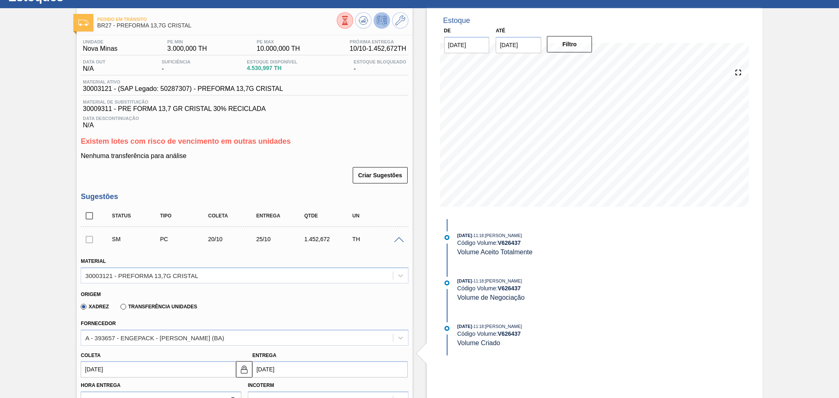
type input "26"
click at [116, 370] on input "[DATE]" at bounding box center [158, 370] width 155 height 16
click at [116, 335] on div "21" at bounding box center [116, 333] width 11 height 11
type input "21/10/2025"
type input "26/10/2025"
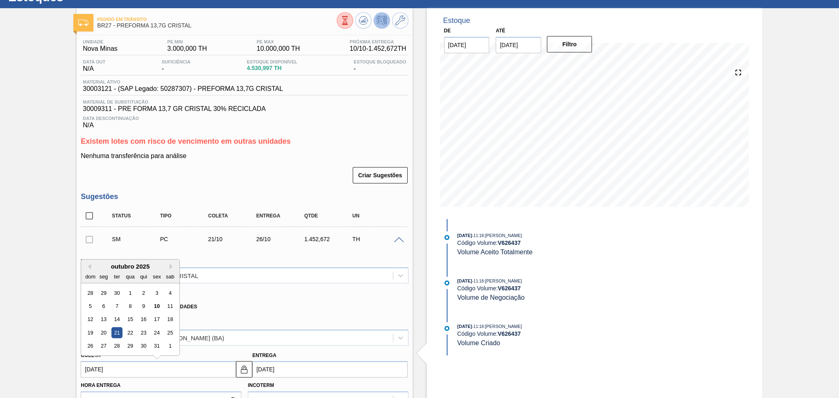
click at [117, 367] on input "21/10/2025" at bounding box center [158, 370] width 155 height 16
click at [130, 333] on div "22" at bounding box center [130, 333] width 11 height 11
type input "[DATE]"
type input "27/10/2025"
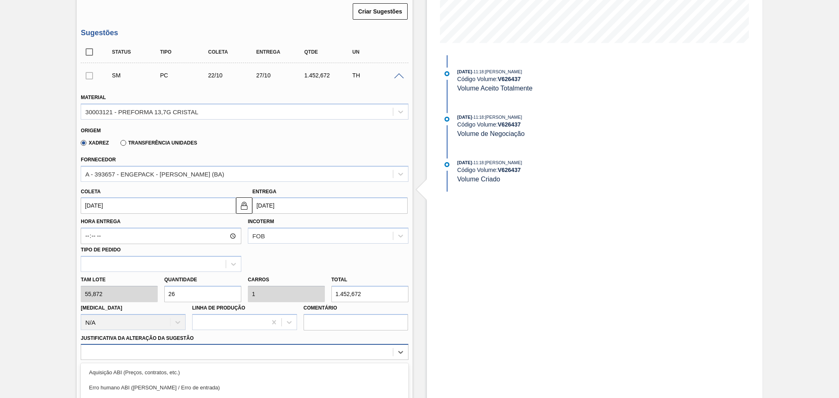
click at [221, 346] on div "option Master data incorreto ABI (LT, MOQ, etc.) focused, 5 of 18. 18 results a…" at bounding box center [245, 352] width 328 height 16
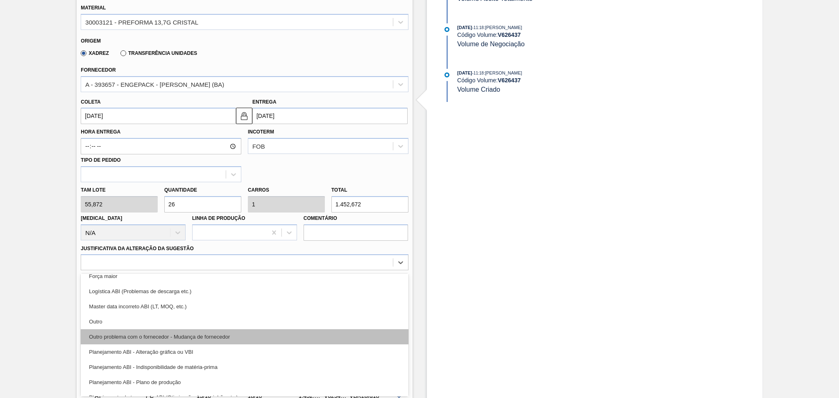
scroll to position [55, 0]
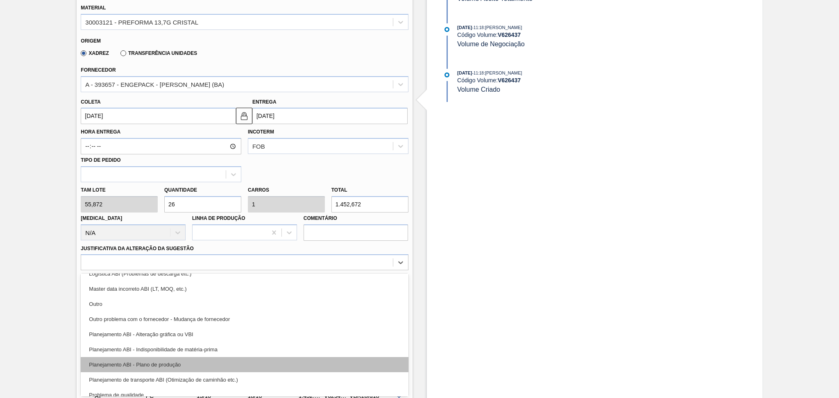
click at [198, 369] on div "Planejamento ABI - Plano de produção" at bounding box center [245, 364] width 328 height 15
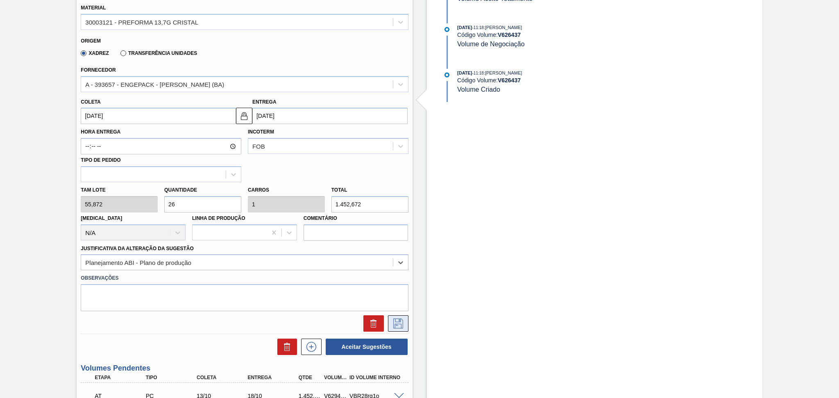
click at [394, 320] on icon at bounding box center [399, 324] width 10 height 10
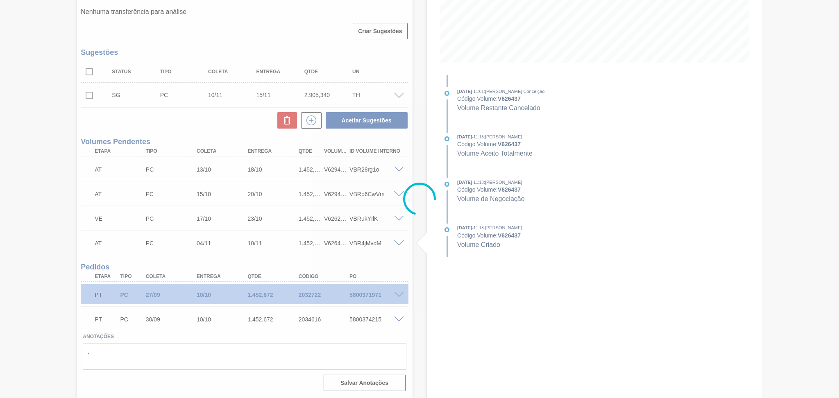
scroll to position [176, 0]
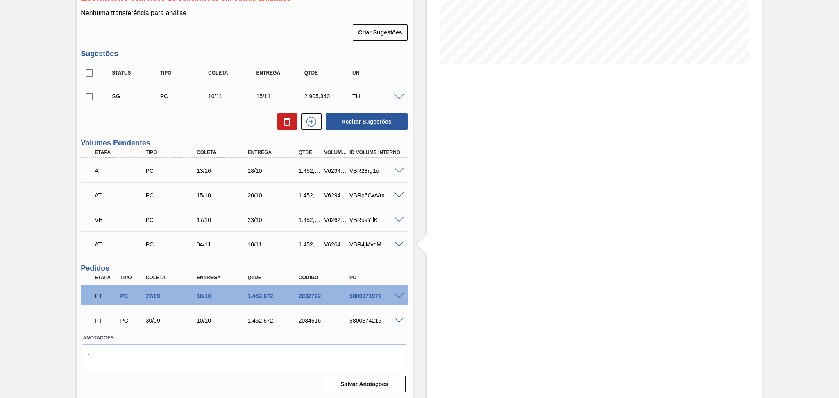
click at [402, 95] on span at bounding box center [399, 97] width 10 height 6
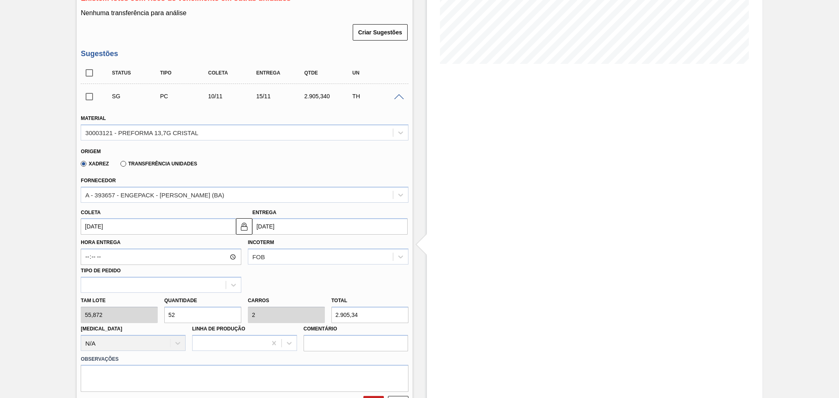
scroll to position [287, 0]
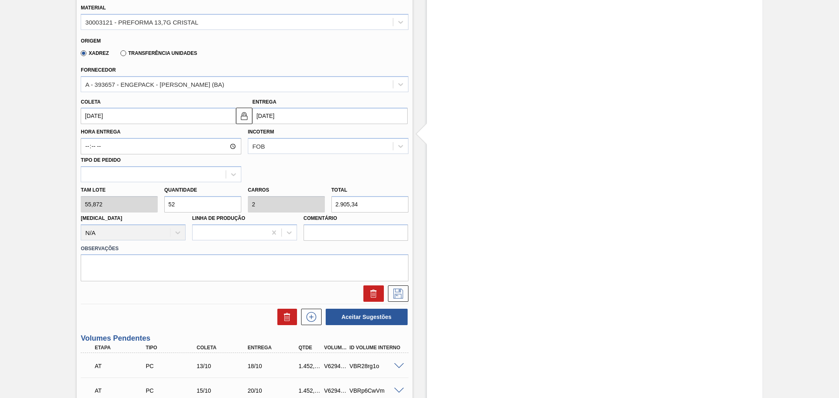
click at [114, 114] on input "10/11/2025" at bounding box center [158, 116] width 155 height 16
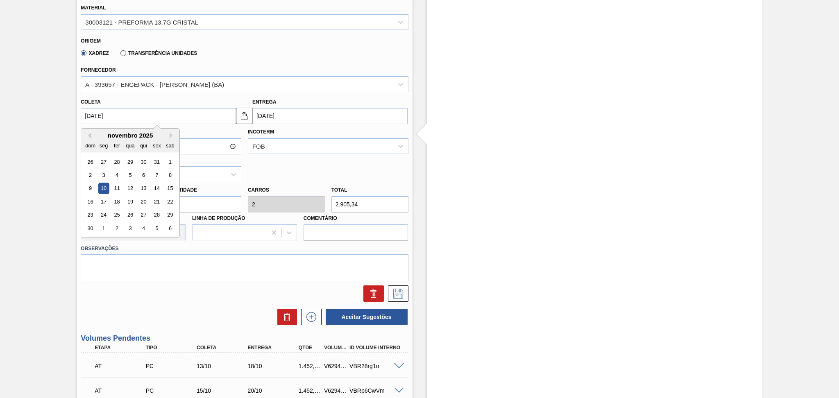
drag, startPoint x: 123, startPoint y: 114, endPoint x: 20, endPoint y: 99, distance: 104.1
click at [48, 101] on div "Pedido em Trânsito BR27 - PREFORMA 13,7G CRISTAL Unidade Nova Minas PE MIN 3.00…" at bounding box center [419, 174] width 839 height 841
type input "2"
type input "[DATE]"
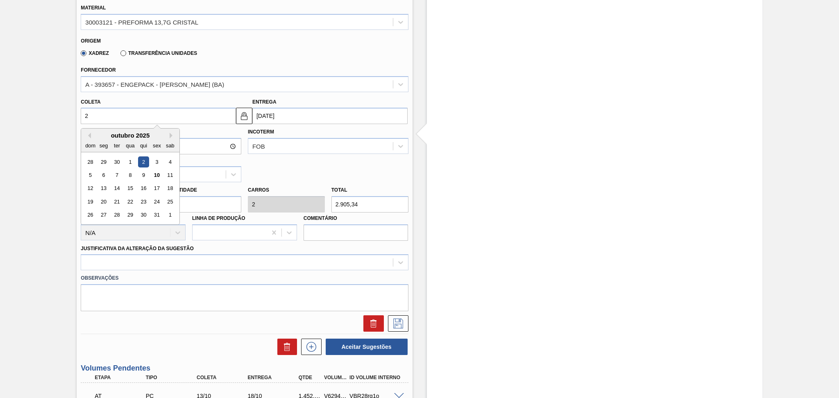
type input "26"
type input "31/10/2025"
click at [128, 199] on div "22" at bounding box center [130, 201] width 11 height 11
type input "[DATE]"
type input "27/10/2025"
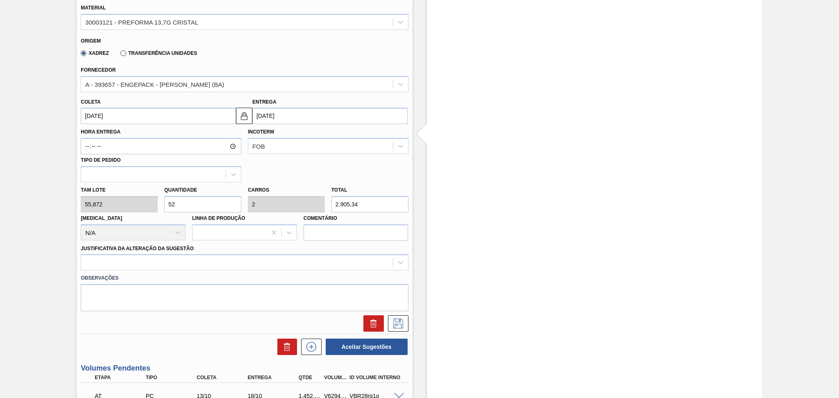
click at [155, 194] on div "Tam lote 55,872 Quantidade 52 Carros 2 Total 2.905,34 Doca N/A Linha de Produçã…" at bounding box center [244, 211] width 334 height 59
type input "2"
type input "0,077"
type input "111,744"
type input "26"
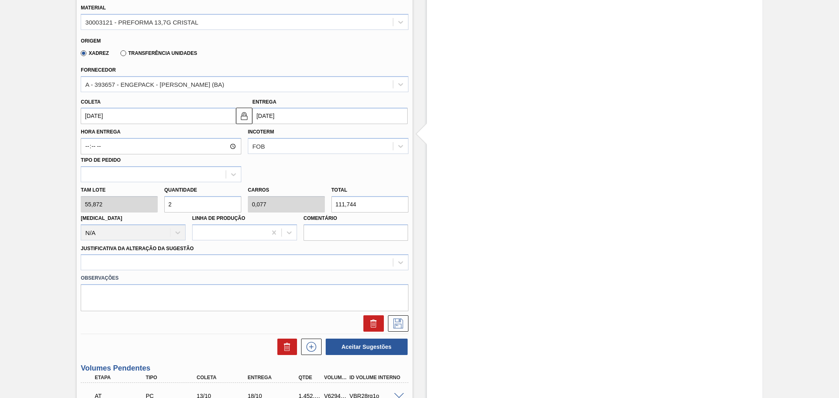
type input "1"
type input "1.452,672"
type input "26"
click at [172, 258] on div at bounding box center [237, 263] width 312 height 12
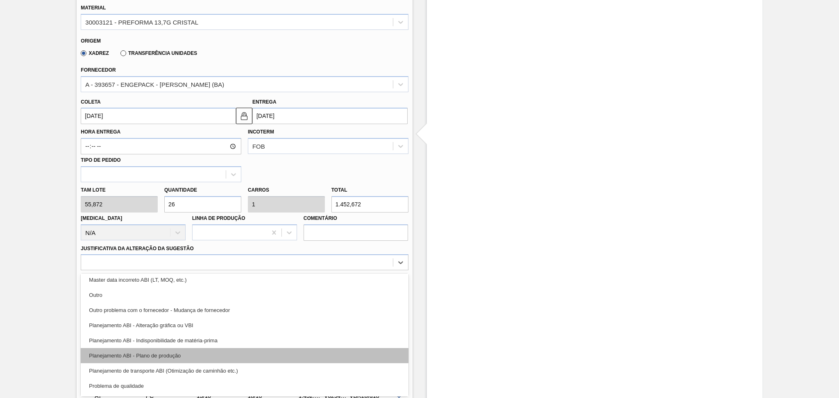
scroll to position [109, 0]
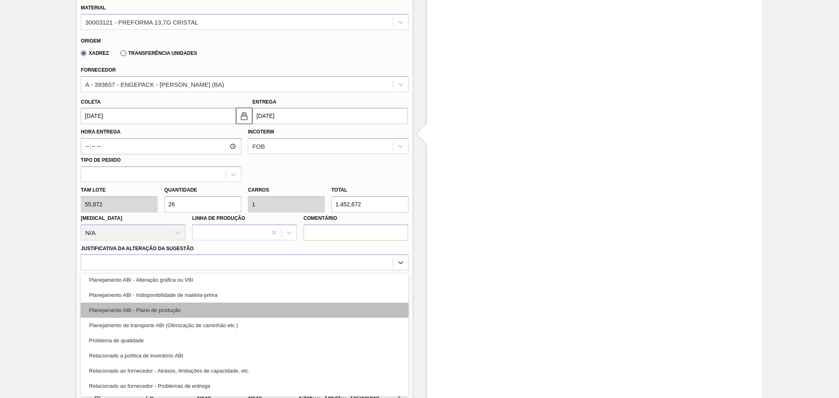
click at [181, 306] on div "Planejamento ABI - Plano de produção" at bounding box center [245, 310] width 328 height 15
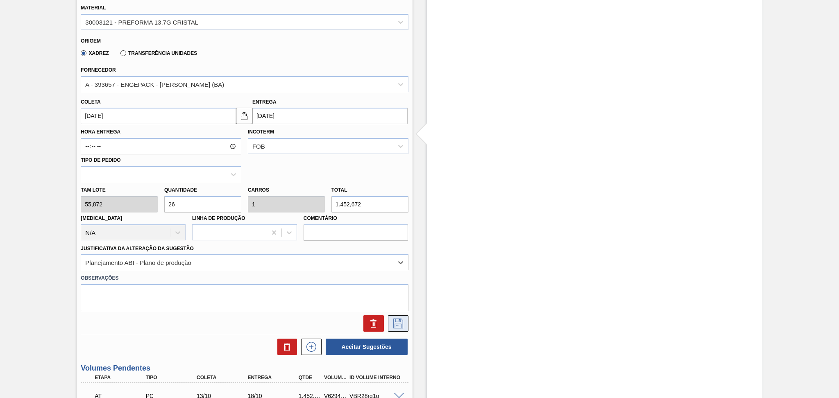
click at [395, 325] on icon at bounding box center [398, 324] width 13 height 10
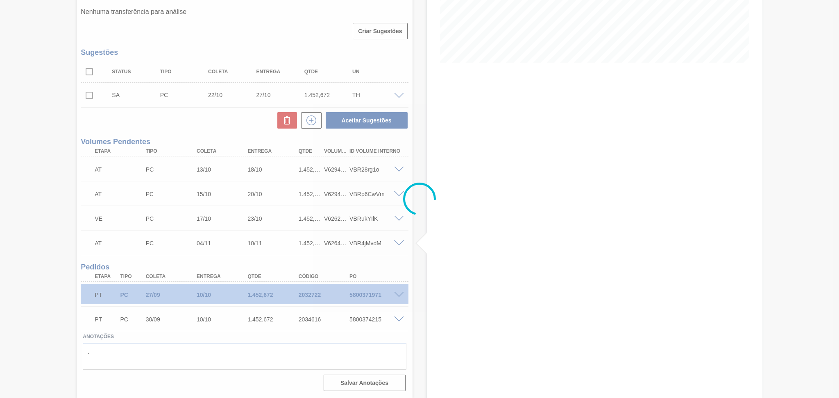
scroll to position [176, 0]
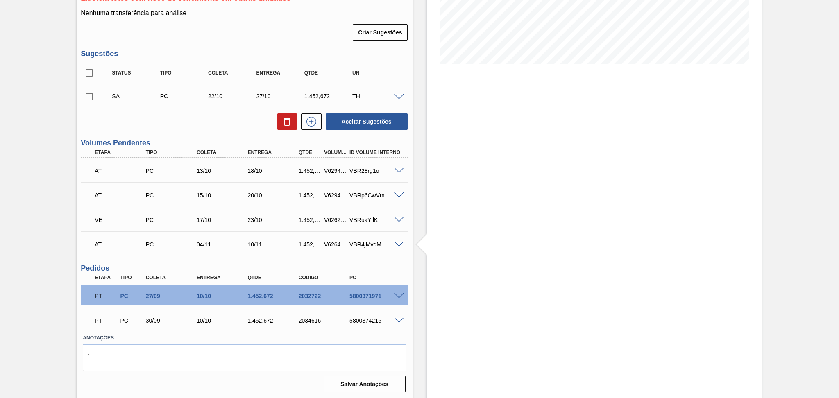
click at [87, 104] on input "checkbox" at bounding box center [89, 96] width 17 height 17
click at [400, 125] on button "Aceitar Sugestões" at bounding box center [367, 122] width 82 height 16
checkbox input "false"
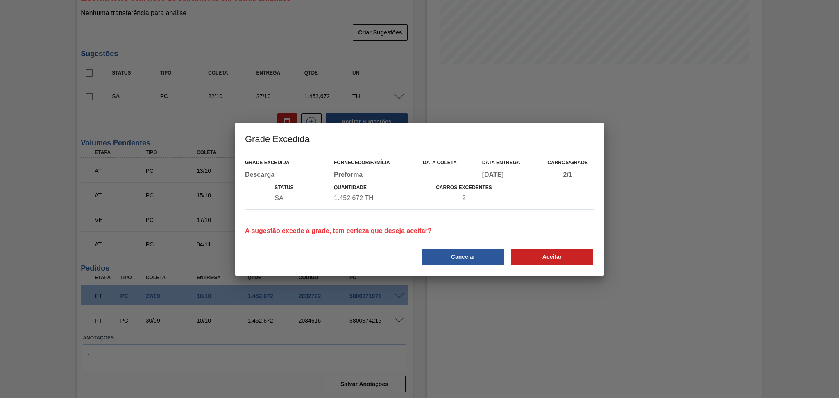
click at [474, 257] on button "Cancelar" at bounding box center [463, 257] width 82 height 16
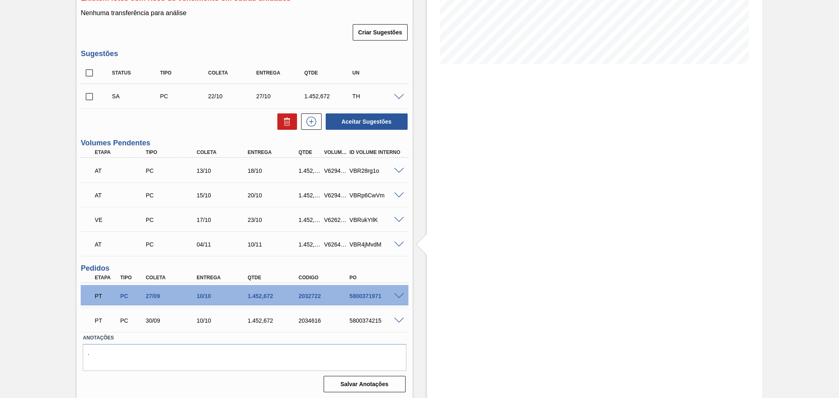
click at [400, 94] on span at bounding box center [399, 97] width 10 height 6
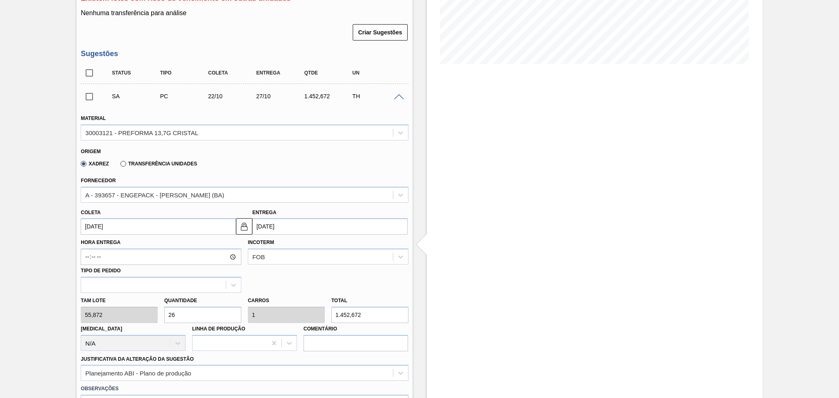
click at [139, 225] on input "[DATE]" at bounding box center [158, 226] width 155 height 16
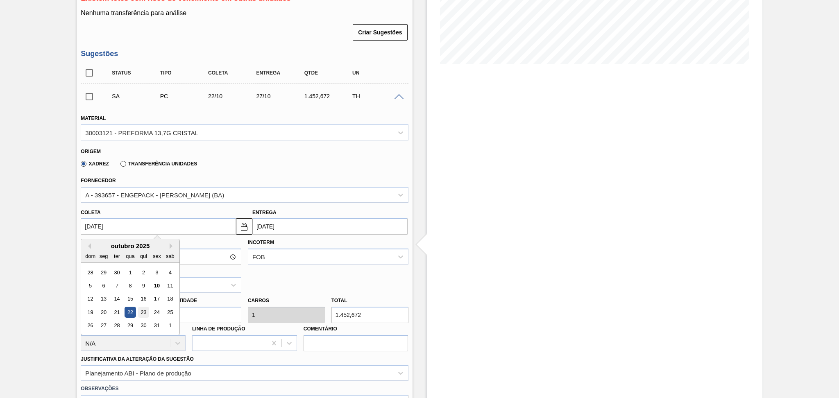
click at [140, 312] on div "23" at bounding box center [143, 312] width 11 height 11
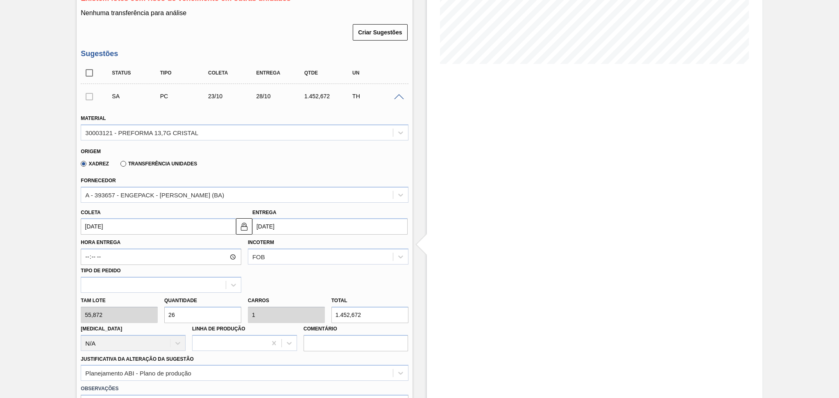
type input "[DATE]"
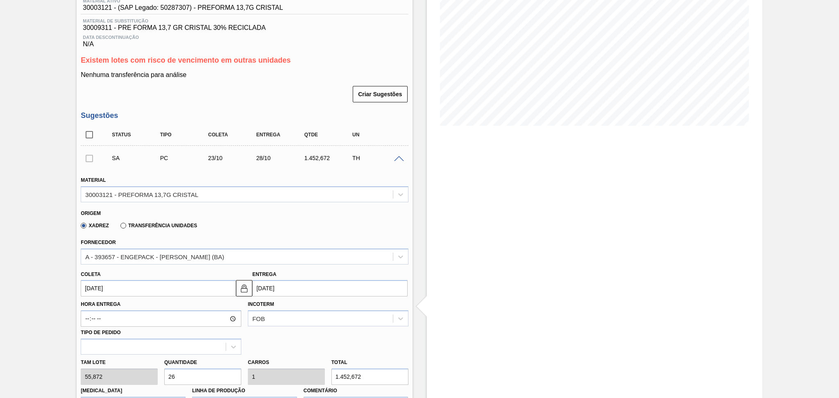
scroll to position [67, 0]
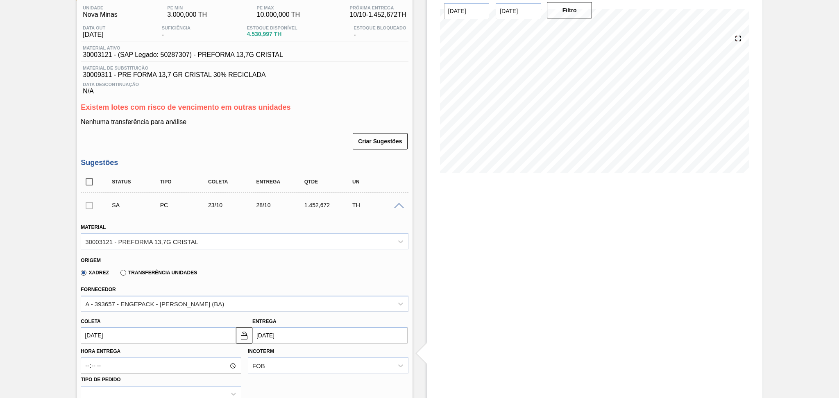
click at [261, 278] on div "Xadrez Transferência Unidades" at bounding box center [241, 272] width 321 height 16
click at [132, 328] on input "[DATE]" at bounding box center [158, 336] width 155 height 16
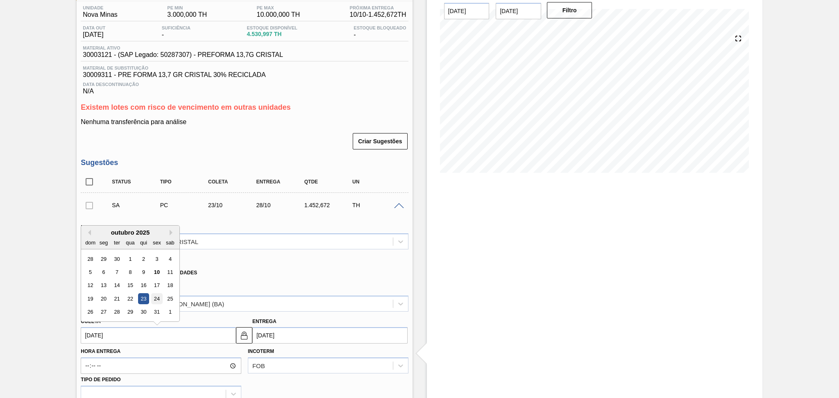
click at [159, 299] on div "24" at bounding box center [157, 298] width 11 height 11
type input "24/10/2025"
type input "[DATE]"
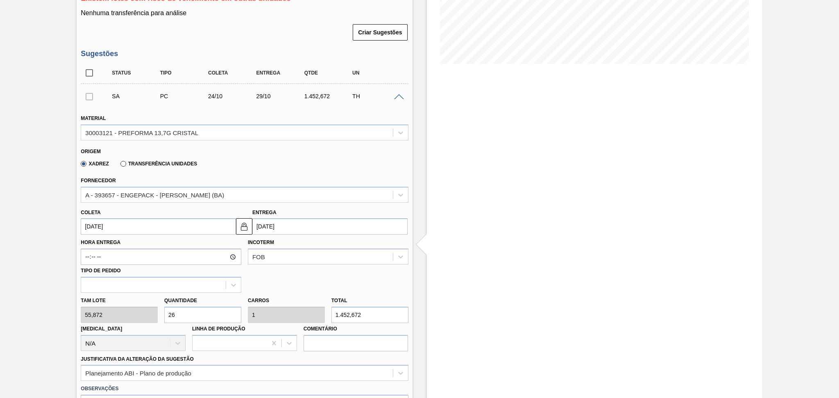
scroll to position [285, 0]
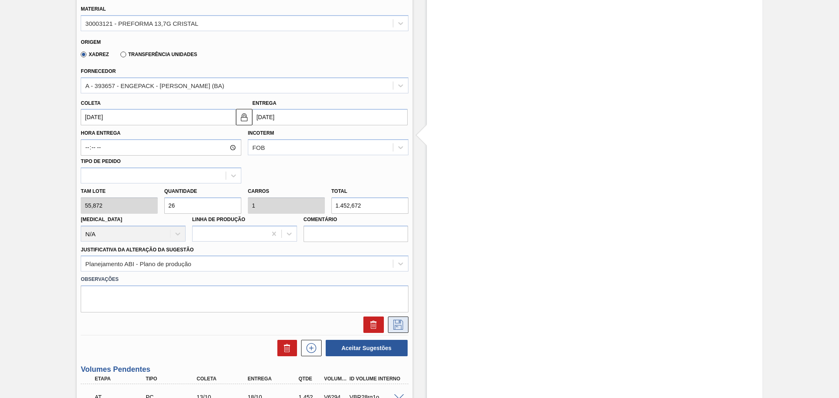
click at [397, 323] on icon at bounding box center [398, 325] width 13 height 10
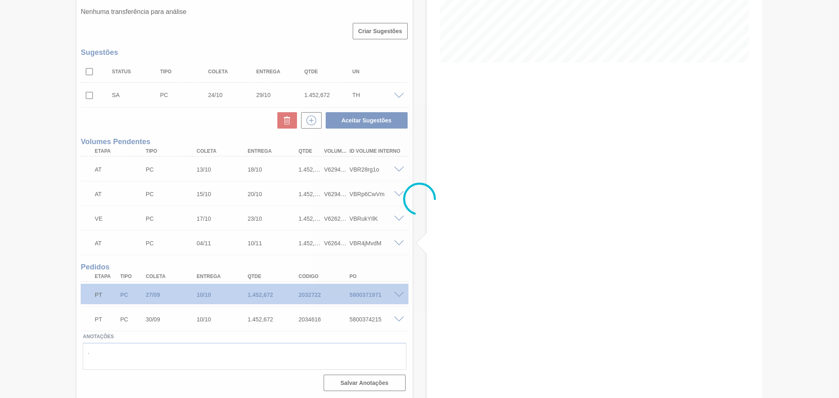
scroll to position [176, 0]
click at [86, 101] on div at bounding box center [419, 199] width 839 height 398
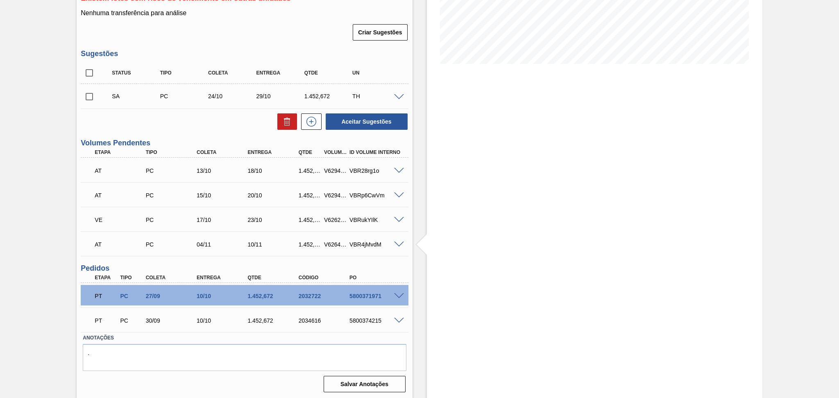
click at [86, 101] on input "checkbox" at bounding box center [89, 96] width 17 height 17
click at [359, 122] on button "Aceitar Sugestões" at bounding box center [367, 122] width 82 height 16
checkbox input "false"
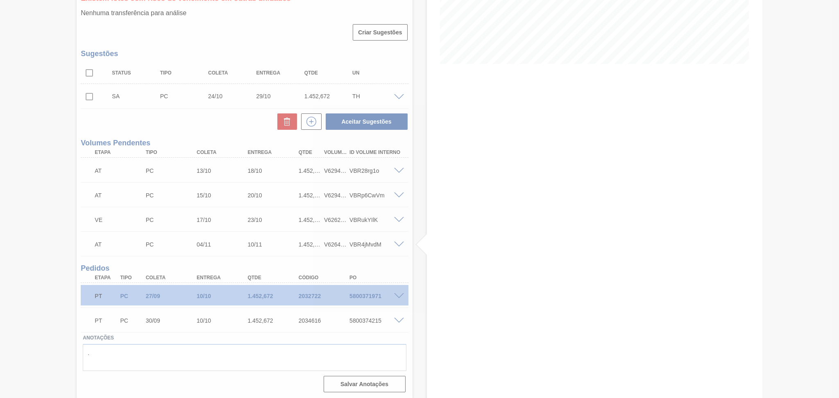
click at [480, 273] on div at bounding box center [419, 199] width 839 height 398
click at [32, 172] on div at bounding box center [419, 199] width 839 height 398
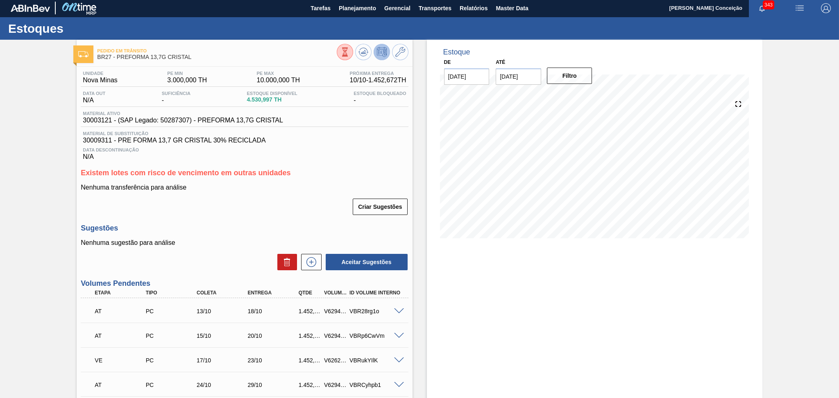
scroll to position [0, 0]
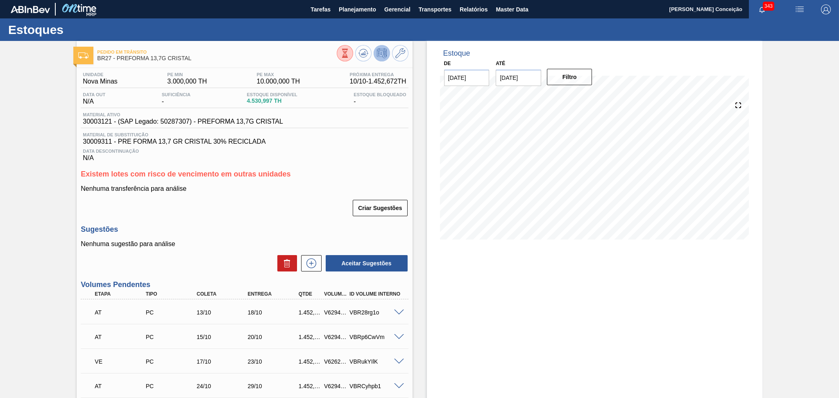
click at [357, 167] on div "Unidade Nova Minas PE MIN 3.000,000 TH PE MAX 10.000,000 TH Próxima Entrega 10/…" at bounding box center [245, 315] width 336 height 494
click at [363, 53] on icon at bounding box center [363, 54] width 1 height 2
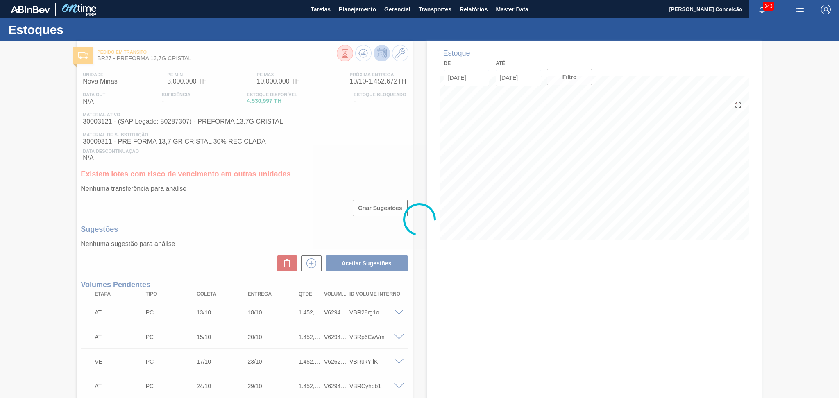
click at [451, 285] on div at bounding box center [419, 219] width 839 height 357
click at [474, 336] on div at bounding box center [419, 219] width 839 height 357
click at [455, 346] on div at bounding box center [419, 219] width 839 height 357
click at [432, 341] on div at bounding box center [419, 219] width 839 height 357
click at [444, 362] on div at bounding box center [419, 219] width 839 height 357
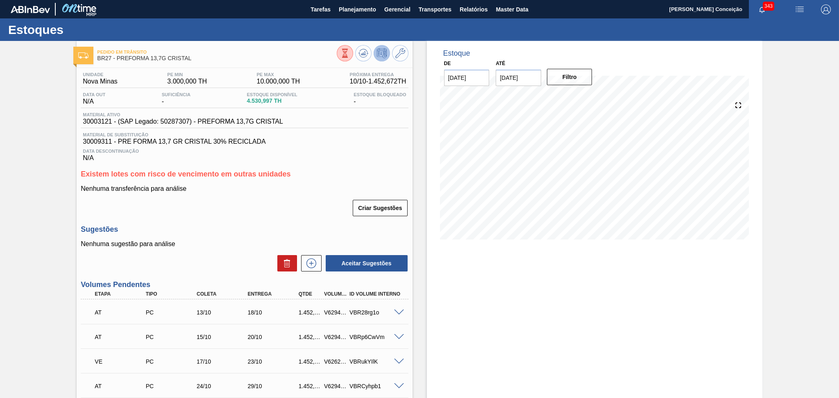
click at [492, 303] on div "Estoque De 10/10/2025 Até 30/11/2025 Filtro 16/11 Projeção de Estoque 3,899.615…" at bounding box center [595, 303] width 336 height 525
click at [220, 209] on div "Criar Sugestões" at bounding box center [245, 208] width 328 height 18
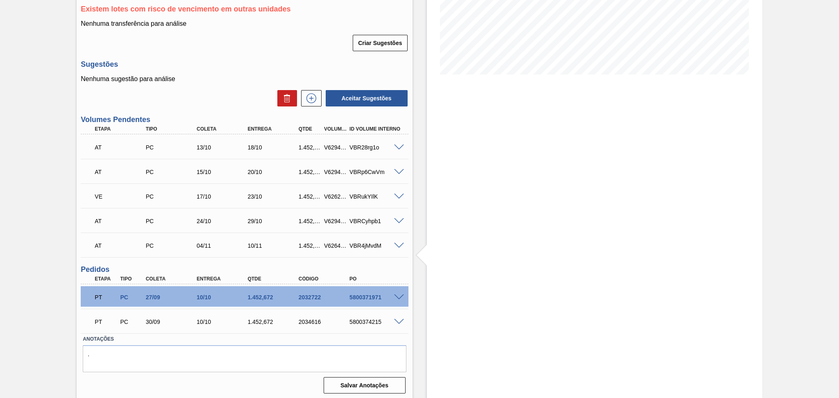
scroll to position [166, 0]
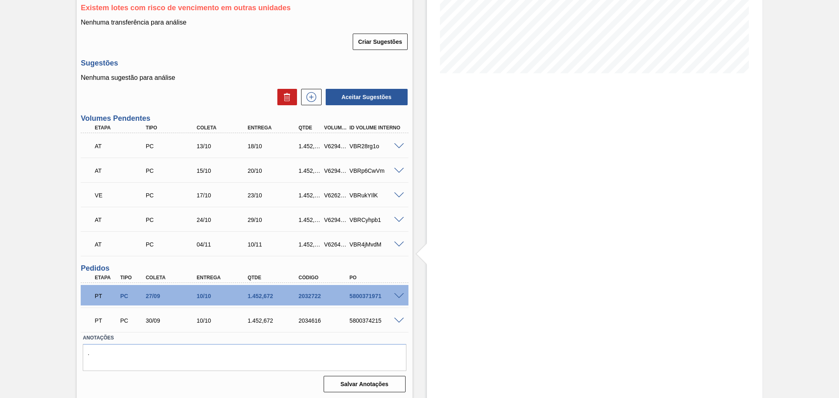
click at [402, 291] on div "PT PC 27/09 10/10 1.452,672 2032722 5800371971" at bounding box center [245, 295] width 328 height 20
click at [422, 298] on div "Estoque De 10/10/2025 Até 30/11/2025 Filtro 05/11 Projeção de Estoque 6,847.007…" at bounding box center [588, 137] width 350 height 525
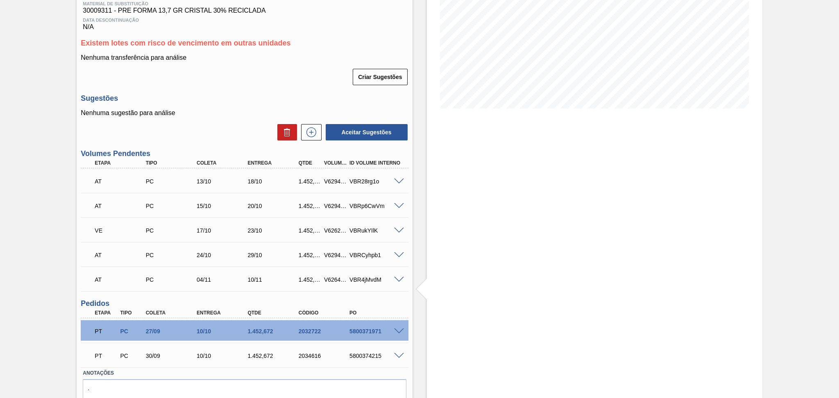
scroll to position [112, 0]
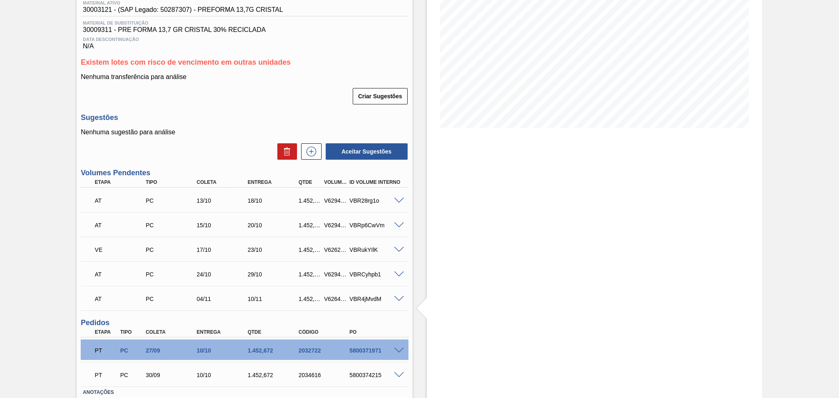
click at [218, 131] on p "Nenhuma sugestão para análise" at bounding box center [245, 132] width 328 height 7
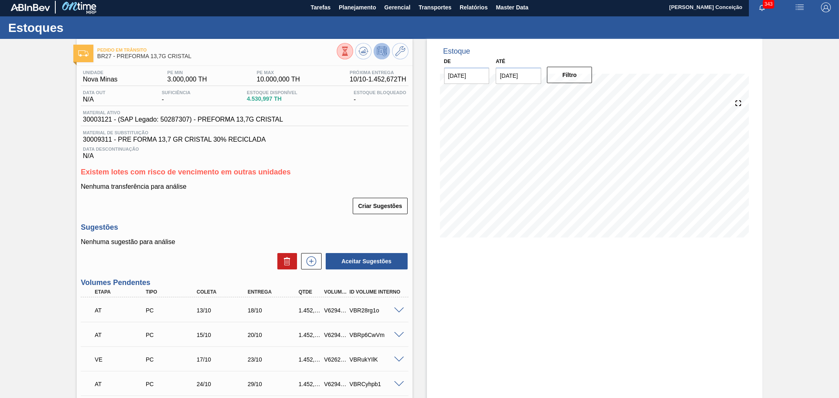
scroll to position [0, 0]
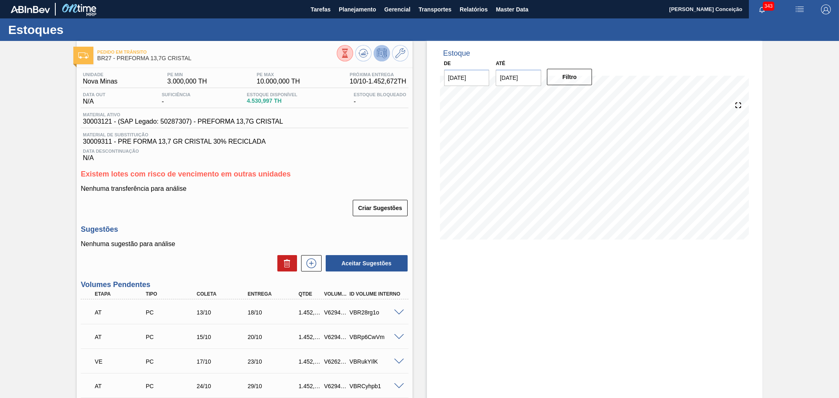
click at [421, 155] on div "Estoque De 10/10/2025 Até 30/11/2025 Filtro 20/10 Projeção de Estoque 6,341.675…" at bounding box center [588, 303] width 350 height 525
click at [402, 163] on div "Unidade Nova Minas PE MIN 3.000,000 TH PE MAX 10.000,000 TH Próxima Entrega 10/…" at bounding box center [245, 315] width 336 height 494
click at [370, 10] on span "Planejamento" at bounding box center [357, 10] width 37 height 10
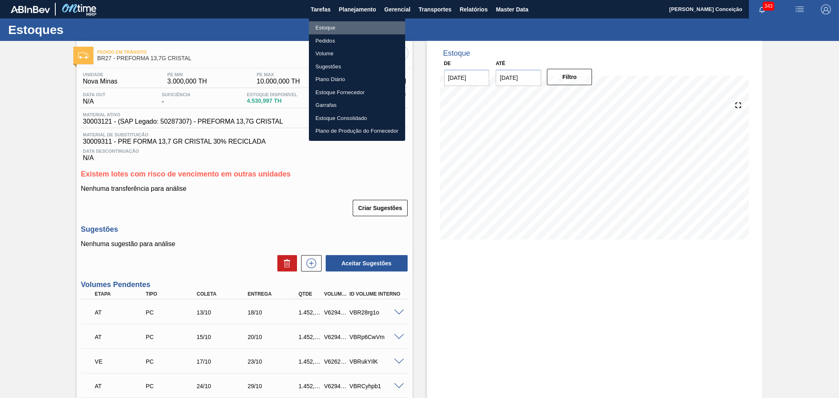
click at [330, 30] on li "Estoque" at bounding box center [357, 27] width 96 height 13
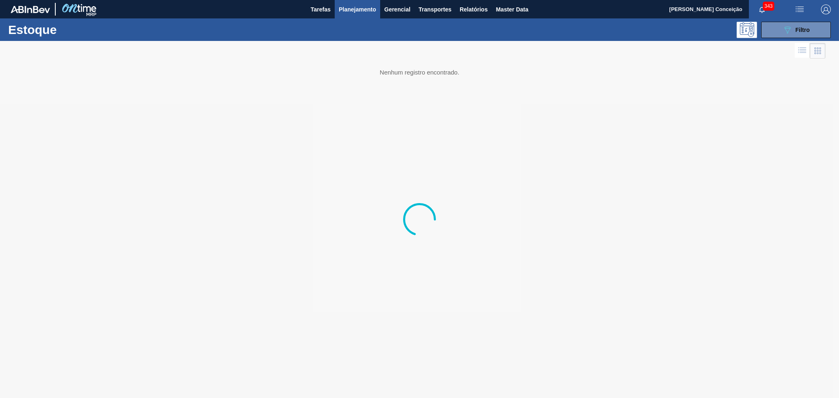
click at [403, 171] on div at bounding box center [419, 219] width 839 height 357
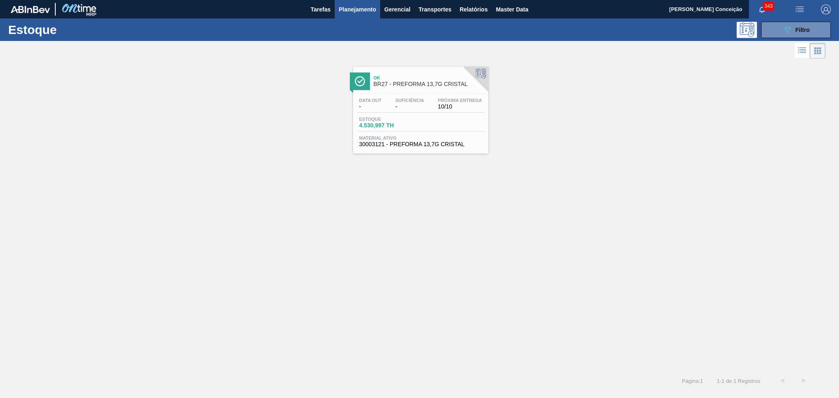
click at [351, 194] on div "Ok BR27 - PREFORMA 13,7G CRISTAL Data out - Suficiência - Próxima Entrega 10/10…" at bounding box center [419, 216] width 839 height 310
click at [460, 105] on span "10/10" at bounding box center [460, 107] width 44 height 6
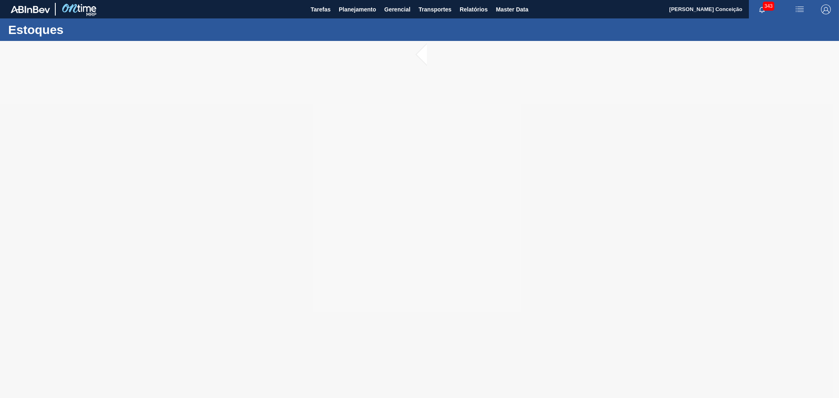
click at [153, 258] on div at bounding box center [419, 219] width 839 height 357
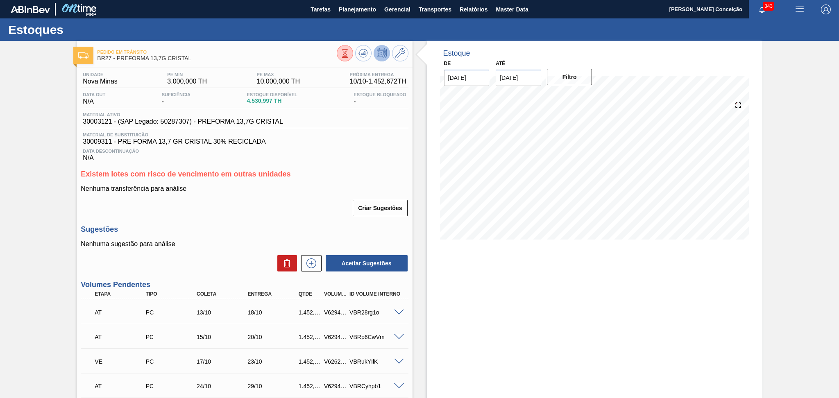
click at [288, 180] on div "Existem lotes com risco de vencimento em outras unidades Nenhuma transferência …" at bounding box center [245, 193] width 328 height 47
click at [378, 149] on span "Data Descontinuação" at bounding box center [244, 151] width 323 height 5
click at [257, 217] on div "Unidade Nova Minas PE MIN 3.000,000 TH PE MAX 10.000,000 TH Próxima Entrega 10/…" at bounding box center [245, 315] width 336 height 494
click at [328, 171] on h3 "Existem lotes com risco de vencimento em outras unidades" at bounding box center [245, 174] width 328 height 9
click at [315, 176] on h3 "Existem lotes com risco de vencimento em outras unidades" at bounding box center [245, 174] width 328 height 9
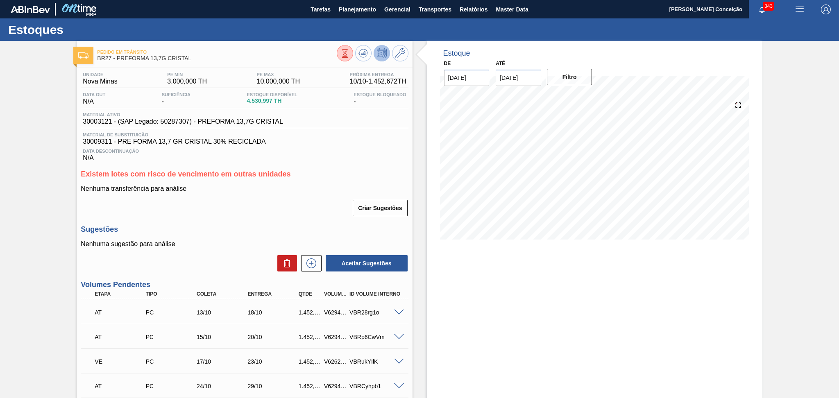
click at [187, 281] on h3 "Volumes Pendentes" at bounding box center [245, 285] width 328 height 9
click at [363, 155] on div "Data Descontinuação N/A" at bounding box center [245, 154] width 328 height 16
click at [341, 160] on div "Data Descontinuação N/A" at bounding box center [245, 154] width 328 height 16
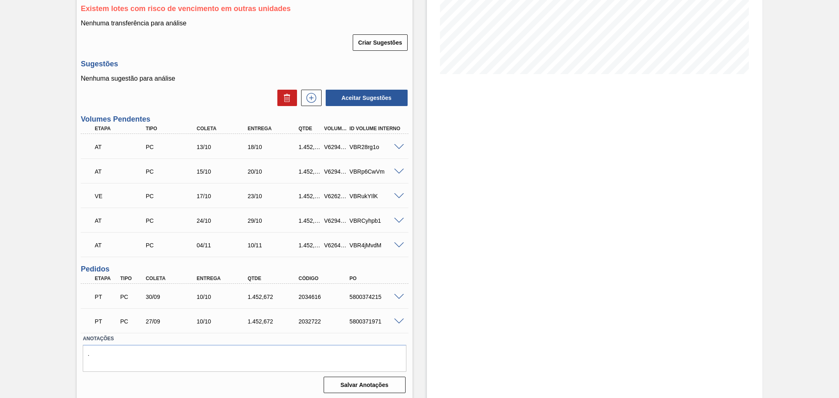
scroll to position [166, 0]
click at [141, 348] on textarea "." at bounding box center [244, 357] width 323 height 27
click at [148, 364] on textarea "." at bounding box center [244, 357] width 323 height 27
click at [250, 74] on p "Nenhuma sugestão para análise" at bounding box center [245, 77] width 328 height 7
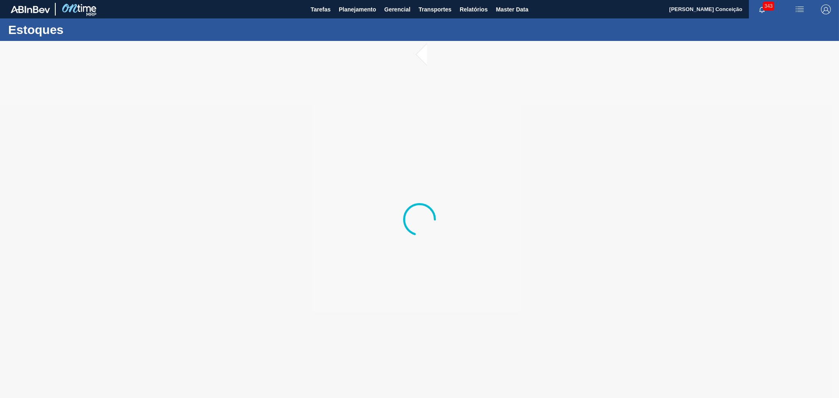
click at [251, 180] on div at bounding box center [419, 219] width 839 height 357
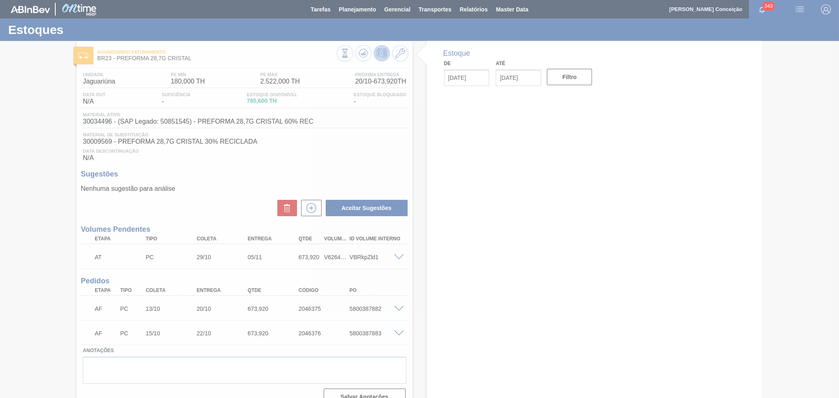
click at [207, 213] on div at bounding box center [419, 199] width 839 height 398
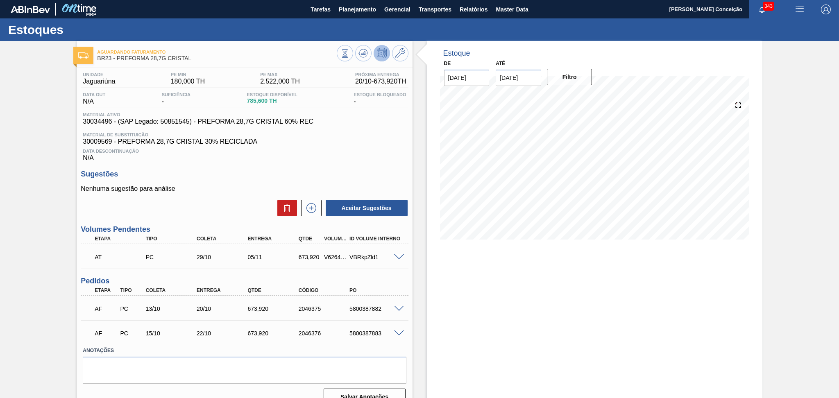
click at [303, 134] on span "Material de Substituição" at bounding box center [244, 134] width 323 height 5
click at [637, 305] on div "Estoque De [DATE] Até [DATE] Filtro 02/11 Projeção de Estoque 1,899.242 [DOMAIN…" at bounding box center [595, 226] width 336 height 371
click at [257, 193] on div "Nenhuma sugestão para análise Aceitar Sugestões" at bounding box center [245, 201] width 328 height 32
click at [639, 286] on div "Estoque De [DATE] Até [DATE] Filtro 06/11 Projeção de Estoque 2,325.164 [DOMAIN…" at bounding box center [595, 226] width 336 height 371
click at [710, 324] on div "Estoque De [DATE] Até [DATE] Filtro 06/11 Projeção de Estoque 2,325.164 [DOMAIN…" at bounding box center [595, 226] width 336 height 371
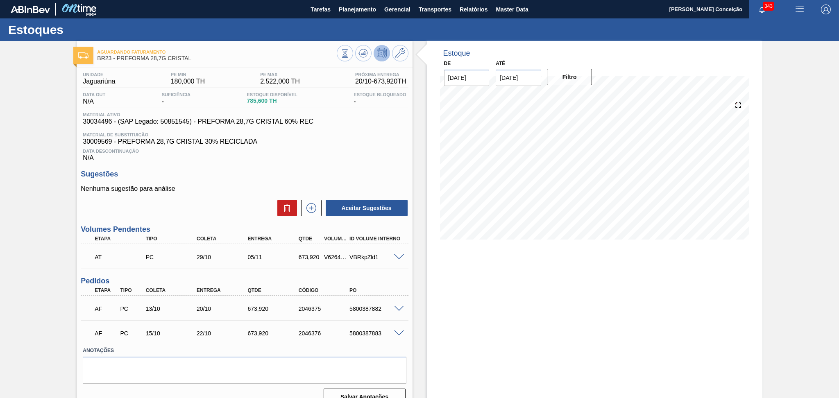
click at [455, 342] on div "Estoque De [DATE] Até [DATE] Filtro 31/10 Projeção de Estoque 1,899.242 [DOMAIN…" at bounding box center [595, 226] width 336 height 371
click at [268, 136] on span "Material de Substituição" at bounding box center [244, 134] width 323 height 5
click at [92, 122] on span "30034496 - (SAP Legado: 50851545) - PREFORMA 28,7G CRISTAL 60% REC" at bounding box center [198, 121] width 231 height 7
copy span "30034496"
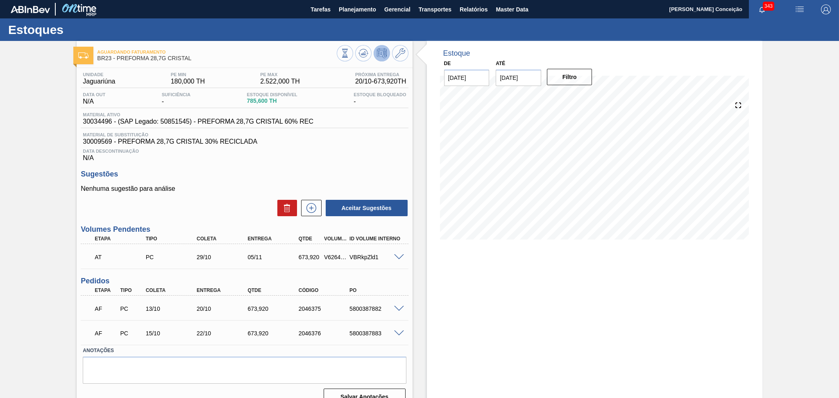
click at [105, 145] on span "30009569 - PREFORMA 28,7G CRISTAL 30% RECICLADA" at bounding box center [244, 141] width 323 height 7
copy span "30009569"
click at [401, 56] on icon at bounding box center [401, 53] width 10 height 10
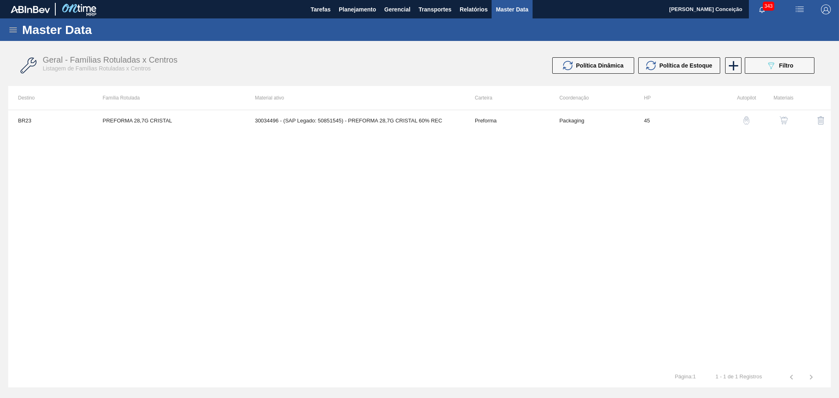
click at [784, 123] on img "button" at bounding box center [784, 120] width 8 height 8
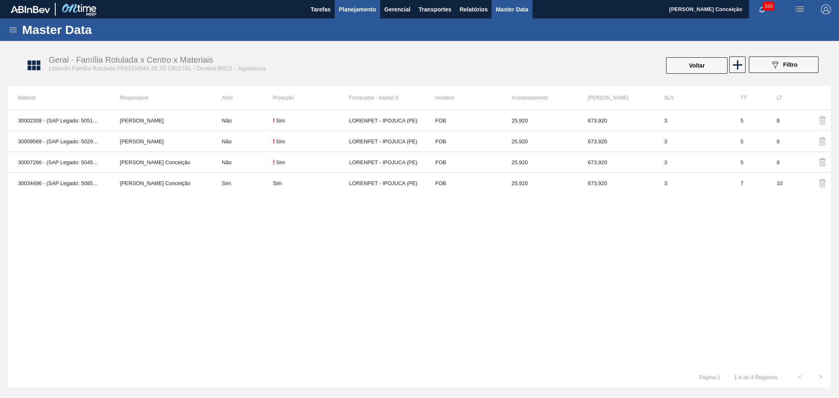
click at [372, 7] on span "Planejamento" at bounding box center [357, 10] width 37 height 10
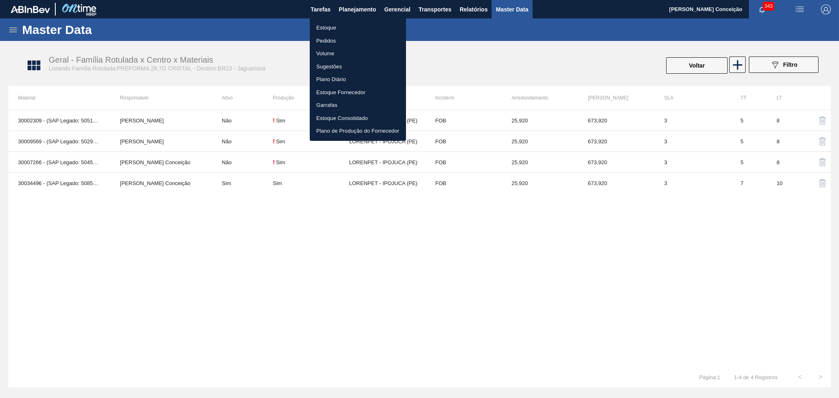
click at [337, 26] on li "Estoque" at bounding box center [358, 27] width 96 height 13
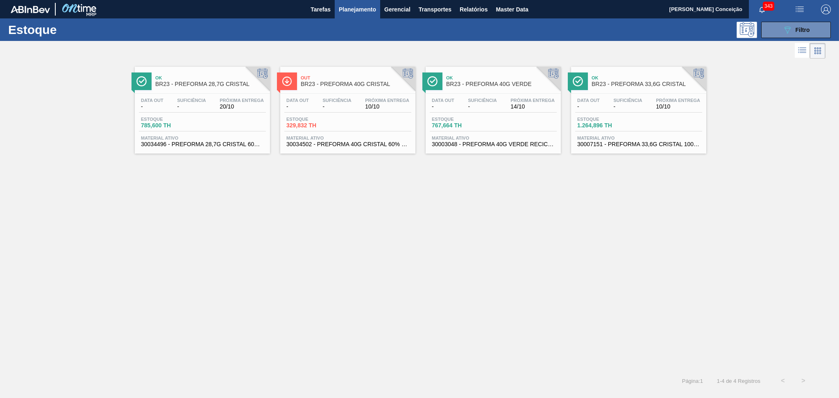
click at [348, 220] on div "Ok BR23 - PREFORMA 28,7G CRISTAL Data out - Suficiência - Próxima Entrega 20/10…" at bounding box center [419, 216] width 839 height 310
click at [201, 121] on div "Estoque 785,600 TH" at bounding box center [202, 124] width 127 height 15
click at [289, 212] on div "Ok BR23 - PREFORMA 28,7G CRISTAL Data out - Suficiência - Próxima Entrega 20/10…" at bounding box center [419, 216] width 839 height 310
click at [186, 114] on div "Data out - Suficiência - Próxima Entrega 20/10 Estoque 785,600 TH Material ativ…" at bounding box center [202, 122] width 135 height 56
click at [507, 115] on div "Data out - Suficiência - Próxima Entrega 14/10 Estoque 767,664 TH Material ativ…" at bounding box center [493, 122] width 135 height 56
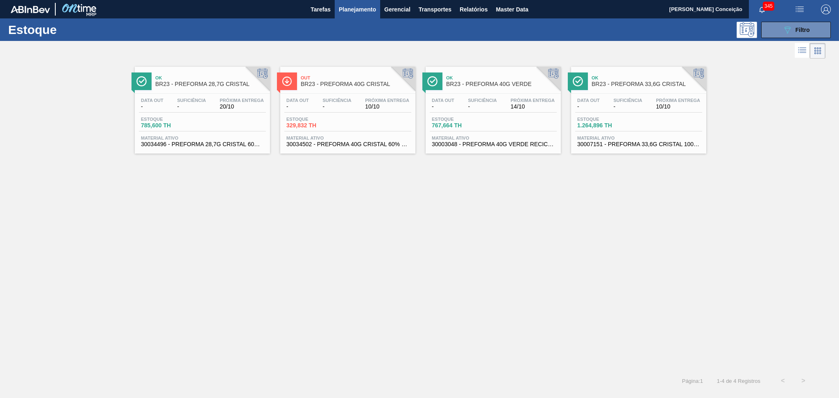
click at [296, 265] on div "Ok BR23 - PREFORMA 28,7G CRISTAL Data out - Suficiência - Próxima Entrega 20/10…" at bounding box center [419, 216] width 839 height 310
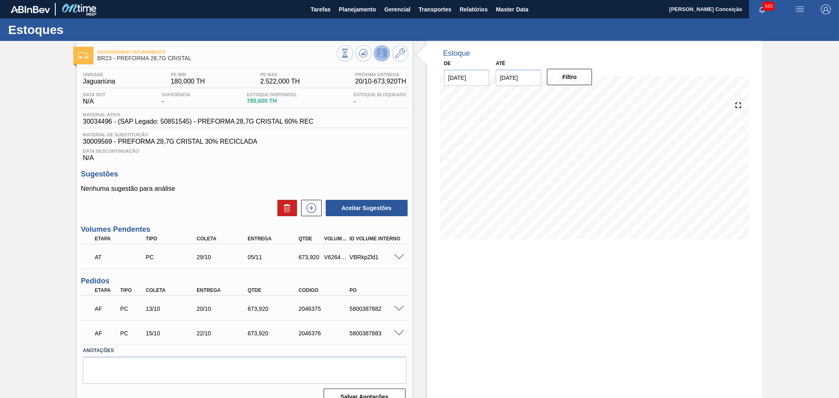
click at [234, 204] on div "Aceitar Sugestões" at bounding box center [245, 208] width 328 height 18
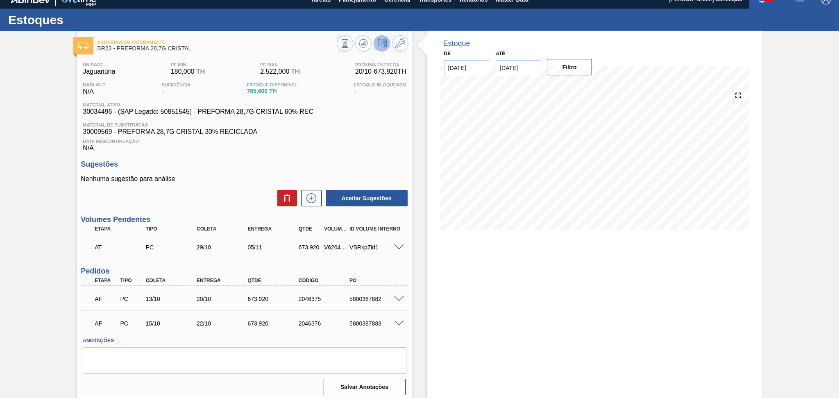
scroll to position [12, 0]
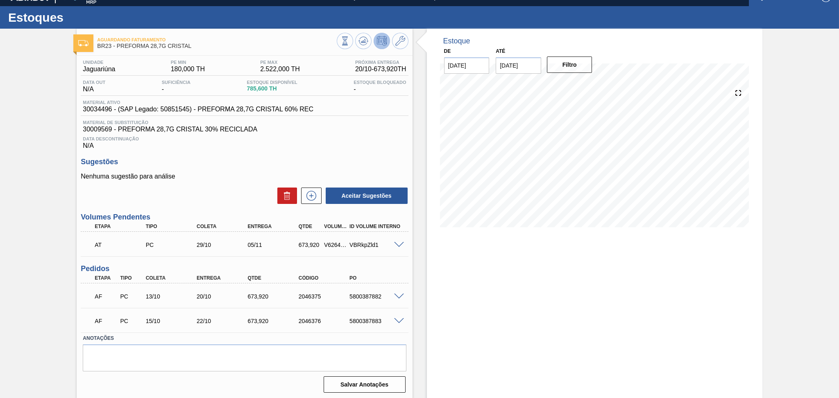
click at [222, 187] on div "Aceitar Sugestões" at bounding box center [245, 196] width 328 height 18
click at [373, 295] on div "5800387882" at bounding box center [376, 296] width 57 height 7
copy div "5800387882"
click at [398, 294] on span at bounding box center [399, 297] width 10 height 6
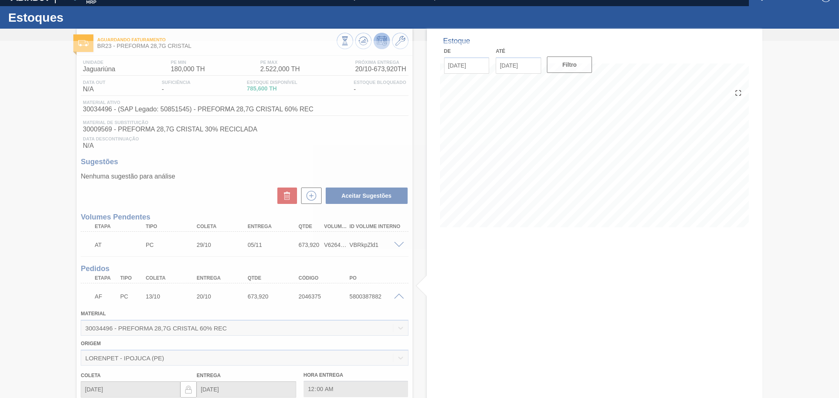
click at [399, 294] on div at bounding box center [419, 219] width 839 height 357
click at [400, 296] on div at bounding box center [419, 219] width 839 height 357
click at [399, 296] on div at bounding box center [419, 219] width 839 height 357
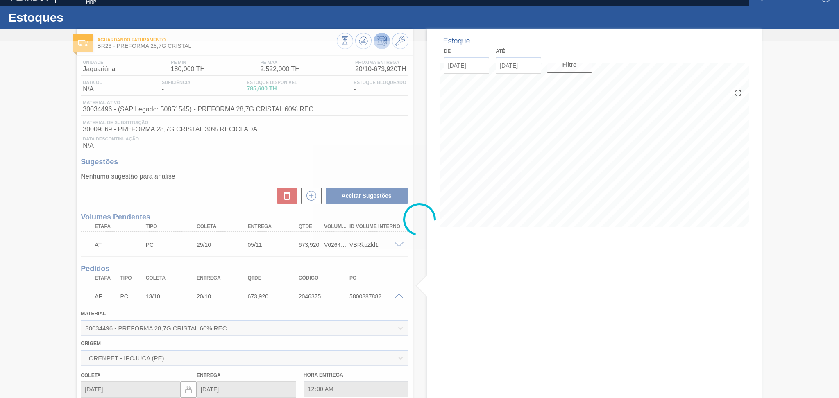
click at [399, 296] on div at bounding box center [419, 219] width 839 height 357
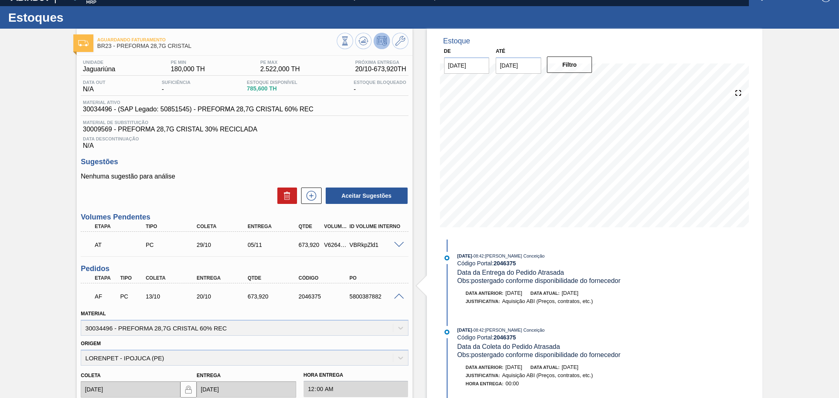
click at [399, 296] on span at bounding box center [399, 297] width 10 height 6
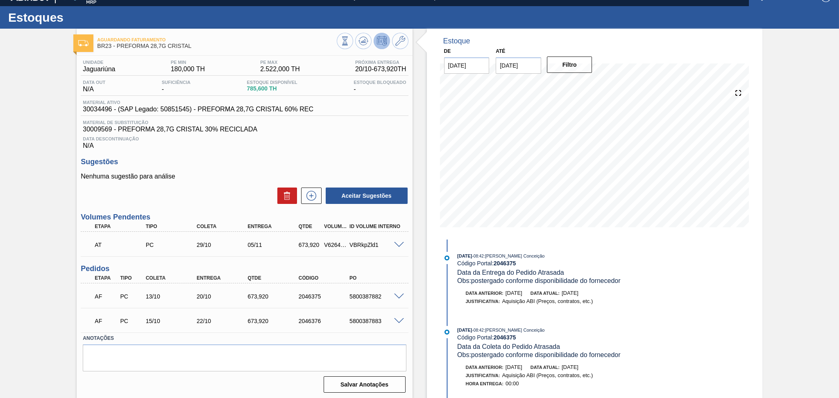
click at [364, 319] on div "5800387883" at bounding box center [376, 321] width 57 height 7
copy div "5800387883"
click at [365, 297] on div "5800387882" at bounding box center [376, 296] width 57 height 7
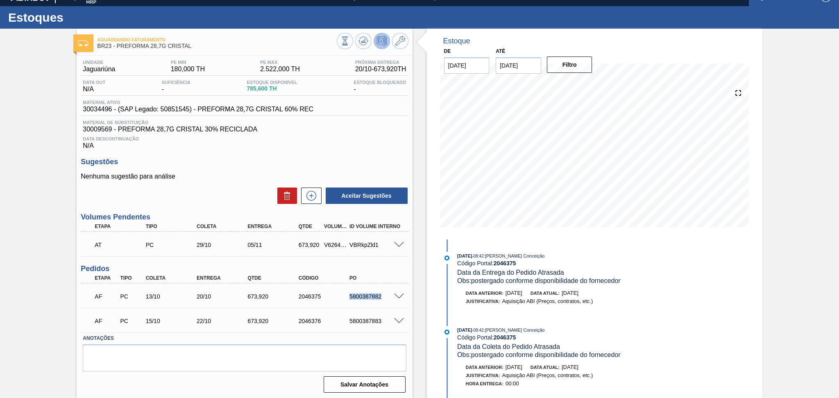
copy div "5800387882"
click at [369, 320] on div "5800387883" at bounding box center [376, 321] width 57 height 7
copy div "5800387883"
click at [230, 179] on p "Nenhuma sugestão para análise" at bounding box center [245, 176] width 328 height 7
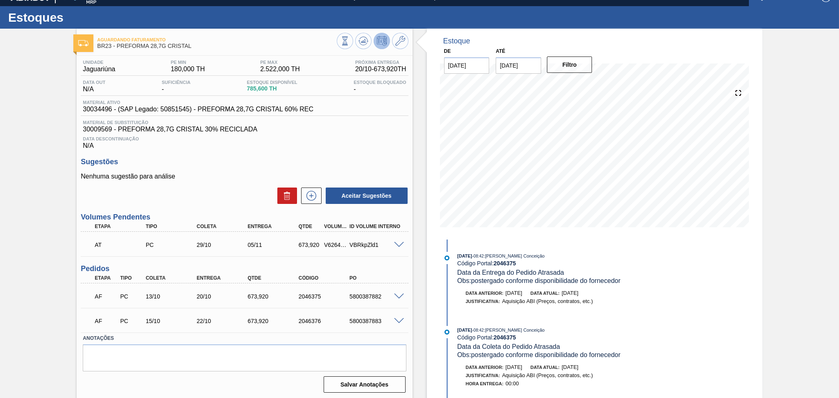
click at [401, 294] on span at bounding box center [399, 297] width 10 height 6
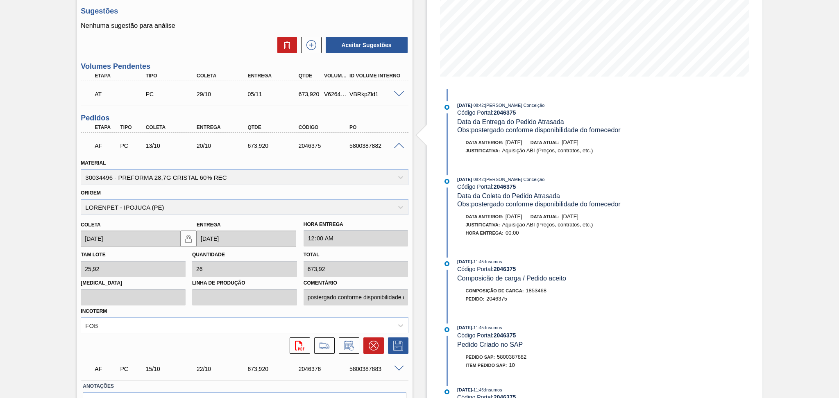
scroll to position [211, 0]
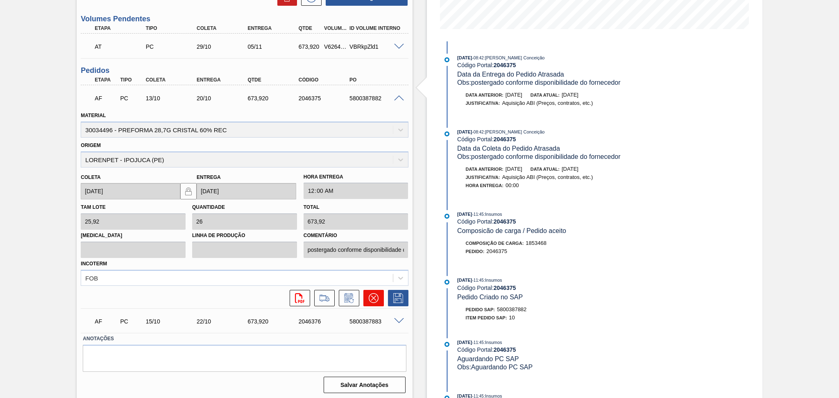
click at [373, 303] on button at bounding box center [374, 298] width 20 height 16
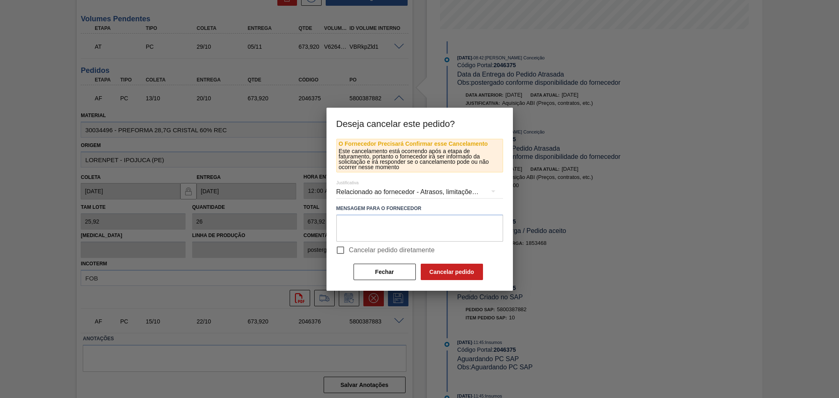
drag, startPoint x: 364, startPoint y: 246, endPoint x: 367, endPoint y: 237, distance: 9.0
click at [364, 246] on span "Cancelar pedido diretamente" at bounding box center [392, 251] width 86 height 10
click at [349, 245] on input "Cancelar pedido diretamente" at bounding box center [340, 250] width 17 height 17
checkbox input "true"
click at [374, 226] on textarea at bounding box center [420, 228] width 167 height 27
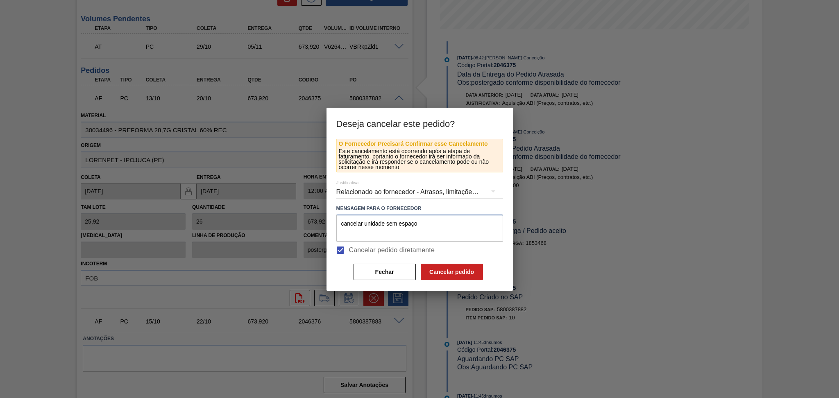
drag, startPoint x: 427, startPoint y: 218, endPoint x: 230, endPoint y: 219, distance: 197.6
click at [230, 219] on div "Deseja cancelar este pedido? O Fornecedor Precisará Confirmar esse Cancelamento…" at bounding box center [419, 199] width 839 height 398
type textarea "cancelar unidade sem espaço"
click at [462, 268] on button "Cancelar pedido" at bounding box center [452, 272] width 62 height 16
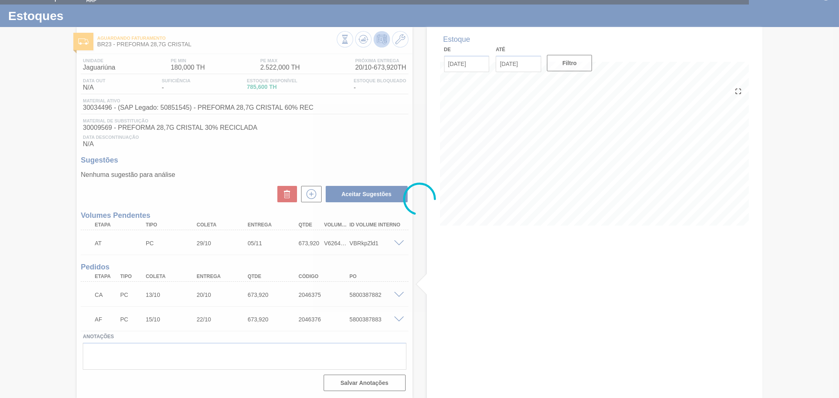
scroll to position [12, 0]
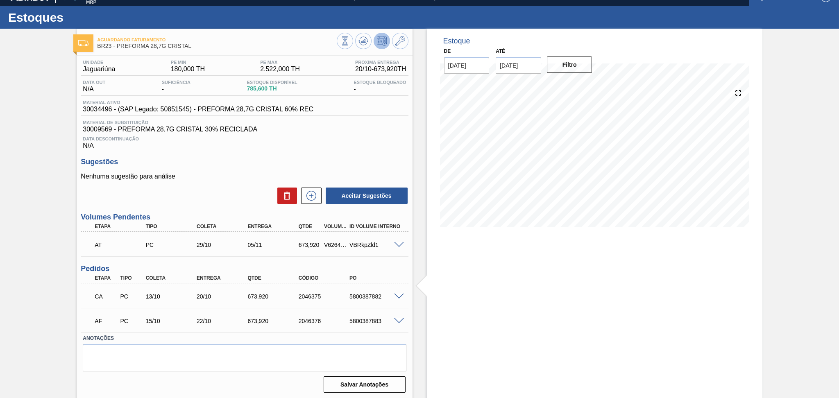
click at [399, 320] on span at bounding box center [399, 321] width 10 height 6
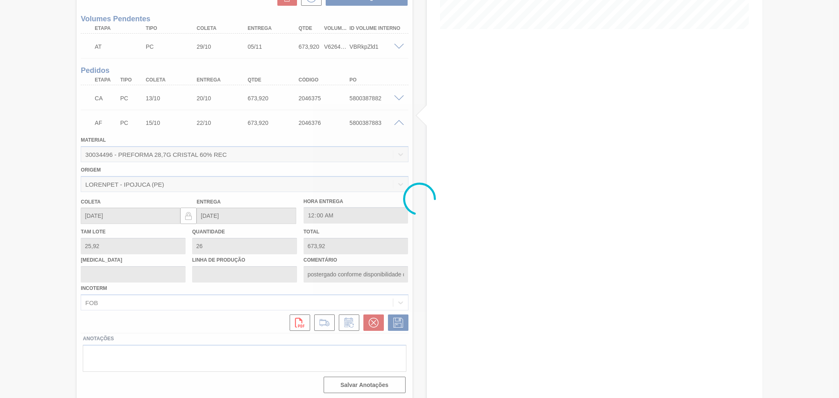
click at [375, 318] on div at bounding box center [419, 199] width 839 height 398
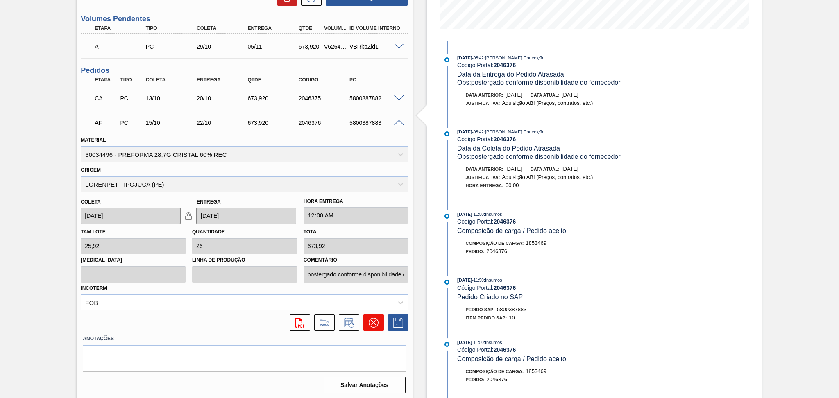
click at [375, 321] on icon at bounding box center [374, 323] width 10 height 10
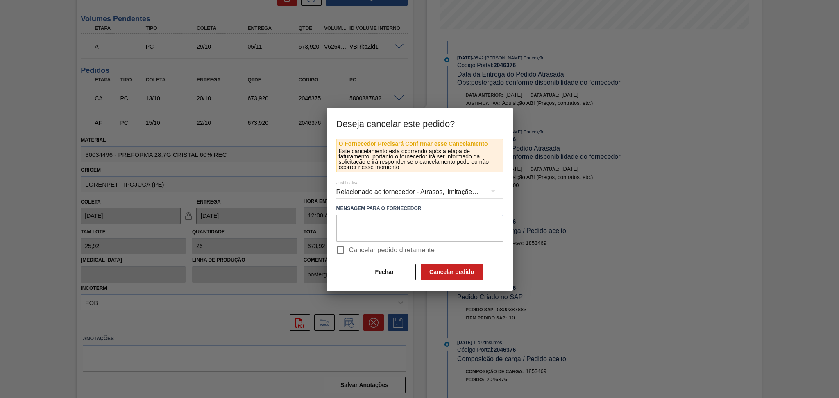
click at [389, 235] on textarea at bounding box center [420, 228] width 167 height 27
paste textarea "cancelar unidade sem espaço"
type textarea "cancelar unidade sem espaço"
click at [364, 255] on label "Cancelar pedido diretamente" at bounding box center [383, 250] width 103 height 17
click at [349, 255] on input "Cancelar pedido diretamente" at bounding box center [340, 250] width 17 height 17
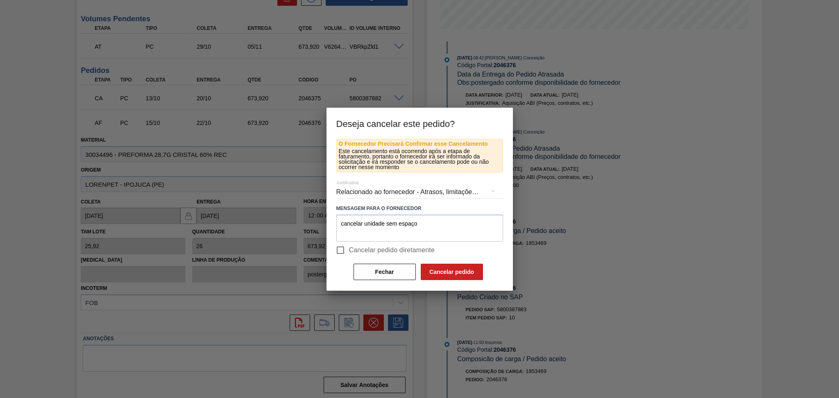
checkbox input "true"
click at [450, 274] on button "Cancelar pedido" at bounding box center [452, 272] width 62 height 16
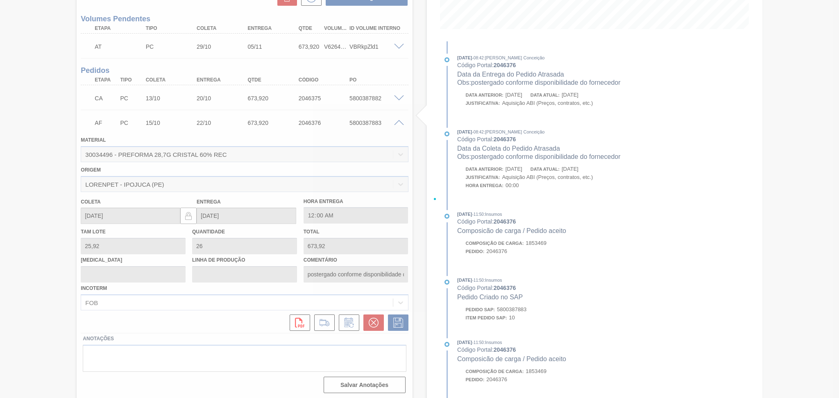
scroll to position [12, 0]
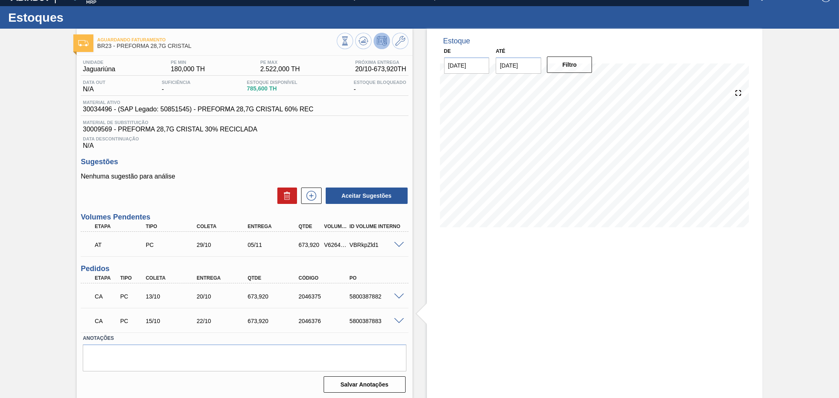
click at [264, 171] on div "Sugestões Nenhuma sugestão para análise Aceitar Sugestões" at bounding box center [245, 181] width 328 height 47
click at [397, 246] on span at bounding box center [399, 245] width 10 height 6
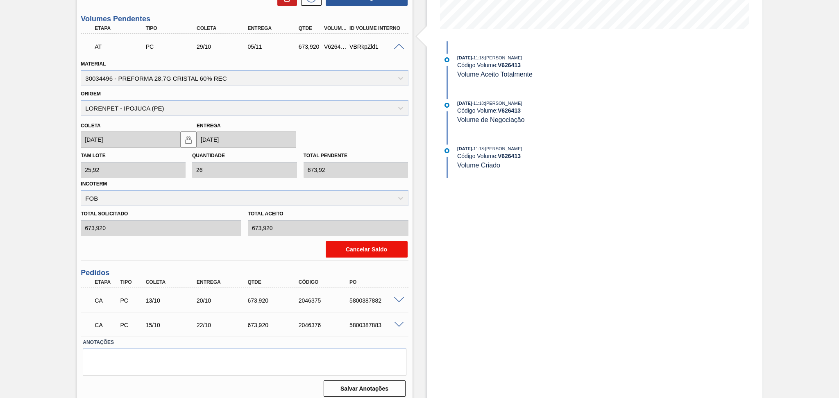
click at [360, 252] on button "Cancelar Saldo" at bounding box center [367, 249] width 82 height 16
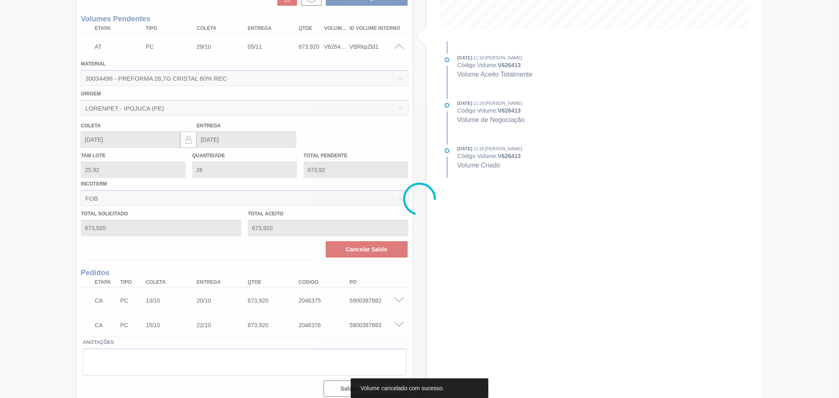
scroll to position [0, 0]
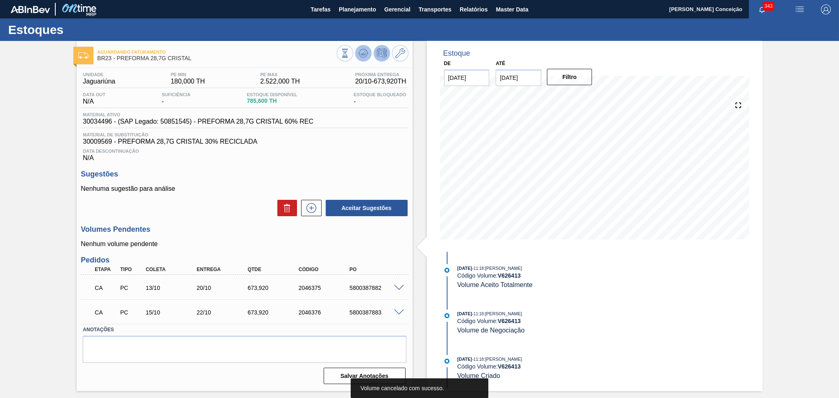
click at [355, 52] on button at bounding box center [363, 53] width 16 height 16
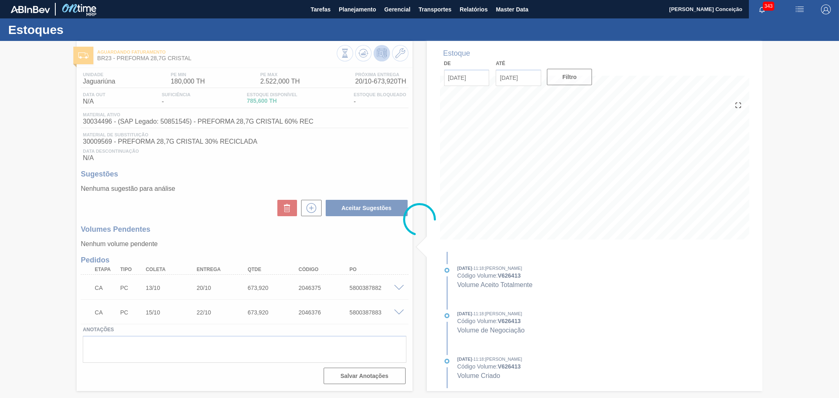
click at [225, 191] on div at bounding box center [419, 219] width 839 height 357
click at [225, 198] on div at bounding box center [419, 219] width 839 height 357
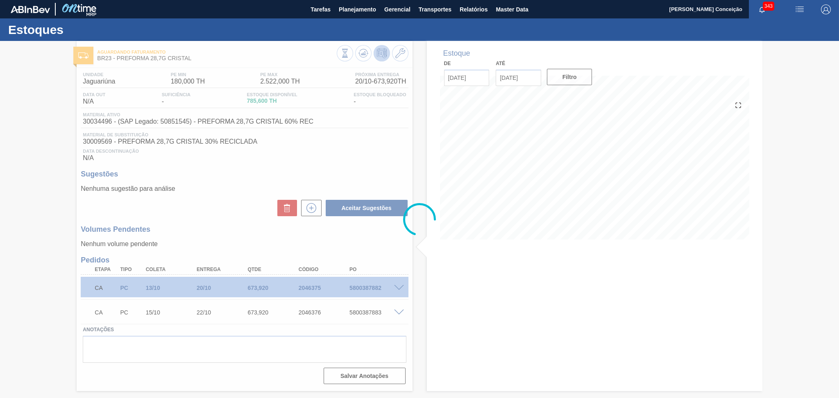
click at [225, 198] on div at bounding box center [419, 219] width 839 height 357
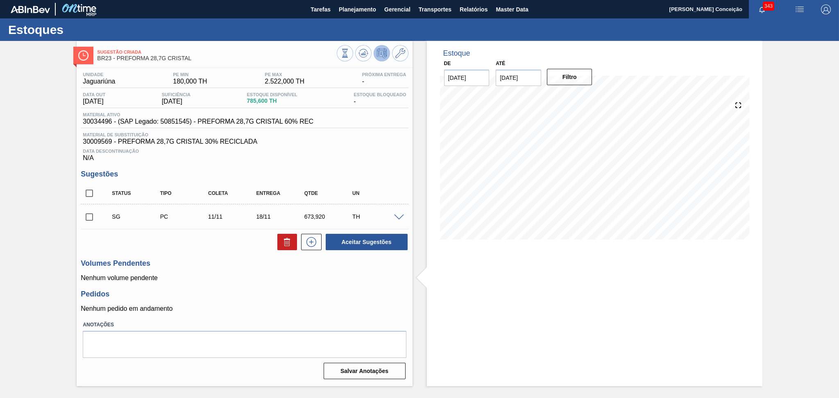
click at [398, 215] on span at bounding box center [399, 218] width 10 height 6
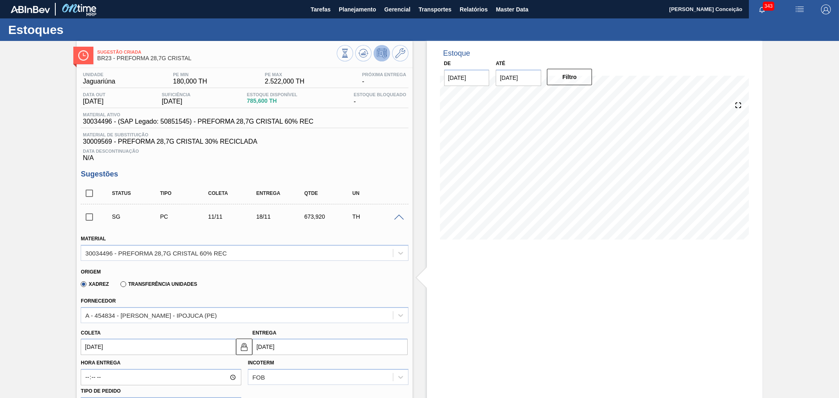
click at [125, 349] on input "[DATE]" at bounding box center [158, 347] width 155 height 16
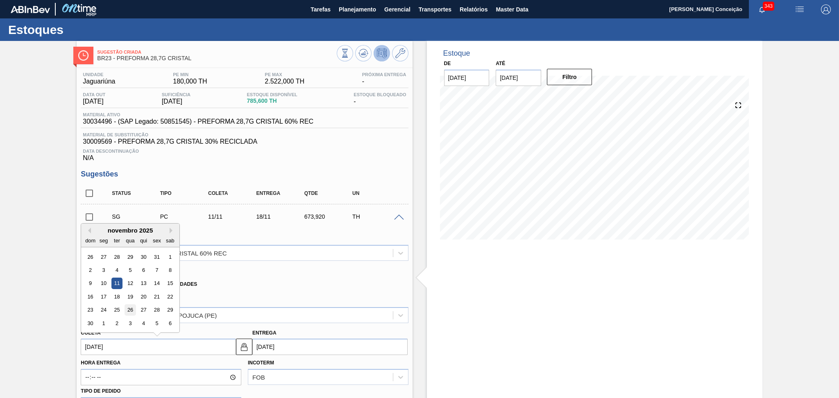
click at [132, 309] on div "26" at bounding box center [130, 310] width 11 height 11
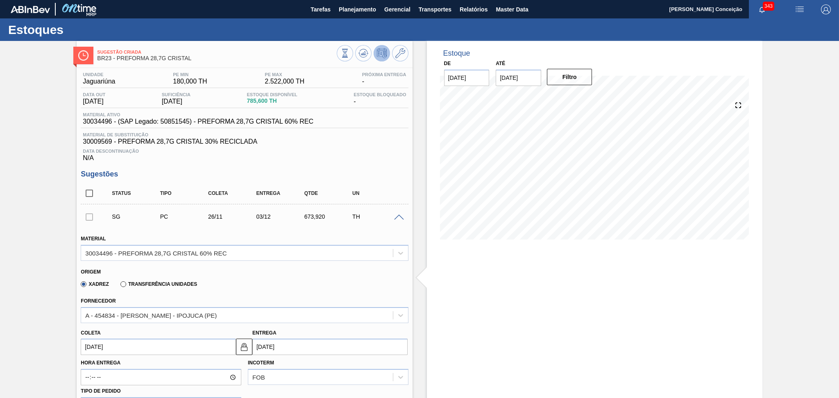
type input "[DATE]"
click at [114, 344] on input "[DATE]" at bounding box center [158, 347] width 155 height 16
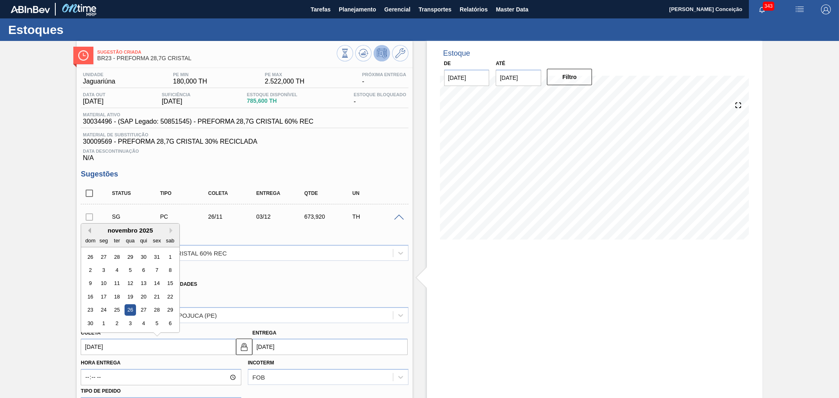
click at [86, 229] on button "Previous Month" at bounding box center [88, 231] width 6 height 6
click at [142, 297] on div "23" at bounding box center [143, 296] width 11 height 11
type input "[DATE]"
click at [122, 347] on input "[DATE]" at bounding box center [158, 347] width 155 height 16
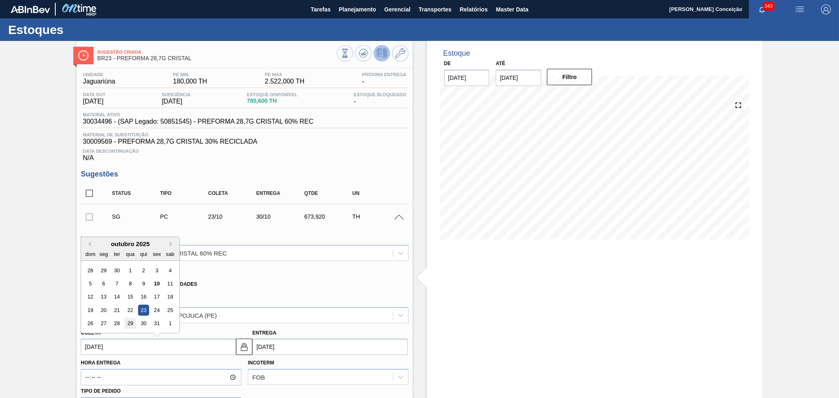
click at [132, 322] on div "29" at bounding box center [130, 323] width 11 height 11
type input "[DATE]"
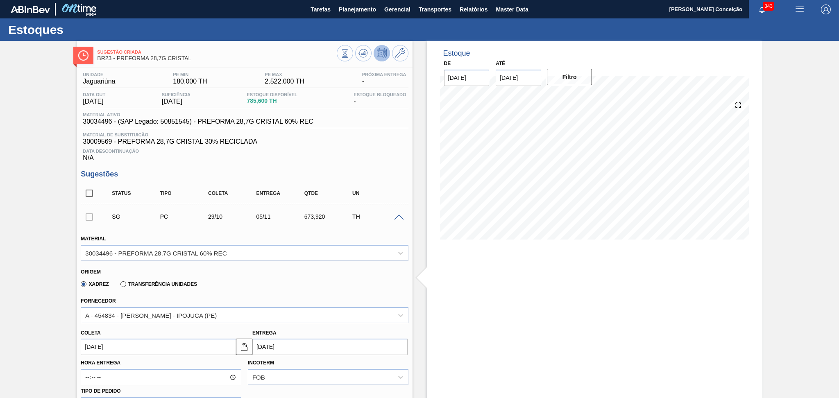
click at [111, 347] on input "[DATE]" at bounding box center [158, 347] width 155 height 16
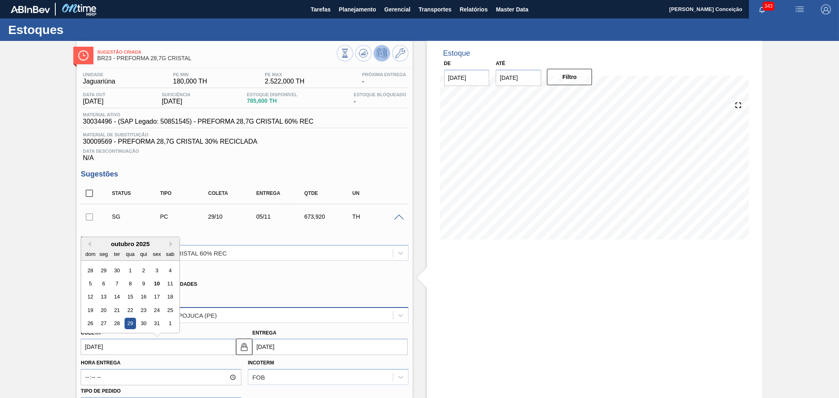
click at [118, 322] on div "28" at bounding box center [116, 323] width 11 height 11
type input "[DATE]"
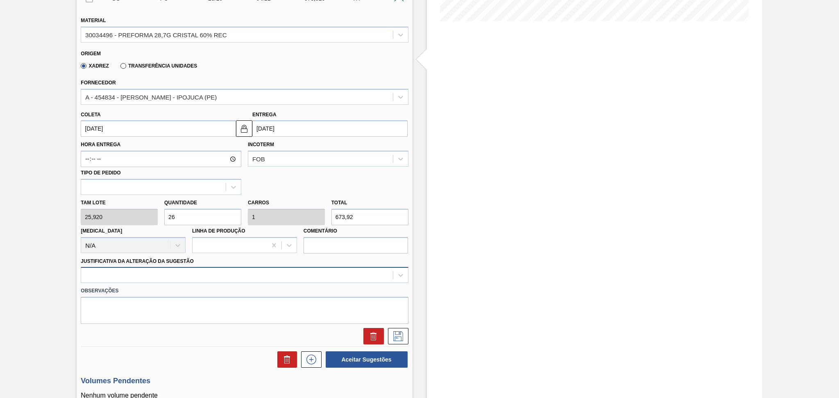
click at [364, 273] on div at bounding box center [245, 275] width 328 height 16
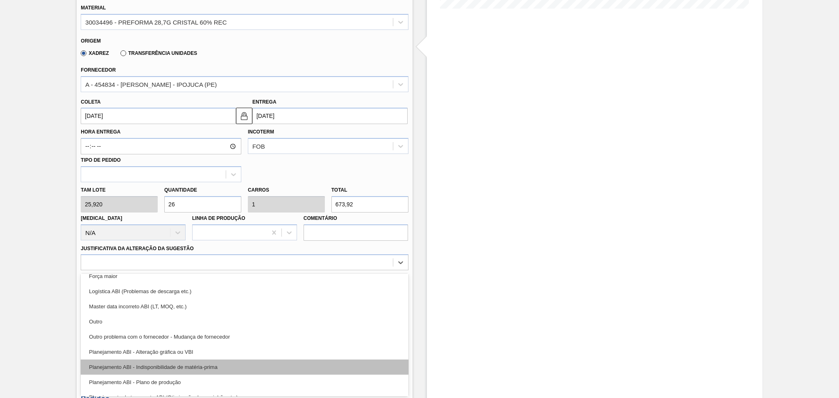
scroll to position [55, 0]
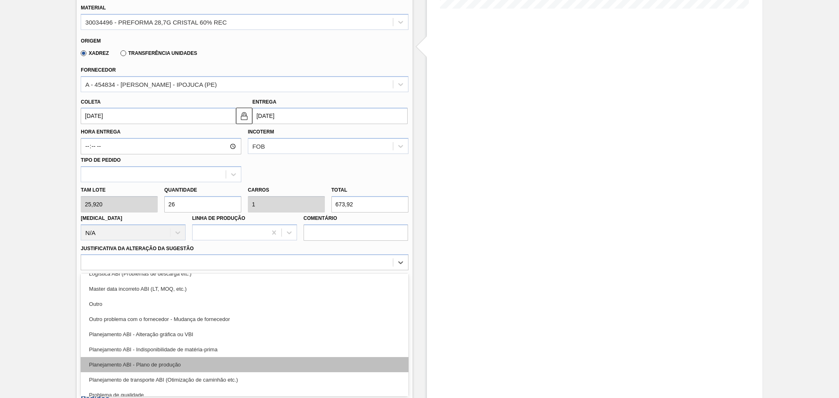
click at [180, 362] on div "Planejamento ABI - Plano de produção" at bounding box center [245, 364] width 328 height 15
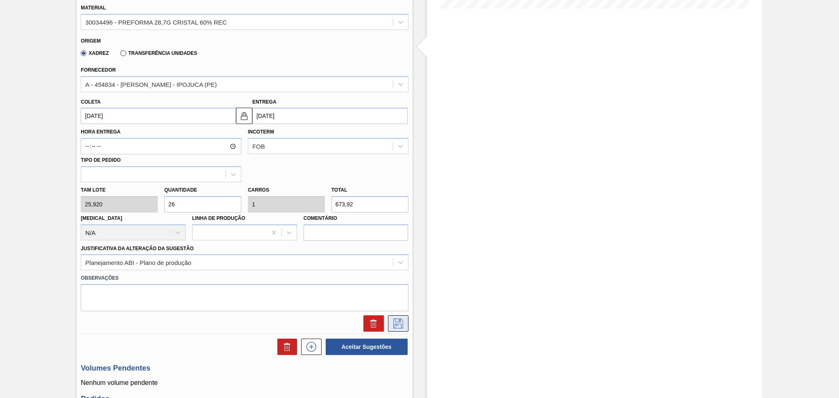
click at [395, 323] on icon at bounding box center [398, 324] width 13 height 10
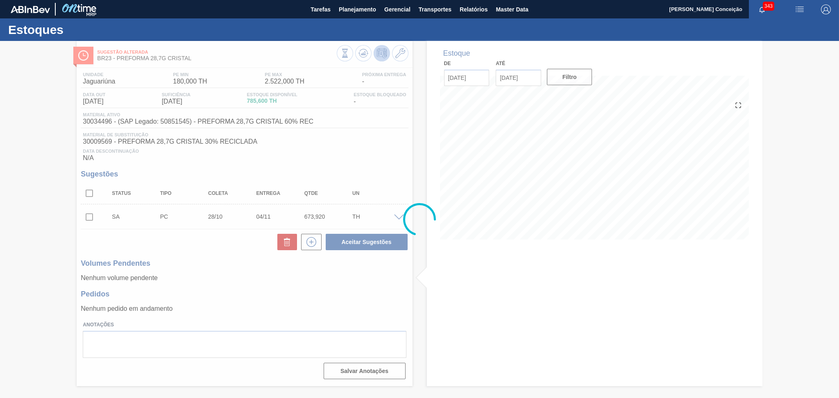
scroll to position [0, 0]
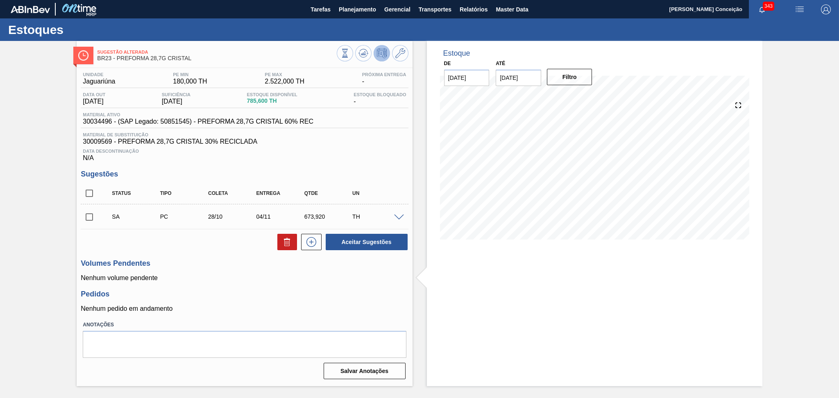
click at [91, 220] on input "checkbox" at bounding box center [89, 217] width 17 height 17
click at [356, 239] on button "Aceitar Sugestões" at bounding box center [367, 242] width 82 height 16
checkbox input "false"
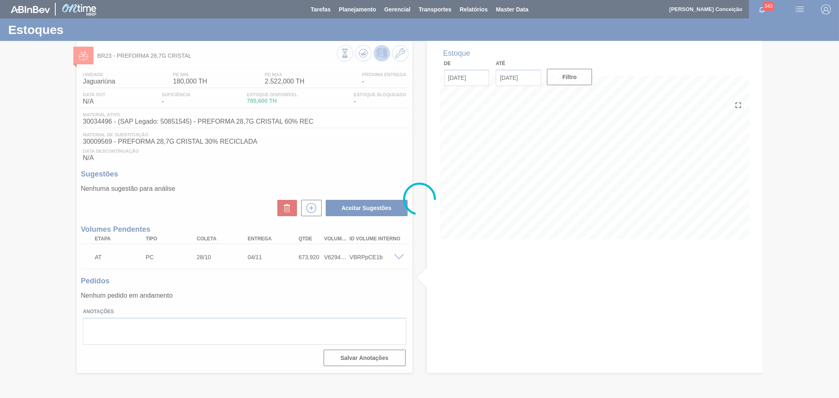
click at [235, 198] on div at bounding box center [419, 199] width 839 height 398
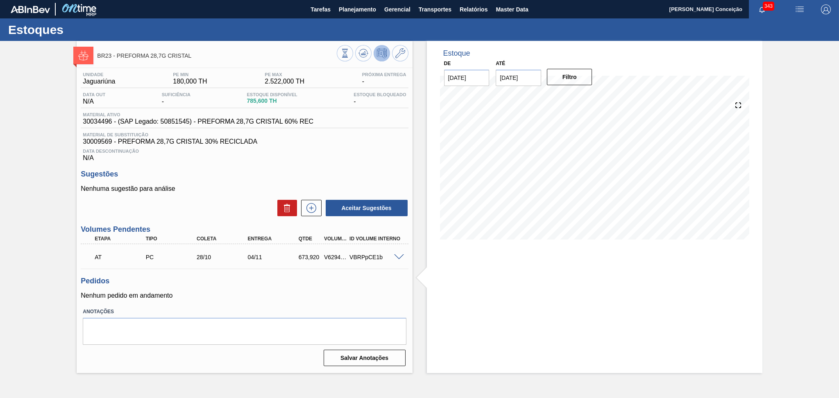
click at [272, 193] on div "Nenhuma sugestão para análise Aceitar Sugestões" at bounding box center [245, 201] width 328 height 32
click at [310, 285] on div "Pedidos Nenhum pedido em andamento" at bounding box center [245, 288] width 328 height 23
click at [217, 290] on div "Pedidos Nenhum pedido em andamento" at bounding box center [245, 288] width 328 height 23
click at [305, 149] on span "Data Descontinuação" at bounding box center [244, 151] width 323 height 5
click at [241, 301] on div "Unidade Jaguariúna PE MIN 180,000 TH PE MAX 2.522,000 TH Próxima Entrega - Data…" at bounding box center [245, 218] width 336 height 301
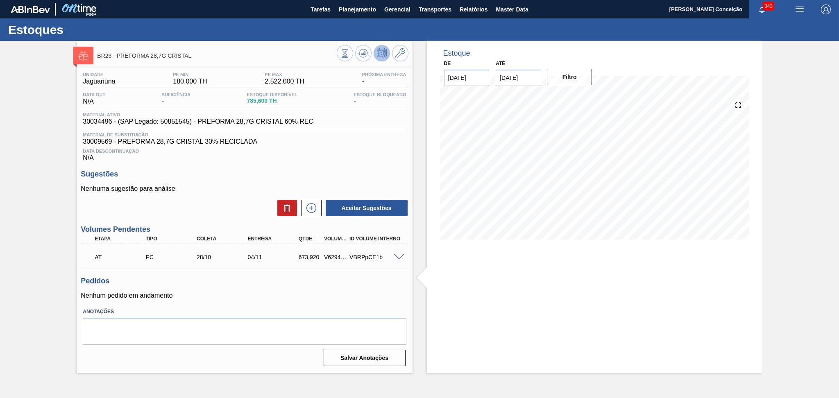
click at [425, 172] on div "Estoque De 10/10/2025 Até 30/11/2025 Filtro 13/10 Projeção de Estoque 551.402 N…" at bounding box center [588, 207] width 350 height 332
click at [227, 299] on div "Unidade Jaguariúna PE MIN 180,000 TH PE MAX 2.522,000 TH Próxima Entrega - Data…" at bounding box center [245, 218] width 336 height 301
click at [216, 278] on h3 "Pedidos" at bounding box center [245, 281] width 328 height 9
click at [253, 287] on div "Pedidos Nenhum pedido em andamento" at bounding box center [245, 288] width 328 height 23
click at [210, 205] on div "Aceitar Sugestões" at bounding box center [245, 208] width 328 height 18
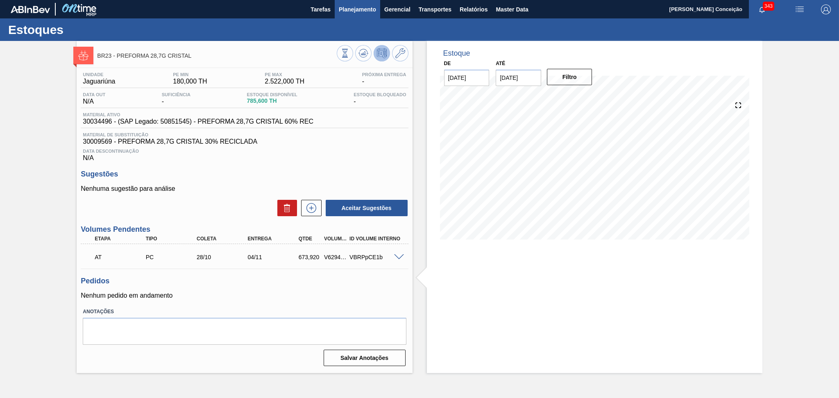
click at [360, 10] on span "Planejamento" at bounding box center [357, 10] width 37 height 10
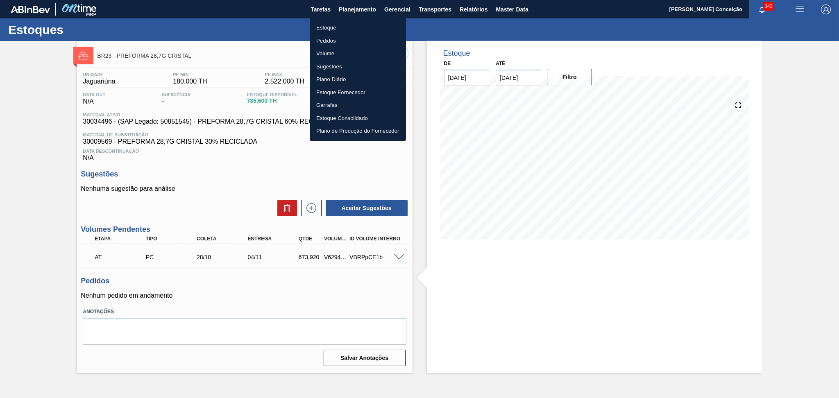
click at [330, 29] on li "Estoque" at bounding box center [358, 27] width 96 height 13
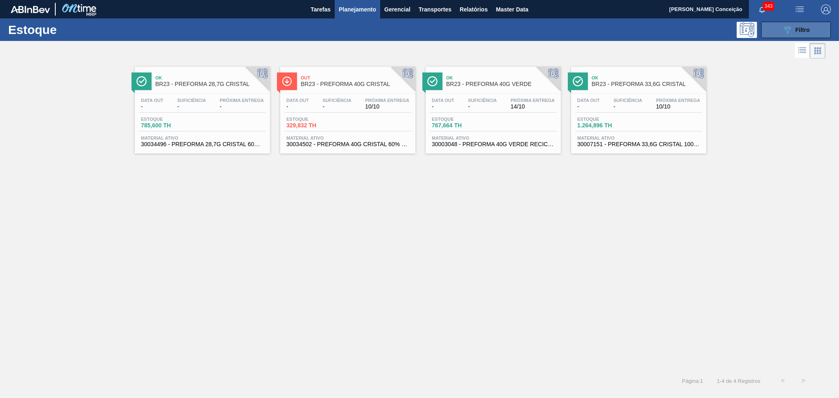
click at [794, 32] on div "089F7B8B-B2A5-4AFE-B5C0-19BA573D28AC Filtro" at bounding box center [796, 30] width 27 height 10
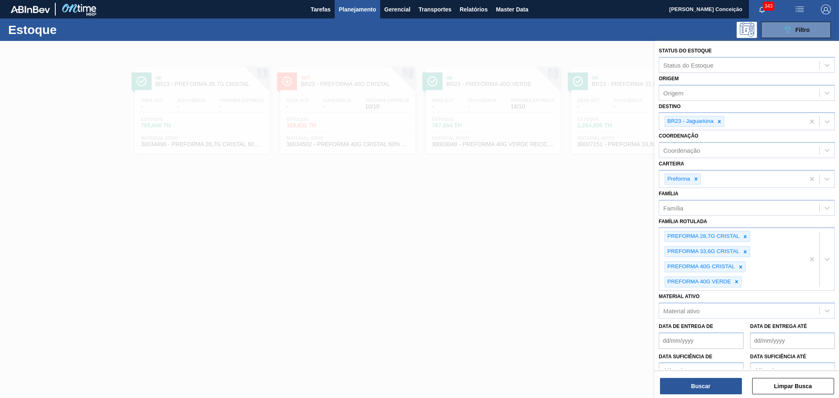
click at [459, 240] on div at bounding box center [419, 240] width 839 height 398
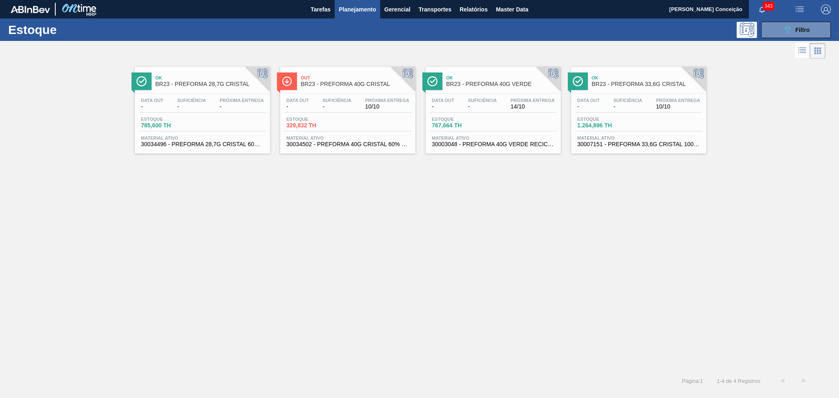
click at [647, 118] on div "Estoque 1.264,896 TH" at bounding box center [639, 124] width 127 height 15
click at [303, 235] on div "Ok BR23 - PREFORMA 28,7G CRISTAL Data out - Suficiência - Próxima Entrega - Est…" at bounding box center [419, 216] width 839 height 310
click at [377, 118] on div "Estoque 329,832 TH" at bounding box center [347, 124] width 127 height 15
click at [342, 225] on div "Ok BR23 - PREFORMA 28,7G CRISTAL Data out - Suficiência - Próxima Entrega - Est…" at bounding box center [419, 216] width 839 height 310
click at [359, 222] on div "Ok BR23 - PREFORMA 28,7G CRISTAL Data out - Suficiência - Próxima Entrega - Est…" at bounding box center [419, 216] width 839 height 310
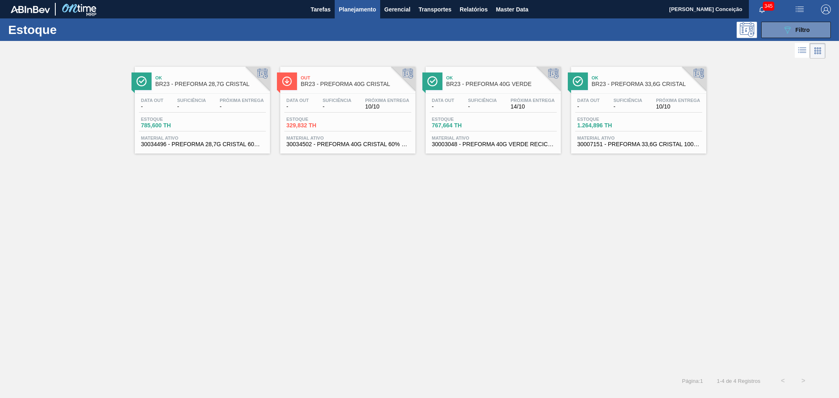
click at [370, 230] on div "Ok BR23 - PREFORMA 28,7G CRISTAL Data out - Suficiência - Próxima Entrega - Est…" at bounding box center [419, 216] width 839 height 310
click at [257, 238] on div "Ok BR23 - PREFORMA 28,7G CRISTAL Data out - Suficiência - Próxima Entrega - Est…" at bounding box center [419, 216] width 839 height 310
click at [352, 230] on div "Ok BR23 - PREFORMA 28,7G CRISTAL Data out - Suficiência - Próxima Entrega - Est…" at bounding box center [419, 216] width 839 height 310
click at [337, 112] on div "Data out - Suficiência - Próxima Entrega 10/10" at bounding box center [347, 105] width 127 height 15
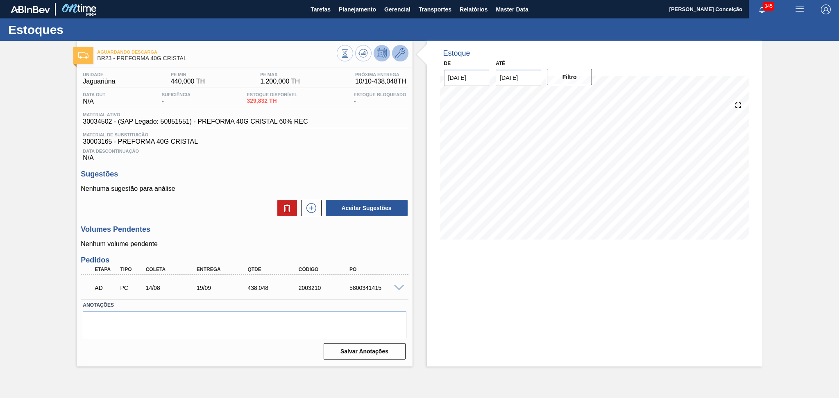
click at [404, 49] on icon at bounding box center [401, 53] width 10 height 10
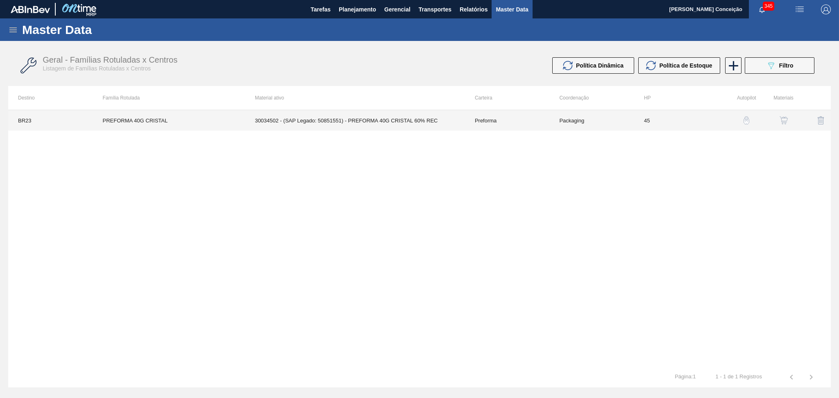
click at [346, 127] on td "30034502 - (SAP Legado: 50851551) - PREFORMA 40G CRISTAL 60% REC" at bounding box center [355, 120] width 220 height 20
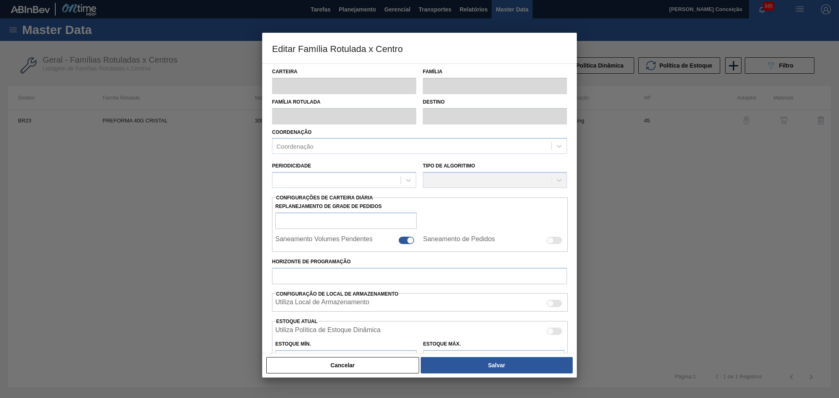
type input "Preforma"
type input "PREFORMA 40G CRISTAL"
type input "BR23 - Jaguariúna"
type input "0"
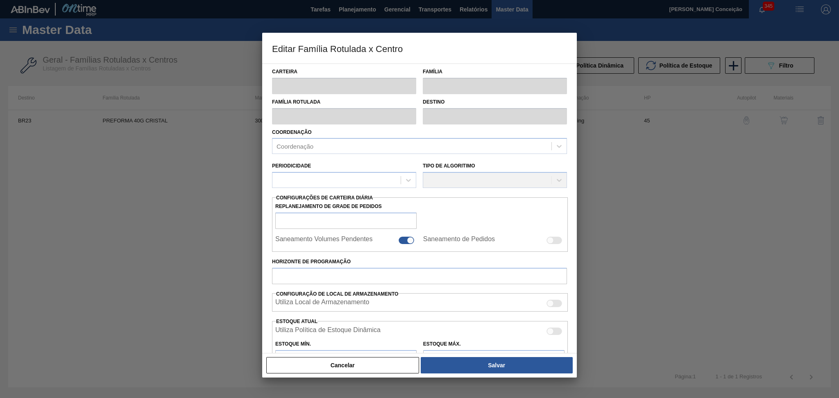
checkbox input "false"
type input "45"
type input "440"
type input "1.200"
type input "50"
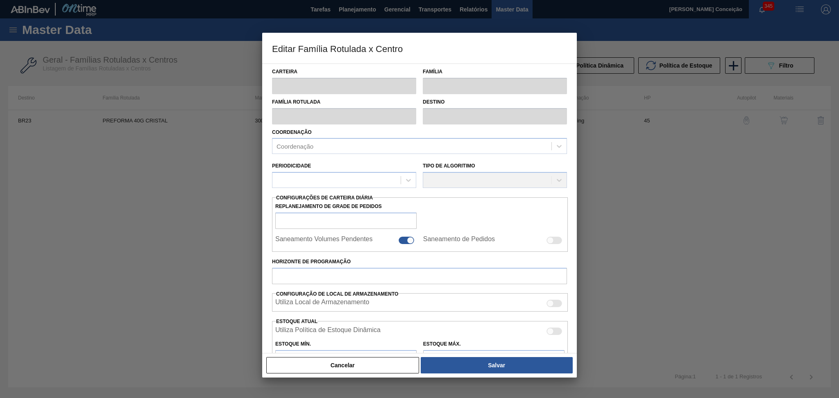
type input "820,000"
checkbox input "true"
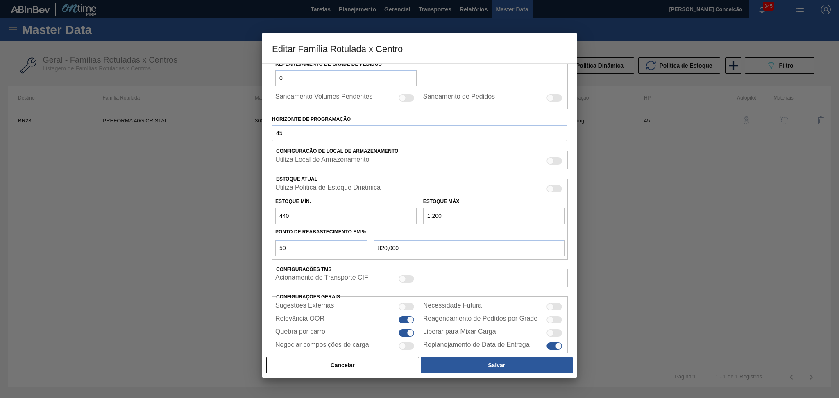
scroll to position [162, 0]
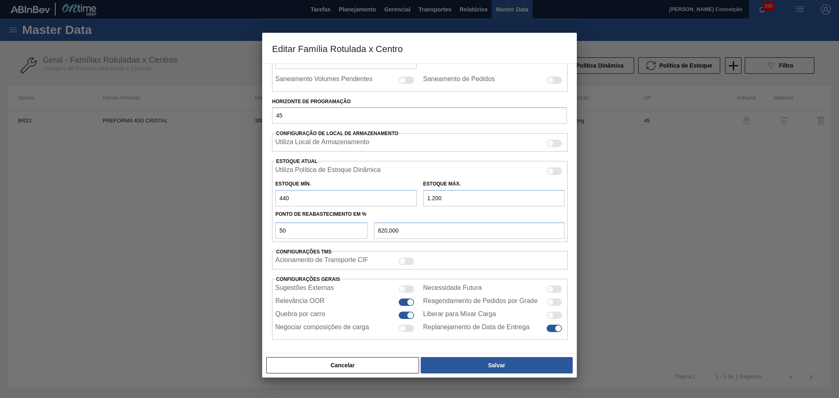
drag, startPoint x: 299, startPoint y: 199, endPoint x: 238, endPoint y: 198, distance: 61.5
click at [243, 199] on div "Editar Família Rotulada x Centro Carteira Preforma Família Preforma Família Rot…" at bounding box center [419, 199] width 839 height 398
type input "3"
type input "601,500"
type input "30"
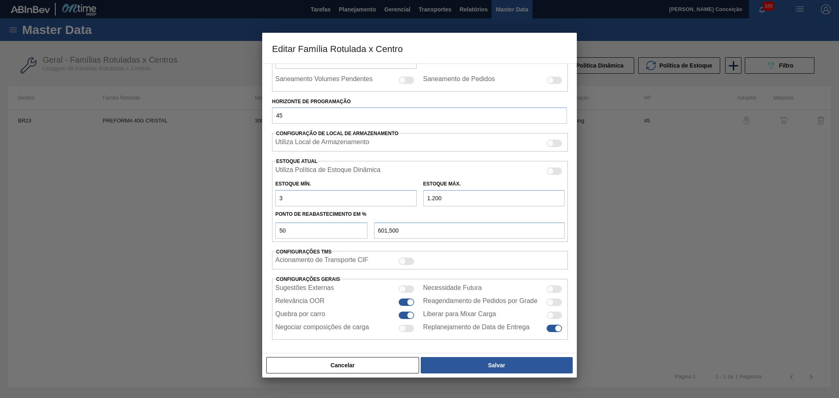
type input "615,000"
type input "300"
type input "750,000"
type input "300"
click at [495, 367] on button "Salvar" at bounding box center [497, 365] width 152 height 16
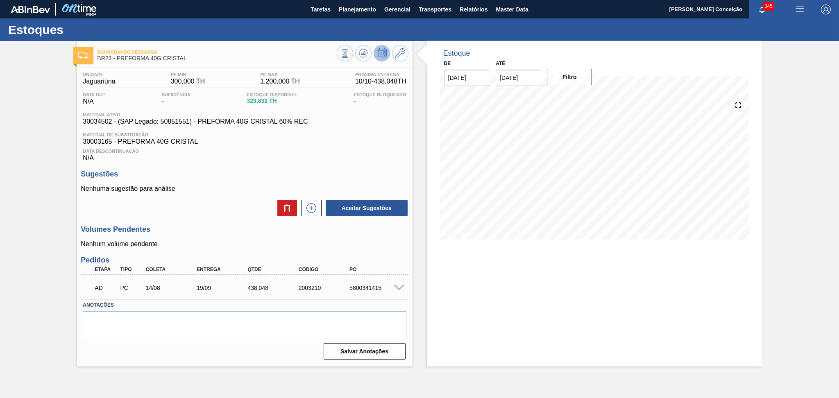
click at [247, 192] on p "Nenhuma sugestão para análise" at bounding box center [245, 188] width 328 height 7
click at [271, 178] on h3 "Sugestões" at bounding box center [245, 174] width 328 height 9
click at [257, 165] on div "Unidade Jaguariúna PE MIN 300,000 TH PE MAX 1.200,000 TH Próxima Entrega 10/10 …" at bounding box center [245, 215] width 336 height 295
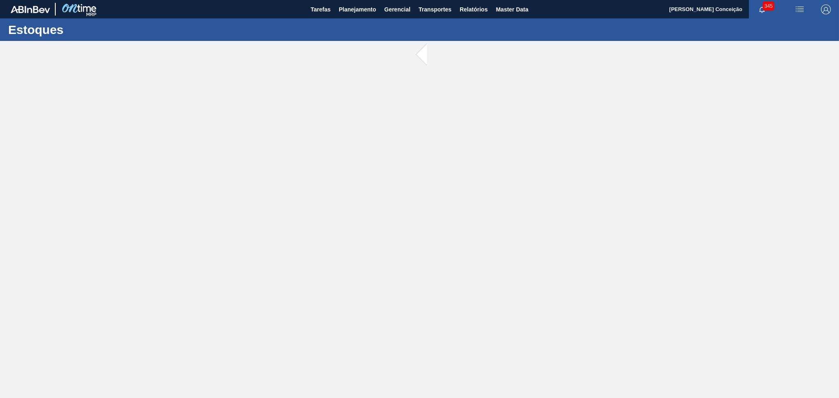
click at [128, 342] on main "Tarefas Planejamento Gerencial Transportes Relatórios Master Data Aline Apareci…" at bounding box center [419, 199] width 839 height 398
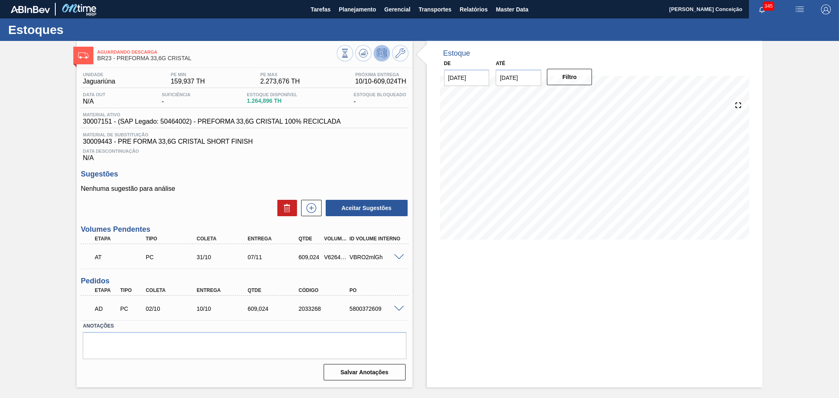
click at [222, 321] on label "Anotações" at bounding box center [244, 327] width 323 height 12
click at [237, 201] on div "Aceitar Sugestões" at bounding box center [245, 208] width 328 height 18
click at [216, 202] on div "Aceitar Sugestões" at bounding box center [245, 208] width 328 height 18
click at [246, 197] on div "Nenhuma sugestão para análise Aceitar Sugestões" at bounding box center [245, 201] width 328 height 32
click at [315, 157] on div "Data Descontinuação N/A" at bounding box center [245, 154] width 328 height 16
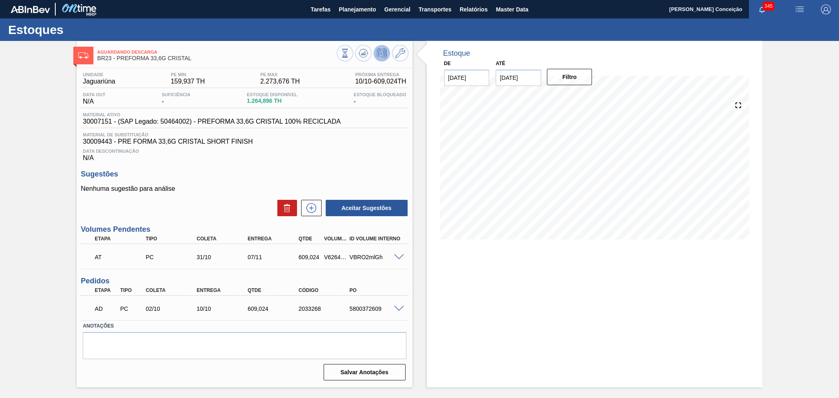
click at [234, 189] on p "Nenhuma sugestão para análise" at bounding box center [245, 188] width 328 height 7
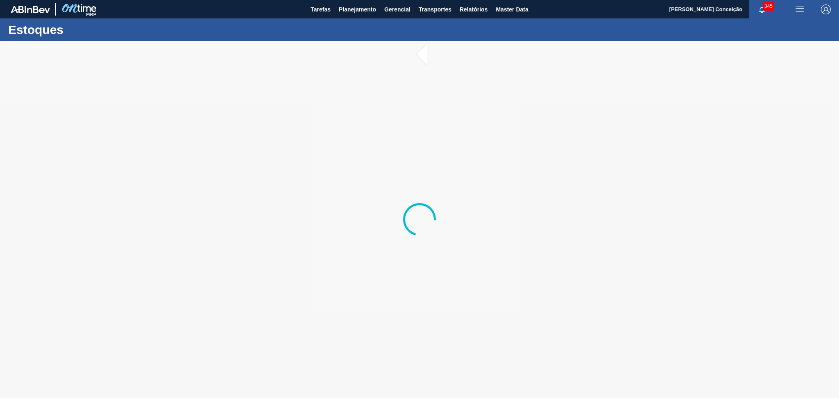
click at [235, 206] on div at bounding box center [419, 219] width 839 height 357
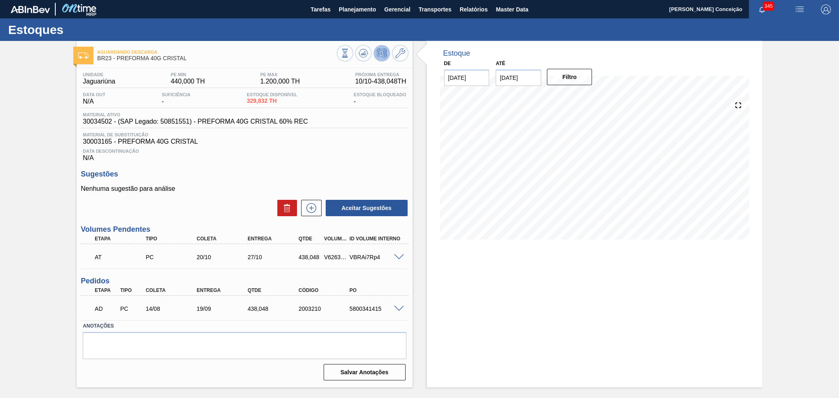
click at [267, 142] on span "30003165 - PREFORMA 40G CRISTAL" at bounding box center [244, 141] width 323 height 7
click at [234, 183] on div "Sugestões Nenhuma sugestão para análise Aceitar Sugestões" at bounding box center [245, 193] width 328 height 47
click at [234, 185] on p "Nenhuma sugestão para análise" at bounding box center [245, 188] width 328 height 7
click at [401, 309] on span at bounding box center [399, 309] width 10 height 6
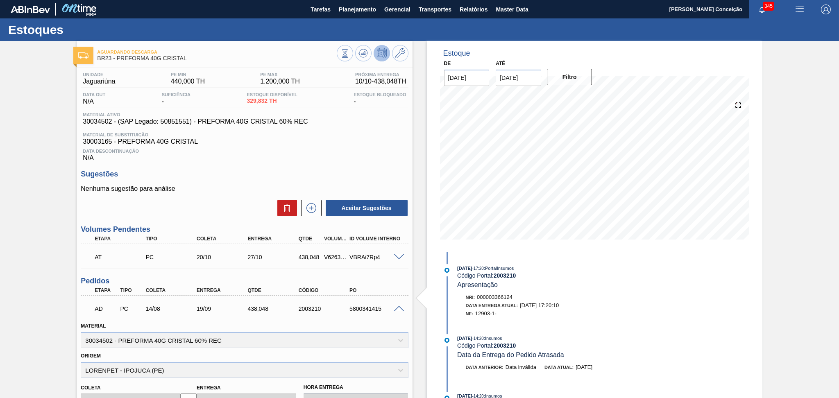
click at [235, 164] on div "Unidade Jaguariúna PE MIN 440,000 TH PE MAX 1.200,000 TH Próxima Entrega 10/10 …" at bounding box center [245, 325] width 336 height 514
click at [109, 123] on span "30034502 - (SAP Legado: 50851551) - PREFORMA 40G CRISTAL 60% REC" at bounding box center [195, 121] width 225 height 7
copy span "30034502"
click at [99, 139] on span "30003165 - PREFORMA 40G CRISTAL" at bounding box center [244, 141] width 323 height 7
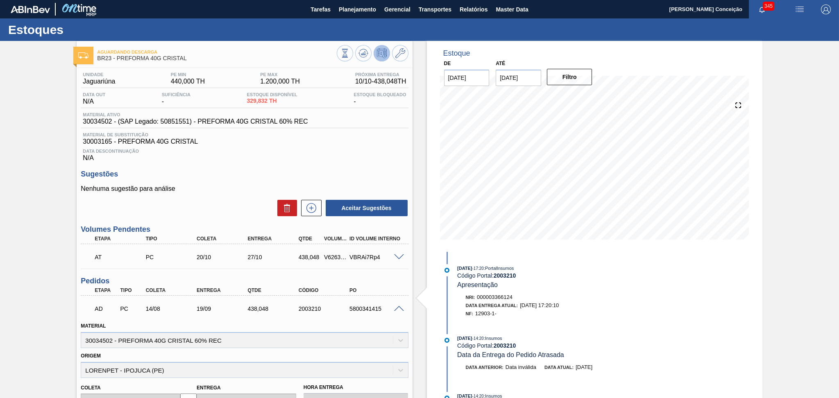
click at [102, 141] on span "30003165 - PREFORMA 40G CRISTAL" at bounding box center [244, 141] width 323 height 7
copy span "30003165"
click at [192, 188] on p "Nenhuma sugestão para análise" at bounding box center [245, 188] width 328 height 7
click at [411, 43] on div "Aguardando Descarga BR23 - PREFORMA 40G CRISTAL" at bounding box center [245, 52] width 336 height 23
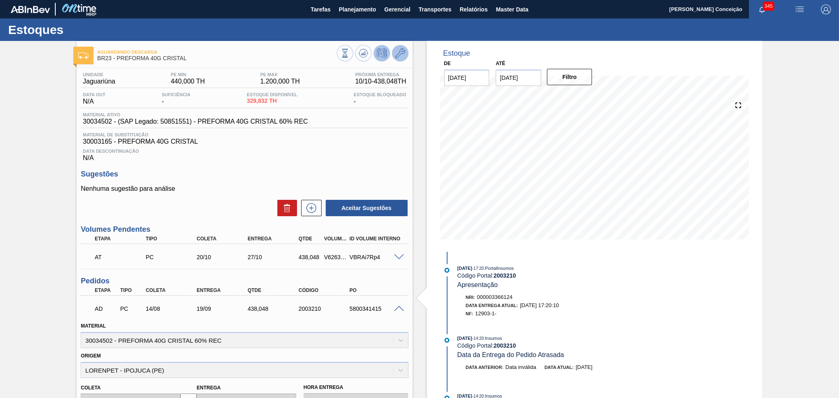
click at [401, 55] on icon at bounding box center [401, 53] width 10 height 10
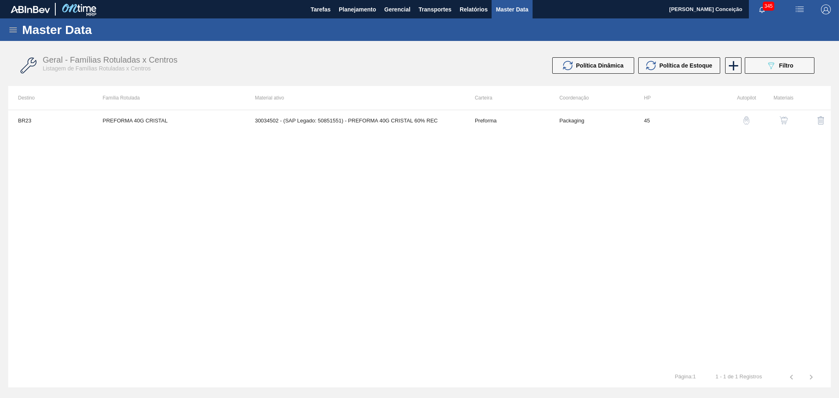
click at [782, 119] on img "button" at bounding box center [784, 120] width 8 height 8
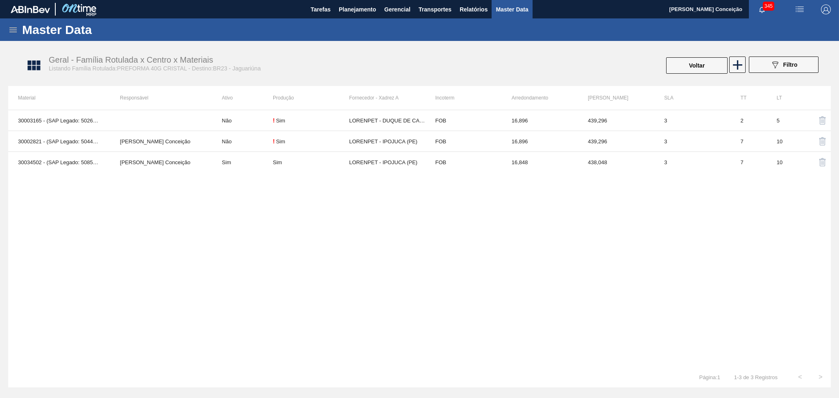
click at [228, 228] on div "30003165 - (SAP Legado: 50266574) - PREFORMA 40G CRISTAL Não ! [PERSON_NAME] - …" at bounding box center [419, 238] width 823 height 257
click at [221, 253] on div "30003165 - (SAP Legado: 50266574) - PREFORMA 40G CRISTAL Não ! [PERSON_NAME] - …" at bounding box center [419, 238] width 823 height 257
click at [238, 240] on div "30003165 - (SAP Legado: 50266574) - PREFORMA 40G CRISTAL Não ! [PERSON_NAME] - …" at bounding box center [419, 238] width 823 height 257
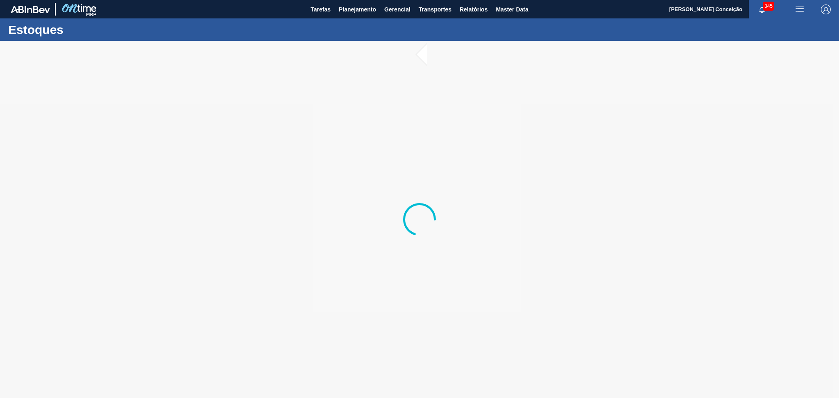
click at [417, 221] on icon at bounding box center [419, 219] width 33 height 33
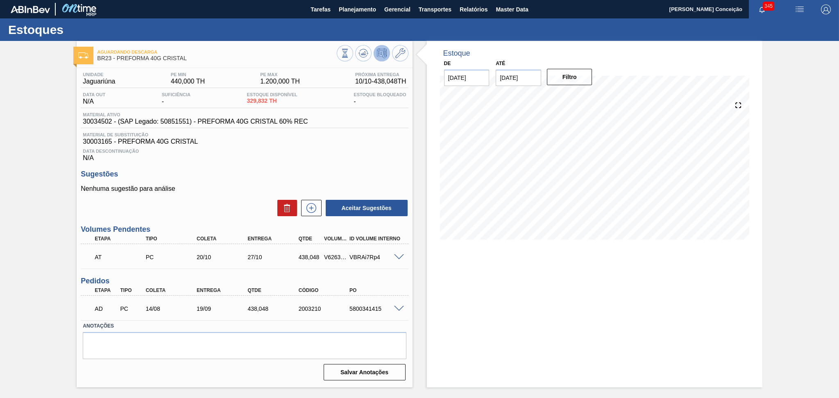
click at [248, 173] on h3 "Sugestões" at bounding box center [245, 174] width 328 height 9
click at [401, 308] on span at bounding box center [399, 309] width 10 height 6
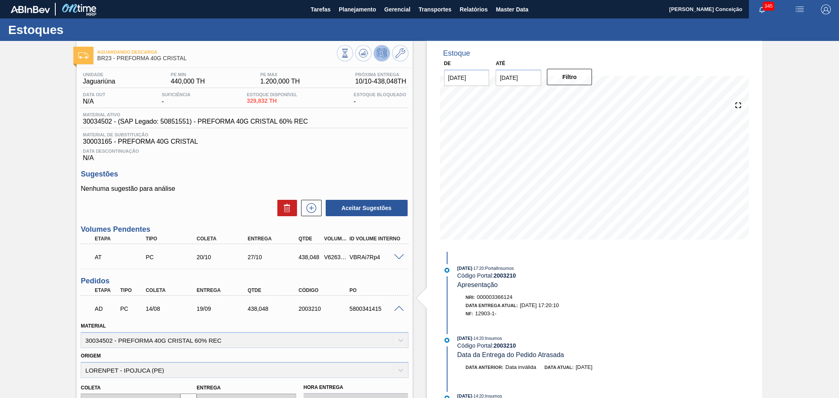
click at [253, 146] on div "Data Descontinuação N/A" at bounding box center [245, 154] width 328 height 16
click at [214, 193] on div "Nenhuma sugestão para análise Aceitar Sugestões" at bounding box center [245, 201] width 328 height 32
click at [399, 309] on span at bounding box center [399, 309] width 10 height 6
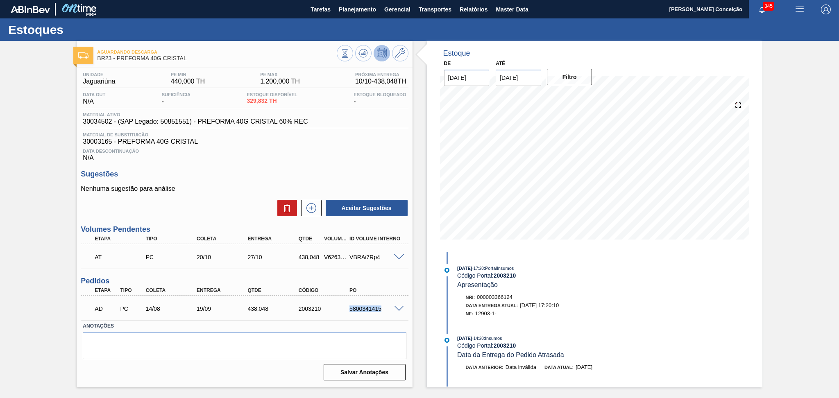
drag, startPoint x: 382, startPoint y: 310, endPoint x: 347, endPoint y: 310, distance: 35.3
click at [347, 310] on div "5800341415" at bounding box center [369, 309] width 51 height 7
copy div "5800341415"
drag, startPoint x: 161, startPoint y: 307, endPoint x: 143, endPoint y: 305, distance: 17.7
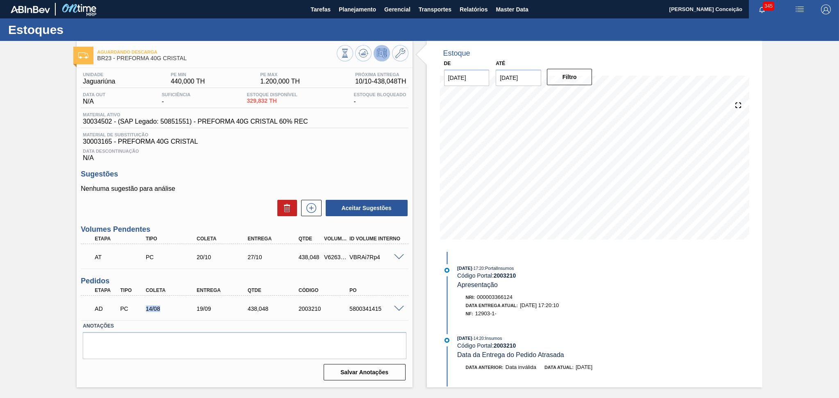
click at [144, 306] on div "14/08" at bounding box center [172, 309] width 57 height 7
click at [397, 306] on span at bounding box center [399, 309] width 10 height 6
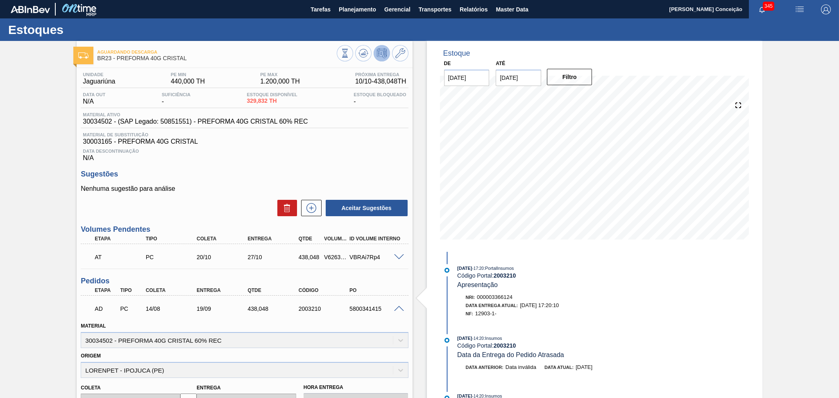
click at [243, 192] on p "Nenhuma sugestão para análise" at bounding box center [245, 188] width 328 height 7
click at [413, 287] on div "Estoque De [DATE] Até [DATE] Filtro 11/10 Projeção de Estoque 767.88 [DOMAIN_NA…" at bounding box center [588, 314] width 350 height 546
click at [205, 185] on p "Nenhuma sugestão para análise" at bounding box center [245, 188] width 328 height 7
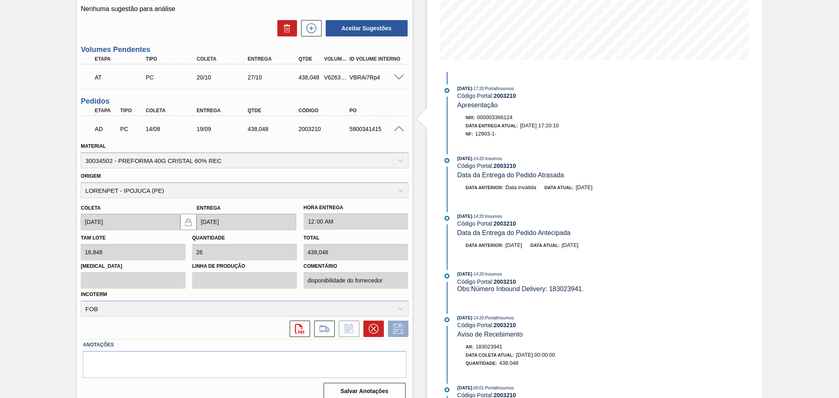
scroll to position [186, 0]
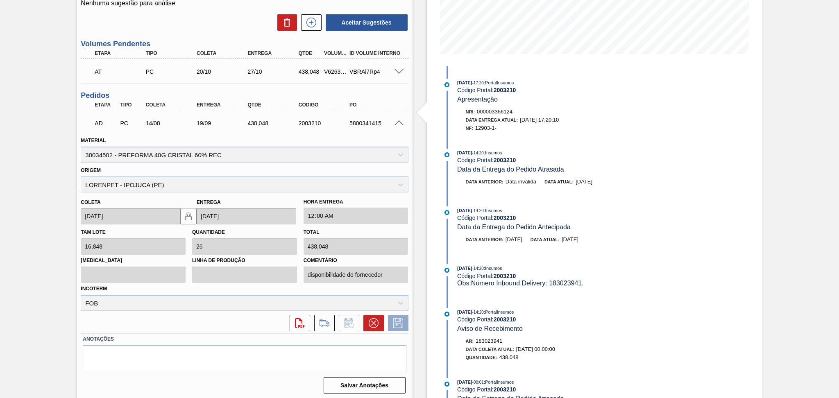
click at [398, 121] on span at bounding box center [399, 124] width 10 height 6
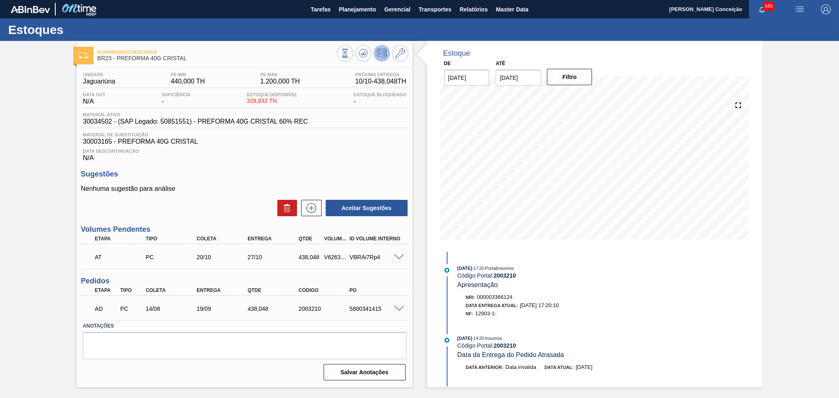
scroll to position [0, 0]
click at [224, 182] on div "Sugestões Nenhuma sugestão para análise Aceitar Sugestões" at bounding box center [245, 193] width 328 height 47
click at [267, 345] on textarea at bounding box center [244, 345] width 323 height 27
click at [598, 347] on div "Código Portal: 2003210" at bounding box center [554, 346] width 195 height 7
click at [601, 305] on div "Data Entrega Atual: [DATE] 17:20:10" at bounding box center [559, 306] width 187 height 8
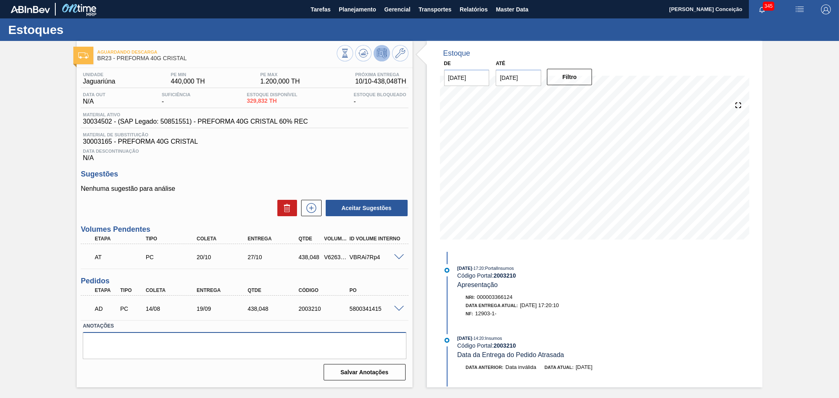
click at [158, 341] on textarea at bounding box center [244, 345] width 323 height 27
click at [191, 185] on p "Nenhuma sugestão para análise" at bounding box center [245, 188] width 328 height 7
click at [264, 150] on span "Data Descontinuação" at bounding box center [244, 151] width 323 height 5
click at [253, 196] on div "Nenhuma sugestão para análise Aceitar Sugestões" at bounding box center [245, 201] width 328 height 32
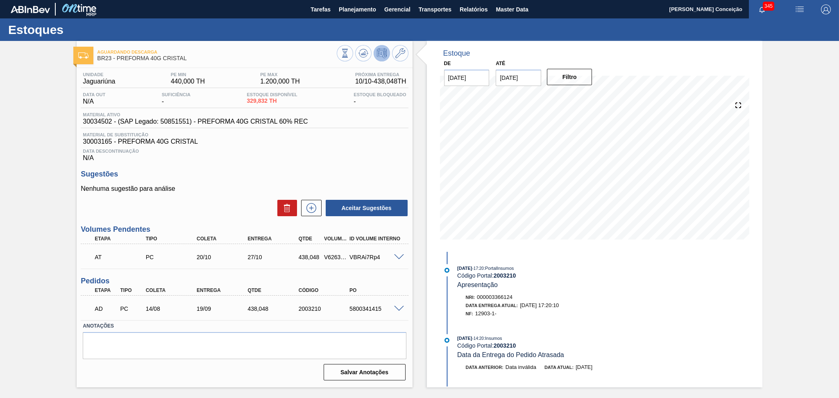
click at [248, 197] on div "Nenhuma sugestão para análise Aceitar Sugestões" at bounding box center [245, 201] width 328 height 32
click at [248, 185] on p "Nenhuma sugestão para análise" at bounding box center [245, 188] width 328 height 7
click at [233, 211] on div "Aceitar Sugestões" at bounding box center [245, 208] width 328 height 18
click at [233, 214] on div "Aceitar Sugestões" at bounding box center [245, 208] width 328 height 18
click at [264, 182] on div "Sugestões Nenhuma sugestão para análise Aceitar Sugestões" at bounding box center [245, 193] width 328 height 47
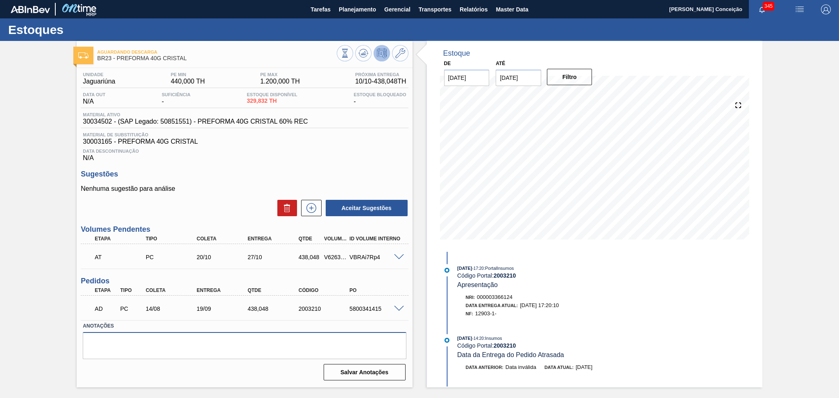
click at [195, 347] on textarea at bounding box center [244, 345] width 323 height 27
click at [416, 298] on div "Estoque De 10/10/2025 Até 30/11/2025 Filtro 10/10 Projeção de Estoque 767.88 Ne…" at bounding box center [588, 214] width 350 height 347
click at [173, 341] on textarea at bounding box center [244, 345] width 323 height 27
click at [638, 291] on div "19/09/2025 - 17:20 : PortalInsumos Código Portal: 2003210 Apresentação Nri: 000…" at bounding box center [546, 293] width 211 height 58
click at [238, 186] on p "Nenhuma sugestão para análise" at bounding box center [245, 188] width 328 height 7
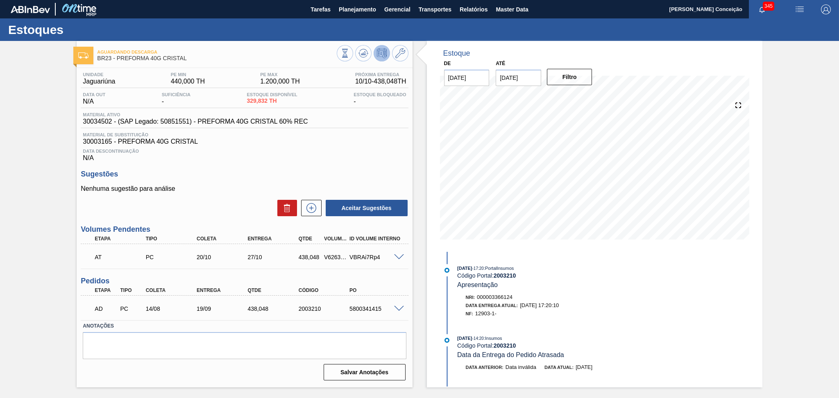
click at [221, 202] on div "Aceitar Sugestões" at bounding box center [245, 208] width 328 height 18
click at [402, 258] on span at bounding box center [399, 258] width 10 height 6
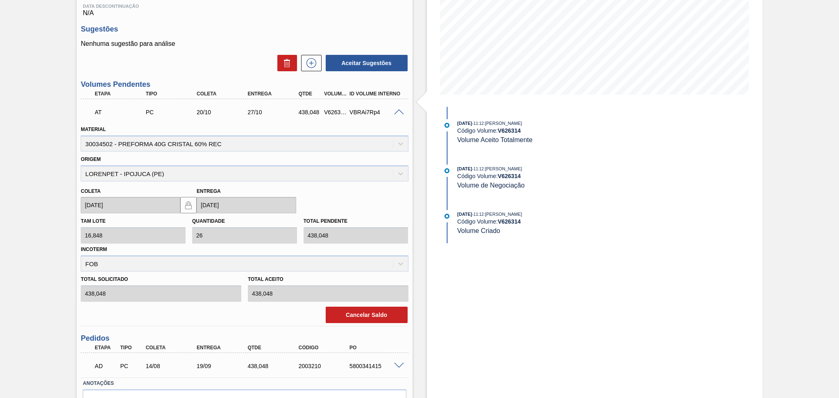
scroll to position [164, 0]
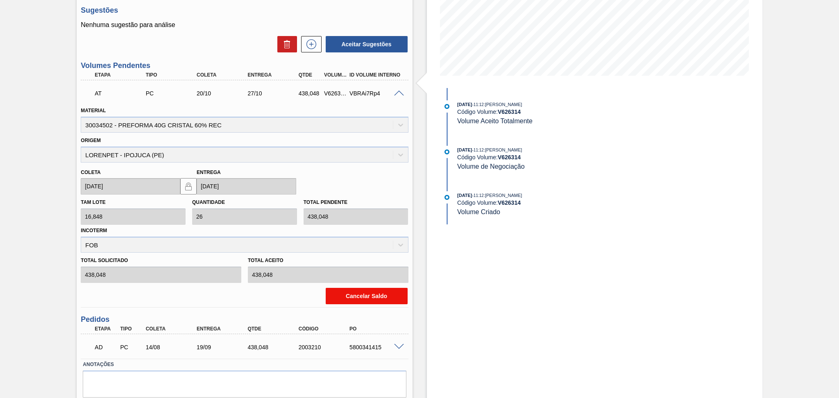
click at [364, 293] on button "Cancelar Saldo" at bounding box center [367, 296] width 82 height 16
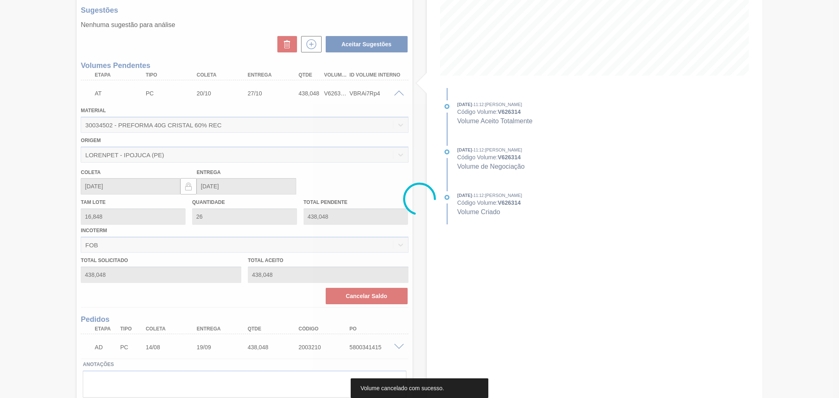
scroll to position [0, 0]
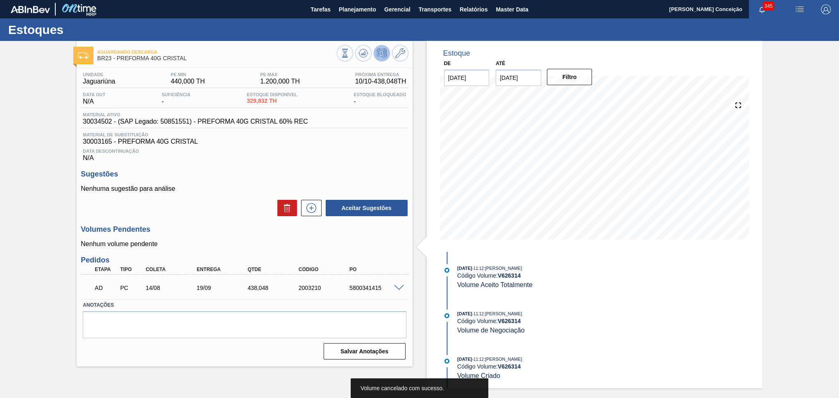
click at [220, 210] on div "Aceitar Sugestões" at bounding box center [245, 208] width 328 height 18
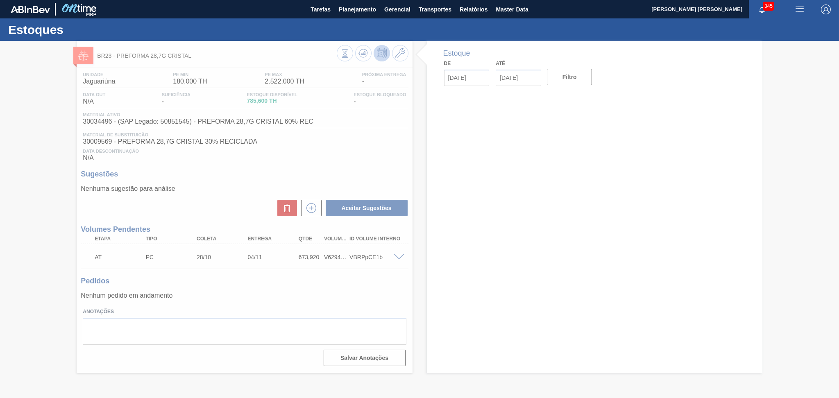
click at [201, 298] on div at bounding box center [419, 219] width 839 height 357
click at [239, 225] on div at bounding box center [419, 219] width 839 height 357
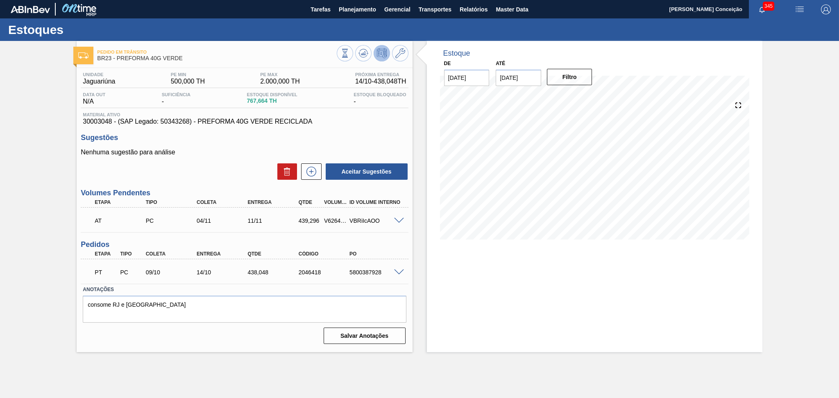
click at [200, 159] on div "Nenhuma sugestão para análise Aceitar Sugestões" at bounding box center [245, 165] width 328 height 32
click at [221, 304] on textarea "consome RJ e NE" at bounding box center [244, 309] width 323 height 27
click at [252, 175] on div "Aceitar Sugestões" at bounding box center [245, 172] width 328 height 18
click at [243, 164] on div "Aceitar Sugestões" at bounding box center [245, 172] width 328 height 18
click at [226, 176] on div "Aceitar Sugestões" at bounding box center [245, 172] width 328 height 18
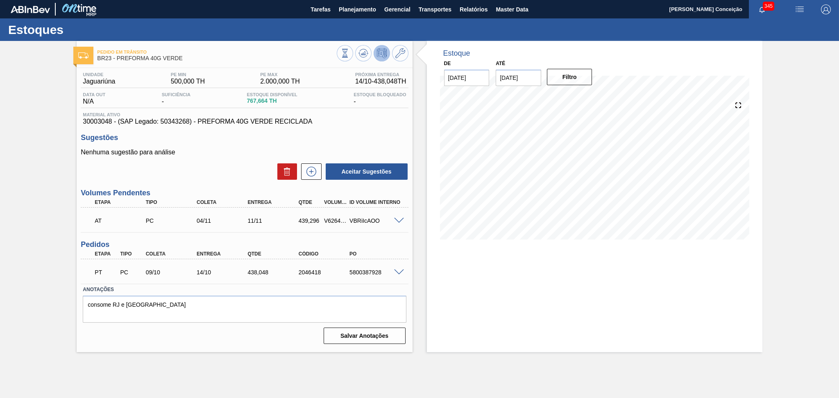
click at [415, 225] on div "Estoque De 10/10/2025 Até 30/11/2025 Filtro 12/10 Projeção de Estoque 767.664 N…" at bounding box center [588, 197] width 350 height 312
click at [207, 167] on div "Aceitar Sugestões" at bounding box center [245, 172] width 328 height 18
click at [230, 312] on textarea "consome RJ e NE" at bounding box center [244, 309] width 323 height 27
click at [416, 244] on div "Estoque De 10/10/2025 Até 30/11/2025 Filtro 19/10 Projeção de Estoque 987.714 N…" at bounding box center [588, 197] width 350 height 312
click at [225, 157] on div "Nenhuma sugestão para análise Aceitar Sugestões" at bounding box center [245, 165] width 328 height 32
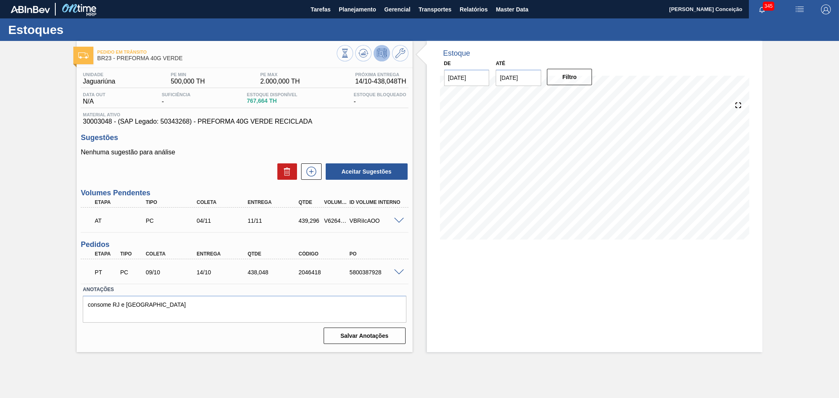
click at [231, 165] on div "Aceitar Sugestões" at bounding box center [245, 172] width 328 height 18
click at [237, 141] on h3 "Sugestões" at bounding box center [245, 138] width 328 height 9
click at [257, 149] on p "Nenhuma sugestão para análise" at bounding box center [245, 152] width 328 height 7
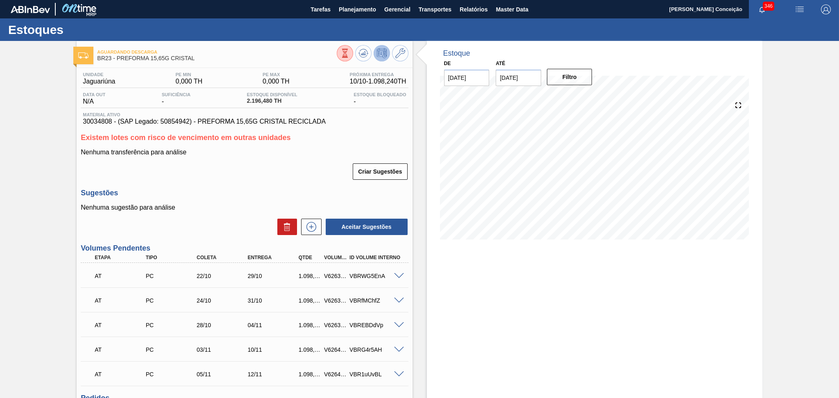
click at [263, 201] on div "Sugestões Nenhuma sugestão para análise Aceitar Sugestões" at bounding box center [245, 212] width 328 height 47
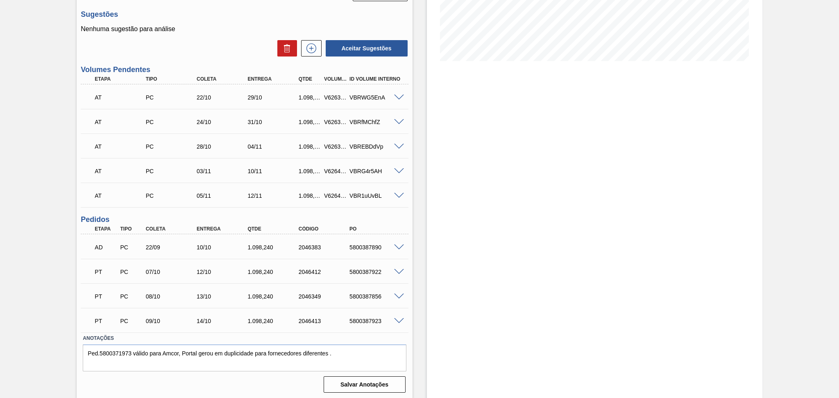
scroll to position [180, 0]
click at [418, 312] on div "Estoque De [DATE] Até [DATE] Filtro" at bounding box center [588, 130] width 350 height 538
click at [239, 49] on div "Aceitar Sugestões" at bounding box center [245, 48] width 328 height 18
click at [415, 300] on div "Estoque De [DATE] Até [DATE] Filtro" at bounding box center [588, 130] width 350 height 538
click at [217, 271] on div "12/10" at bounding box center [223, 271] width 57 height 7
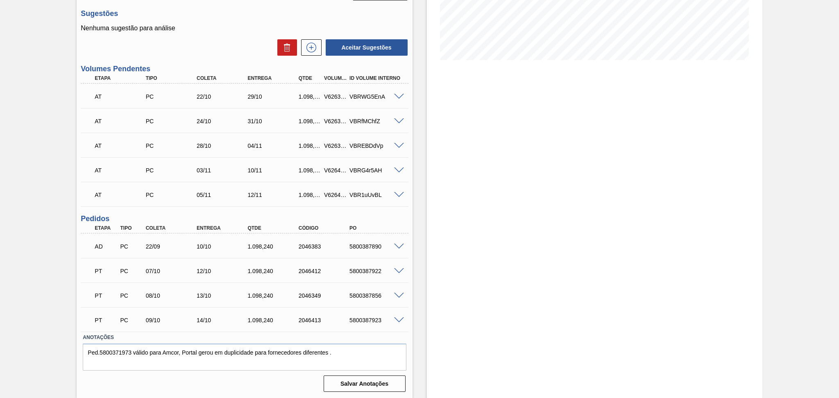
click at [220, 293] on div "13/10" at bounding box center [223, 296] width 57 height 7
click at [217, 318] on div "14/10" at bounding box center [223, 320] width 57 height 7
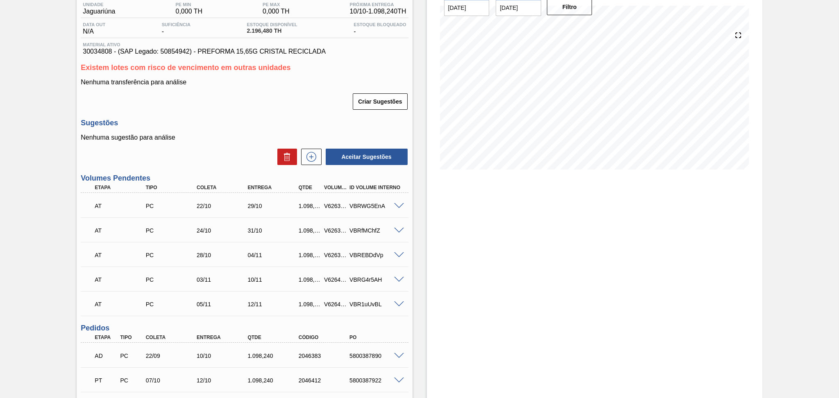
click at [230, 168] on div "Unidade Jaguariúna PE MIN 0,000 TH PE MAX 0,000 TH Próxima Entrega 10/10 - 1.09…" at bounding box center [245, 251] width 336 height 507
click at [269, 209] on div "AT PC 22/10 29/10 1.098,240 V626354 VBRWG5EnA" at bounding box center [242, 205] width 306 height 16
click at [268, 231] on div "31/10" at bounding box center [274, 230] width 57 height 7
click at [210, 141] on p "Nenhuma sugestão para análise" at bounding box center [245, 137] width 328 height 7
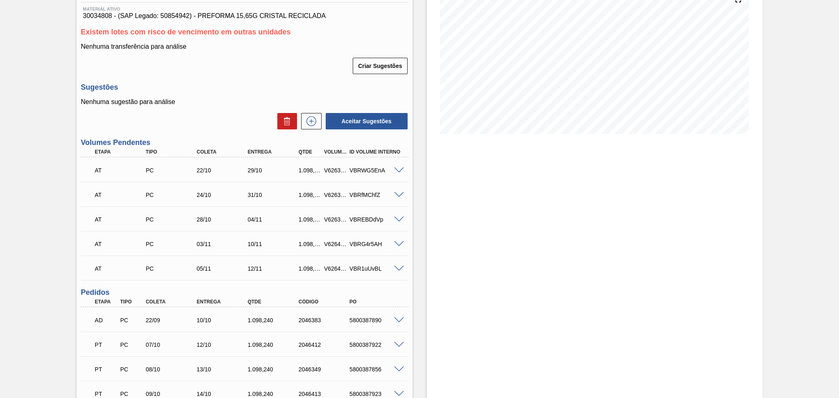
scroll to position [180, 0]
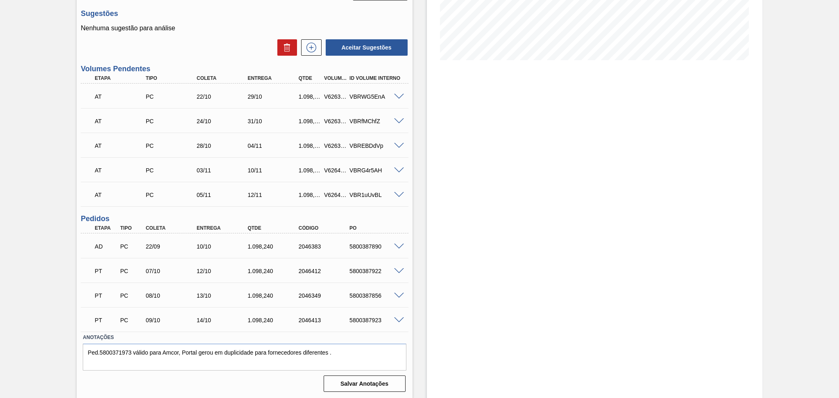
click at [421, 275] on div "Estoque De [DATE] Até [DATE] Filtro" at bounding box center [588, 130] width 350 height 538
click at [272, 101] on div "AT PC 22/10 29/10 1.098,240 V626354 VBRWG5EnA" at bounding box center [242, 96] width 306 height 16
click at [269, 121] on div "31/10" at bounding box center [274, 121] width 57 height 7
click at [270, 144] on div "04/11" at bounding box center [274, 146] width 57 height 7
click at [268, 169] on div "10/11" at bounding box center [274, 170] width 57 height 7
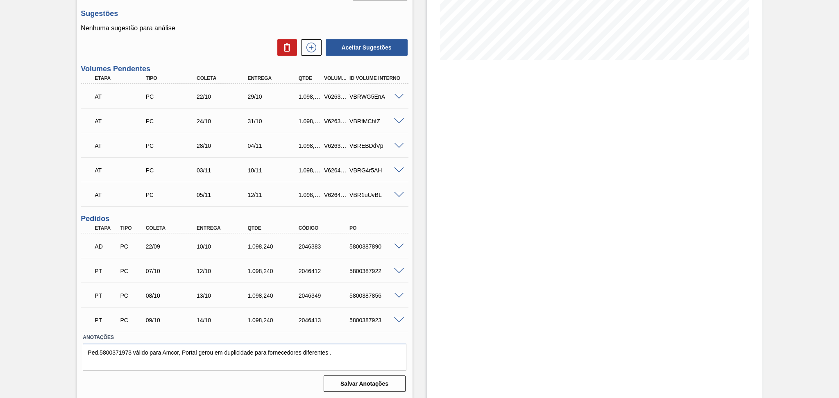
click at [269, 193] on div "12/11" at bounding box center [274, 195] width 57 height 7
click at [417, 127] on div "Estoque De [DATE] Até [DATE] Filtro" at bounding box center [588, 130] width 350 height 538
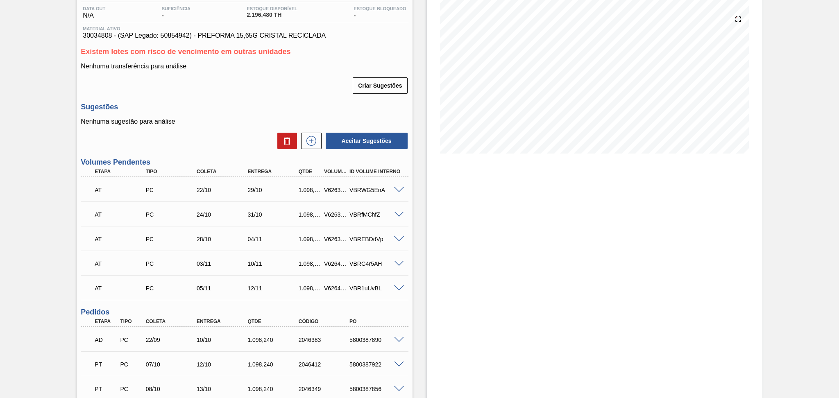
scroll to position [70, 0]
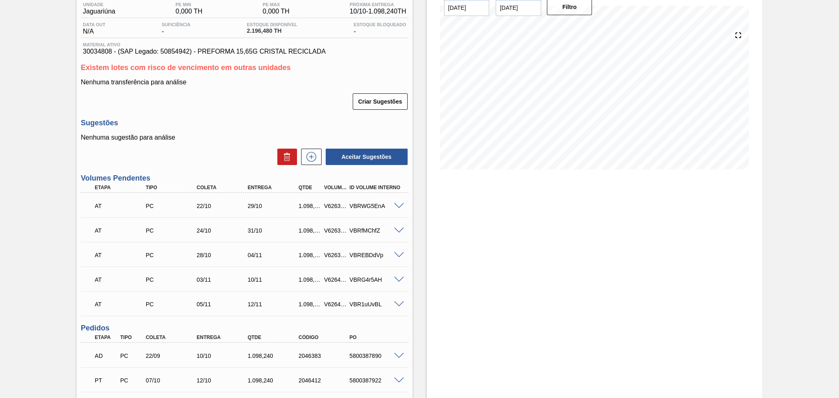
click at [304, 121] on h3 "Sugestões" at bounding box center [245, 123] width 328 height 9
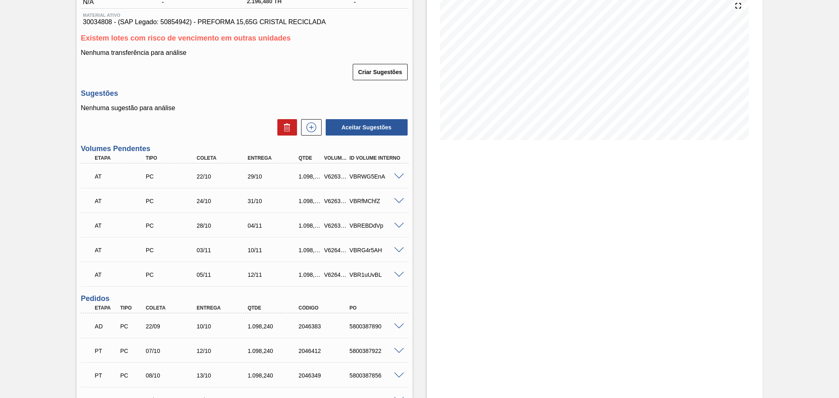
scroll to position [180, 0]
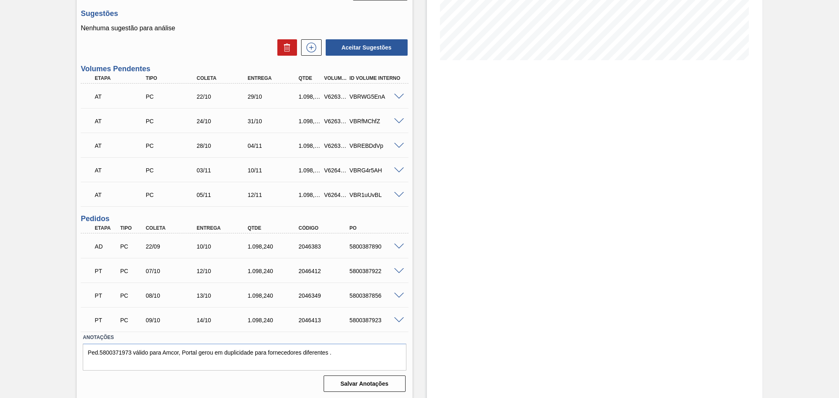
click at [425, 199] on div "Estoque De [DATE] Até [DATE] Filtro" at bounding box center [588, 130] width 350 height 538
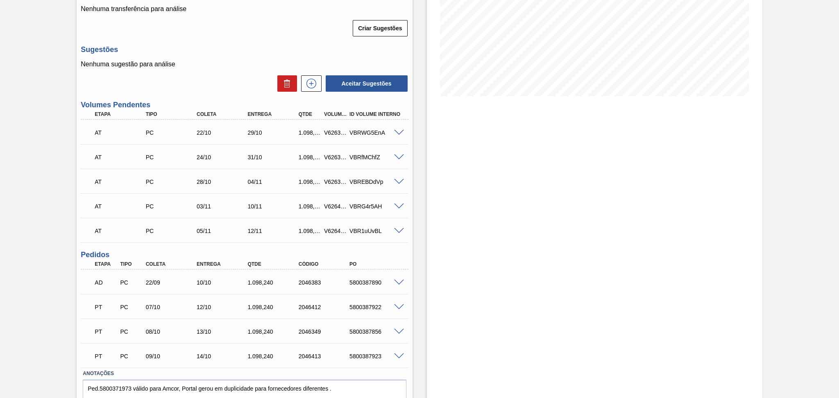
scroll to position [125, 0]
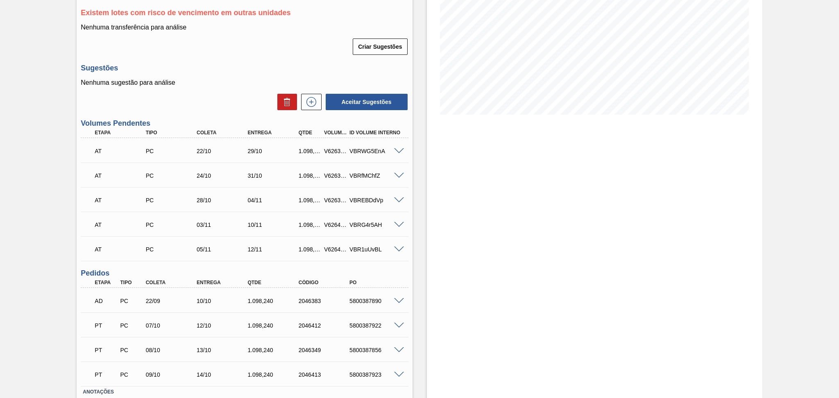
click at [188, 66] on h3 "Sugestões" at bounding box center [245, 68] width 328 height 9
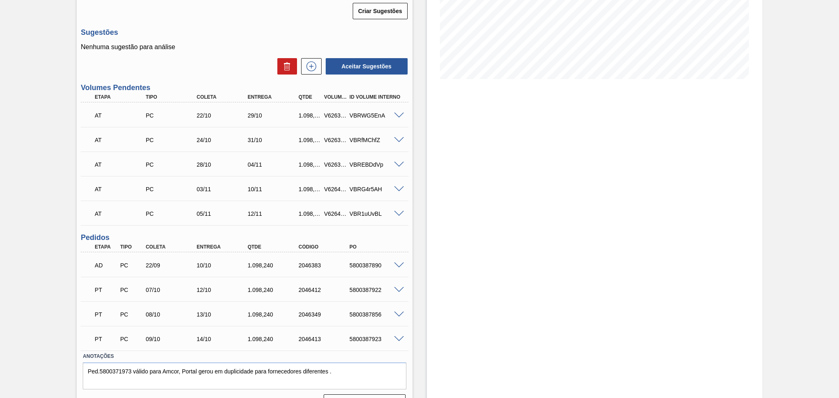
scroll to position [180, 0]
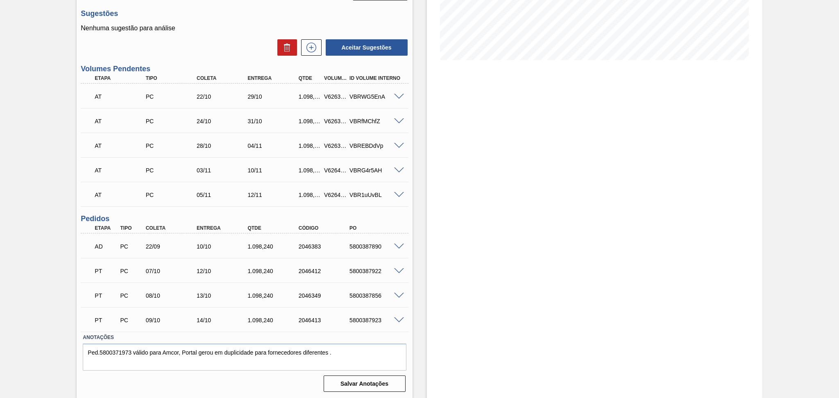
click at [224, 42] on div "Aceitar Sugestões" at bounding box center [245, 48] width 328 height 18
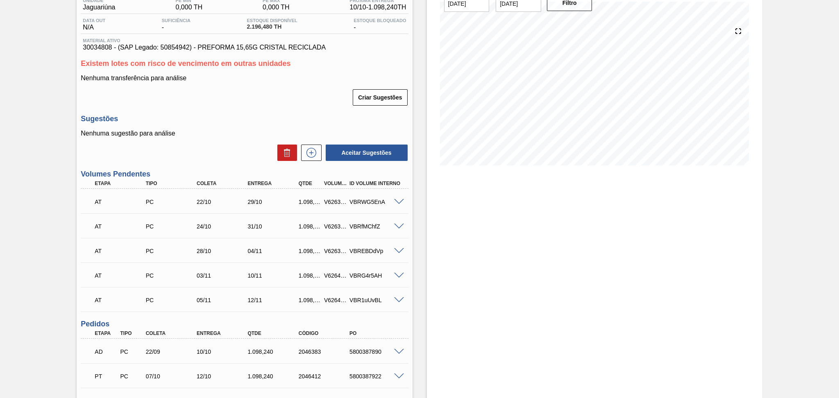
scroll to position [0, 0]
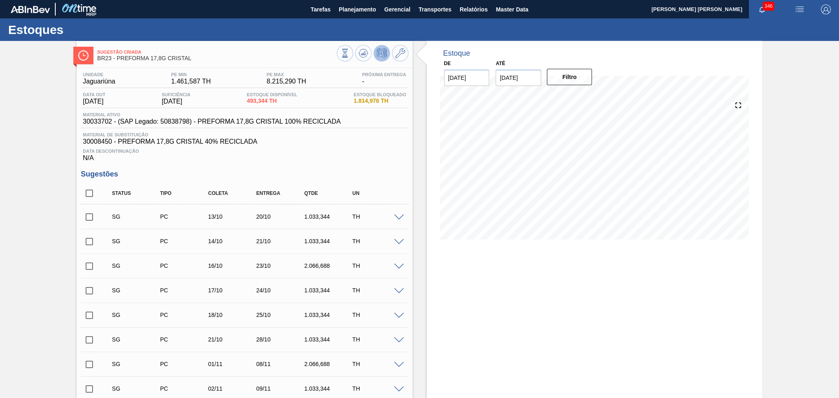
click at [346, 168] on div "Unidade Jaguariúna PE MIN 1.461,587 TH PE MAX 8.215,290 TH Próxima Entrega - Da…" at bounding box center [245, 336] width 336 height 536
click at [90, 195] on input "checkbox" at bounding box center [89, 193] width 17 height 17
checkbox input "true"
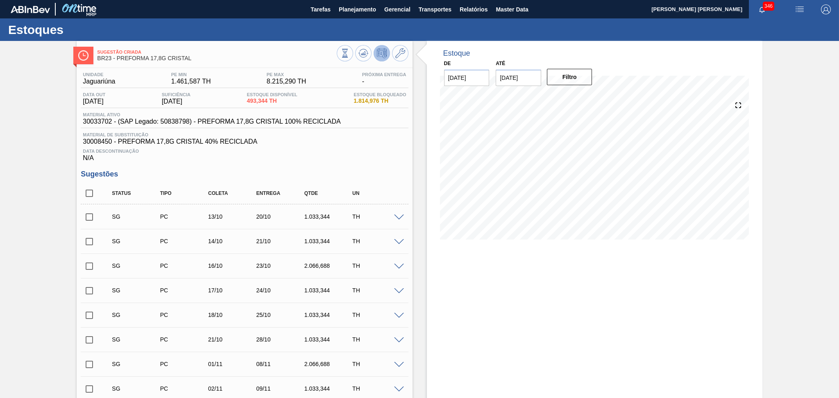
checkbox input "true"
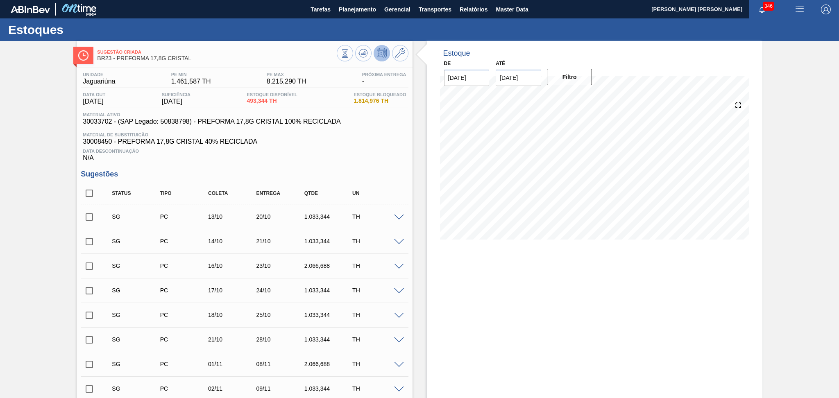
checkbox input "true"
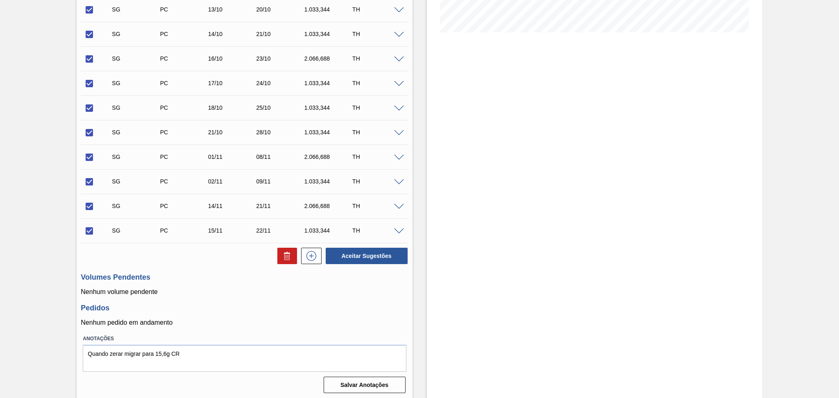
scroll to position [209, 0]
click at [278, 254] on button at bounding box center [288, 254] width 20 height 16
checkbox input "false"
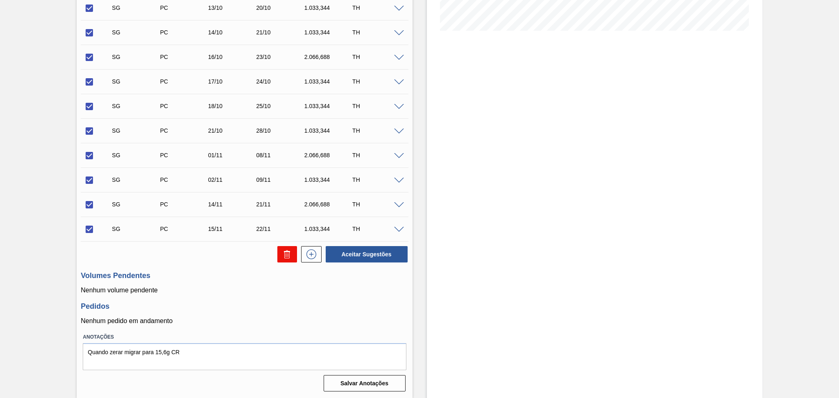
checkbox input "false"
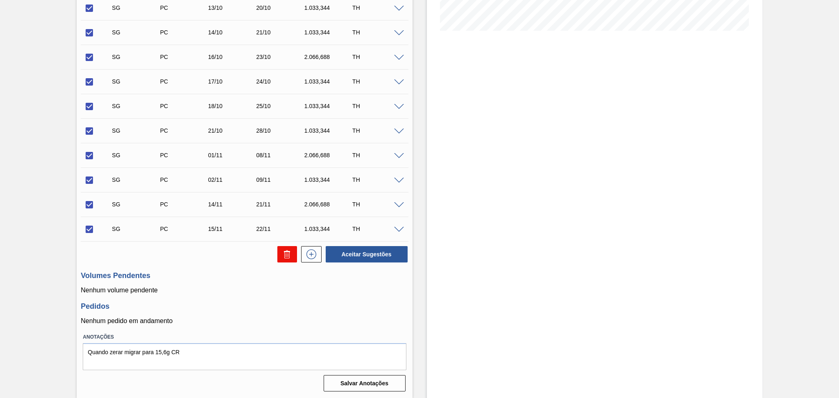
checkbox input "false"
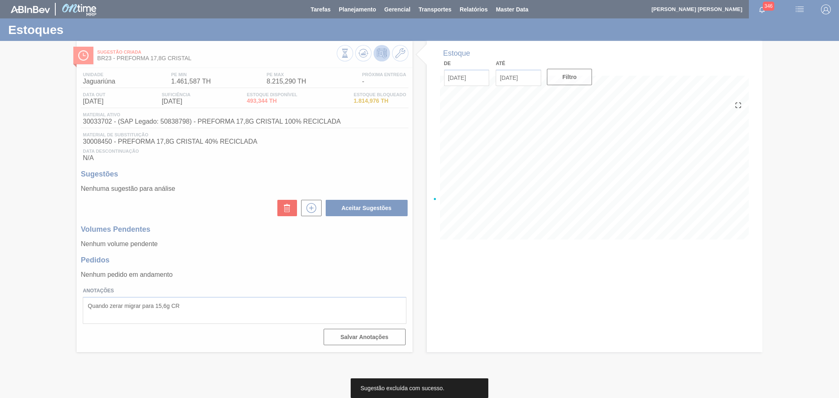
scroll to position [0, 0]
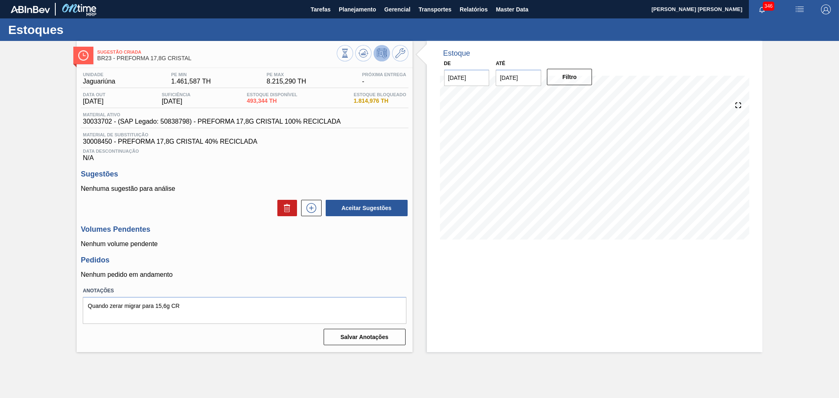
click at [427, 217] on div "Estoque De 10/10/2025 Até 30/11/2025 Filtro 10/10 Projeção de Estoque 493.344 N…" at bounding box center [595, 146] width 336 height 211
click at [362, 174] on h3 "Sugestões" at bounding box center [245, 174] width 328 height 9
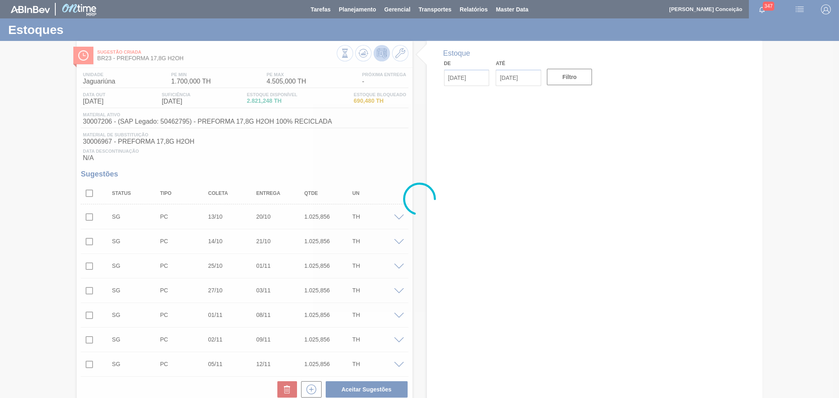
drag, startPoint x: 266, startPoint y: 160, endPoint x: 187, endPoint y: 170, distance: 80.2
click at [266, 159] on div "Data Descontinuação N/A" at bounding box center [245, 154] width 328 height 16
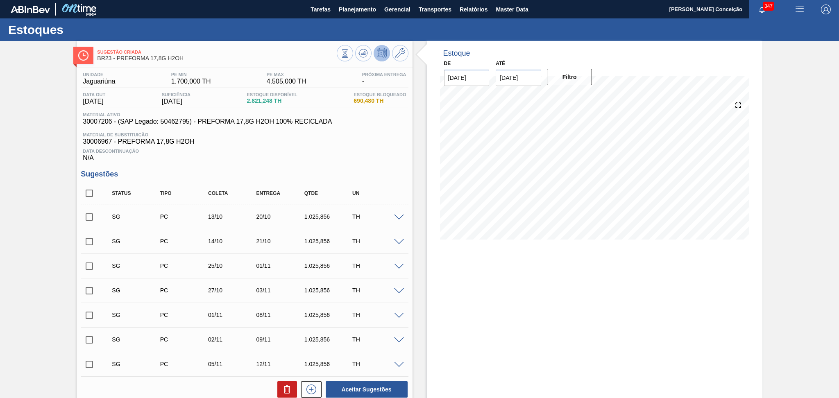
click at [88, 200] on input "checkbox" at bounding box center [89, 193] width 17 height 17
checkbox input "true"
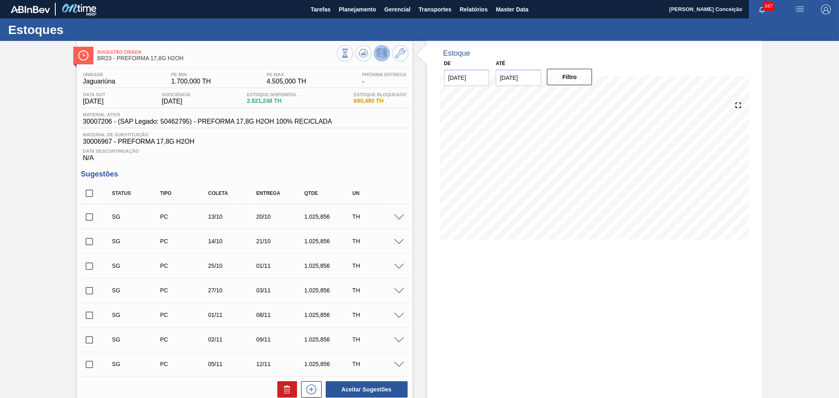
checkbox input "true"
click at [91, 194] on input "checkbox" at bounding box center [89, 193] width 17 height 17
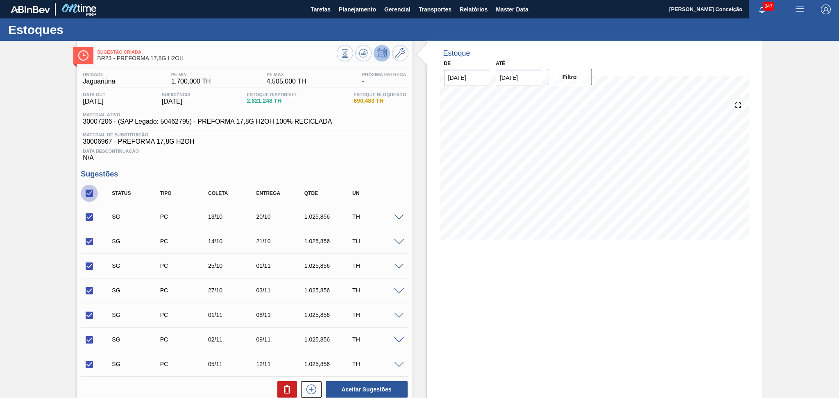
checkbox input "false"
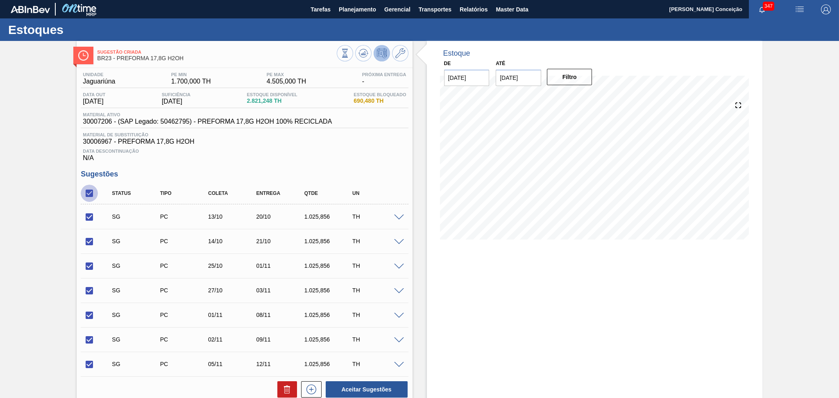
checkbox input "false"
click at [91, 194] on input "checkbox" at bounding box center [89, 193] width 17 height 17
checkbox input "true"
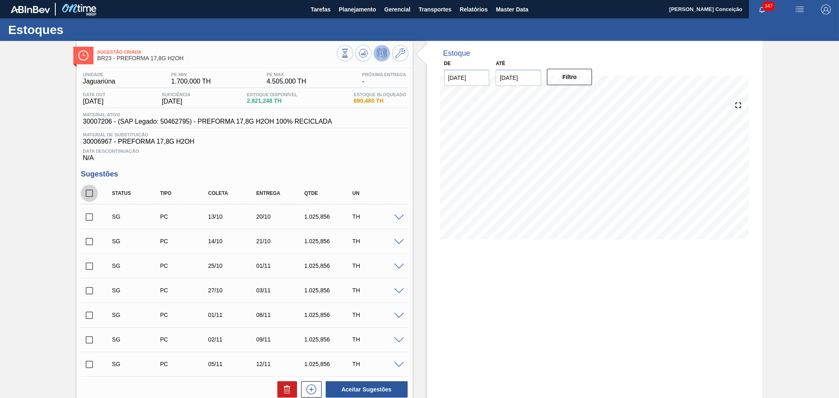
checkbox input "true"
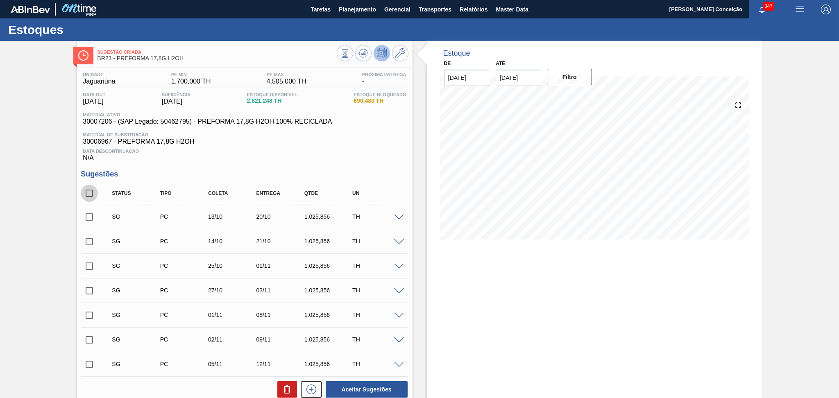
checkbox input "true"
click at [289, 387] on icon at bounding box center [287, 387] width 6 height 1
checkbox input "false"
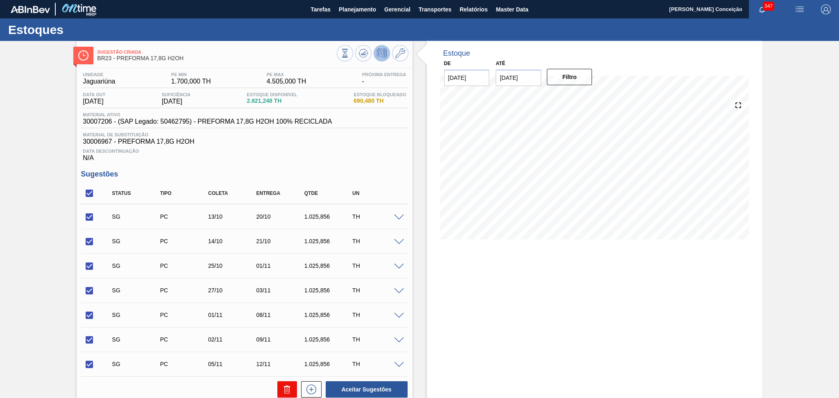
checkbox input "false"
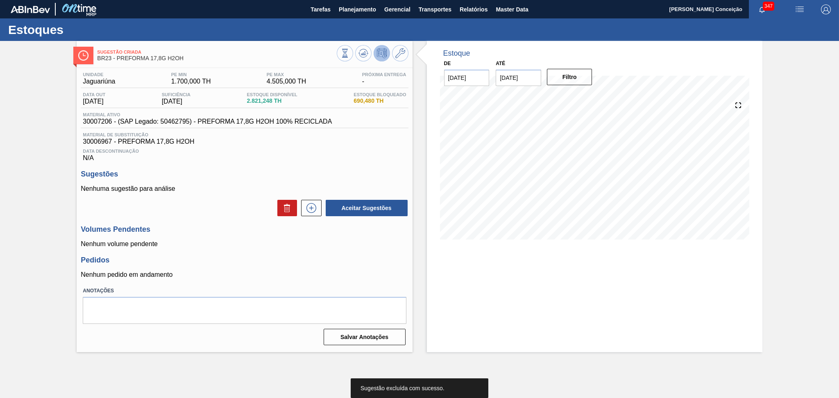
click at [250, 223] on div "Unidade Jaguariúna PE MIN 1.700,000 TH PE MAX 4.505,000 TH Próxima Entrega - Da…" at bounding box center [245, 208] width 336 height 280
click at [344, 145] on span "30006967 - PREFORMA 17,8G H2OH" at bounding box center [244, 141] width 323 height 7
click at [252, 164] on div "Unidade Jaguariúna PE MIN 1.700,000 TH PE MAX 4.505,000 TH Próxima Entrega - Da…" at bounding box center [245, 208] width 336 height 280
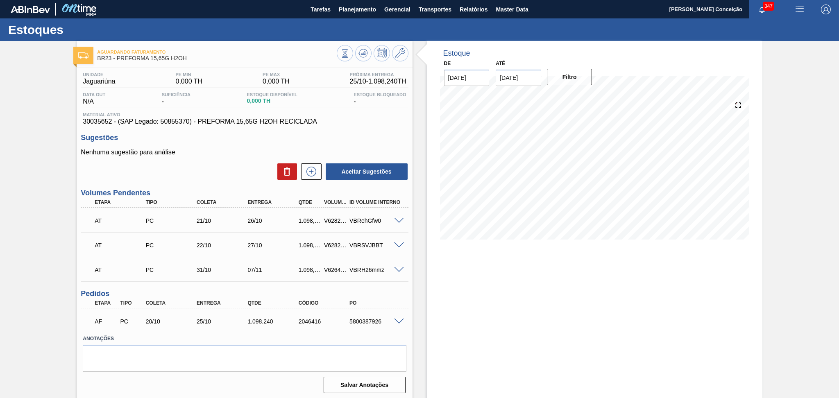
click at [482, 272] on div "Estoque De [DATE] Até [DATE] Filtro 19/10 Projeção de Estoque 0 [DOMAIN_NAME] 0…" at bounding box center [595, 220] width 336 height 359
click at [253, 165] on div "Aceitar Sugestões" at bounding box center [245, 172] width 328 height 18
click at [184, 353] on textarea at bounding box center [244, 358] width 323 height 27
click at [248, 364] on textarea at bounding box center [244, 358] width 323 height 27
click at [246, 157] on div "Nenhuma sugestão para análise Aceitar Sugestões" at bounding box center [245, 165] width 328 height 32
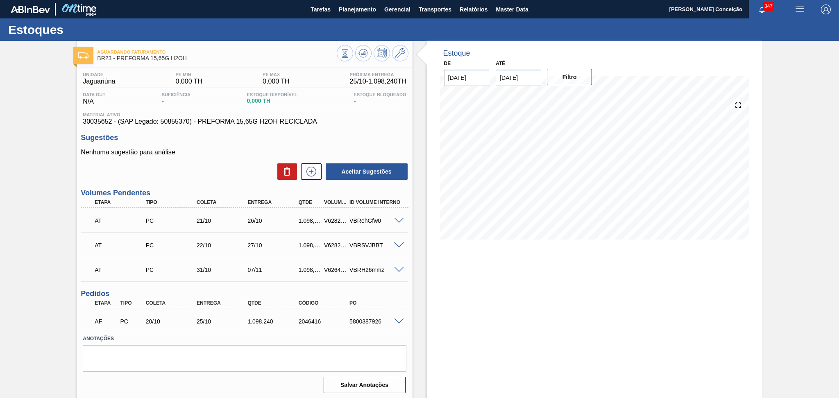
click at [216, 165] on div "Aceitar Sugestões" at bounding box center [245, 172] width 328 height 18
click at [397, 220] on span at bounding box center [399, 221] width 10 height 6
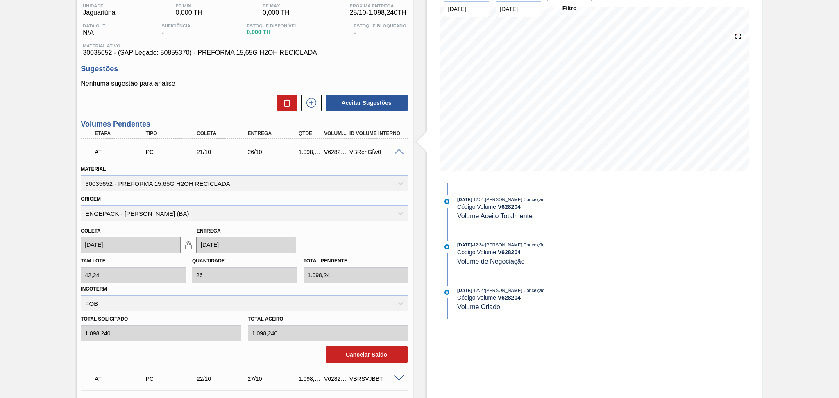
scroll to position [164, 0]
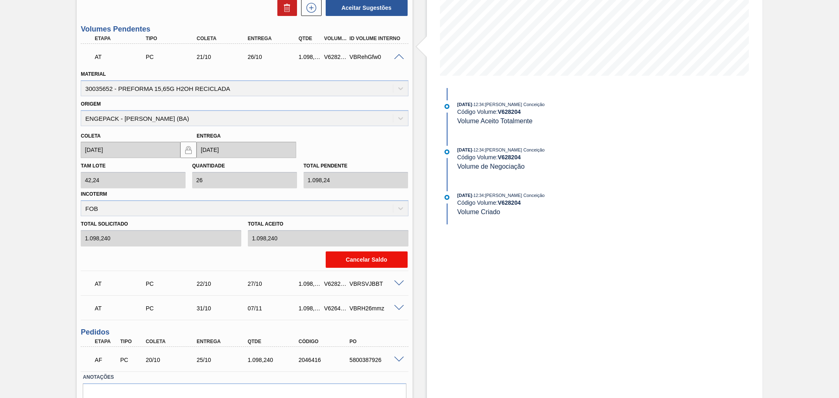
click at [336, 262] on button "Cancelar Saldo" at bounding box center [367, 260] width 82 height 16
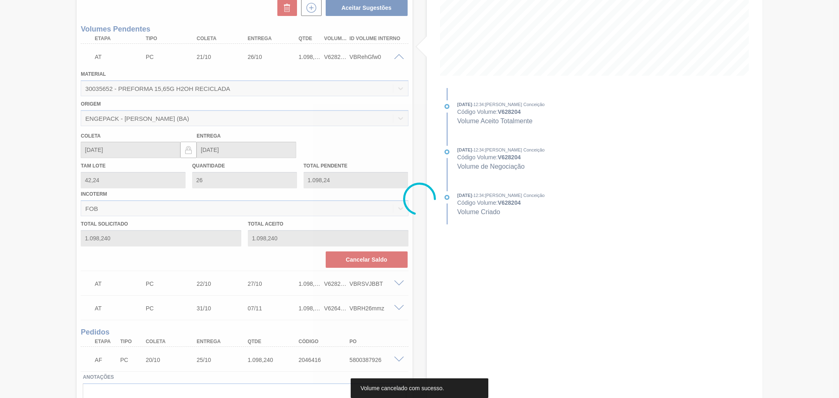
scroll to position [0, 0]
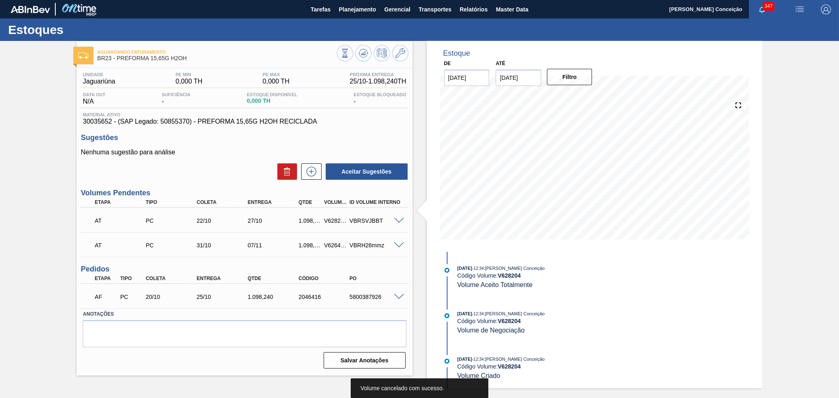
click at [225, 165] on div "Aceitar Sugestões" at bounding box center [245, 172] width 328 height 18
click at [318, 171] on icon at bounding box center [311, 172] width 13 height 10
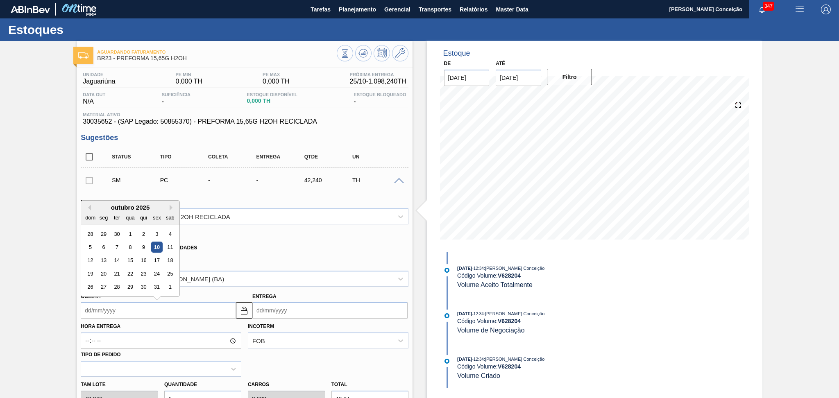
click at [124, 305] on input "Coleta" at bounding box center [158, 311] width 155 height 16
click at [146, 285] on div "30" at bounding box center [143, 287] width 11 height 11
type input "[DATE]"
type input "04/11/2025"
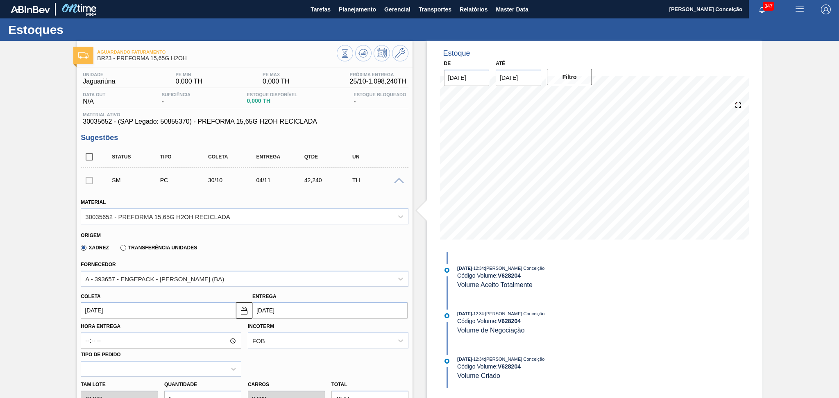
click at [122, 309] on input "[DATE]" at bounding box center [158, 311] width 155 height 16
click at [103, 290] on div "27" at bounding box center [103, 287] width 11 height 11
type input "[DATE]"
click at [114, 296] on div "Coleta 27/10/2025" at bounding box center [158, 305] width 155 height 28
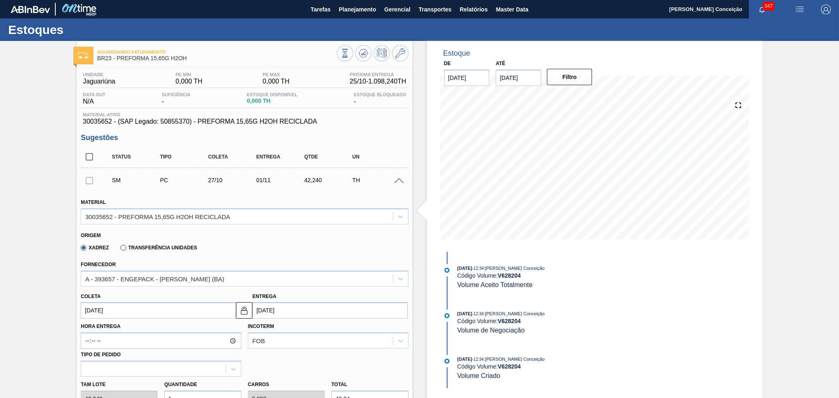
click at [119, 310] on input "[DATE]" at bounding box center [158, 311] width 155 height 16
click at [155, 274] on div "24" at bounding box center [157, 273] width 11 height 11
type input "[DATE]"
click at [127, 311] on input "[DATE]" at bounding box center [158, 311] width 155 height 16
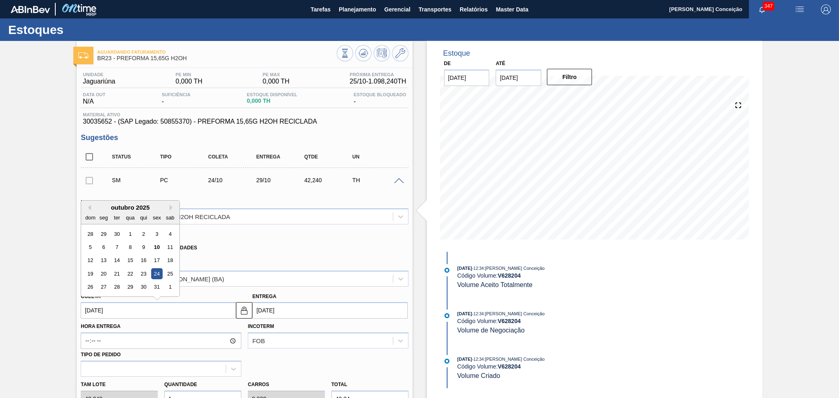
click at [159, 273] on div "24" at bounding box center [157, 273] width 11 height 11
click at [103, 312] on input "[DATE]" at bounding box center [158, 311] width 155 height 16
click at [106, 285] on div "27" at bounding box center [103, 287] width 11 height 11
type input "[DATE]"
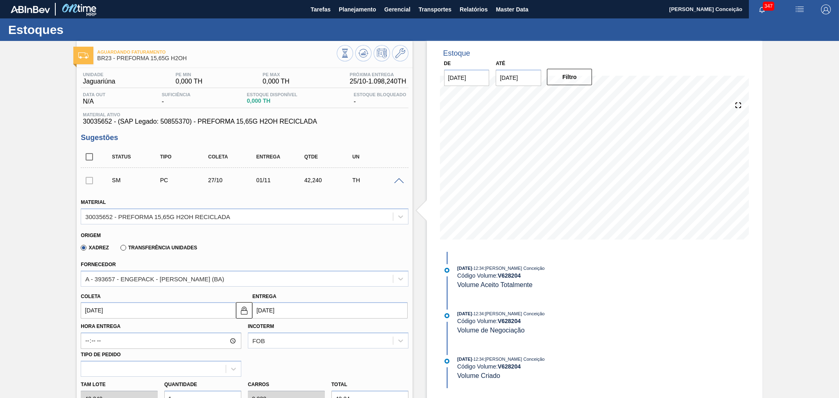
click at [277, 241] on div "Xadrez Transferência Unidades" at bounding box center [241, 247] width 321 height 16
click at [301, 253] on div "Xadrez Transferência Unidades" at bounding box center [241, 247] width 321 height 16
click at [116, 307] on input "[DATE]" at bounding box center [158, 311] width 155 height 16
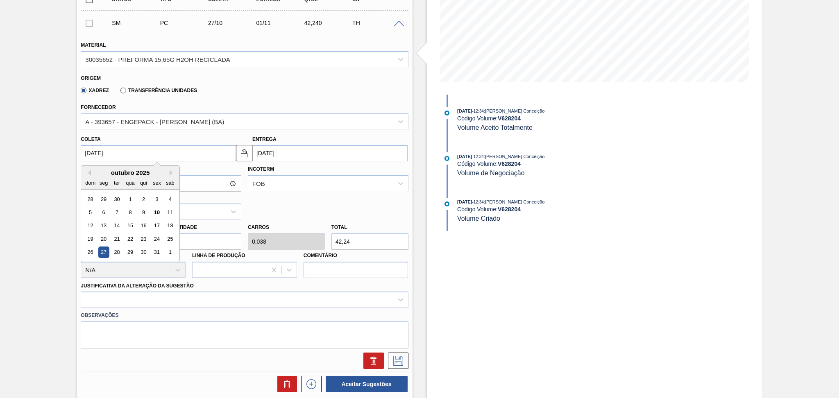
scroll to position [164, 0]
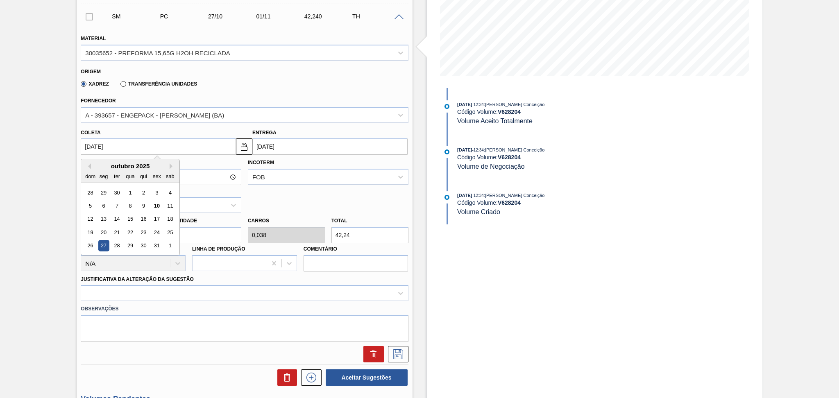
click at [203, 235] on input "1" at bounding box center [202, 235] width 77 height 16
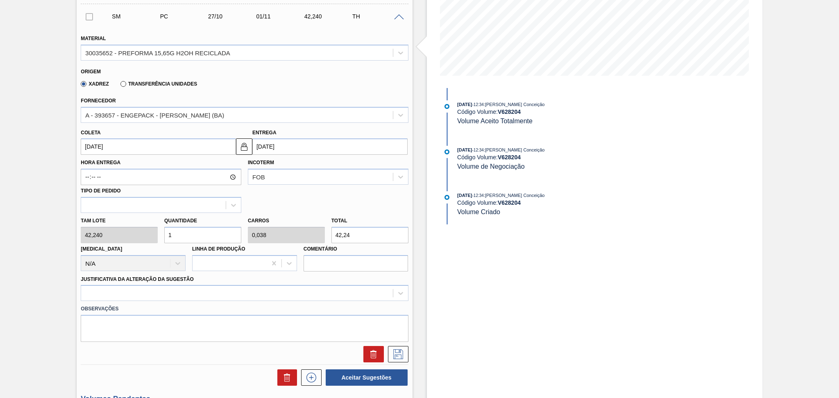
drag, startPoint x: 204, startPoint y: 234, endPoint x: 132, endPoint y: 229, distance: 72.3
click at [168, 231] on input "1" at bounding box center [202, 235] width 77 height 16
type input "2"
type input "0,077"
type input "84,48"
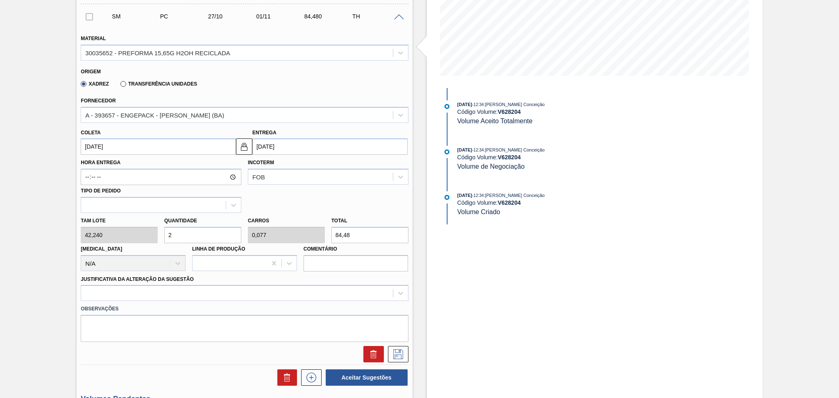
type input "26"
type input "1"
type input "1.098,24"
type input "26"
click at [154, 293] on div at bounding box center [245, 293] width 328 height 16
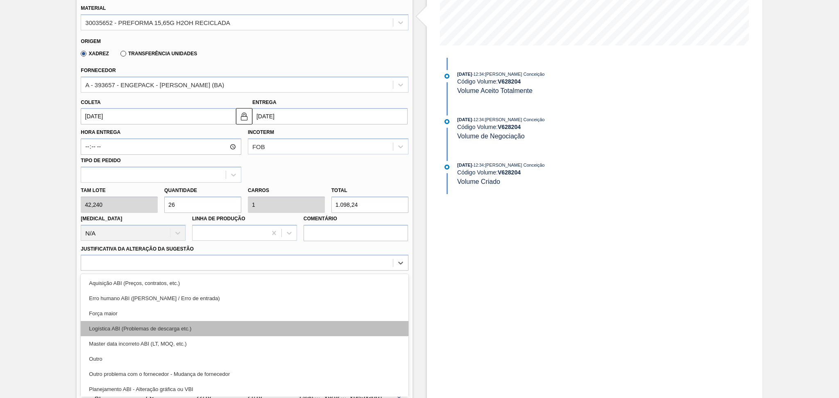
scroll to position [55, 0]
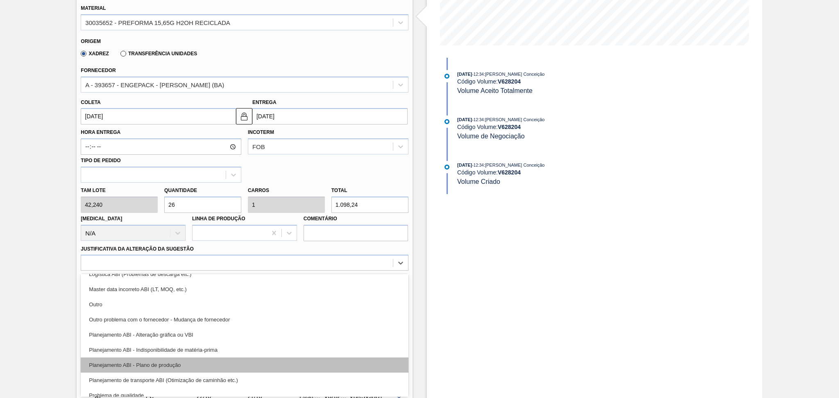
click at [184, 362] on div "Planejamento ABI - Plano de produção" at bounding box center [245, 365] width 328 height 15
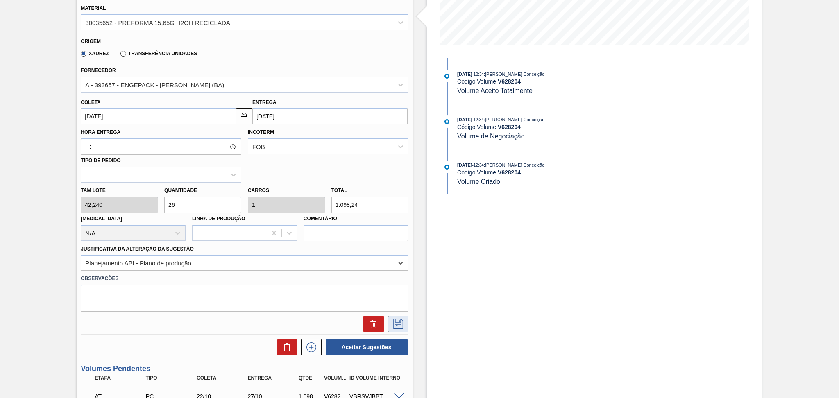
click at [403, 326] on icon at bounding box center [398, 324] width 13 height 10
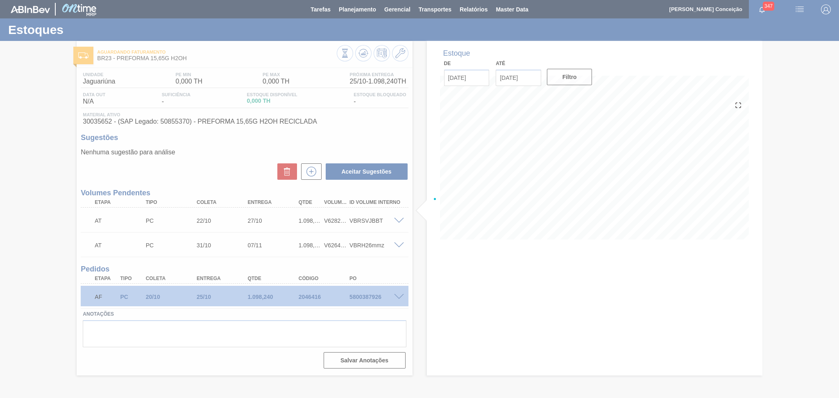
scroll to position [0, 0]
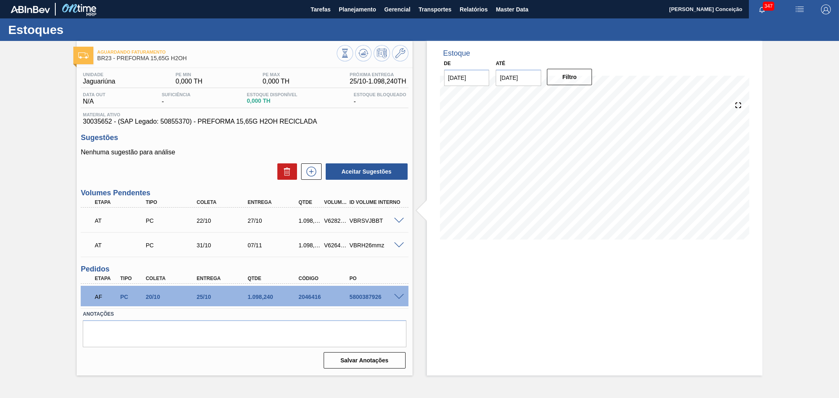
click at [250, 175] on div "Aceitar Sugestões" at bounding box center [245, 172] width 328 height 18
click at [304, 173] on button at bounding box center [311, 172] width 20 height 16
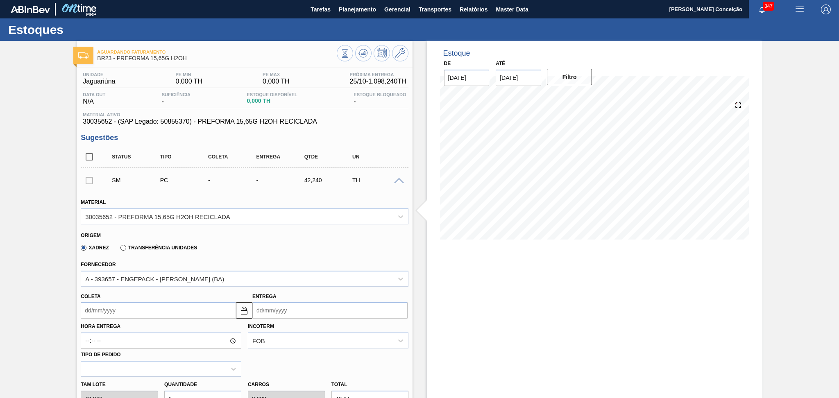
click at [116, 319] on div "Hora Entrega Incoterm FOB Tipo de pedido" at bounding box center [244, 348] width 334 height 58
click at [121, 312] on input "Coleta" at bounding box center [158, 311] width 155 height 16
type input "2"
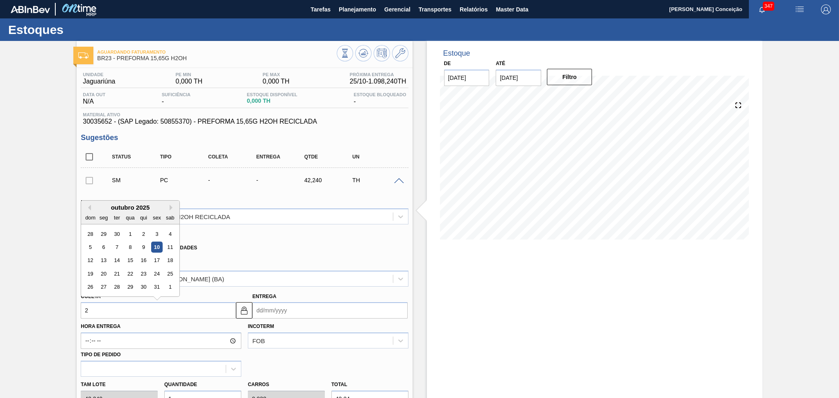
type input "[DATE]"
type input "27"
type input "01/11/2025"
type input "2710"
type input "05/01/2710"
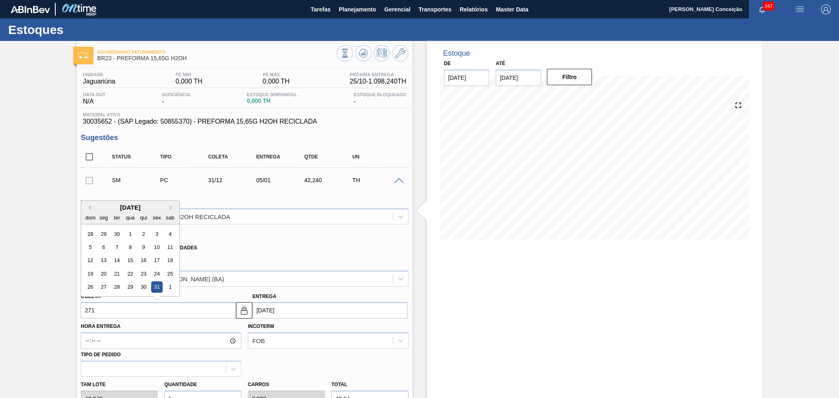
type input "27"
type input "01/11/2025"
type input "27/1"
type input "01/02/2025"
type input "27/10"
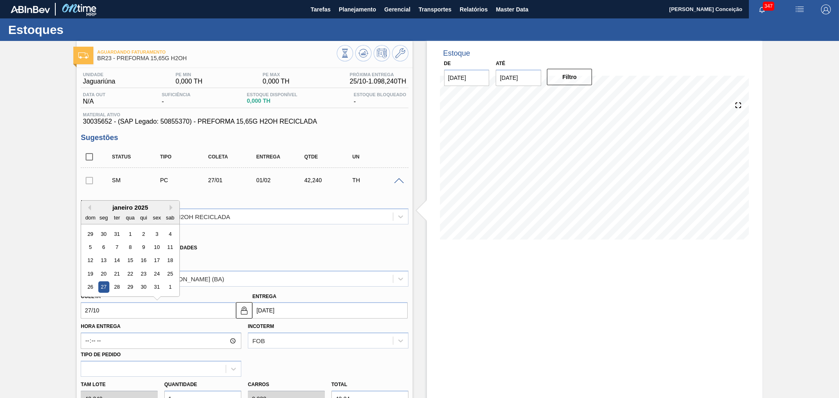
type input "01/11/2025"
click at [102, 286] on div "27" at bounding box center [103, 287] width 11 height 11
type input "[DATE]"
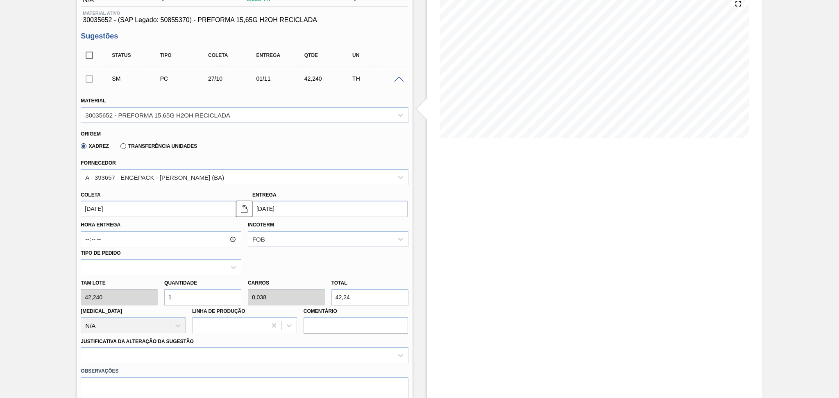
scroll to position [218, 0]
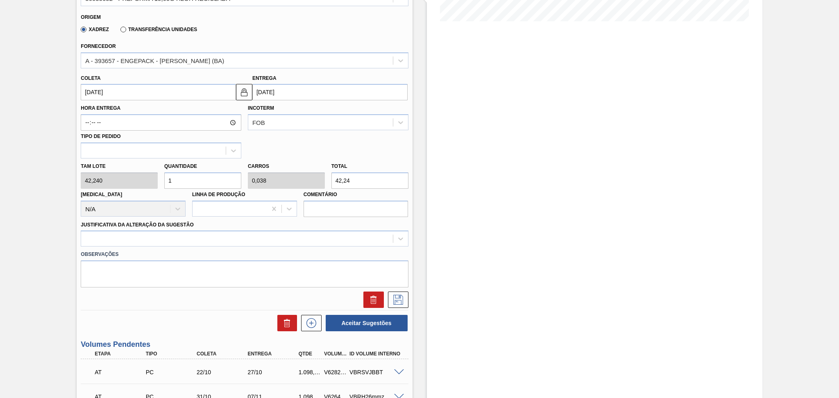
click at [139, 173] on div "Tam lote 42,240 Quantidade 1 Carros 0,038 Total 42,24 Doca N/A Linha de Produçã…" at bounding box center [244, 188] width 334 height 59
type input "2"
type input "0,077"
type input "84,48"
type input "26"
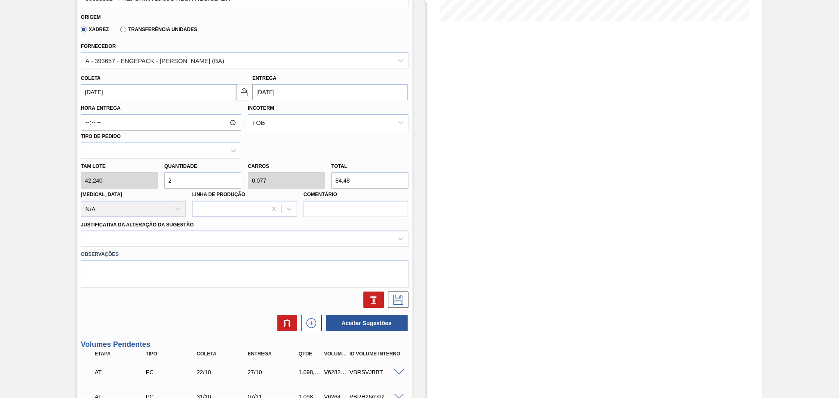
type input "1"
type input "1.098,24"
type input "26"
click at [136, 240] on div at bounding box center [237, 239] width 312 height 12
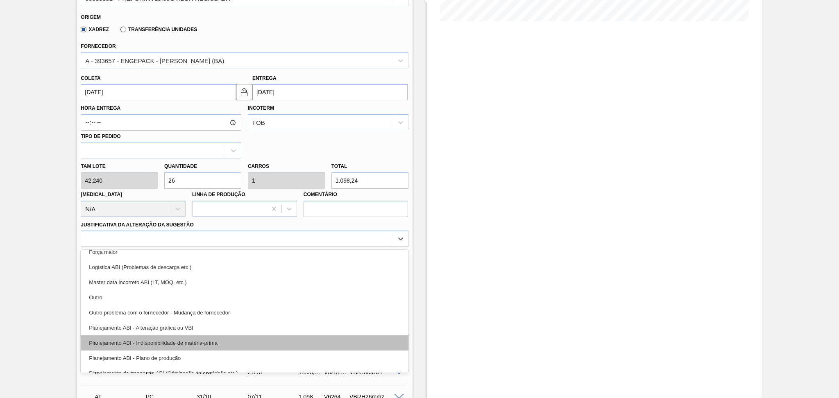
scroll to position [55, 0]
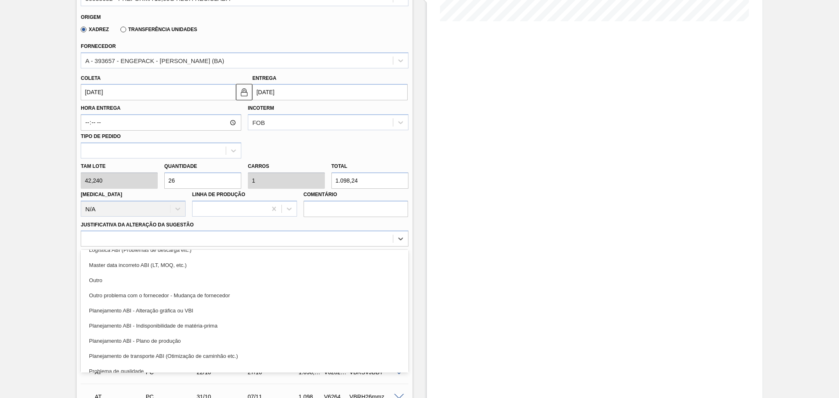
click at [172, 340] on div "Planejamento ABI - Plano de produção" at bounding box center [245, 341] width 328 height 15
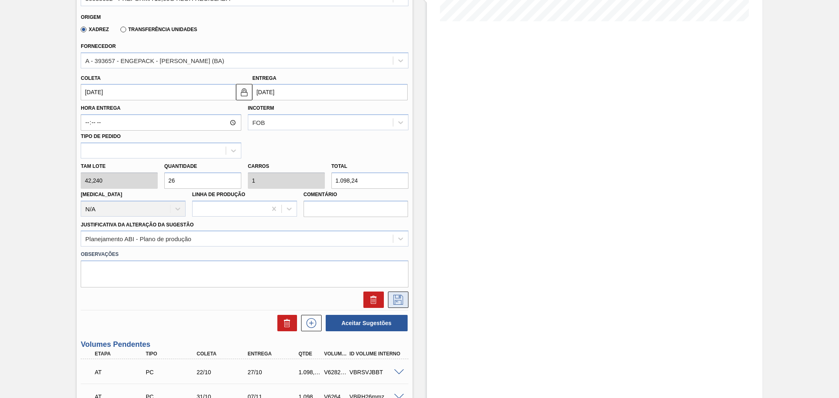
click at [400, 299] on icon at bounding box center [398, 300] width 13 height 10
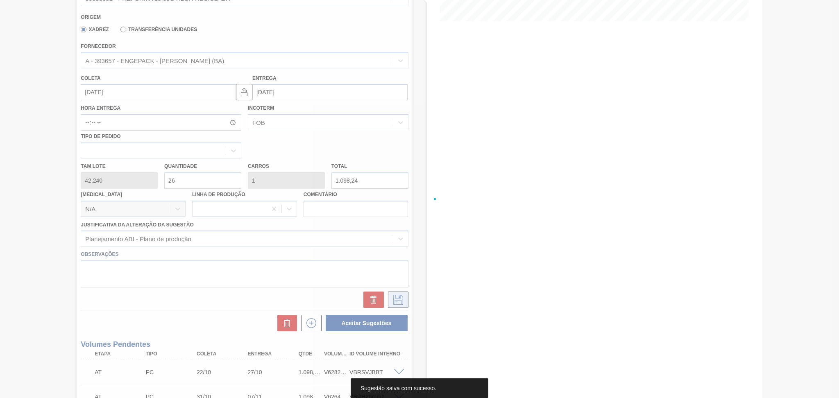
scroll to position [10, 0]
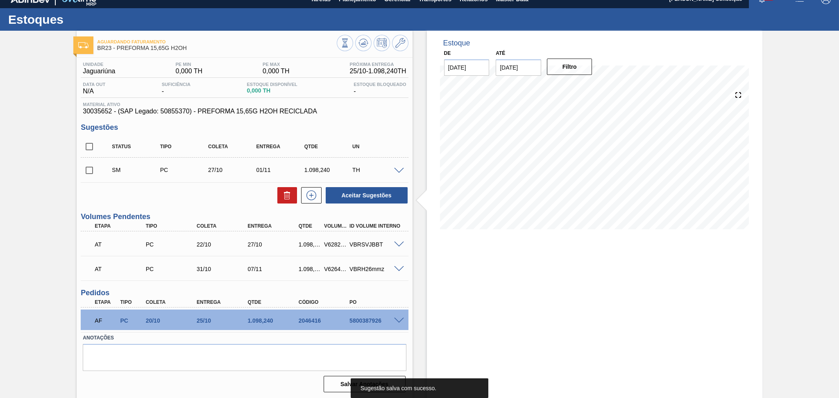
click at [209, 202] on div "Aceitar Sugestões" at bounding box center [245, 196] width 328 height 18
click at [92, 170] on input "checkbox" at bounding box center [89, 170] width 17 height 17
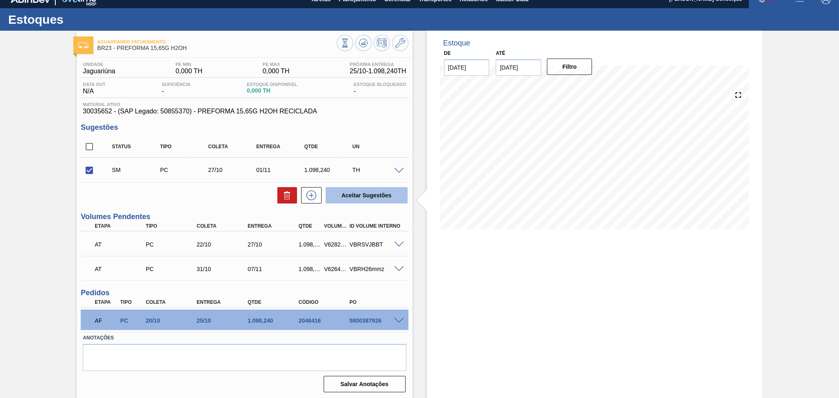
click at [368, 199] on button "Aceitar Sugestões" at bounding box center [367, 195] width 82 height 16
checkbox input "false"
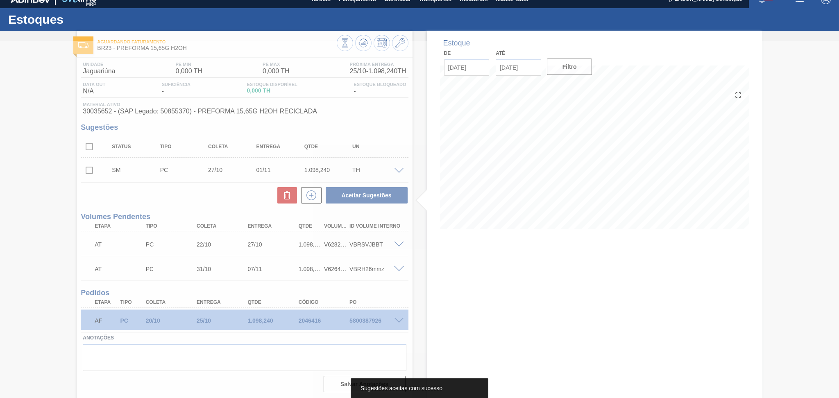
click at [208, 197] on div at bounding box center [419, 219] width 839 height 357
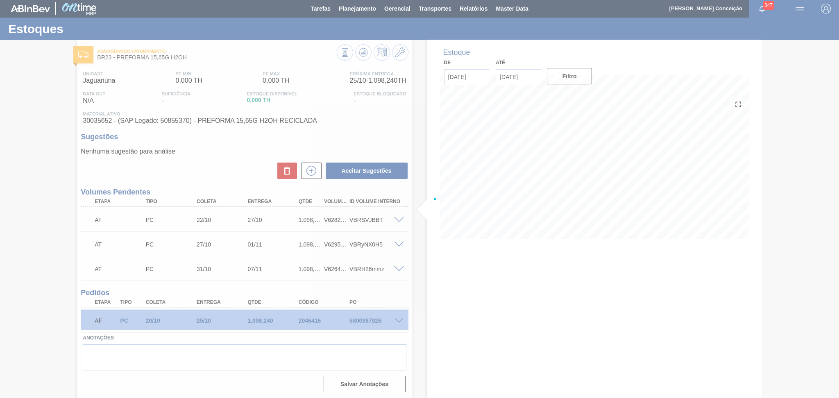
click at [209, 193] on div at bounding box center [419, 199] width 839 height 398
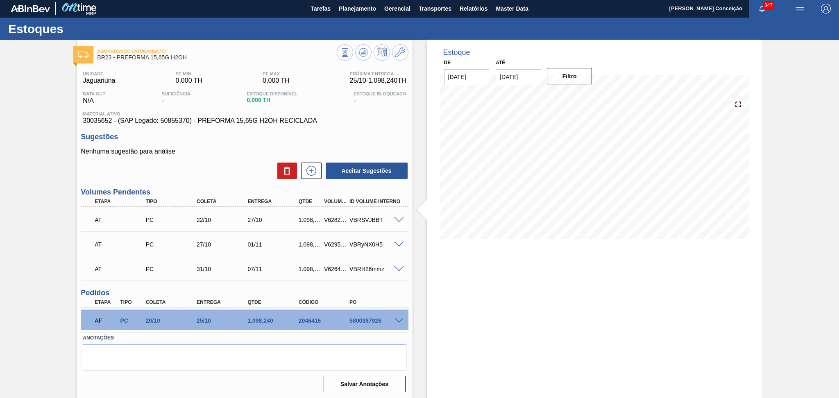
click at [230, 166] on div "Aceitar Sugestões" at bounding box center [245, 171] width 328 height 18
click at [193, 167] on div "Aceitar Sugestões" at bounding box center [245, 171] width 328 height 18
click at [181, 353] on textarea at bounding box center [244, 357] width 323 height 27
click at [232, 166] on div "Aceitar Sugestões" at bounding box center [245, 171] width 328 height 18
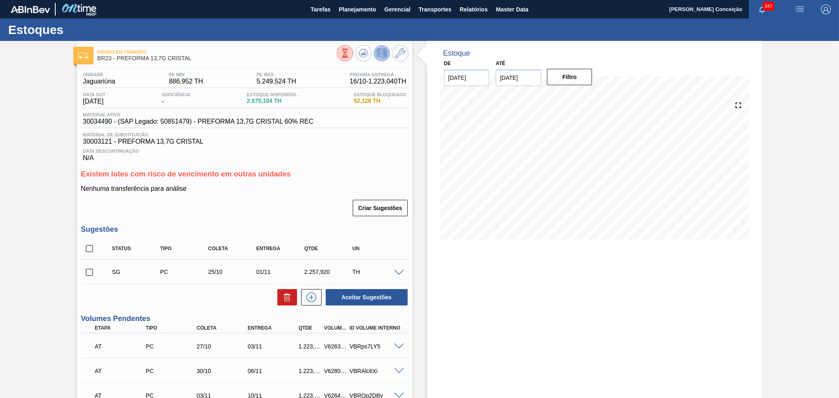
click at [273, 199] on div "Criar Sugestões" at bounding box center [245, 208] width 328 height 18
click at [305, 173] on h3 "Existem lotes com risco de vencimento em outras unidades" at bounding box center [245, 174] width 328 height 9
click at [281, 207] on div "Criar Sugestões" at bounding box center [245, 208] width 328 height 18
click at [366, 54] on icon at bounding box center [364, 53] width 10 height 10
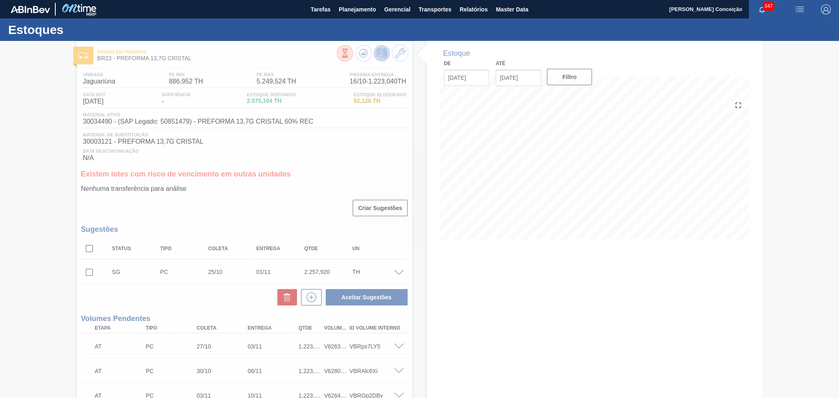
click at [103, 120] on div at bounding box center [419, 219] width 839 height 357
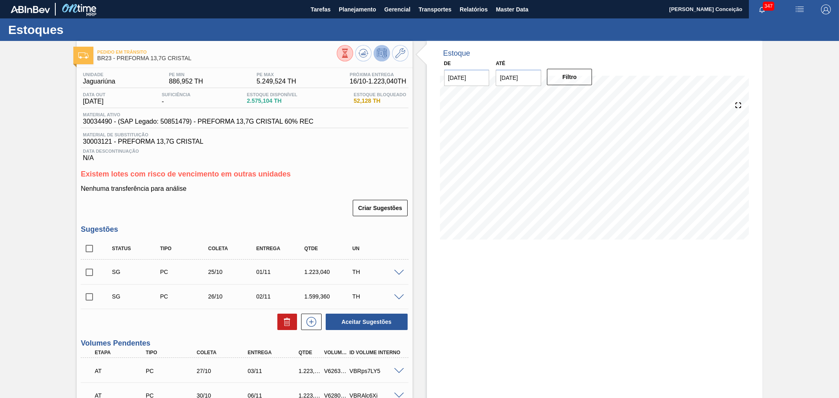
click at [488, 360] on div "Estoque De [DATE] Até [DATE] Filtro" at bounding box center [595, 308] width 336 height 535
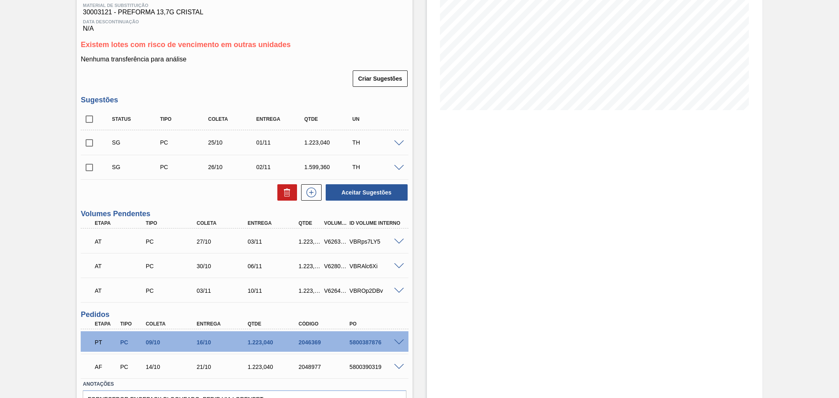
scroll to position [164, 0]
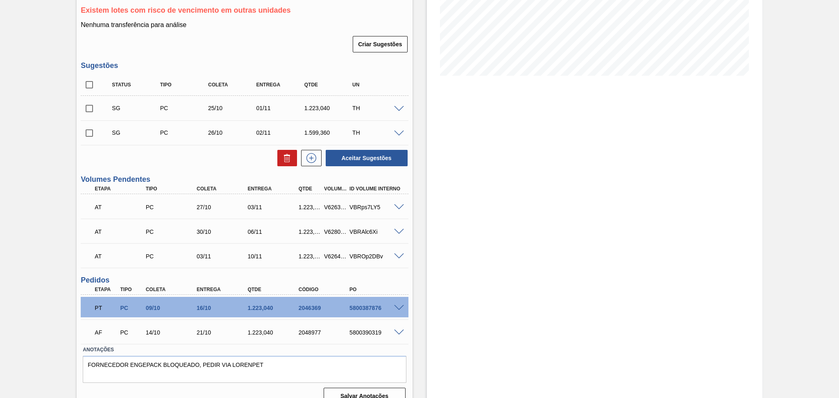
click at [486, 302] on div "Estoque De 10/10/2025 Até 30/11/2025 Filtro 30/10 Projeção de Estoque 1,926.204…" at bounding box center [595, 144] width 336 height 535
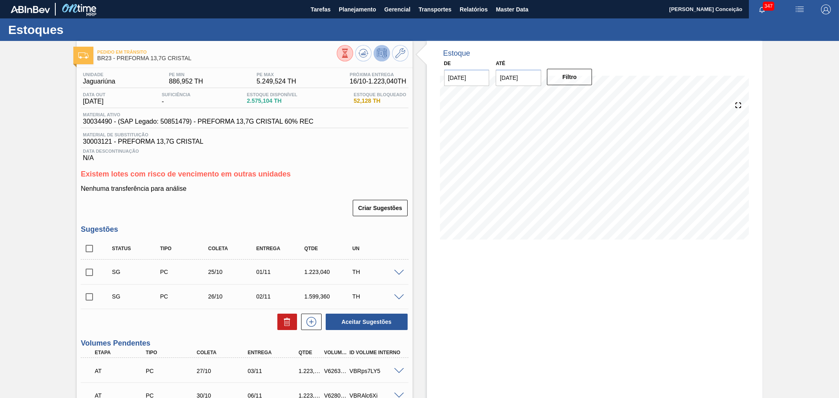
click at [260, 207] on div "Criar Sugestões" at bounding box center [245, 208] width 328 height 18
click at [94, 126] on div "Material ativo 30034490 - (SAP Legado: 50851479) - PREFORMA 13,7G CRISTAL 60% R…" at bounding box center [245, 120] width 328 height 16
copy span "30034490"
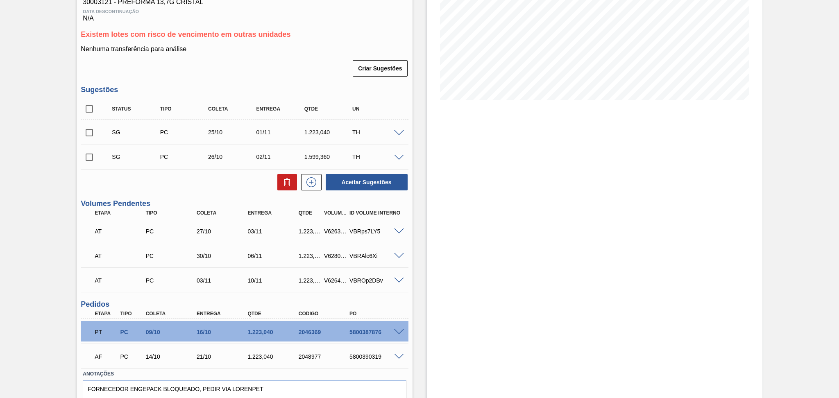
scroll to position [67, 0]
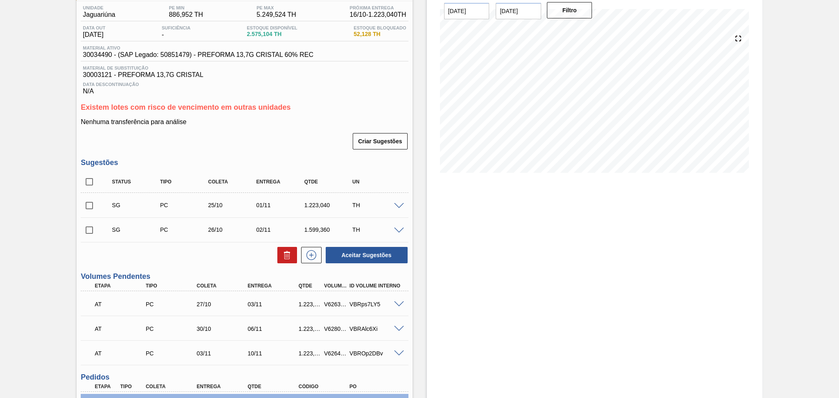
click at [325, 137] on div "Criar Sugestões" at bounding box center [245, 141] width 328 height 18
click at [264, 152] on div "Unidade Jaguariúna PE MIN 886,952 TH PE MAX 5.249,524 TH Próxima Entrega 16/10 …" at bounding box center [245, 252] width 336 height 503
click at [197, 263] on div "Aceitar Sugestões" at bounding box center [245, 255] width 328 height 18
click at [268, 166] on h3 "Sugestões" at bounding box center [245, 163] width 328 height 9
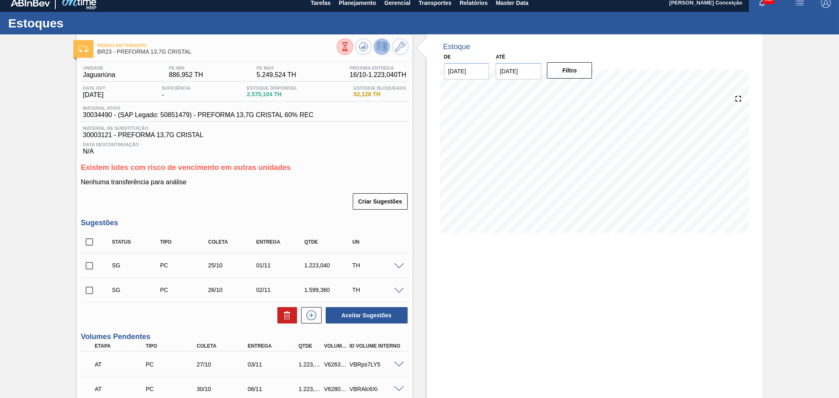
scroll to position [0, 0]
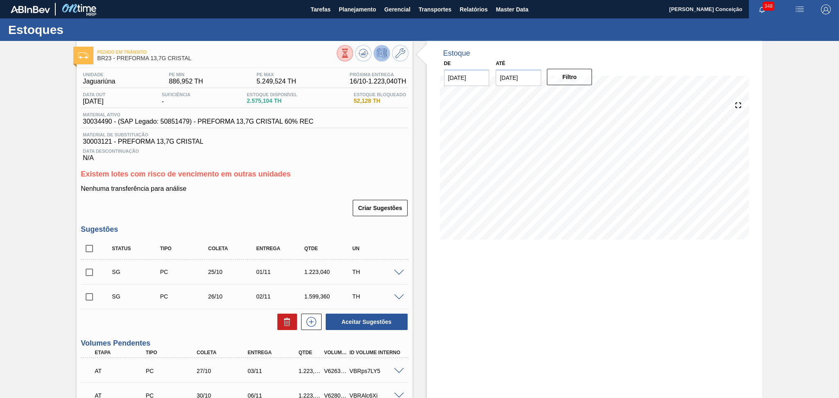
click at [425, 292] on div "Estoque De 10/10/2025 Até 30/11/2025 Filtro 29/10 Projeção de Estoque 2,283.204…" at bounding box center [588, 308] width 350 height 535
click at [92, 248] on input "checkbox" at bounding box center [89, 248] width 17 height 17
checkbox input "true"
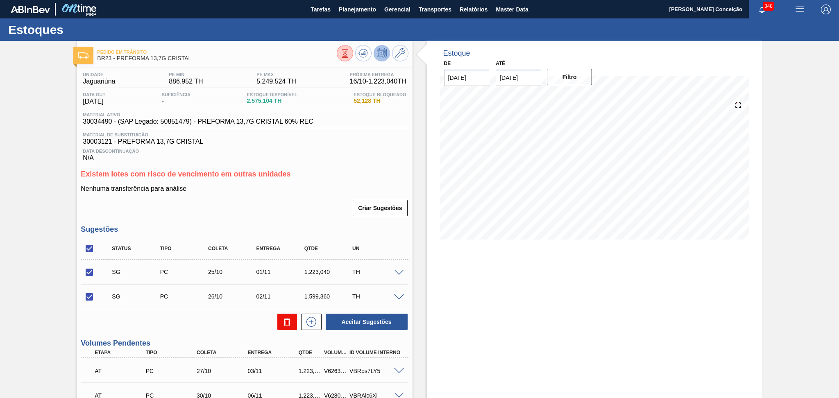
click at [282, 324] on icon at bounding box center [287, 322] width 10 height 10
checkbox input "false"
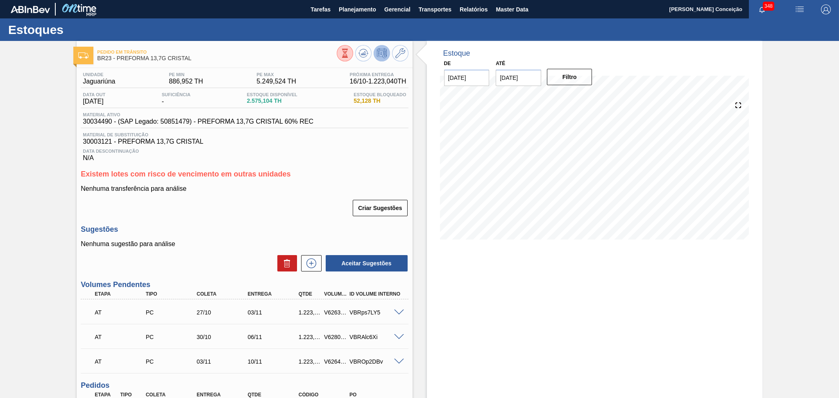
click at [243, 243] on p "Nenhuma sugestão para análise" at bounding box center [245, 244] width 328 height 7
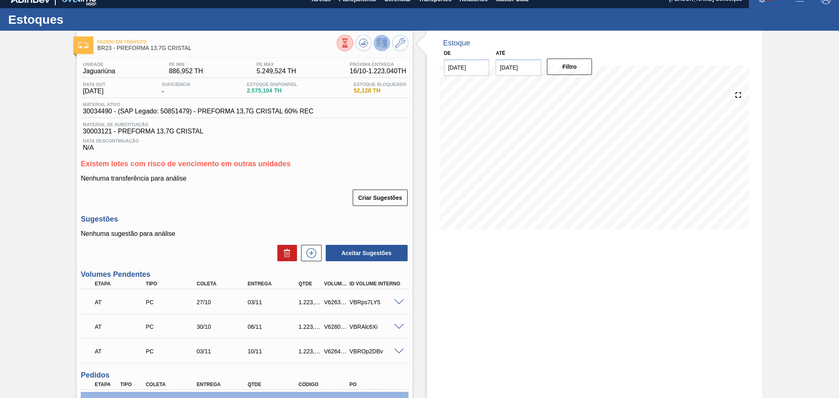
scroll to position [8, 0]
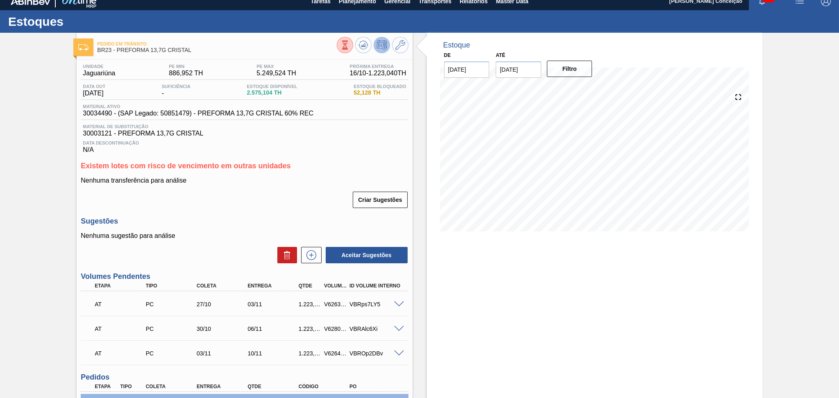
click at [582, 258] on div "Estoque De 10/10/2025 Até 30/11/2025 Filtro 19/10 Projeção de Estoque 2,695.152…" at bounding box center [595, 271] width 336 height 476
click at [292, 184] on div "Nenhuma transferência para análise Criar Sugestões" at bounding box center [245, 193] width 328 height 32
click at [91, 111] on span "30034490 - (SAP Legado: 50851479) - PREFORMA 13,7G CRISTAL 60% REC" at bounding box center [198, 113] width 231 height 7
click at [307, 209] on div "Unidade Jaguariúna PE MIN 886,952 TH PE MAX 5.249,524 TH Próxima Entrega 16/10 …" at bounding box center [245, 282] width 336 height 445
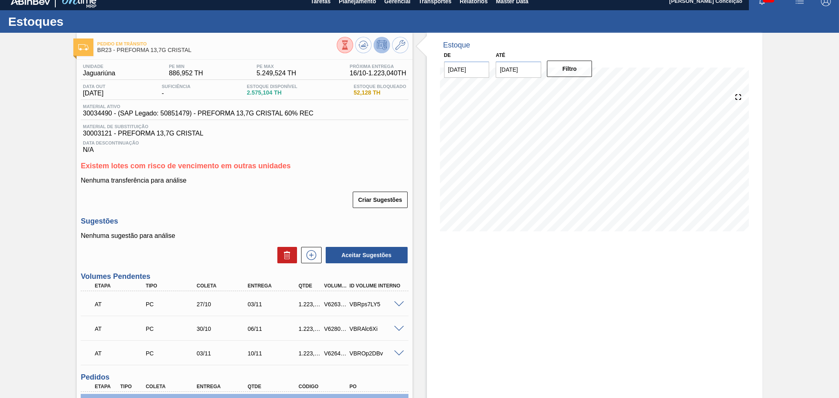
click at [98, 132] on span "30003121 - PREFORMA 13,7G CRISTAL" at bounding box center [244, 133] width 323 height 7
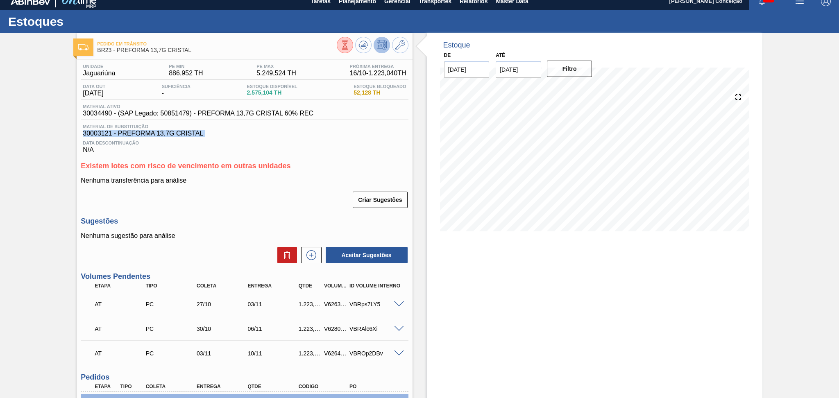
click at [98, 132] on span "30003121 - PREFORMA 13,7G CRISTAL" at bounding box center [244, 133] width 323 height 7
click at [306, 138] on div "Data Descontinuação N/A" at bounding box center [245, 145] width 328 height 16
click at [96, 132] on span "30003121 - PREFORMA 13,7G CRISTAL" at bounding box center [244, 133] width 323 height 7
click at [96, 133] on span "30003121 - PREFORMA 13,7G CRISTAL" at bounding box center [244, 133] width 323 height 7
copy span "30003121"
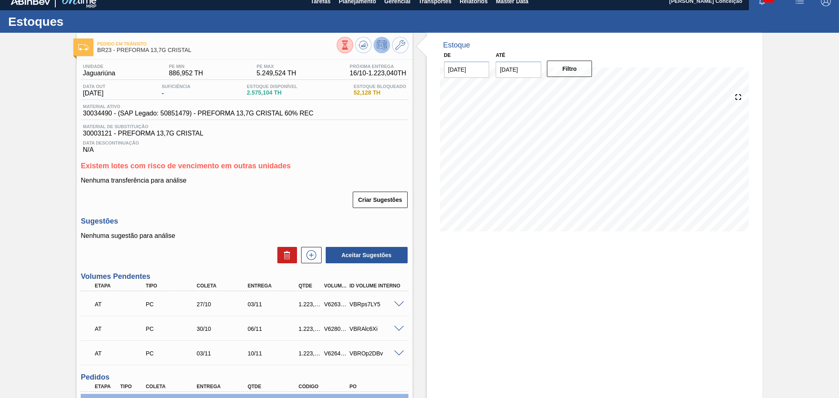
click at [97, 113] on span "30034490 - (SAP Legado: 50851479) - PREFORMA 13,7G CRISTAL 60% REC" at bounding box center [198, 113] width 231 height 7
copy span "30034490"
click at [377, 158] on div "Unidade Jaguariúna PE MIN 886,952 TH PE MAX 5.249,524 TH Próxima Entrega 16/10 …" at bounding box center [245, 282] width 336 height 445
click at [337, 162] on h3 "Existem lotes com risco de vencimento em outras unidades" at bounding box center [245, 166] width 328 height 9
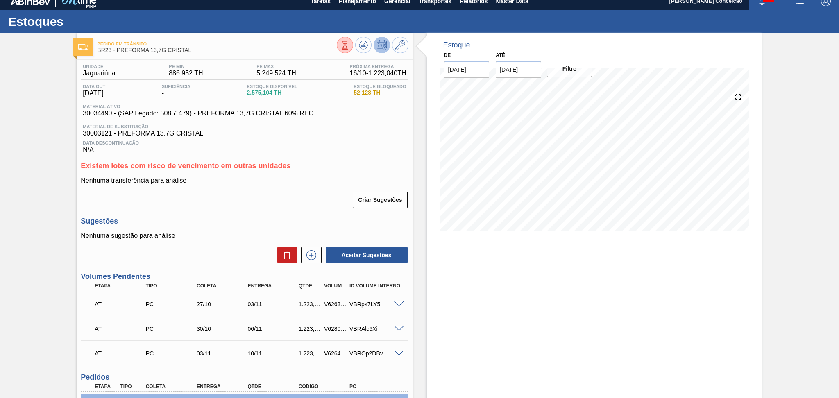
click at [261, 219] on h3 "Sugestões" at bounding box center [245, 221] width 328 height 9
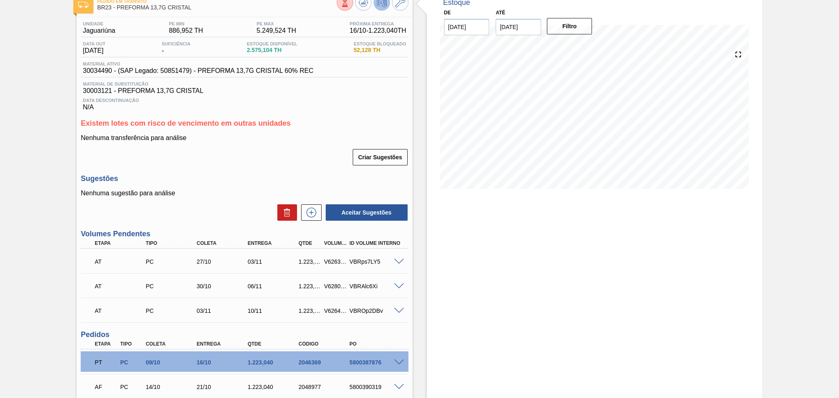
scroll to position [117, 0]
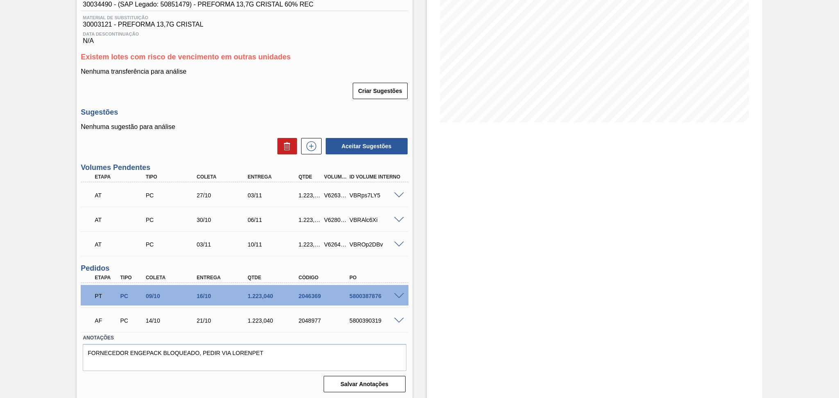
click at [425, 271] on div "Estoque De 10/10/2025 Até 30/11/2025 Filtro 20/11 Projeção de Estoque 1,826.016…" at bounding box center [588, 162] width 350 height 476
click at [422, 239] on div "Estoque De 10/10/2025 Até 30/11/2025 Filtro 20/11 Projeção de Estoque 1,826.016…" at bounding box center [588, 162] width 350 height 476
click at [416, 259] on div "Estoque De 10/10/2025 Até 30/11/2025 Filtro 26/10 Projeção de Estoque 3,918.192…" at bounding box center [588, 162] width 350 height 476
click at [300, 107] on div "Unidade Jaguariúna PE MIN 886,952 TH PE MAX 5.249,524 TH Próxima Entrega 16/10 …" at bounding box center [245, 173] width 336 height 445
click at [218, 150] on div "Aceitar Sugestões" at bounding box center [245, 146] width 328 height 18
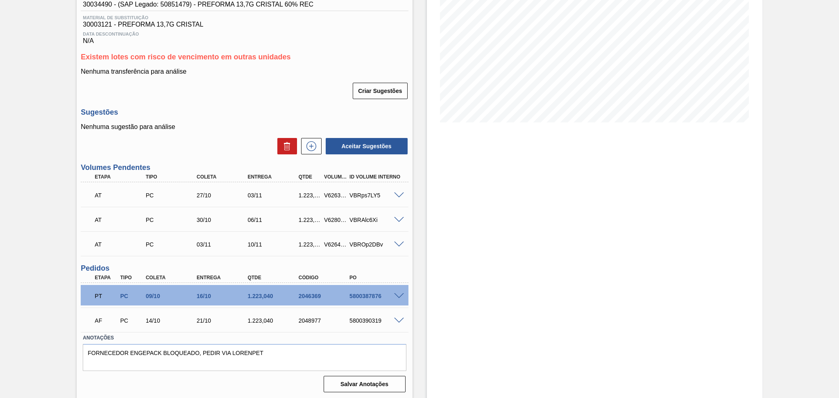
click at [230, 134] on div "Nenhuma sugestão para análise Aceitar Sugestões" at bounding box center [245, 139] width 328 height 32
click at [225, 130] on p "Nenhuma sugestão para análise" at bounding box center [245, 126] width 328 height 7
click at [248, 152] on div "Aceitar Sugestões" at bounding box center [245, 146] width 328 height 18
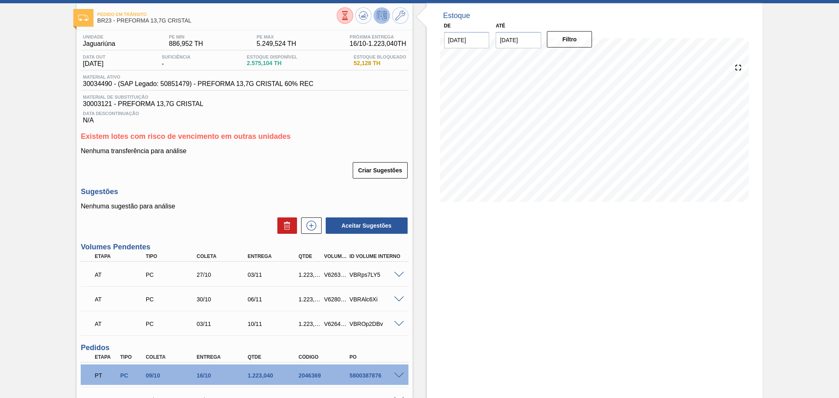
scroll to position [55, 0]
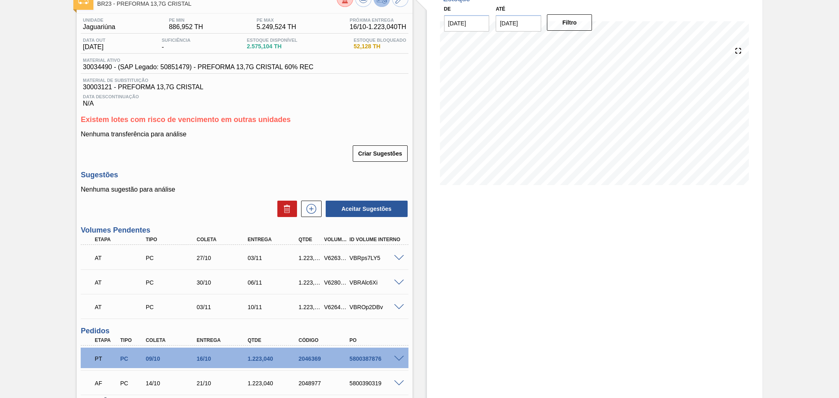
click at [245, 161] on div "Criar Sugestões" at bounding box center [245, 154] width 328 height 18
click at [229, 197] on div "Nenhuma sugestão para análise Aceitar Sugestões" at bounding box center [245, 202] width 328 height 32
click at [230, 181] on div "Sugestões Nenhuma sugestão para análise Aceitar Sugestões" at bounding box center [245, 194] width 328 height 47
click at [397, 257] on span at bounding box center [399, 258] width 10 height 6
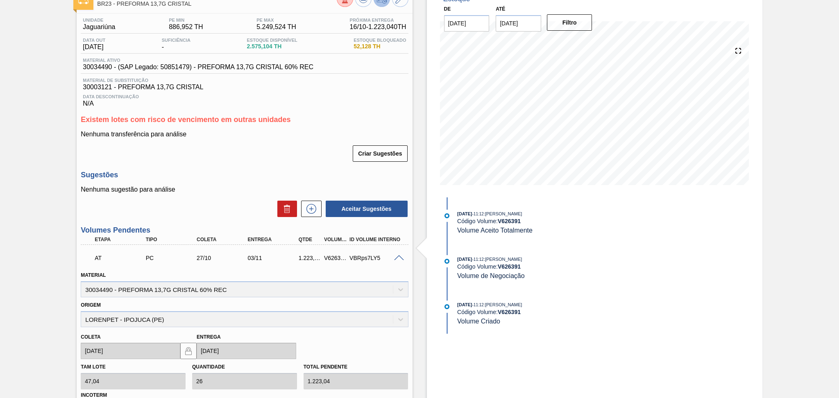
click at [398, 257] on span at bounding box center [399, 258] width 10 height 6
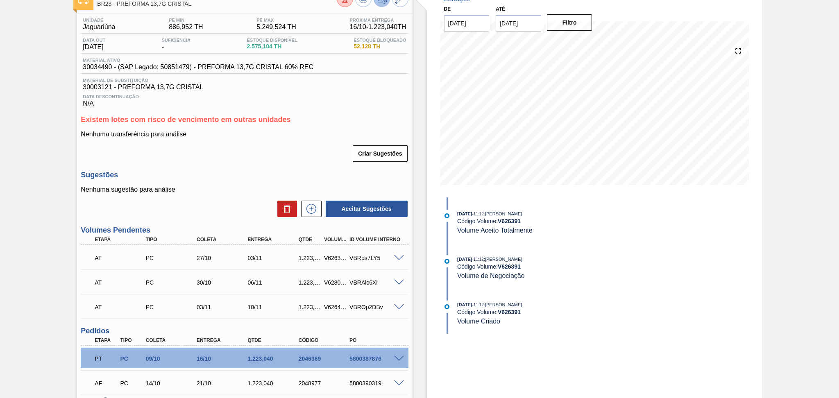
click at [179, 197] on div "Nenhuma sugestão para análise Aceitar Sugestões" at bounding box center [245, 202] width 328 height 32
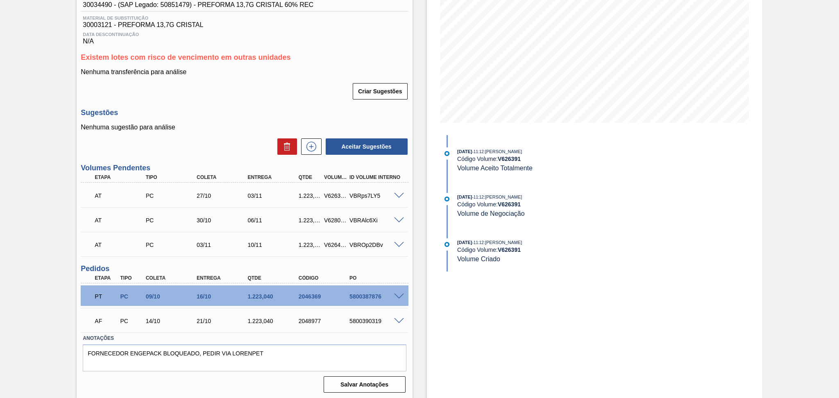
scroll to position [117, 0]
click at [396, 321] on span at bounding box center [399, 321] width 10 height 6
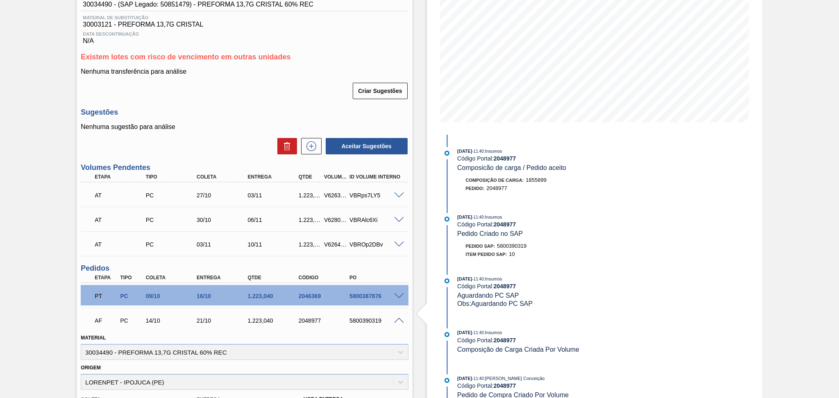
click at [396, 321] on span at bounding box center [399, 321] width 10 height 6
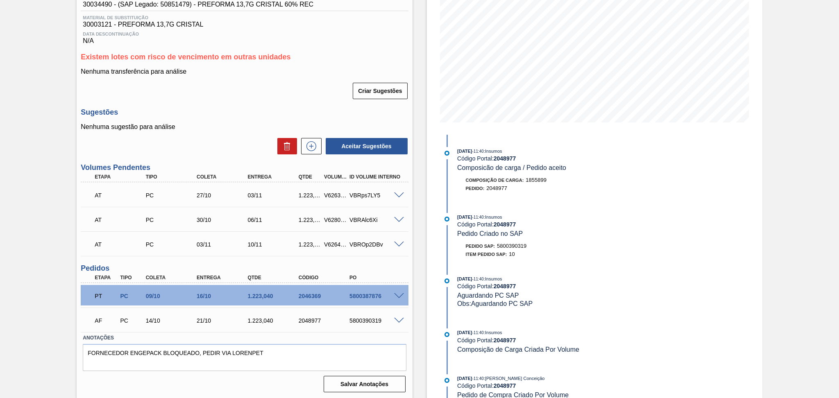
click at [232, 154] on div "Aceitar Sugestões" at bounding box center [245, 146] width 328 height 18
click at [224, 135] on div "Nenhuma sugestão para análise Aceitar Sugestões" at bounding box center [245, 139] width 328 height 32
click at [224, 140] on div "Aceitar Sugestões" at bounding box center [245, 146] width 328 height 18
click at [399, 219] on span at bounding box center [399, 220] width 10 height 6
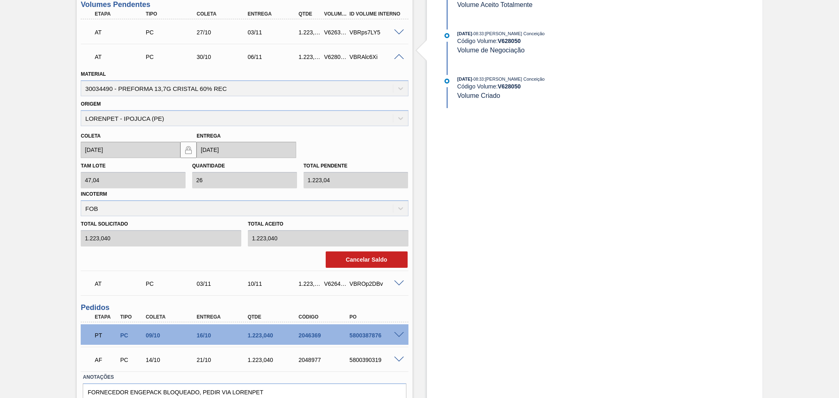
scroll to position [281, 0]
click at [350, 259] on button "Cancelar Saldo" at bounding box center [367, 259] width 82 height 16
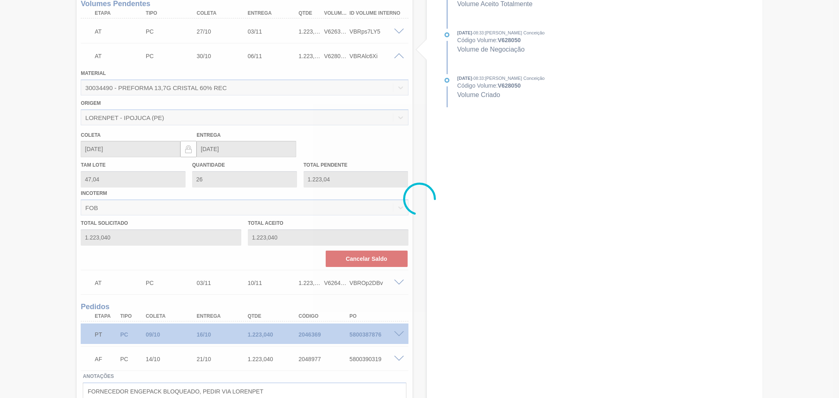
click at [433, 184] on div at bounding box center [419, 199] width 33 height 33
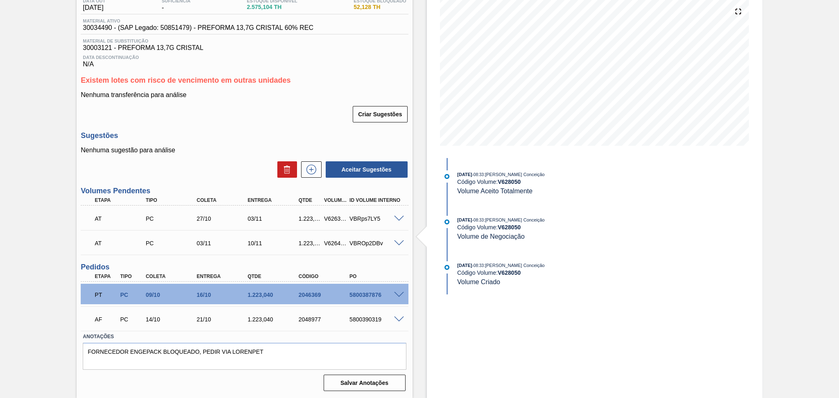
scroll to position [93, 0]
click at [308, 167] on icon at bounding box center [311, 171] width 13 height 10
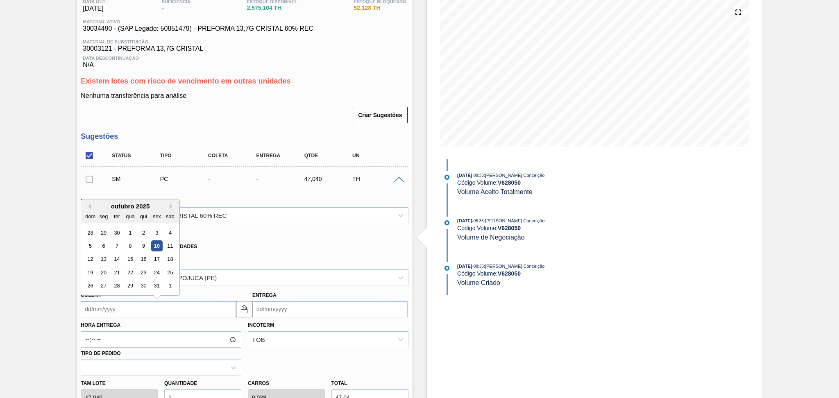
click at [103, 312] on input "Coleta" at bounding box center [158, 309] width 155 height 16
click at [154, 273] on div "24" at bounding box center [157, 272] width 11 height 11
type input "[DATE]"
type input "31/10/2025"
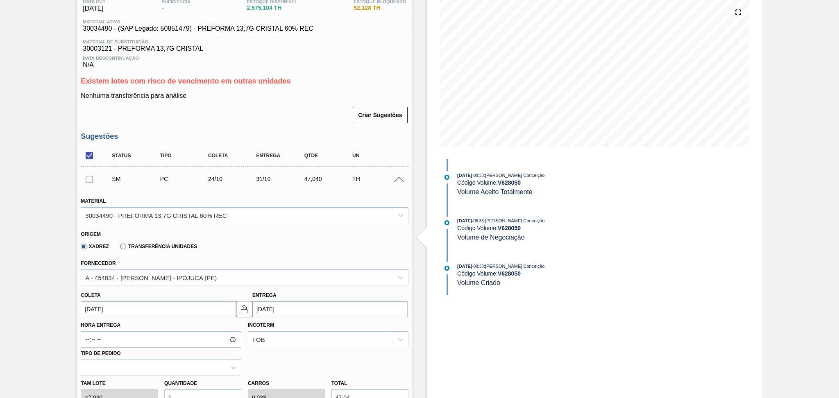
click at [114, 312] on input "[DATE]" at bounding box center [158, 309] width 155 height 16
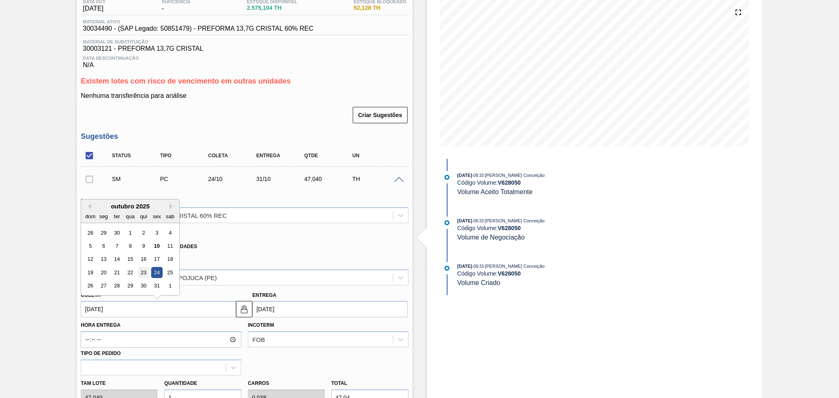
click at [143, 273] on div "23" at bounding box center [143, 272] width 11 height 11
type input "23/10/2025"
type input "[DATE]"
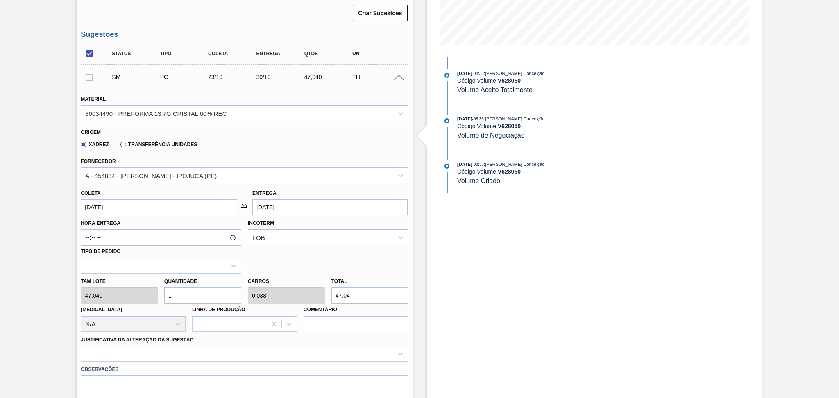
scroll to position [202, 0]
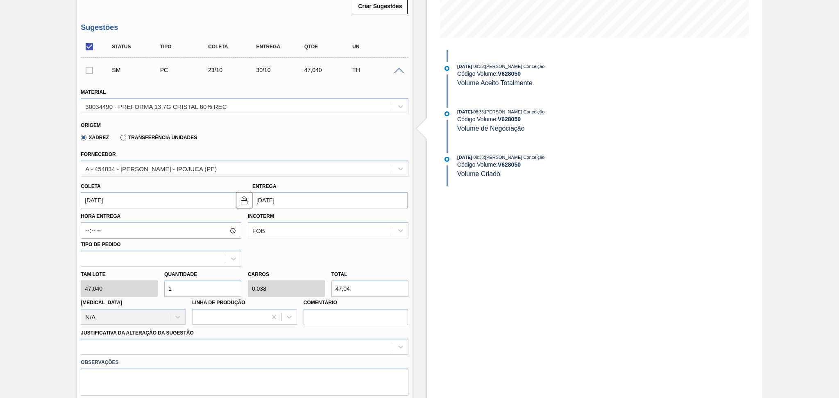
click at [187, 285] on input "1" at bounding box center [202, 289] width 77 height 16
click at [132, 194] on input "23/10/2025" at bounding box center [158, 200] width 155 height 16
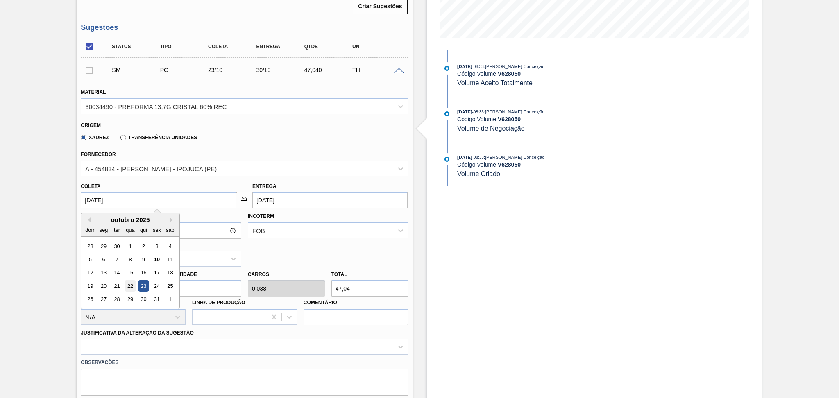
click at [130, 281] on div "22" at bounding box center [130, 286] width 11 height 11
type input "[DATE]"
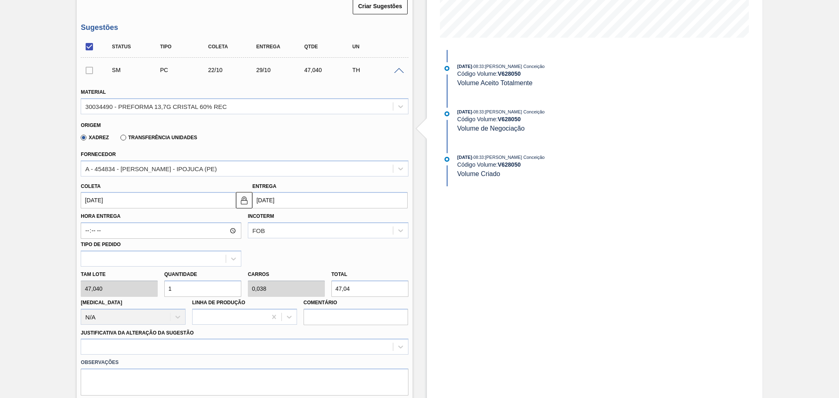
click at [134, 288] on div "Tam lote 47,040 Quantidade 1 Carros 0,038 Total 47,04 Doca N/A Linha de Produçã…" at bounding box center [244, 296] width 334 height 59
type input "2"
type input "0,077"
type input "94,08"
type input "26"
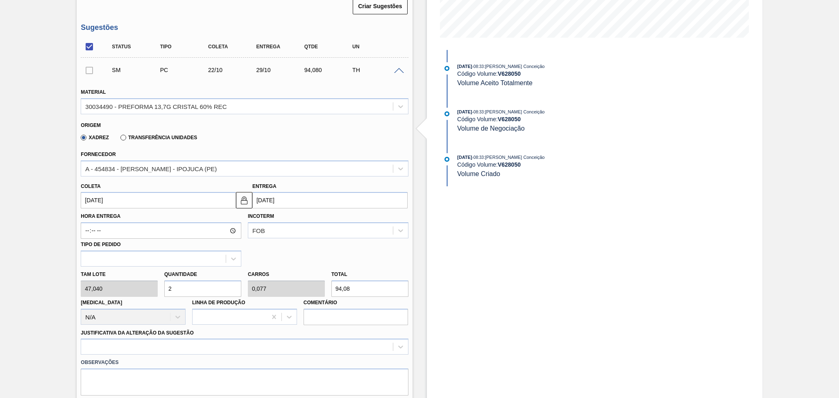
type input "1"
type input "1.223,04"
type input "26"
click at [136, 346] on div at bounding box center [245, 347] width 328 height 16
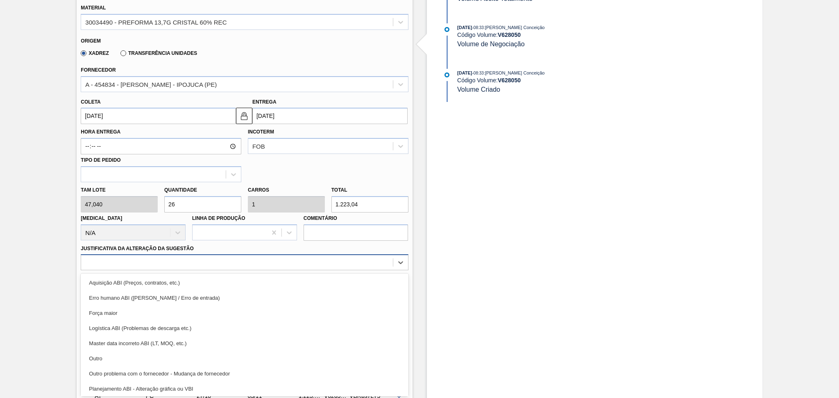
scroll to position [55, 0]
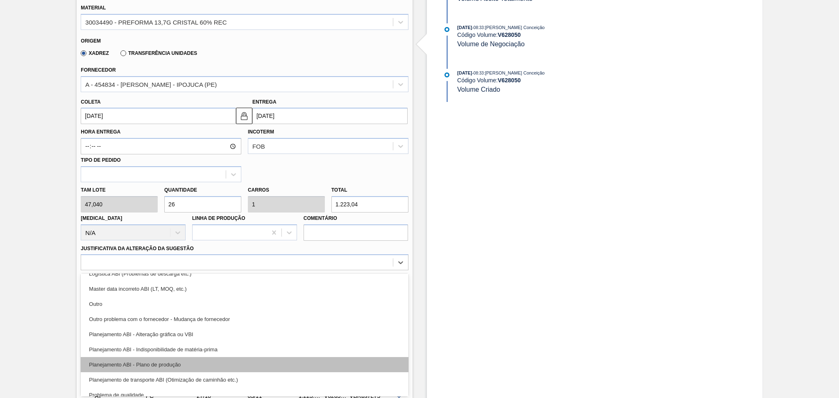
click at [172, 365] on div "Planejamento ABI - Plano de produção" at bounding box center [245, 364] width 328 height 15
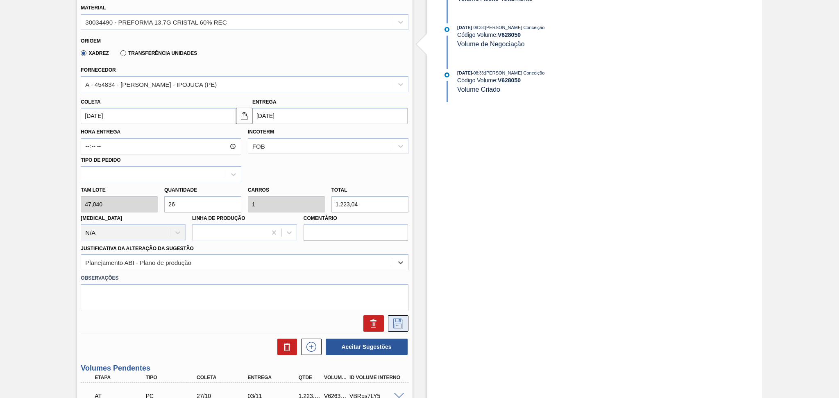
click at [394, 323] on icon at bounding box center [398, 324] width 13 height 10
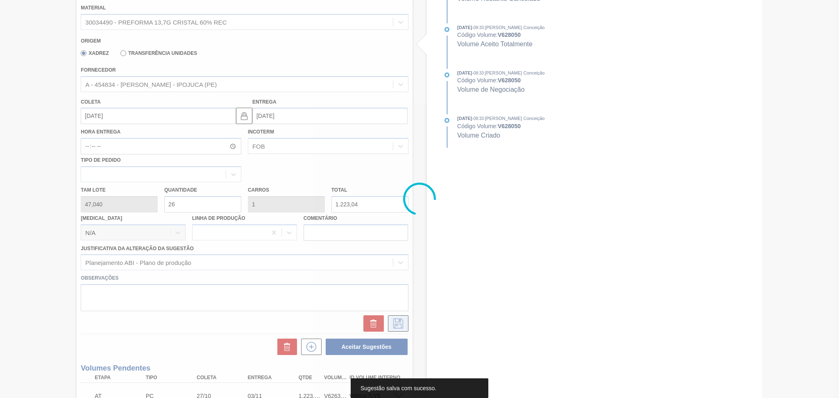
scroll to position [152, 0]
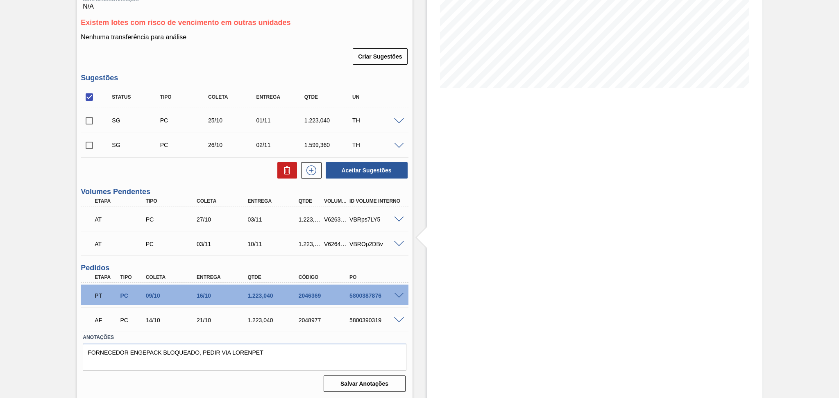
click at [402, 121] on span at bounding box center [399, 121] width 10 height 6
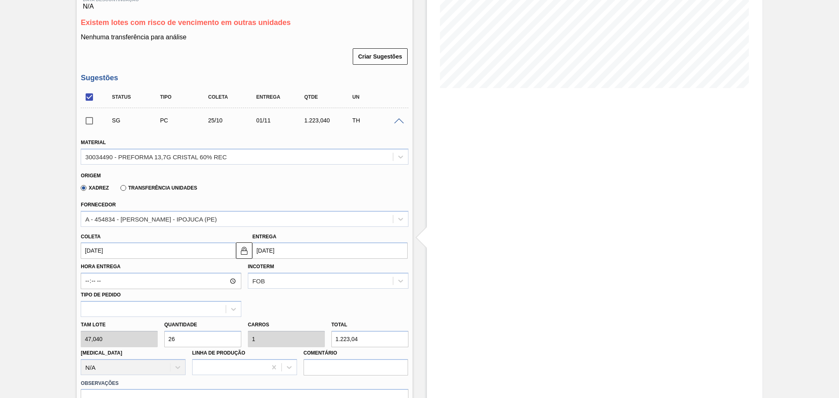
scroll to position [287, 0]
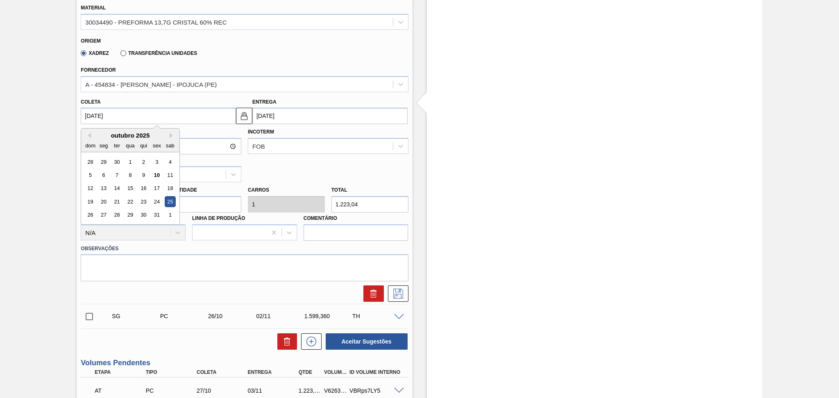
click at [106, 115] on input "25/10/2025" at bounding box center [158, 116] width 155 height 16
click at [132, 200] on div "22" at bounding box center [130, 201] width 11 height 11
type input "[DATE]"
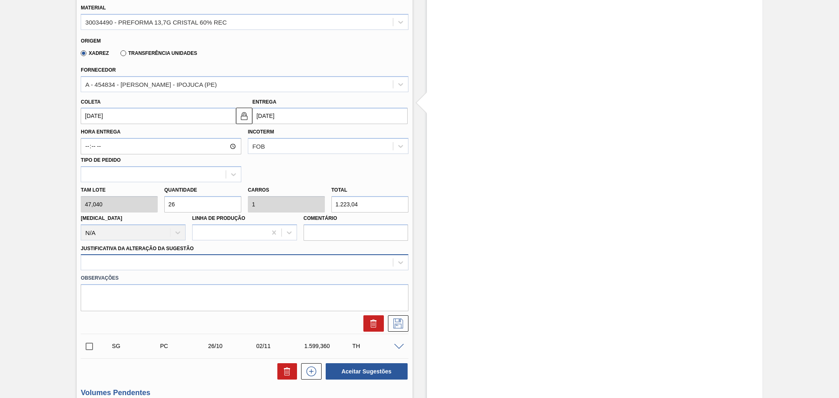
click at [271, 258] on div at bounding box center [237, 263] width 312 height 12
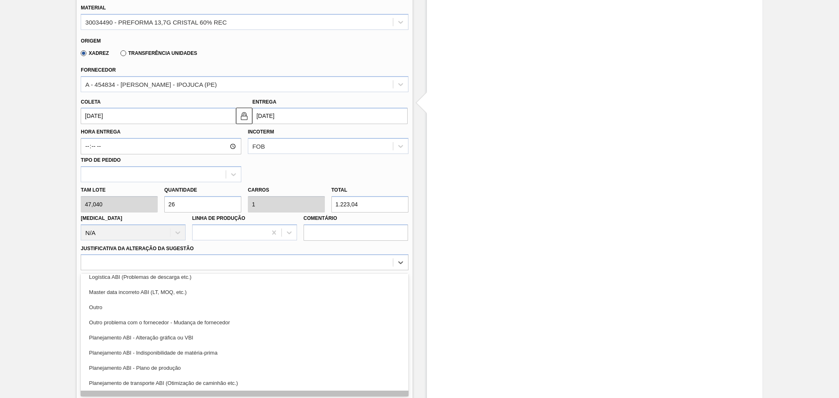
scroll to position [109, 0]
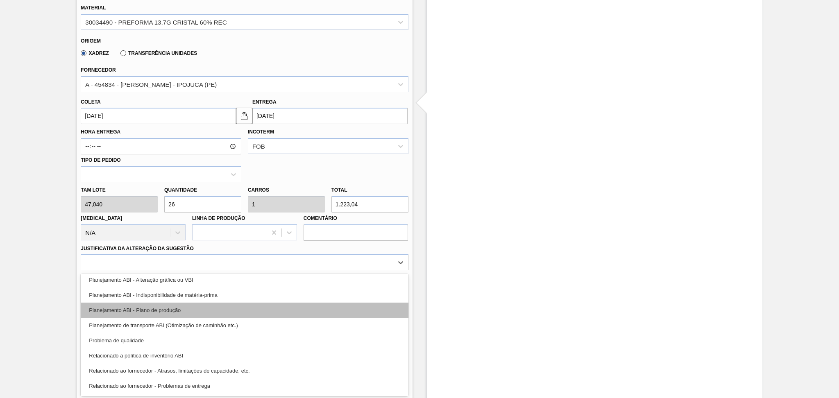
click at [184, 310] on div "Planejamento ABI - Plano de produção" at bounding box center [245, 310] width 328 height 15
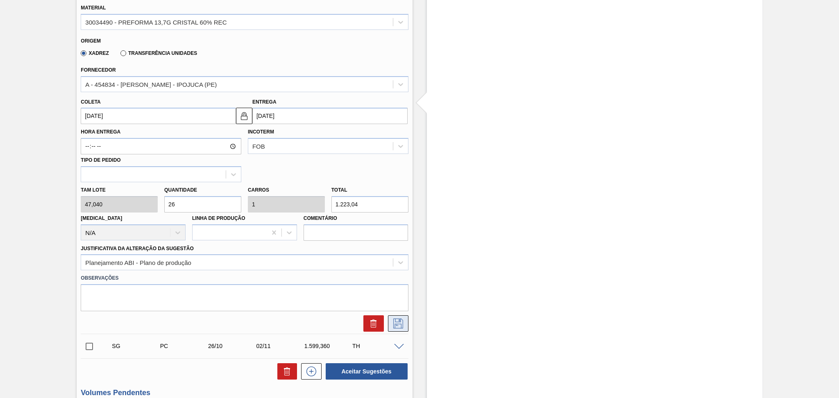
click at [401, 321] on icon at bounding box center [398, 324] width 13 height 10
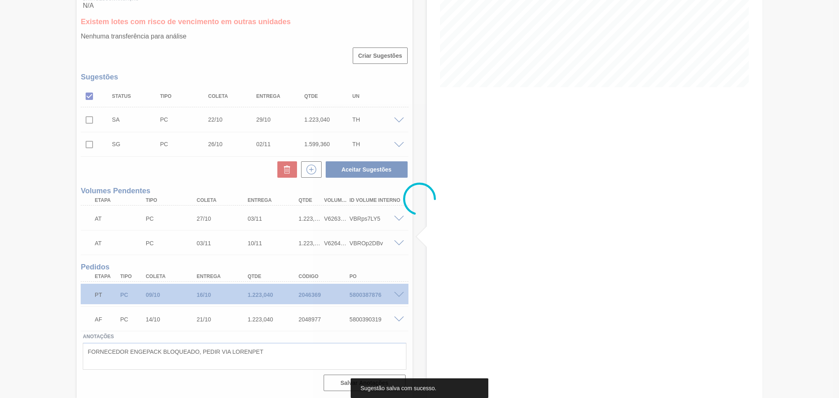
scroll to position [152, 0]
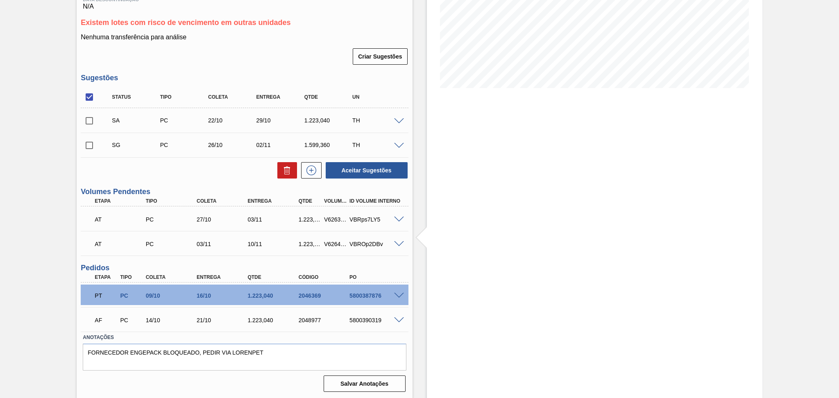
click at [91, 118] on input "checkbox" at bounding box center [89, 120] width 17 height 17
click at [346, 166] on button "Aceitar Sugestões" at bounding box center [367, 170] width 82 height 16
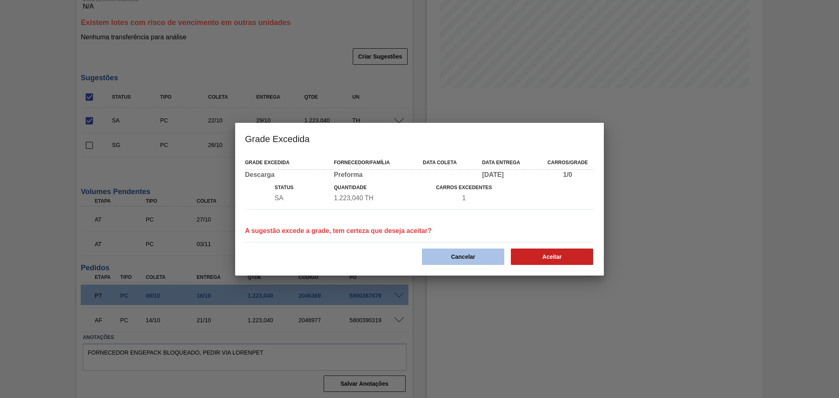
click at [489, 255] on button "Cancelar" at bounding box center [463, 257] width 82 height 16
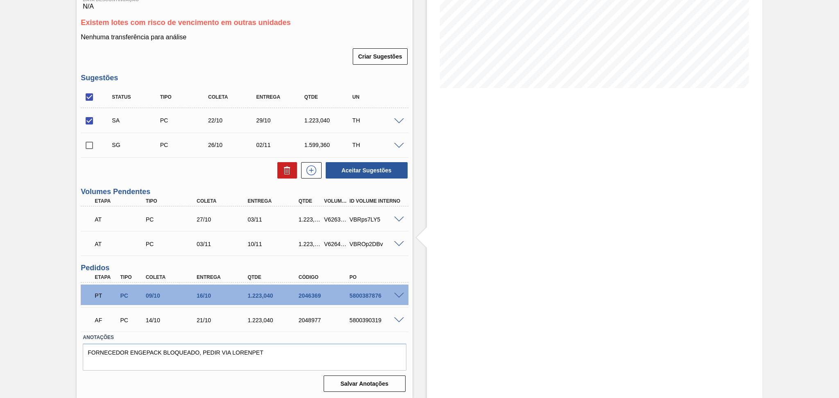
click at [397, 121] on span at bounding box center [399, 121] width 10 height 6
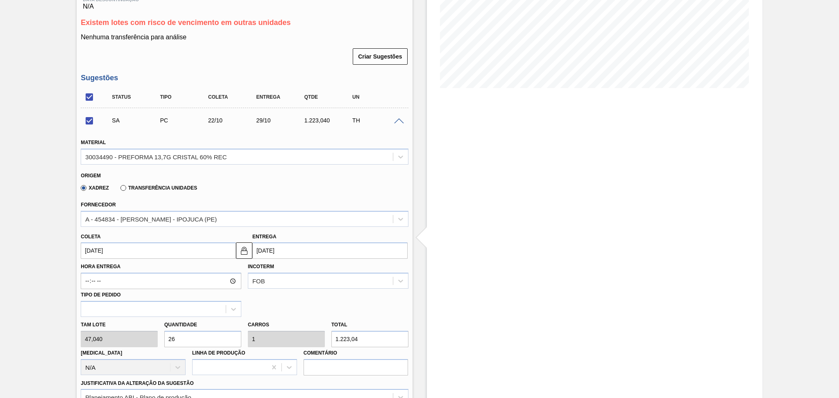
click at [106, 247] on input "[DATE]" at bounding box center [158, 251] width 155 height 16
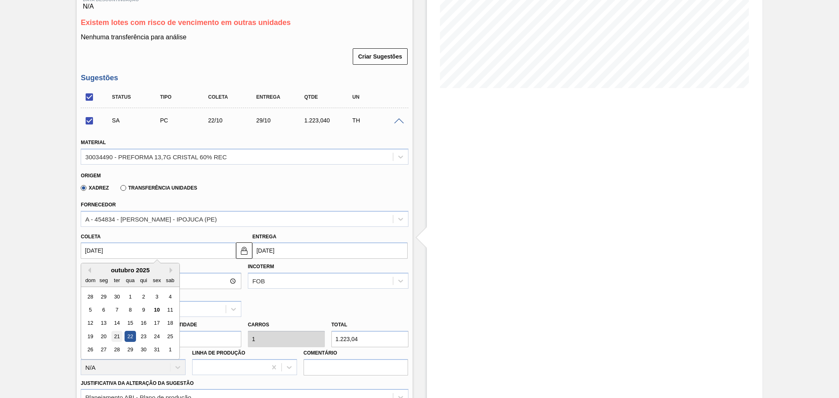
click at [120, 333] on div "21" at bounding box center [116, 336] width 11 height 11
checkbox input "false"
type input "21/10/2025"
type input "[DATE]"
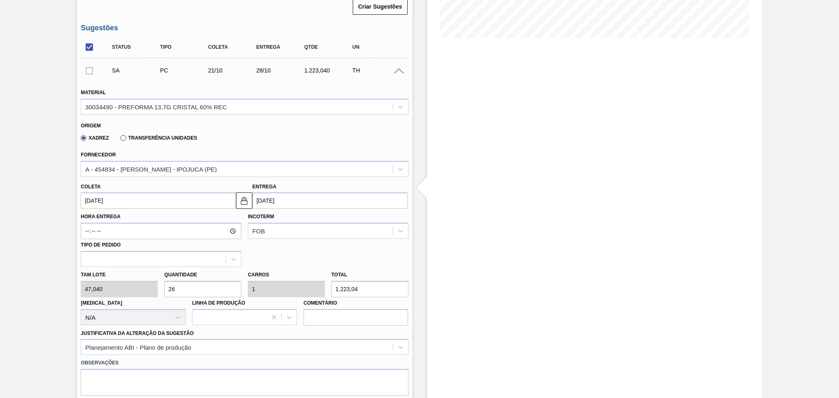
scroll to position [261, 0]
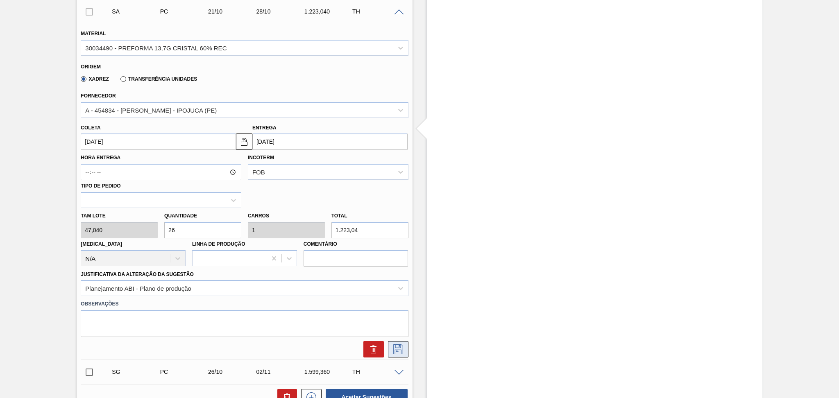
click at [407, 346] on button at bounding box center [398, 349] width 20 height 16
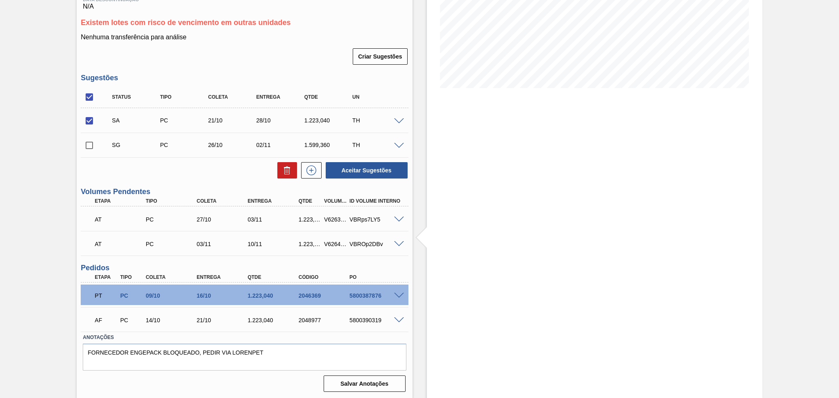
scroll to position [97, 0]
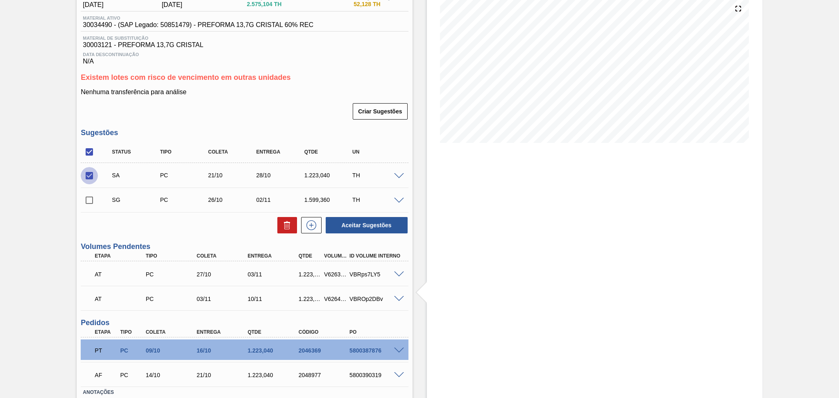
click at [89, 175] on input "checkbox" at bounding box center [89, 175] width 17 height 17
click at [89, 177] on input "checkbox" at bounding box center [89, 175] width 17 height 17
click at [331, 223] on button "Aceitar Sugestões" at bounding box center [367, 225] width 82 height 16
checkbox input "false"
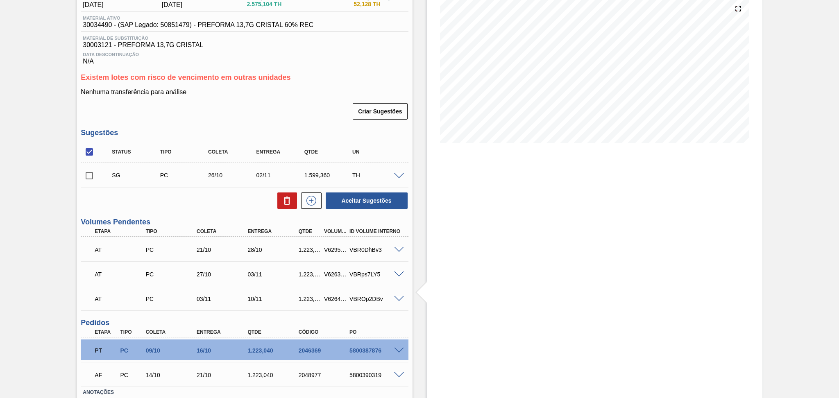
click at [309, 110] on div "Criar Sugestões" at bounding box center [245, 111] width 328 height 18
click at [248, 126] on div "Unidade Jaguariúna PE MIN 886,952 TH PE MAX 5.249,524 TH Próxima Entrega 16/10 …" at bounding box center [245, 210] width 336 height 479
click at [94, 179] on input "checkbox" at bounding box center [89, 175] width 17 height 17
click at [287, 200] on icon at bounding box center [287, 201] width 10 height 10
checkbox input "false"
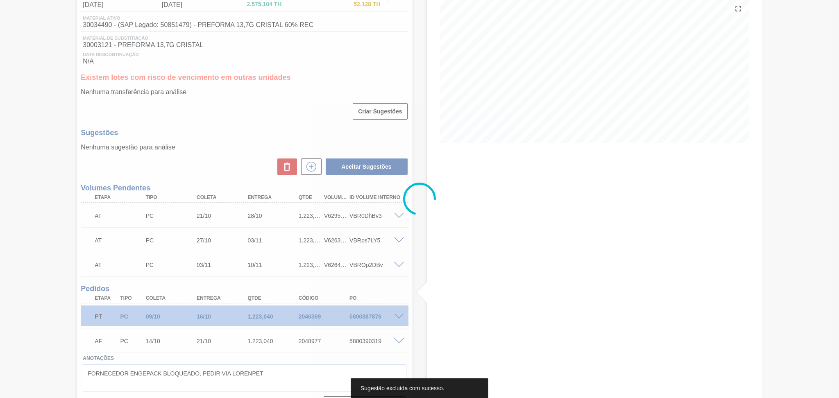
click at [285, 117] on div at bounding box center [419, 199] width 839 height 398
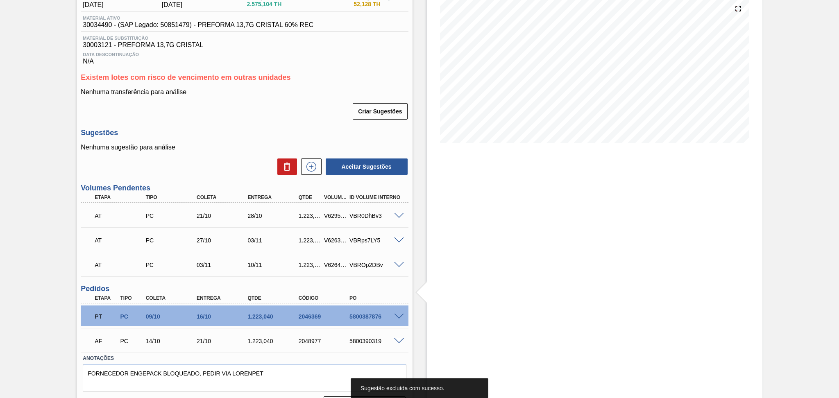
click at [601, 238] on div "Estoque De 10/10/2025 Até 30/11/2025 Filtro" at bounding box center [595, 182] width 336 height 476
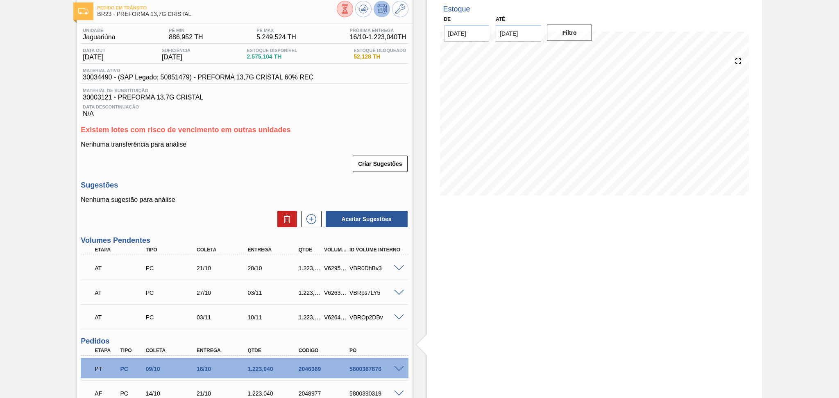
scroll to position [0, 0]
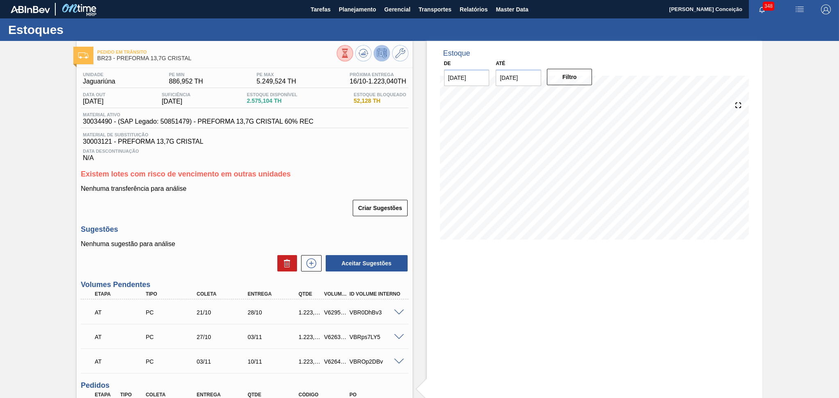
click at [207, 237] on div "Sugestões Nenhuma sugestão para análise Aceitar Sugestões" at bounding box center [245, 248] width 328 height 47
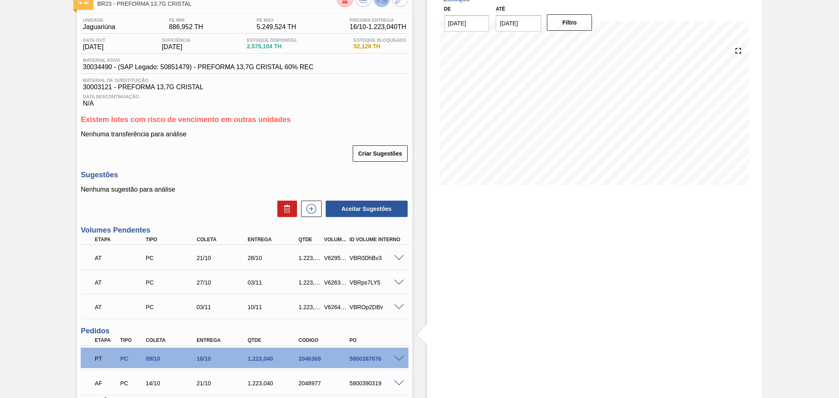
click at [242, 197] on div "Nenhuma sugestão para análise Aceitar Sugestões" at bounding box center [245, 202] width 328 height 32
click at [207, 186] on p "Nenhuma sugestão para análise" at bounding box center [245, 189] width 328 height 7
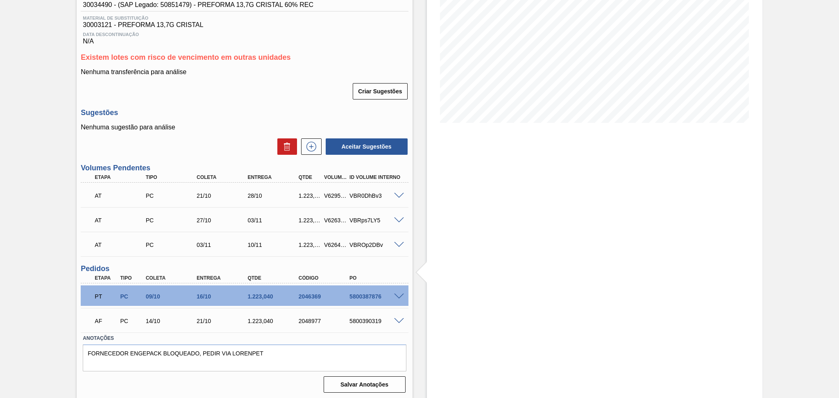
scroll to position [117, 0]
click at [276, 351] on textarea "FORNECEDOR ENGEPACK BLOQUEADO, PEDIR VIA LORENPET" at bounding box center [244, 357] width 323 height 27
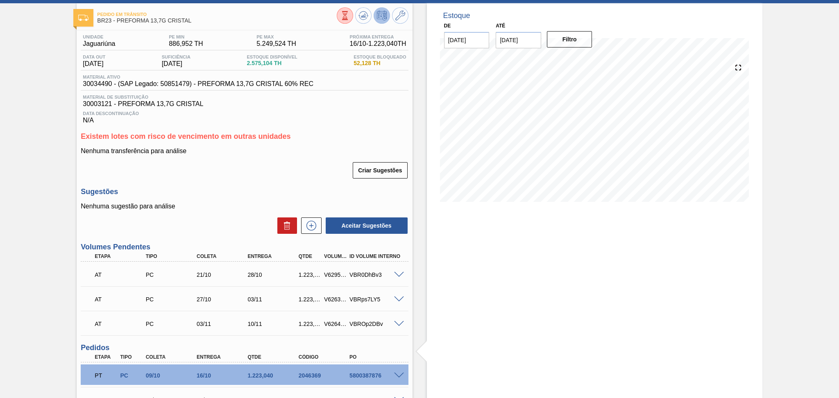
scroll to position [0, 0]
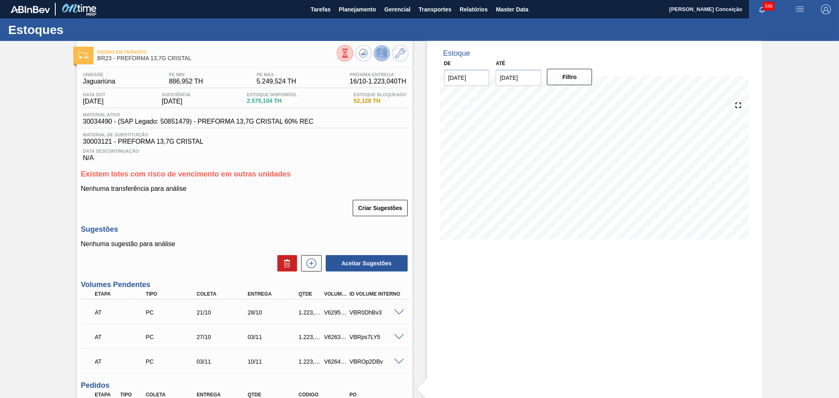
click at [371, 141] on span "30003121 - PREFORMA 13,7G CRISTAL" at bounding box center [244, 141] width 323 height 7
click at [356, 10] on span "Planejamento" at bounding box center [357, 10] width 37 height 10
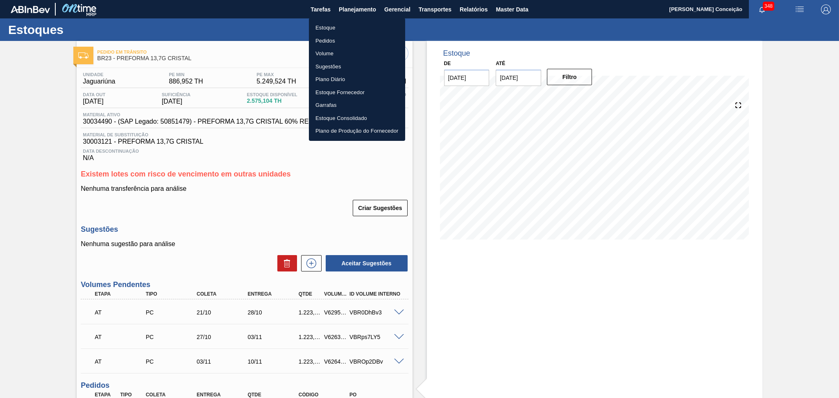
click at [329, 30] on li "Estoque" at bounding box center [357, 27] width 96 height 13
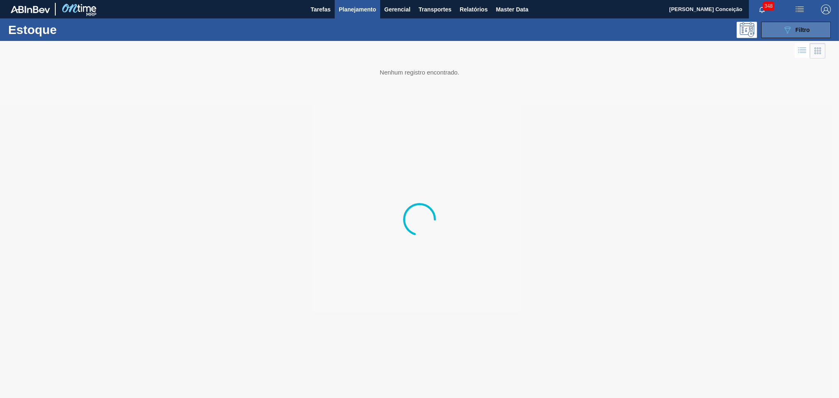
click at [812, 31] on button "089F7B8B-B2A5-4AFE-B5C0-19BA573D28AC Filtro" at bounding box center [797, 30] width 70 height 16
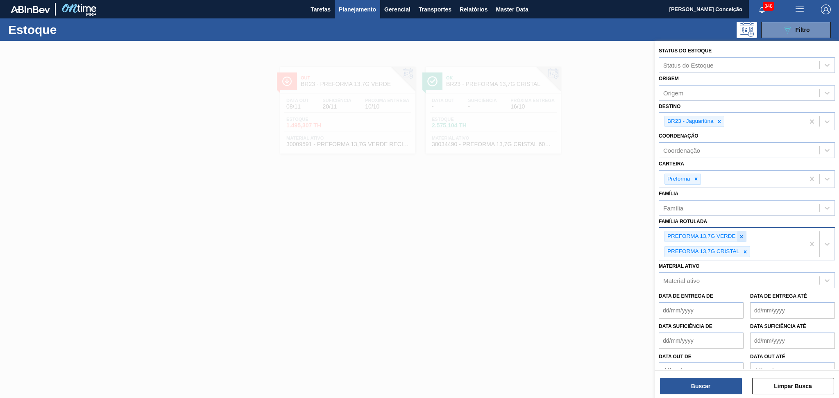
click at [744, 236] on icon at bounding box center [742, 237] width 6 height 6
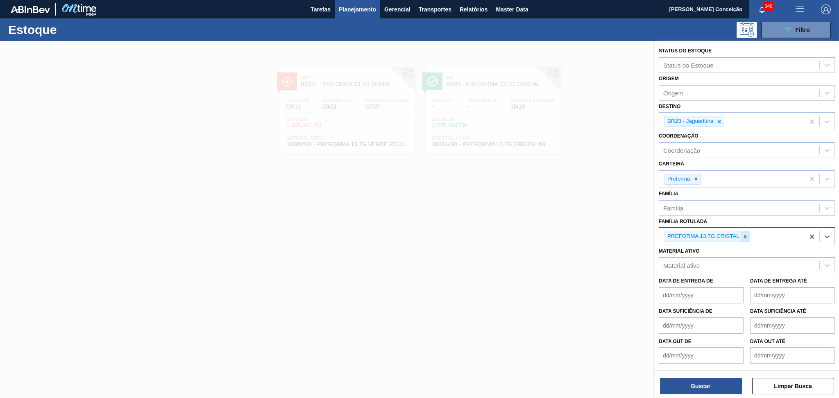
click at [746, 234] on icon at bounding box center [746, 237] width 6 height 6
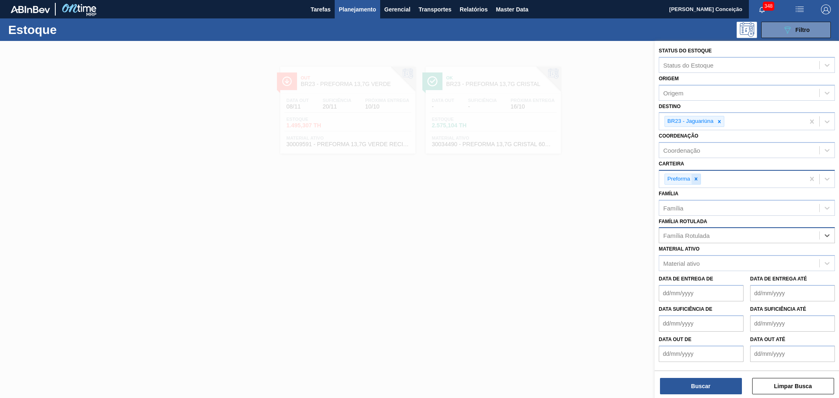
click at [694, 177] on icon at bounding box center [697, 179] width 6 height 6
click at [680, 202] on div "Família" at bounding box center [674, 205] width 20 height 7
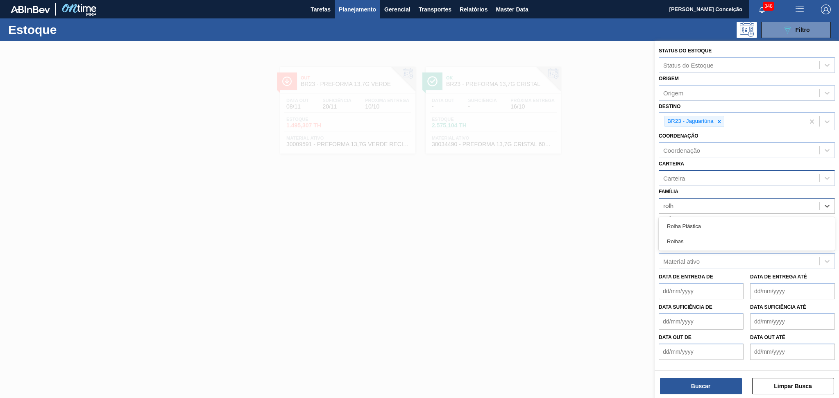
type input "rolha"
click at [703, 223] on div "Rolha Plástica" at bounding box center [747, 226] width 176 height 15
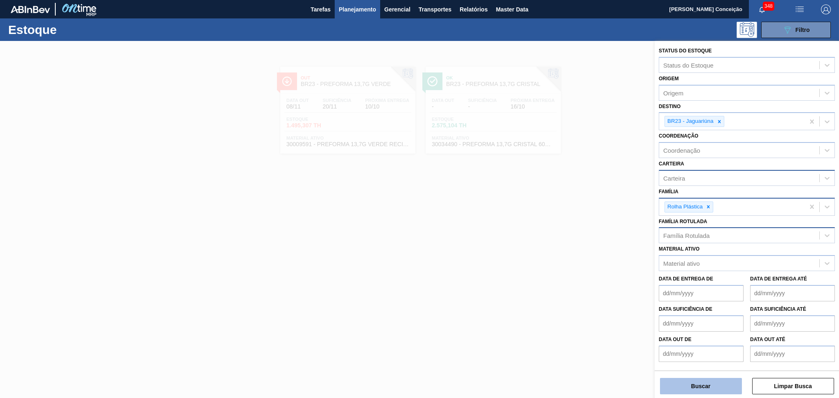
click at [691, 384] on button "Buscar" at bounding box center [701, 386] width 82 height 16
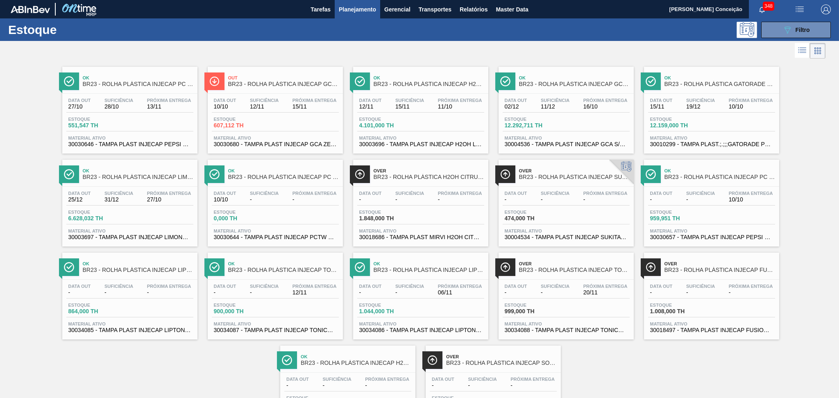
click at [270, 118] on span "Estoque" at bounding box center [242, 119] width 57 height 5
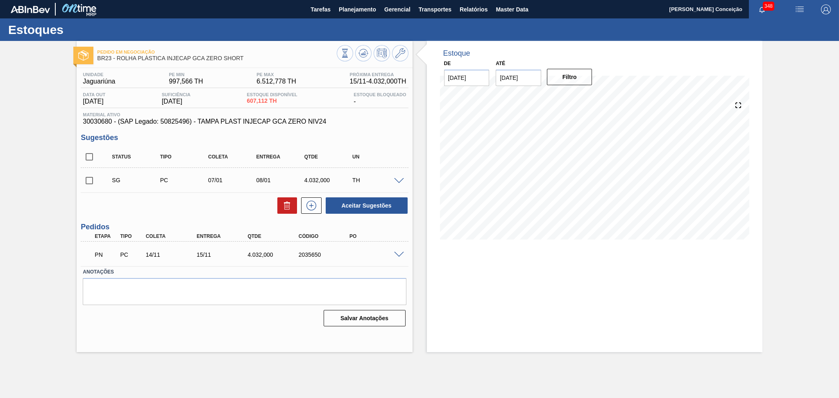
click at [202, 213] on div "Aceitar Sugestões" at bounding box center [245, 206] width 328 height 18
click at [202, 211] on div "Aceitar Sugestões" at bounding box center [245, 206] width 328 height 18
click at [224, 213] on div "Aceitar Sugestões" at bounding box center [245, 206] width 328 height 18
click at [229, 211] on div "Aceitar Sugestões" at bounding box center [245, 206] width 328 height 18
click at [225, 216] on div "Unidade Jaguariúna PE MIN 997,566 TH PE MAX 6.512,778 TH Próxima Entrega 15/11 …" at bounding box center [245, 199] width 336 height 262
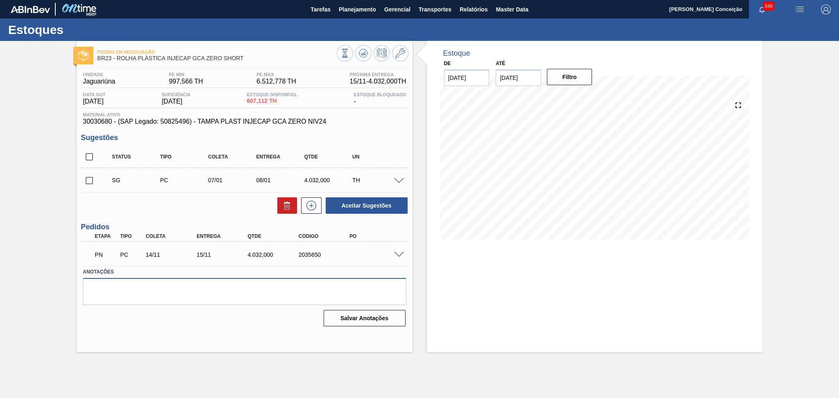
click at [188, 296] on textarea at bounding box center [244, 291] width 323 height 27
click at [192, 292] on textarea "antecipar para entrega 20/10" at bounding box center [244, 291] width 323 height 27
drag, startPoint x: 172, startPoint y: 287, endPoint x: 147, endPoint y: 278, distance: 26.7
click at [147, 278] on textarea "antecipar para entrega 20/10" at bounding box center [244, 291] width 323 height 27
type textarea "antecipar para entrega 19/10"
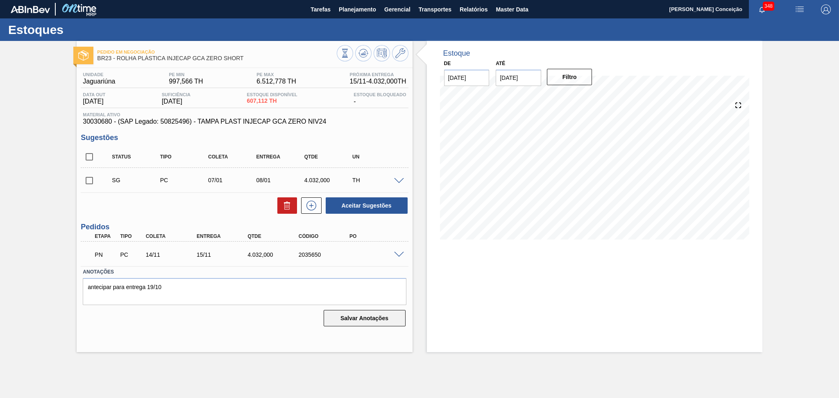
click at [339, 323] on button "Salvar Anotações" at bounding box center [365, 318] width 82 height 16
click at [250, 294] on textarea "antecipar para entrega 19/10" at bounding box center [244, 291] width 323 height 27
click at [345, 319] on button "Salvar Anotações" at bounding box center [365, 318] width 82 height 16
click at [210, 290] on textarea "antecipar para entrega 19/10" at bounding box center [244, 291] width 323 height 27
click at [61, 209] on div "Pedido em Negociação BR23 - ROLHA PLÁSTICA INJECAP GCA ZERO SHORT Unidade Jagua…" at bounding box center [419, 197] width 839 height 312
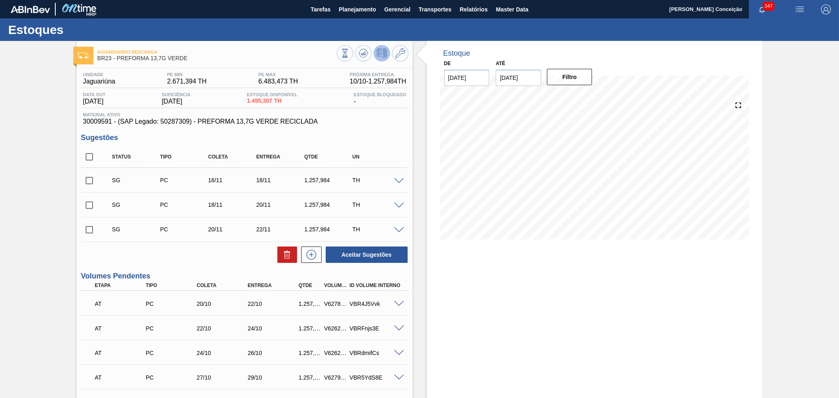
click at [377, 138] on h3 "Sugestões" at bounding box center [245, 138] width 328 height 9
click at [164, 246] on div "Aceitar Sugestões" at bounding box center [245, 255] width 328 height 18
click at [409, 138] on div "Unidade Jaguariúna PE MIN 2.671,394 TH PE MAX 6.483,473 TH Próxima Entrega 10/1…" at bounding box center [245, 396] width 336 height 657
click at [365, 147] on div "Status Tipo Coleta Entrega Qtde UN" at bounding box center [245, 157] width 328 height 22
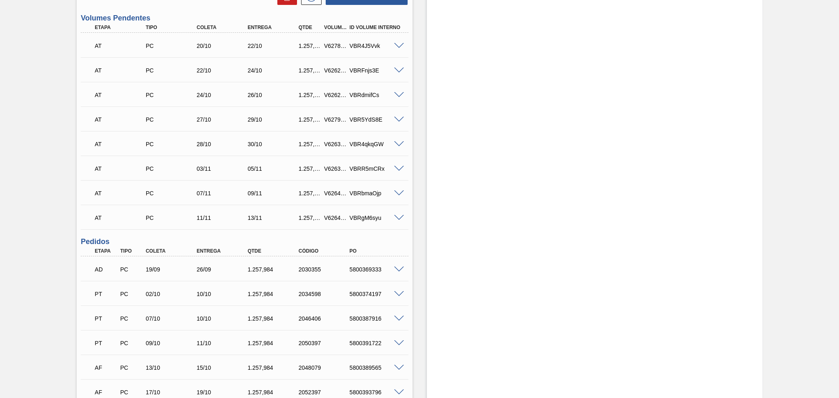
scroll to position [330, 0]
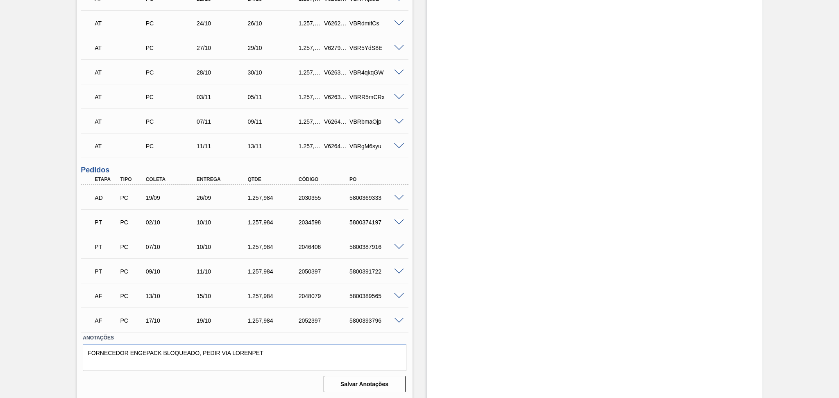
click at [399, 221] on span at bounding box center [399, 223] width 10 height 6
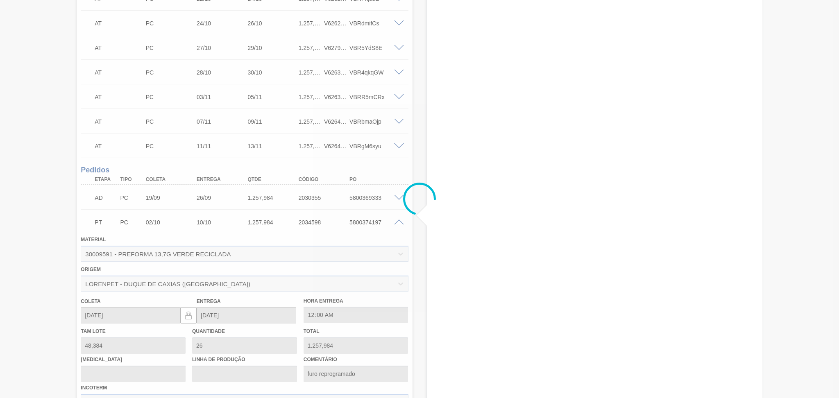
click at [399, 221] on div at bounding box center [419, 199] width 839 height 398
click at [399, 223] on div at bounding box center [419, 199] width 839 height 398
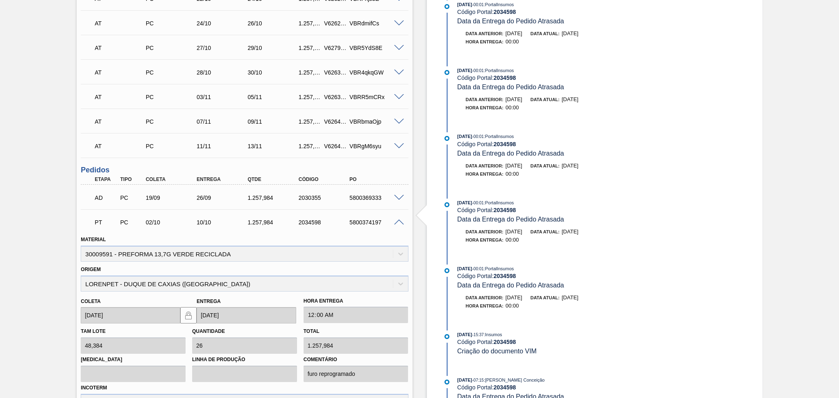
click at [399, 222] on span at bounding box center [399, 223] width 10 height 6
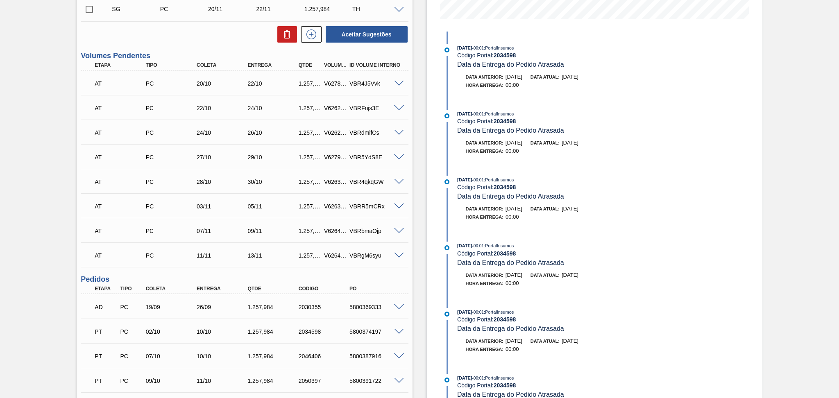
scroll to position [0, 0]
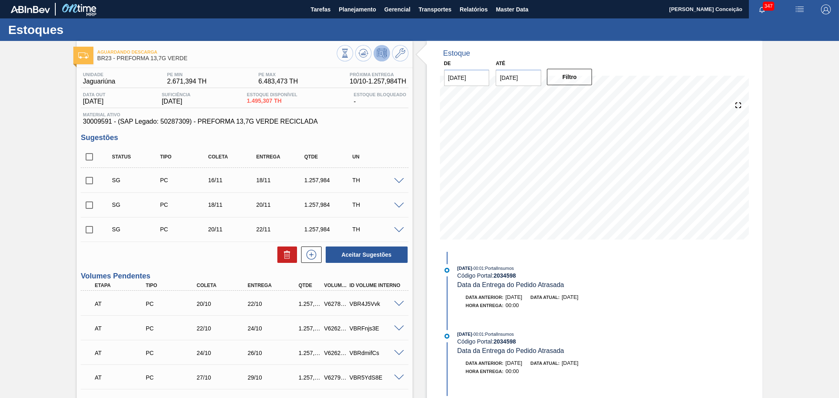
click at [427, 193] on div "Estoque De [DATE] Até [DATE] Filtro 13/11 Projeção de Estoque 4,069.175 [DOMAIN…" at bounding box center [595, 146] width 336 height 211
click at [90, 158] on input "checkbox" at bounding box center [89, 156] width 17 height 17
checkbox input "true"
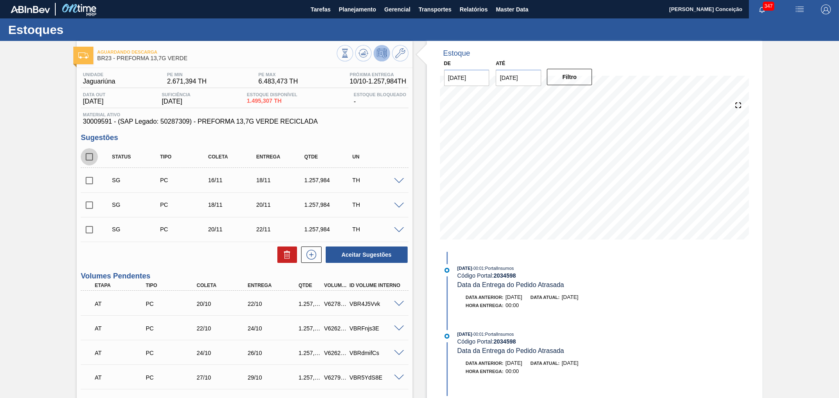
checkbox input "true"
click at [286, 258] on icon at bounding box center [287, 255] width 10 height 10
checkbox input "false"
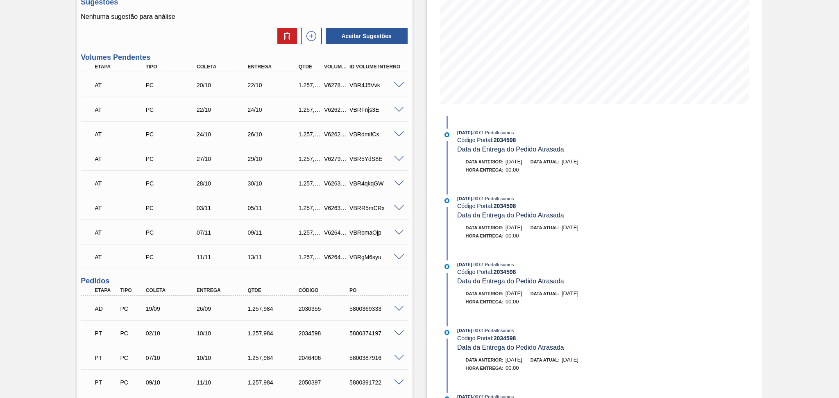
scroll to position [109, 0]
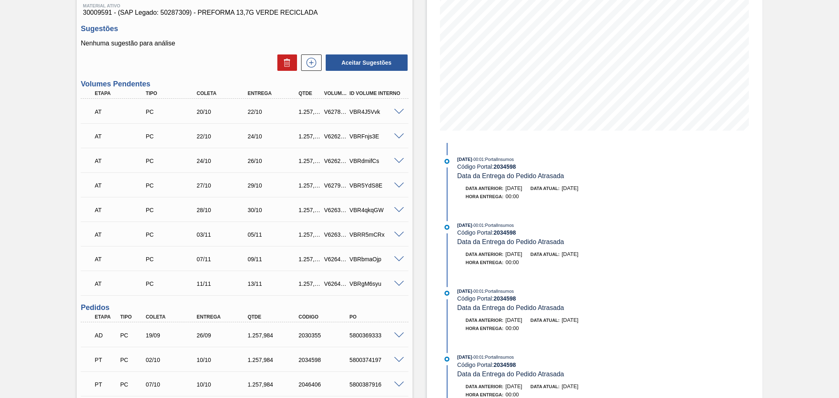
click at [230, 60] on div "Aceitar Sugestões" at bounding box center [245, 63] width 328 height 18
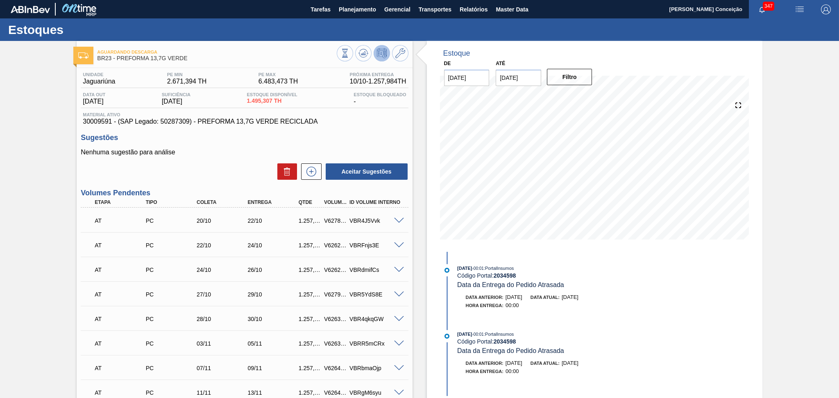
click at [231, 160] on div "Nenhuma sugestão para análise Aceitar Sugestões" at bounding box center [245, 165] width 328 height 32
click at [244, 164] on div "Aceitar Sugestões" at bounding box center [245, 172] width 328 height 18
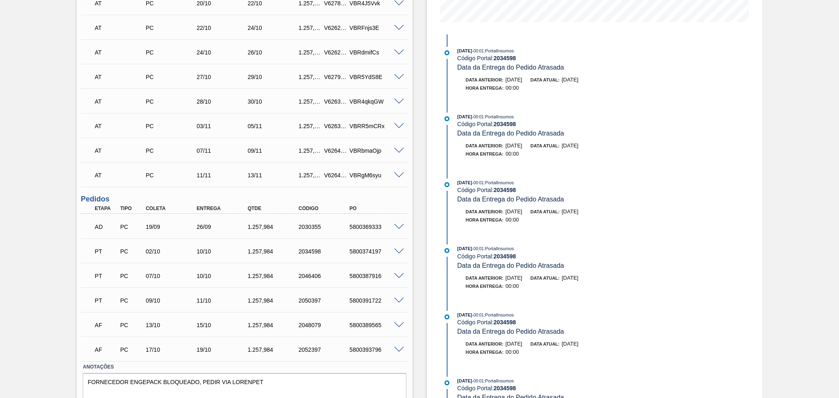
scroll to position [273, 0]
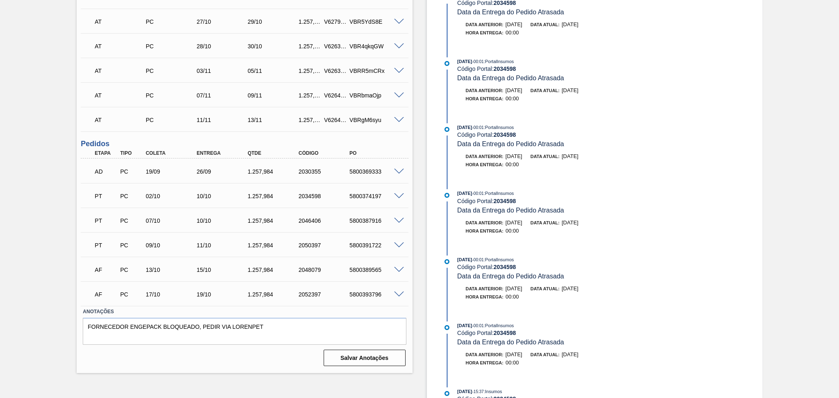
click at [420, 196] on div "Estoque De [DATE] Até [DATE] Filtro 11/10 Projeção de Estoque 6,527.243 [DOMAIN…" at bounding box center [588, 112] width 350 height 688
click at [398, 196] on span at bounding box center [399, 196] width 10 height 6
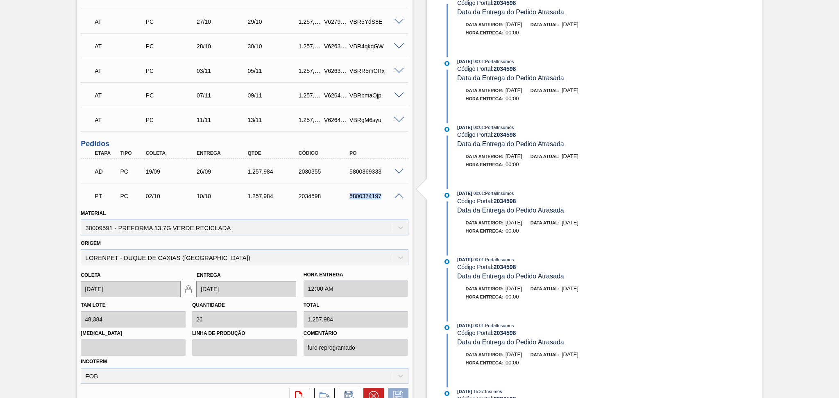
drag, startPoint x: 369, startPoint y: 193, endPoint x: 347, endPoint y: 193, distance: 22.1
click at [348, 193] on div "5800374197" at bounding box center [376, 196] width 57 height 7
click at [398, 193] on span at bounding box center [399, 196] width 10 height 6
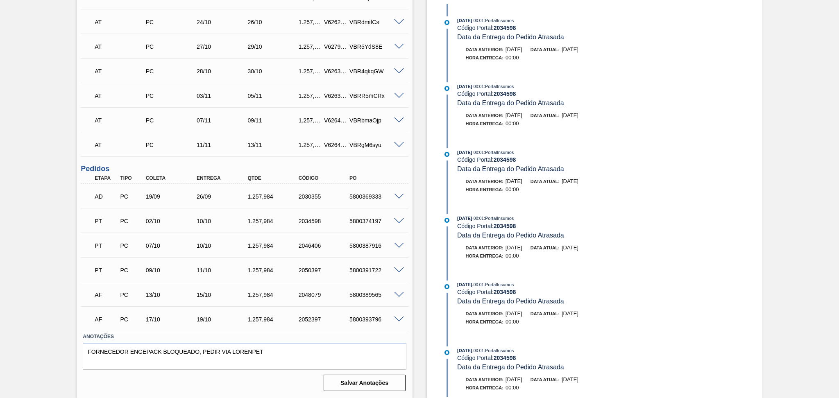
scroll to position [247, 0]
click at [399, 220] on span at bounding box center [399, 223] width 10 height 6
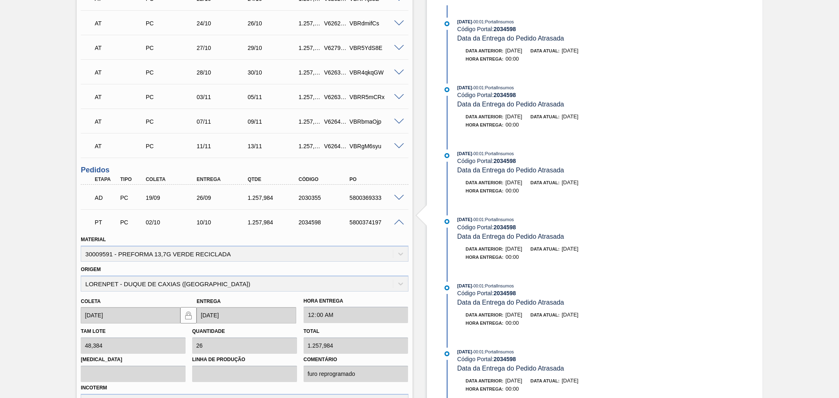
scroll to position [273, 0]
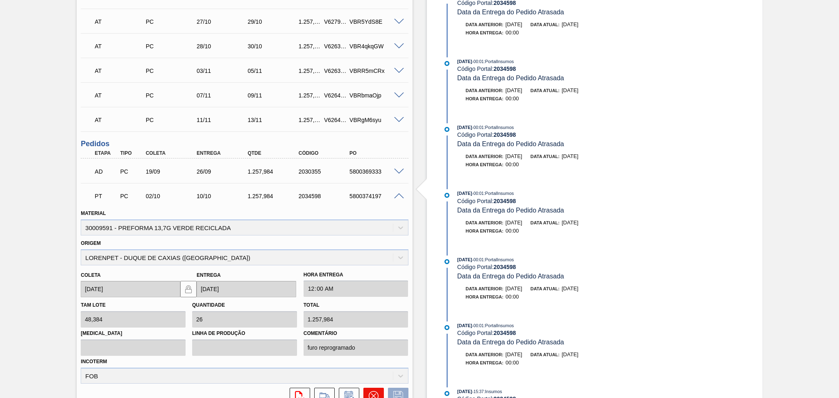
click at [371, 391] on icon at bounding box center [374, 396] width 10 height 10
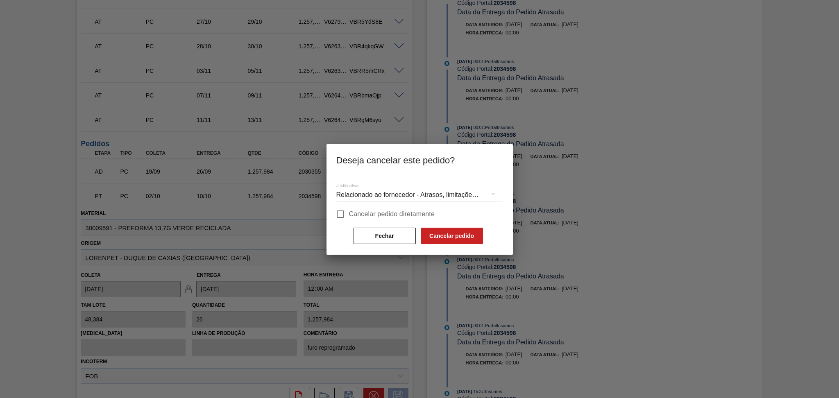
click at [405, 193] on div "Relacionado ao fornecedor - Atrasos, limitações de capacidade, etc." at bounding box center [420, 195] width 167 height 23
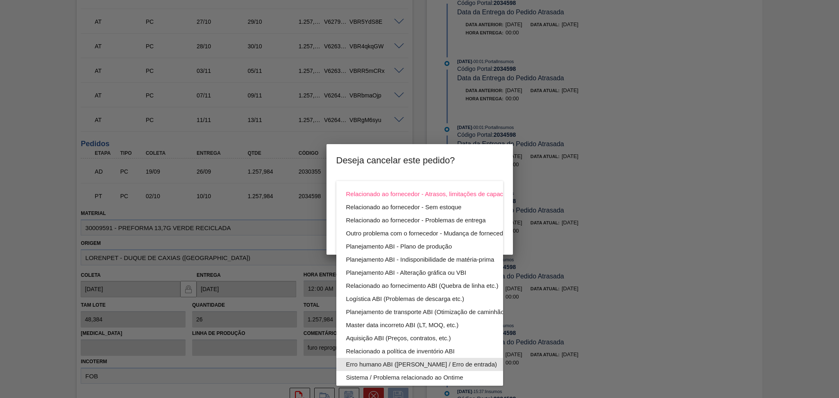
scroll to position [52, 0]
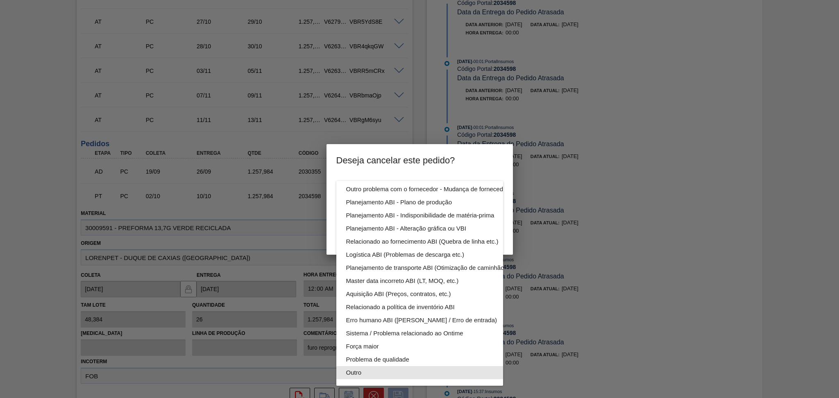
click at [365, 366] on div "Outro" at bounding box center [439, 372] width 186 height 13
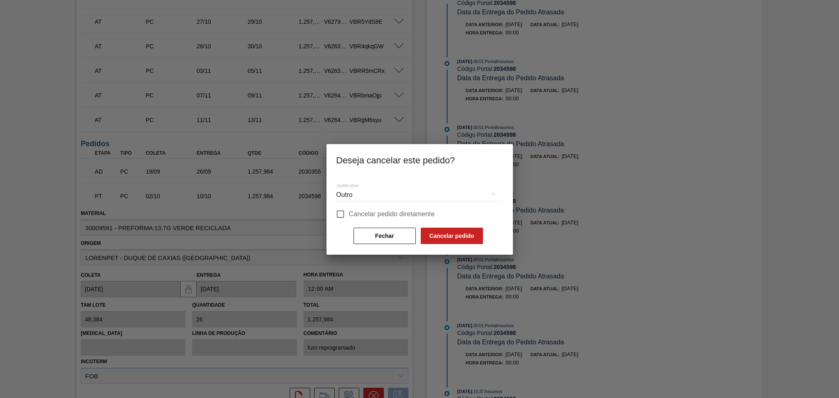
click at [375, 212] on span "Cancelar pedido diretamente" at bounding box center [392, 214] width 86 height 10
click at [349, 212] on input "Cancelar pedido diretamente" at bounding box center [340, 214] width 17 height 17
checkbox input "true"
click at [429, 237] on button "Cancelar pedido" at bounding box center [452, 236] width 62 height 16
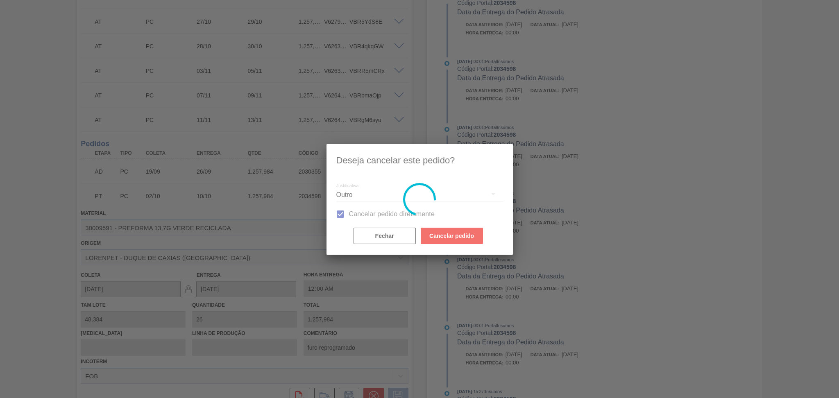
scroll to position [222, 0]
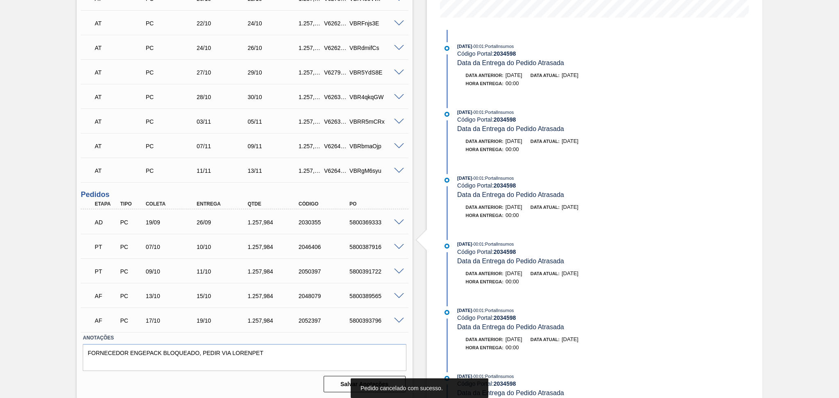
click at [27, 268] on div "Aguardando Descarga BR23 - PREFORMA 13,7G VERDE Unidade Jaguariúna PE MIN 2.671…" at bounding box center [419, 109] width 839 height 581
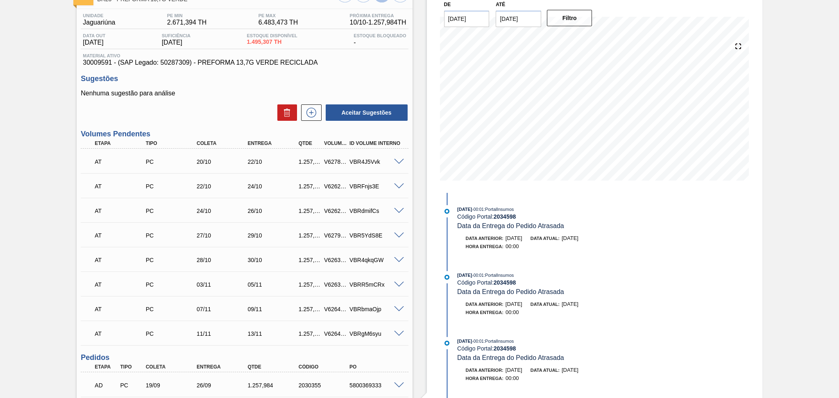
scroll to position [0, 0]
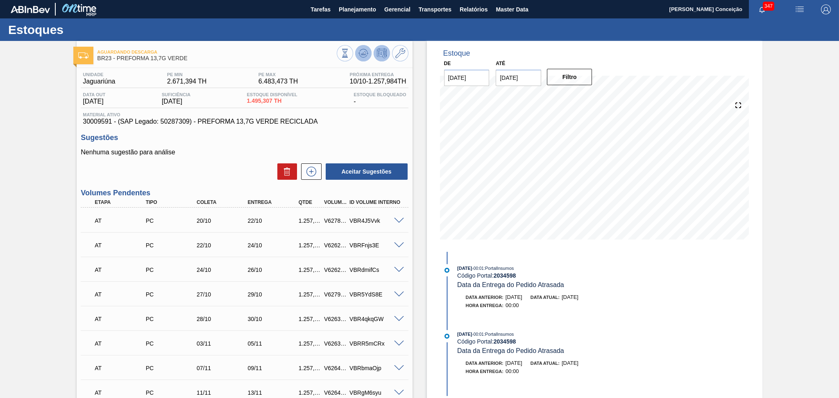
click at [366, 52] on icon at bounding box center [363, 51] width 8 height 5
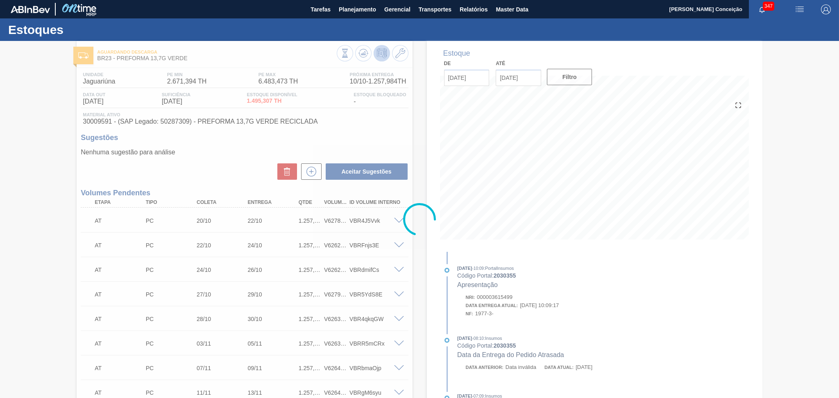
click at [395, 131] on div at bounding box center [419, 219] width 839 height 357
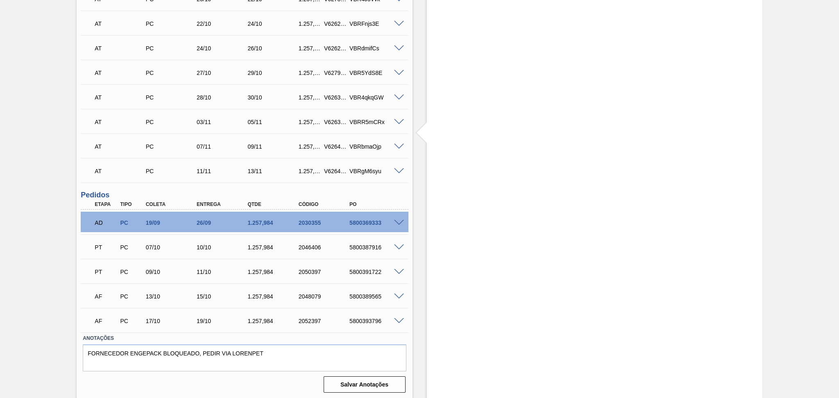
scroll to position [330, 0]
click at [512, 47] on div "Estoque De [DATE] Até [DATE] Filtro 11/10 Projeção de Estoque 5,269.259 [DOMAIN…" at bounding box center [595, 55] width 336 height 689
click at [427, 124] on span at bounding box center [432, 133] width 10 height 28
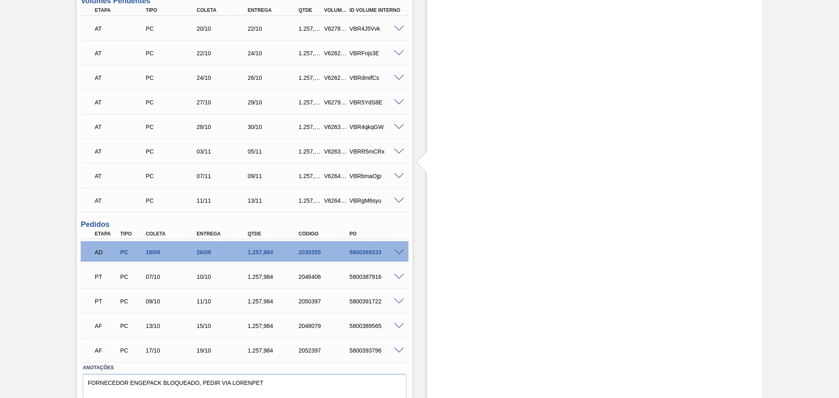
scroll to position [275, 0]
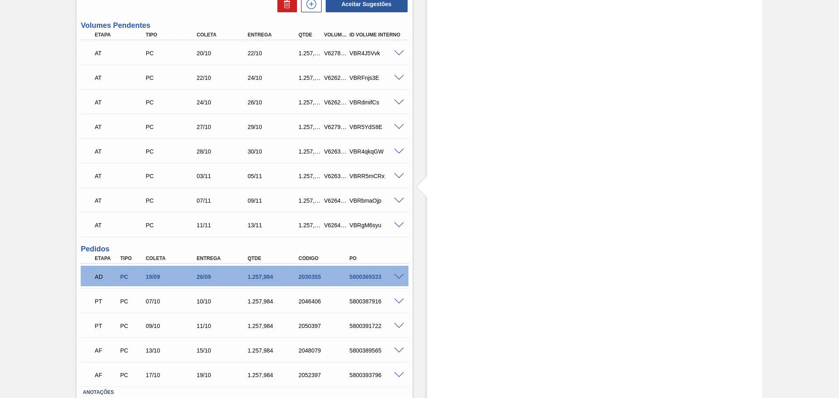
click at [154, 247] on h3 "Pedidos" at bounding box center [245, 249] width 328 height 9
click at [411, 246] on div "Unidade Jaguariúna PE MIN 2.671,394 TH PE MAX 6.483,473 TH Próxima Entrega 10/1…" at bounding box center [245, 121] width 336 height 657
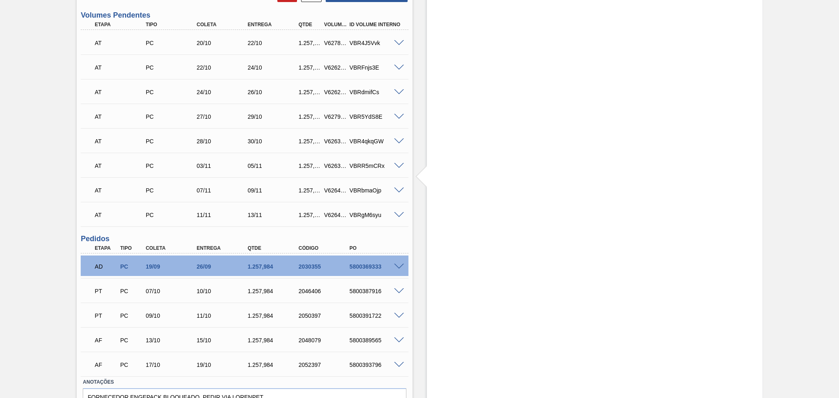
scroll to position [330, 0]
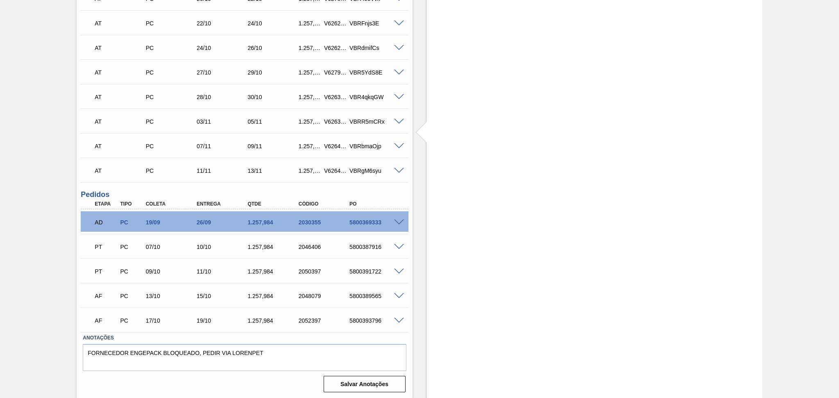
click at [207, 225] on div "26/09" at bounding box center [223, 222] width 57 height 7
click at [377, 217] on div "AD PC 19/09 26/09 1.257,[PHONE_NUMBER] 5800369333" at bounding box center [242, 222] width 306 height 16
click at [360, 248] on div "5800387916" at bounding box center [376, 247] width 57 height 7
click at [203, 271] on div "11/10" at bounding box center [223, 271] width 57 height 7
click at [364, 224] on div "5800369333" at bounding box center [376, 222] width 57 height 7
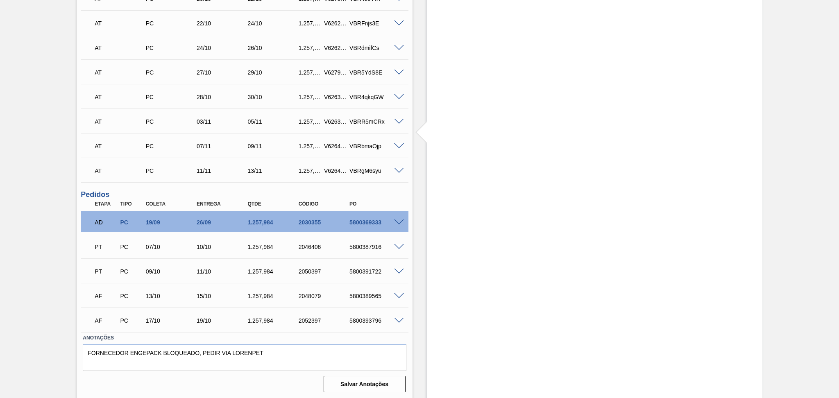
click at [398, 223] on span at bounding box center [399, 223] width 10 height 6
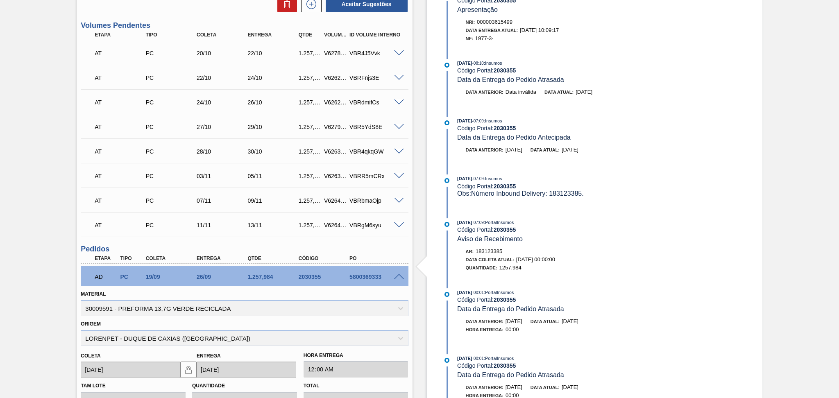
scroll to position [494, 0]
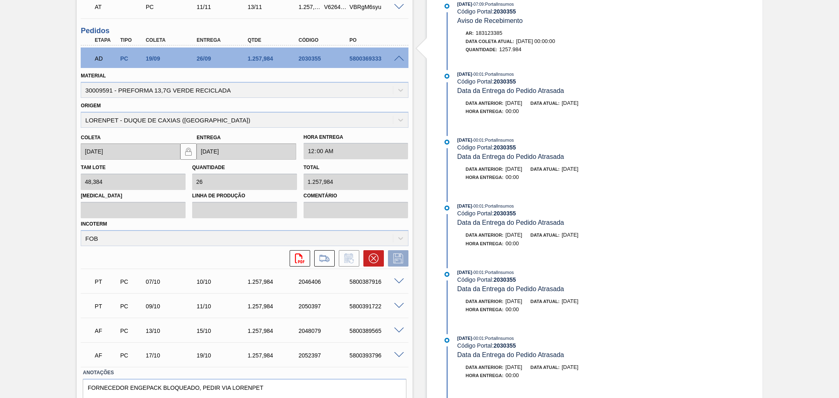
click at [401, 59] on span at bounding box center [399, 59] width 10 height 6
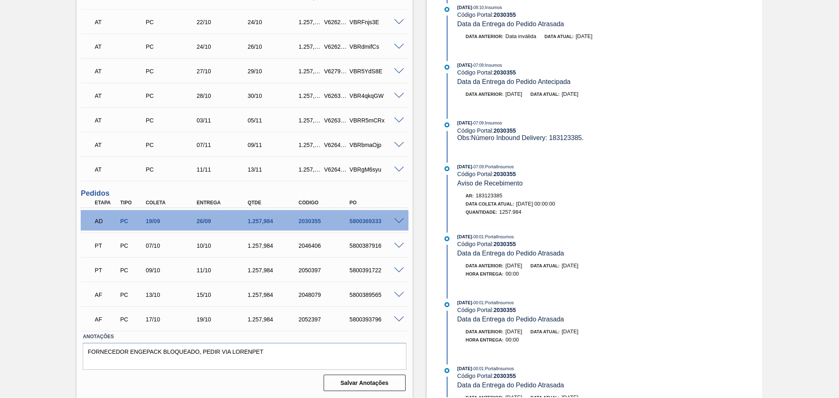
scroll to position [330, 0]
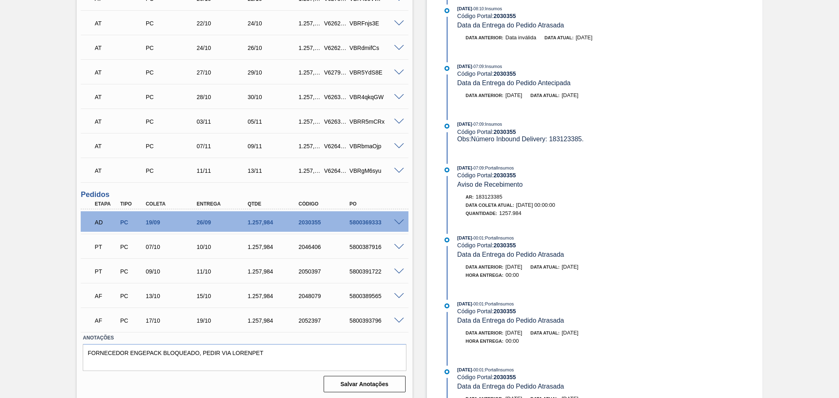
click at [398, 296] on span at bounding box center [399, 296] width 10 height 6
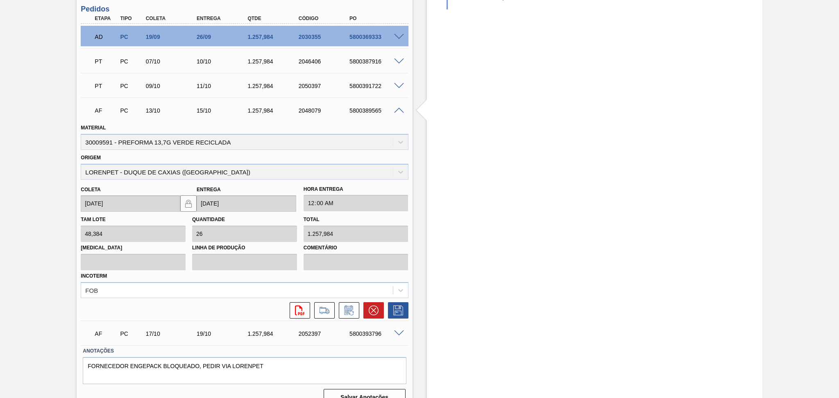
scroll to position [528, 0]
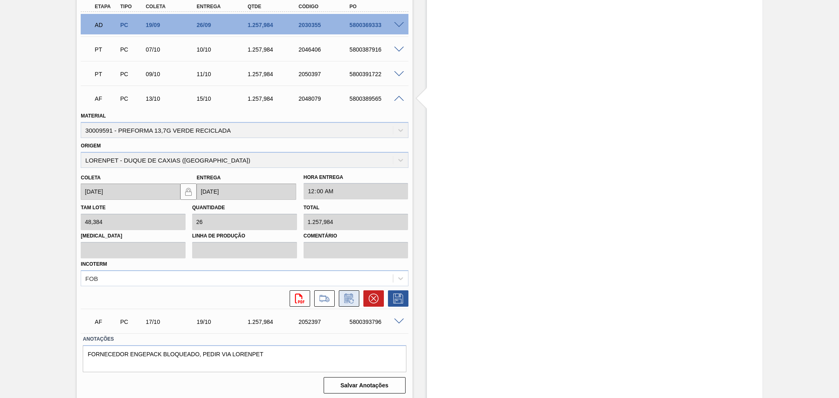
click at [343, 296] on icon at bounding box center [349, 299] width 13 height 10
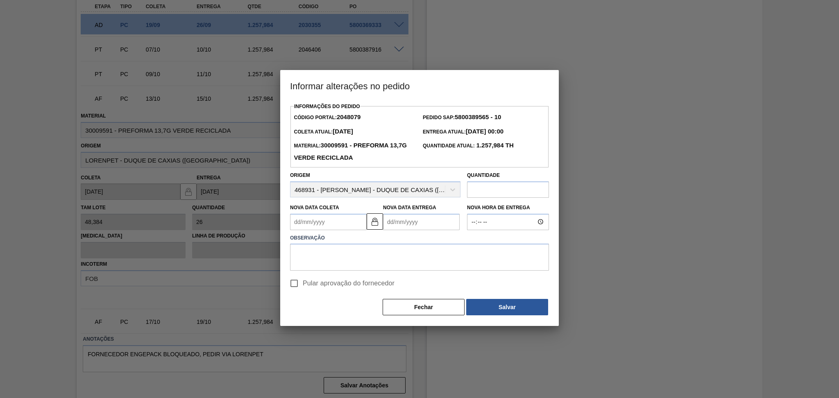
click at [317, 227] on Coleta2048079 "Nova Data Coleta" at bounding box center [328, 222] width 77 height 16
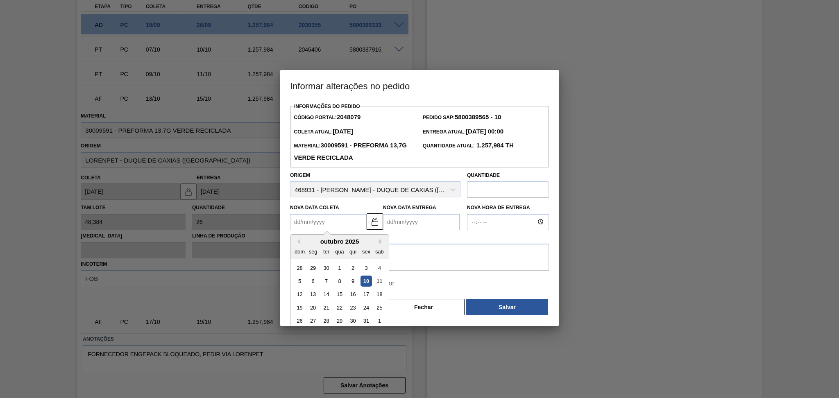
type Coleta2048079 "1"
type Entrega2048079 "[DATE]"
type Coleta2048079 "15"
type Entrega2048079 "[DATE]"
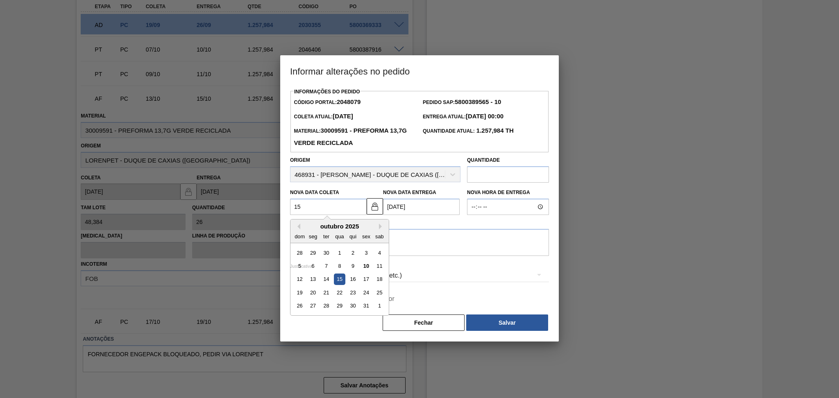
click at [343, 281] on div "15" at bounding box center [339, 279] width 11 height 11
type Coleta2048079 "[DATE]"
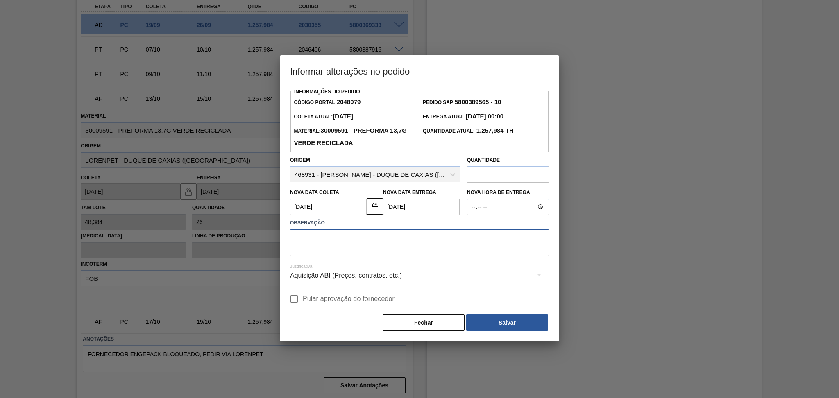
click at [344, 249] on textarea at bounding box center [419, 242] width 259 height 27
click at [18, 124] on div at bounding box center [419, 199] width 839 height 398
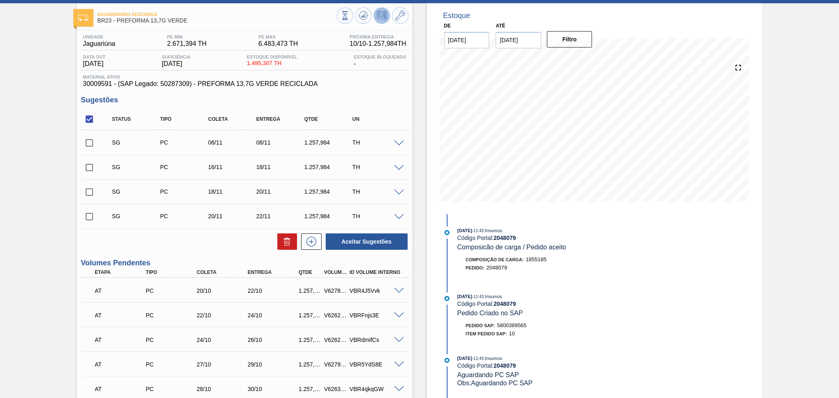
scroll to position [0, 0]
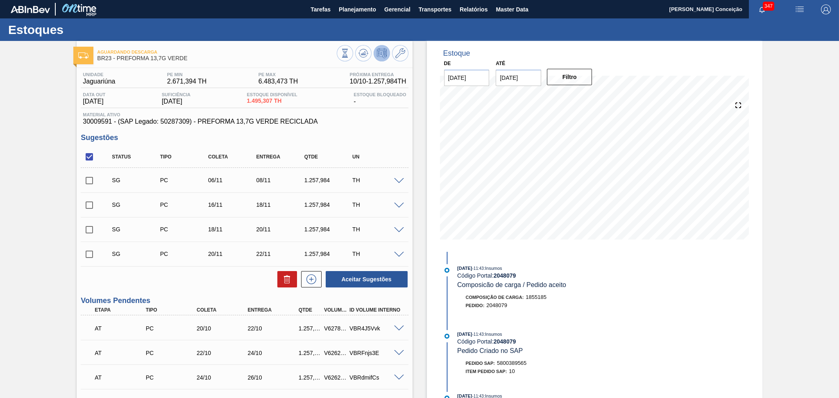
click at [403, 102] on div "Estoque Bloqueado -" at bounding box center [380, 98] width 57 height 13
click at [392, 136] on h3 "Sugestões" at bounding box center [245, 138] width 328 height 9
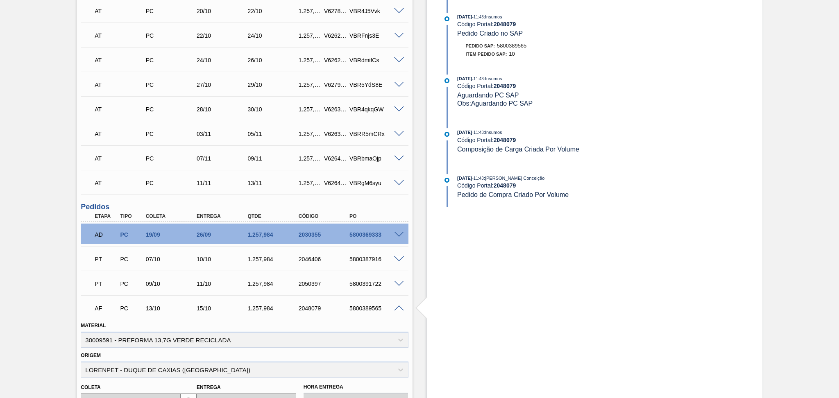
scroll to position [382, 0]
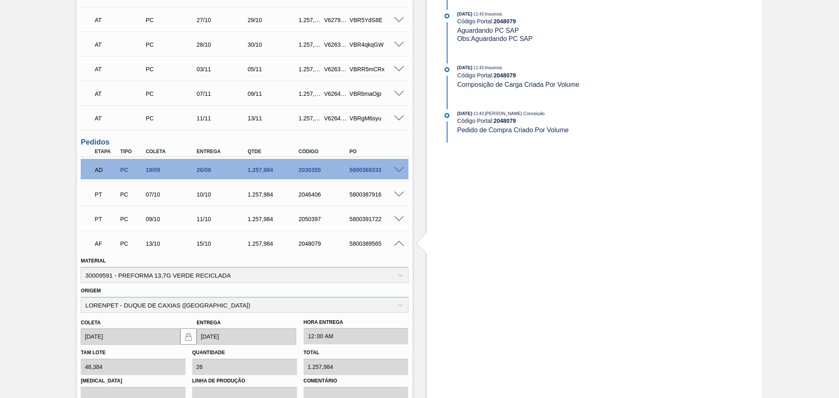
click at [261, 217] on div "1.257,984" at bounding box center [274, 219] width 57 height 7
copy div "1.257,984"
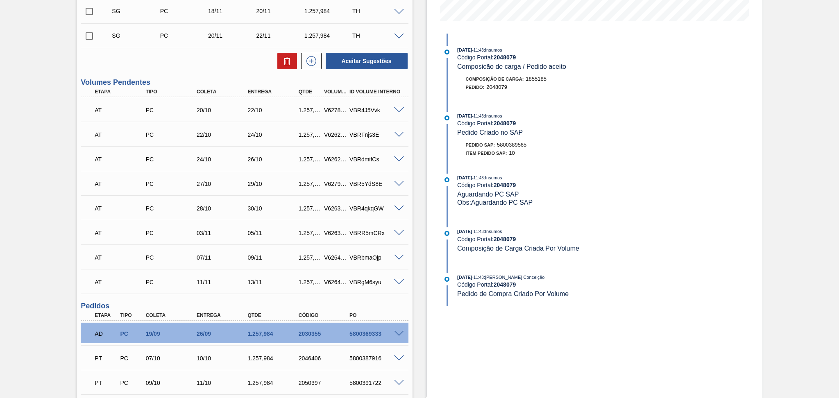
click at [705, 225] on div "Estoque De [DATE] Até [DATE] Filtro 10/10 Projeção de Estoque 4,011.275 [DOMAIN…" at bounding box center [595, 266] width 336 height 887
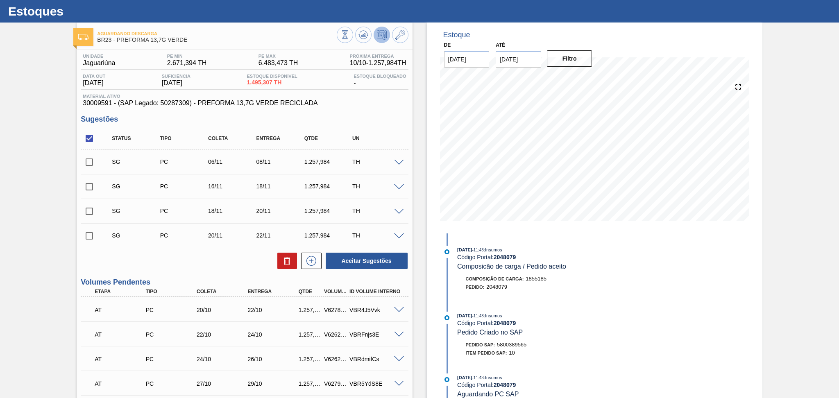
scroll to position [0, 0]
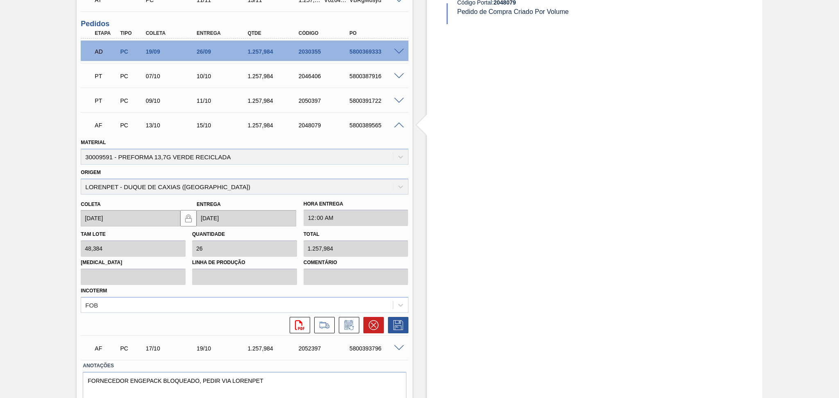
scroll to position [528, 0]
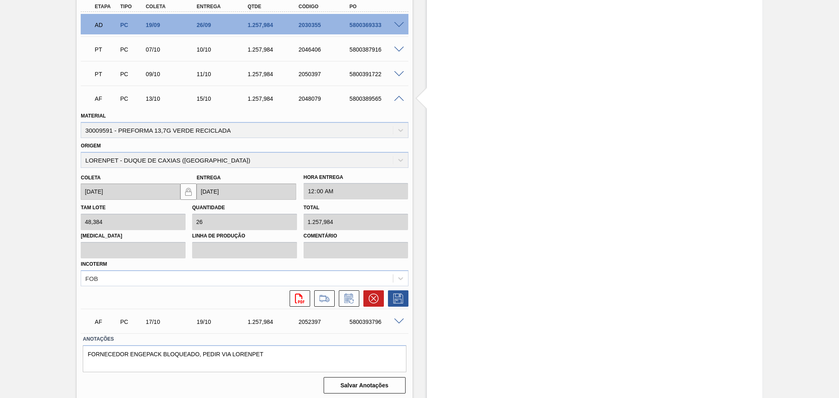
click at [400, 98] on span at bounding box center [399, 99] width 10 height 6
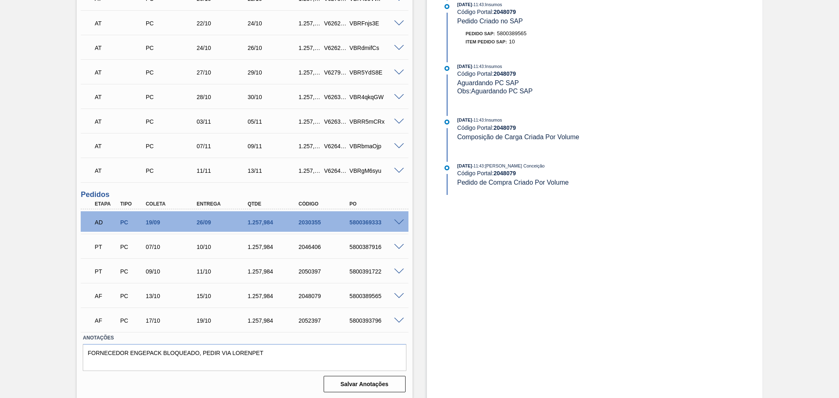
click at [418, 264] on div "Estoque De [DATE] Até [DATE] Filtro 13/10 Projeção de Estoque 4,758.263 [DOMAIN…" at bounding box center [588, 55] width 350 height 689
click at [24, 230] on div "Aguardando Descarga BR23 - PREFORMA 13,7G VERDE Unidade Jaguariúna PE MIN 2.671…" at bounding box center [419, 55] width 839 height 689
click at [20, 229] on div "Aguardando Descarga BR23 - PREFORMA 13,7G VERDE Unidade Jaguariúna PE MIN 2.671…" at bounding box center [419, 55] width 839 height 689
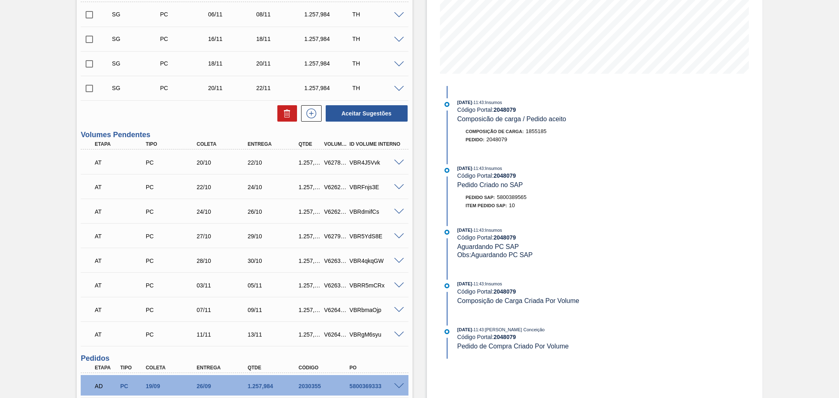
scroll to position [0, 0]
